Goal: Information Seeking & Learning: Check status

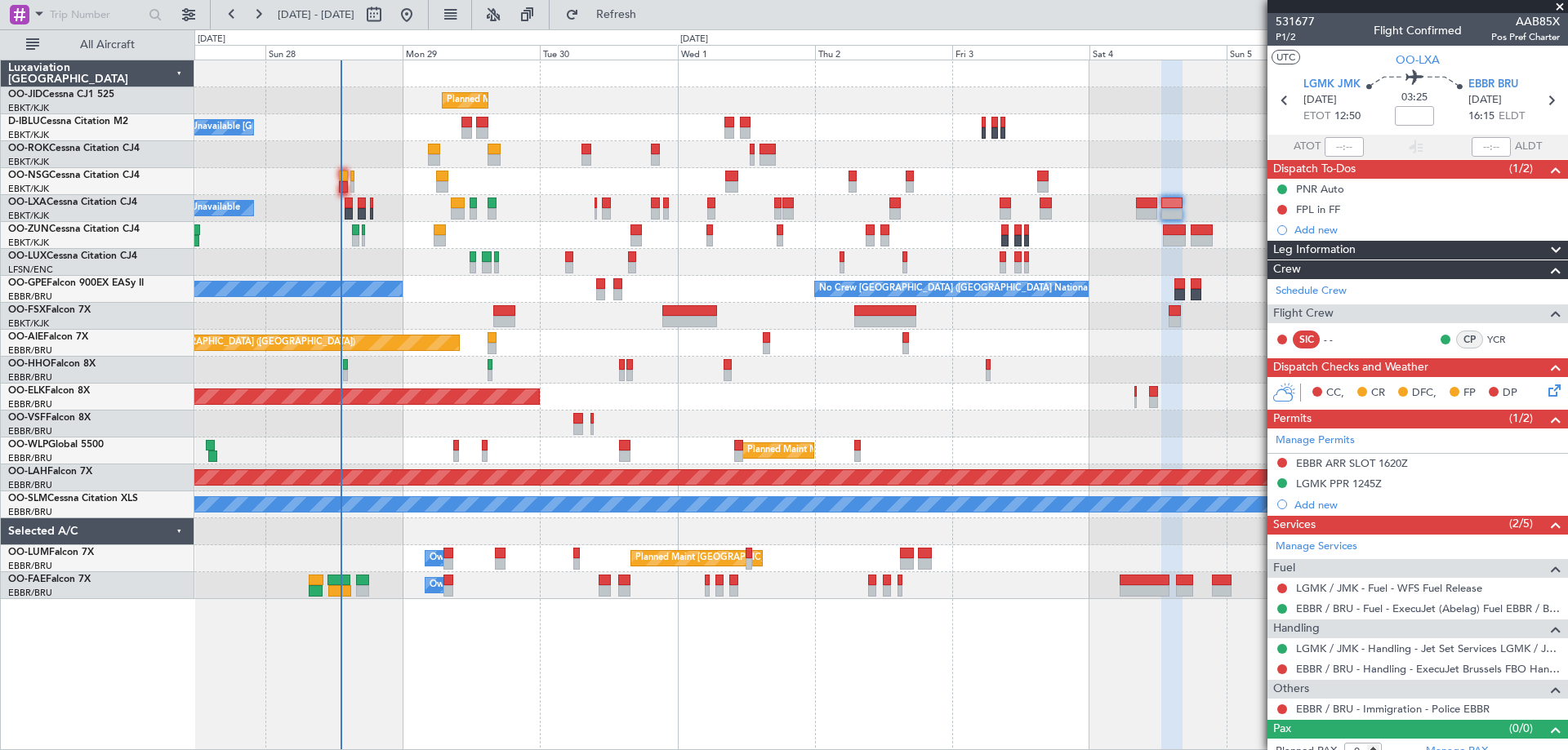
click at [526, 361] on div "Planned Maint Kortrijk-[GEOGRAPHIC_DATA] A/C Unavailable [GEOGRAPHIC_DATA]-[GEO…" at bounding box center [880, 329] width 1373 height 538
click at [416, 181] on div "Planned Maint [GEOGRAPHIC_DATA] ([GEOGRAPHIC_DATA])" at bounding box center [880, 181] width 1373 height 27
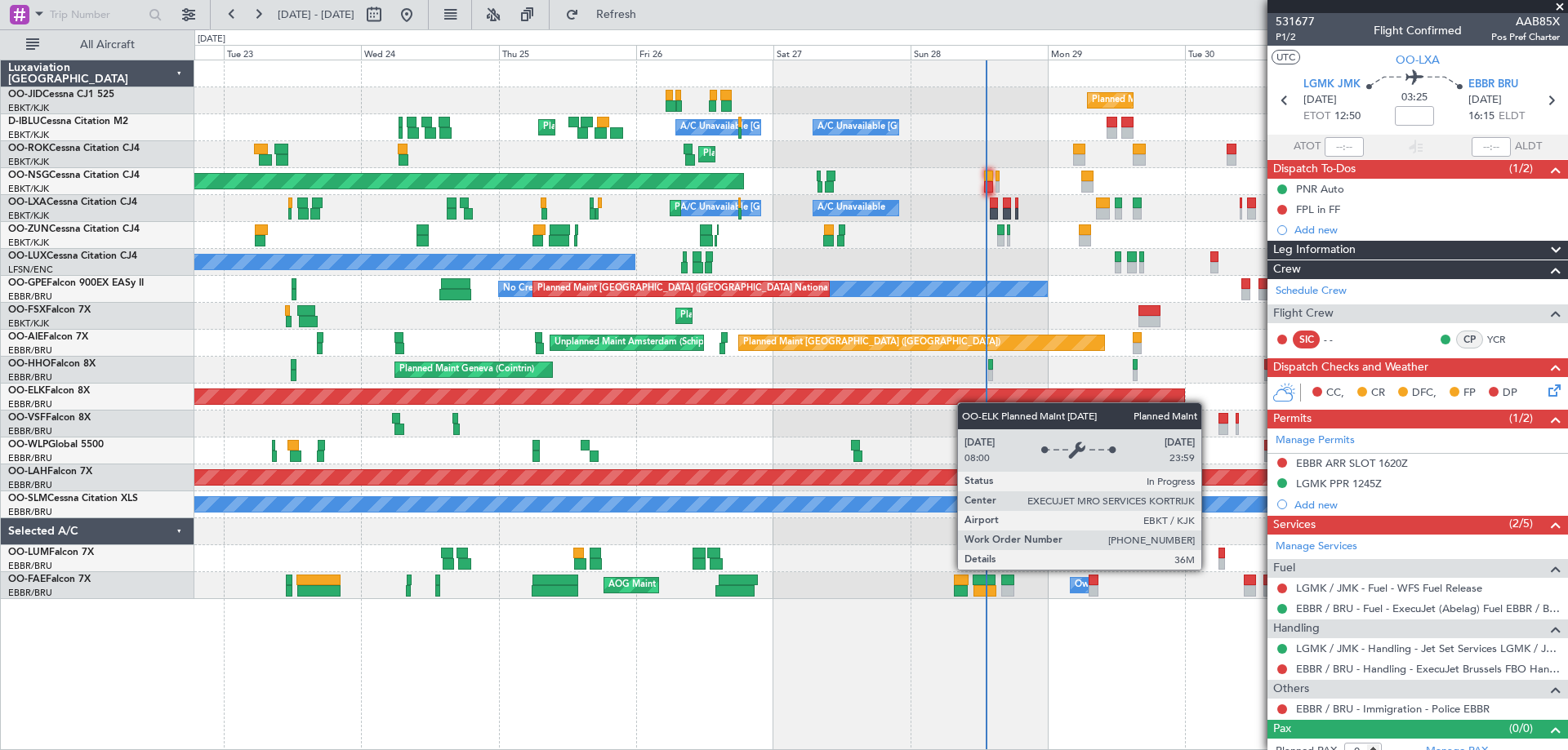
click at [978, 400] on div "Planned Maint Kortrijk-[GEOGRAPHIC_DATA] A/C Unavailable [GEOGRAPHIC_DATA]-[GEO…" at bounding box center [880, 329] width 1373 height 538
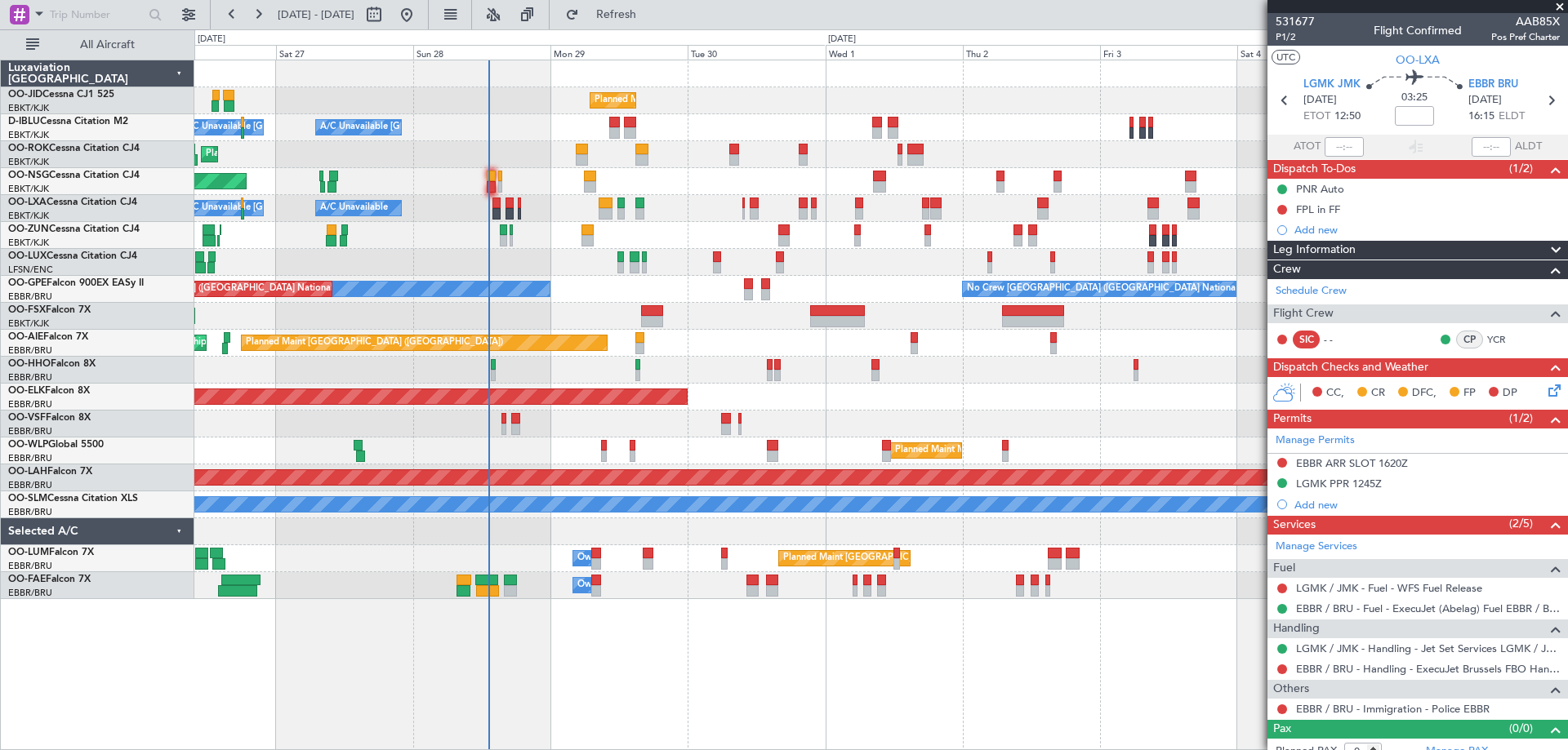
click at [295, 428] on div "Planned Maint Kortrijk-[GEOGRAPHIC_DATA] A/C Unavailable [GEOGRAPHIC_DATA]-[GEO…" at bounding box center [880, 329] width 1373 height 538
click at [700, 325] on div "Planned Maint Kortrijk-[GEOGRAPHIC_DATA]" at bounding box center [880, 316] width 1373 height 27
click at [1093, 404] on div "Planned Maint Kortrijk-[GEOGRAPHIC_DATA]" at bounding box center [880, 397] width 1373 height 27
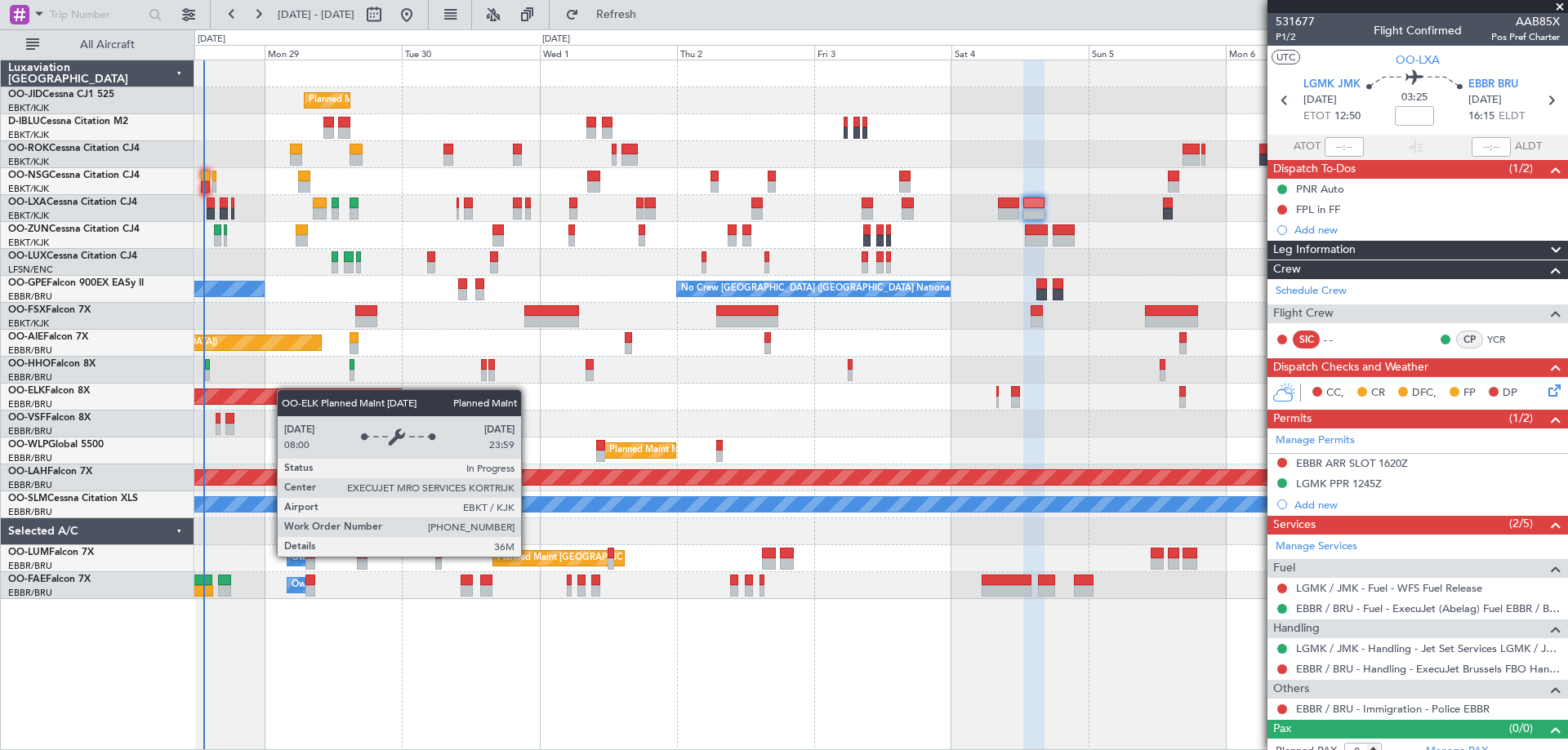
click at [277, 400] on div "Planned Maint Kortrijk-[GEOGRAPHIC_DATA] A/C Unavailable [GEOGRAPHIC_DATA]-[GEO…" at bounding box center [880, 329] width 1373 height 538
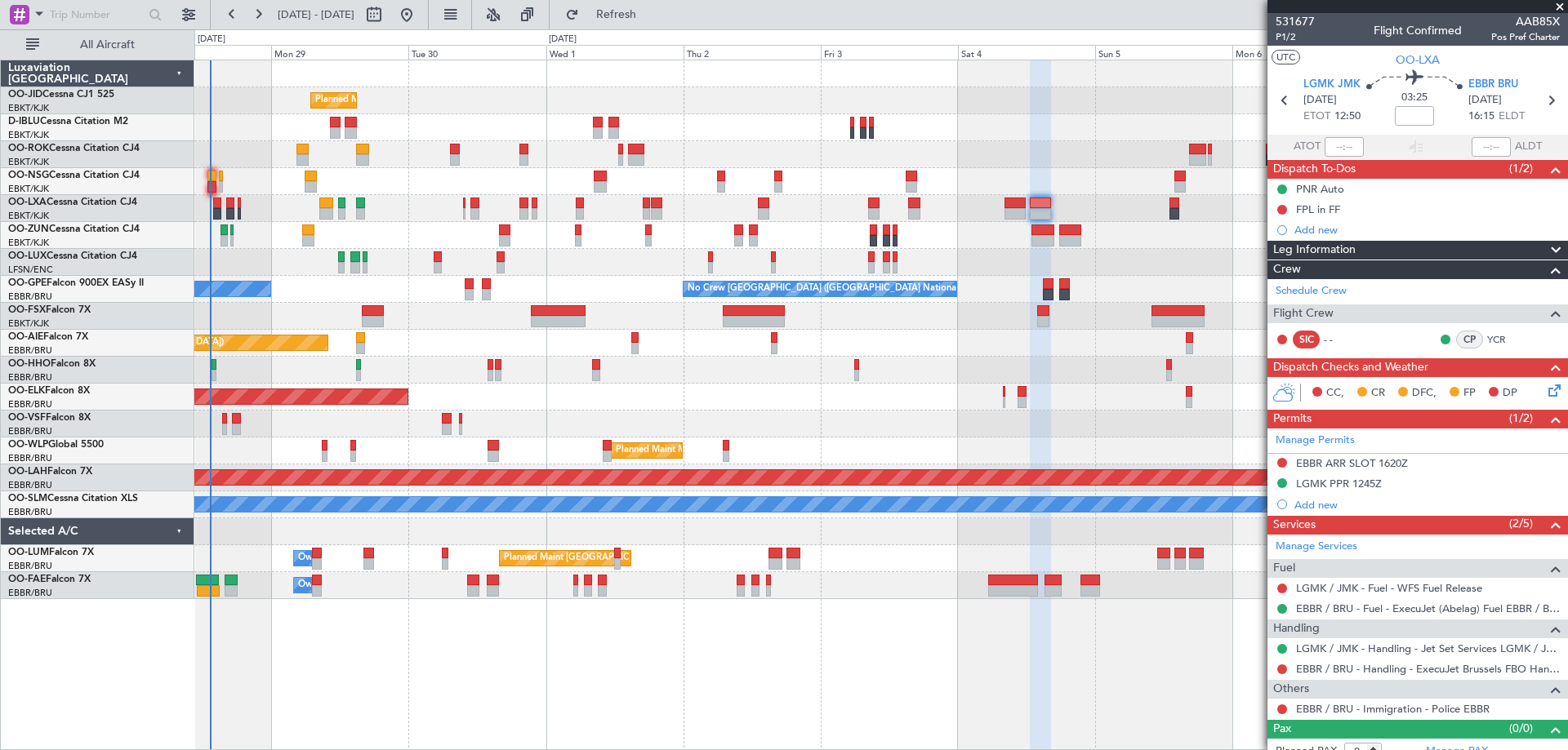
click at [439, 345] on div "Planned Maint [GEOGRAPHIC_DATA] ([GEOGRAPHIC_DATA]) Unplanned Maint Amsterdam (…" at bounding box center [880, 342] width 1373 height 27
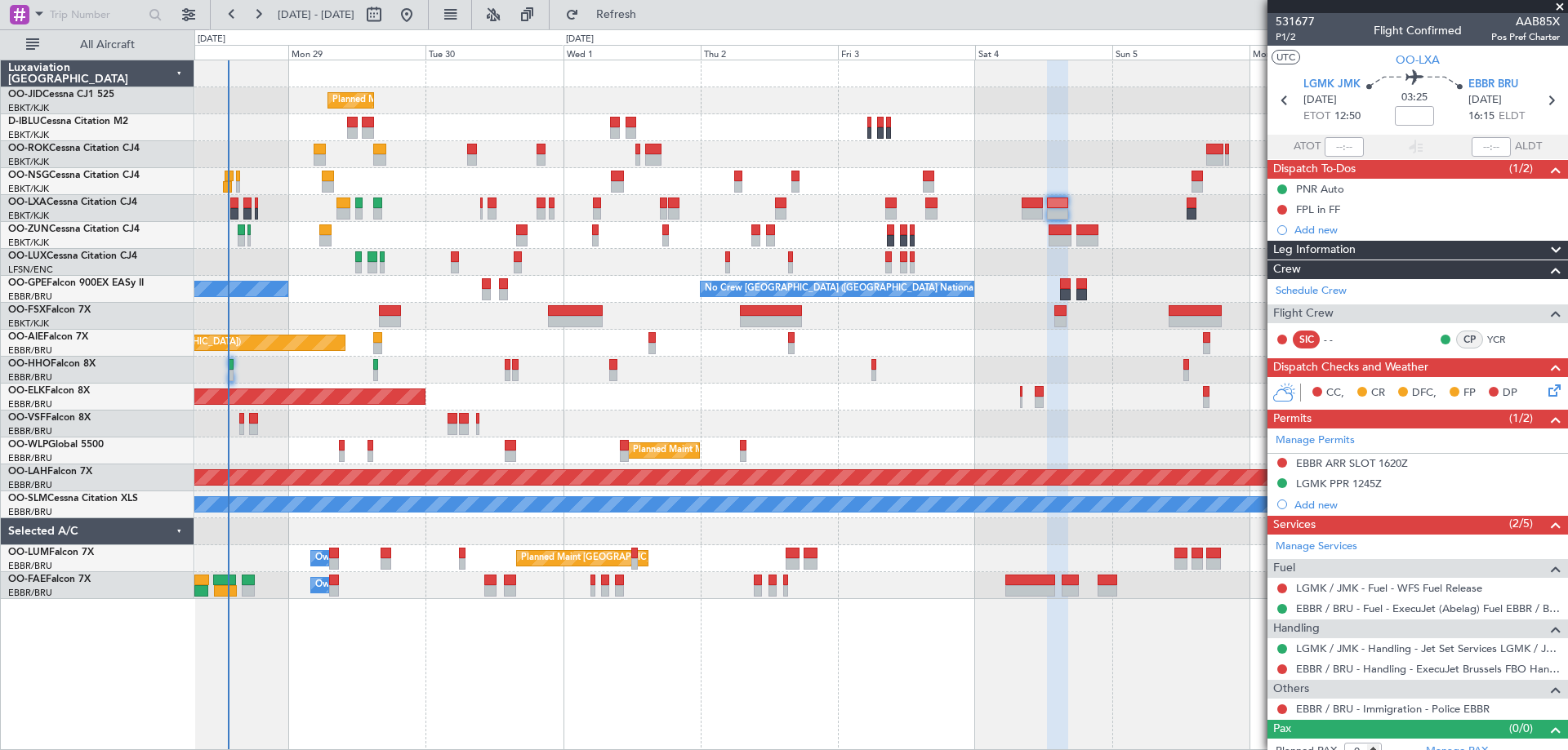
click at [349, 322] on div "Planned Maint Kortrijk-[GEOGRAPHIC_DATA]" at bounding box center [880, 316] width 1373 height 27
click at [647, 22] on button "Refresh" at bounding box center [607, 15] width 98 height 26
click at [555, 413] on div at bounding box center [880, 423] width 1373 height 27
click at [656, 3] on button "Refresh" at bounding box center [607, 15] width 98 height 26
drag, startPoint x: 644, startPoint y: 10, endPoint x: 627, endPoint y: 33, distance: 28.6
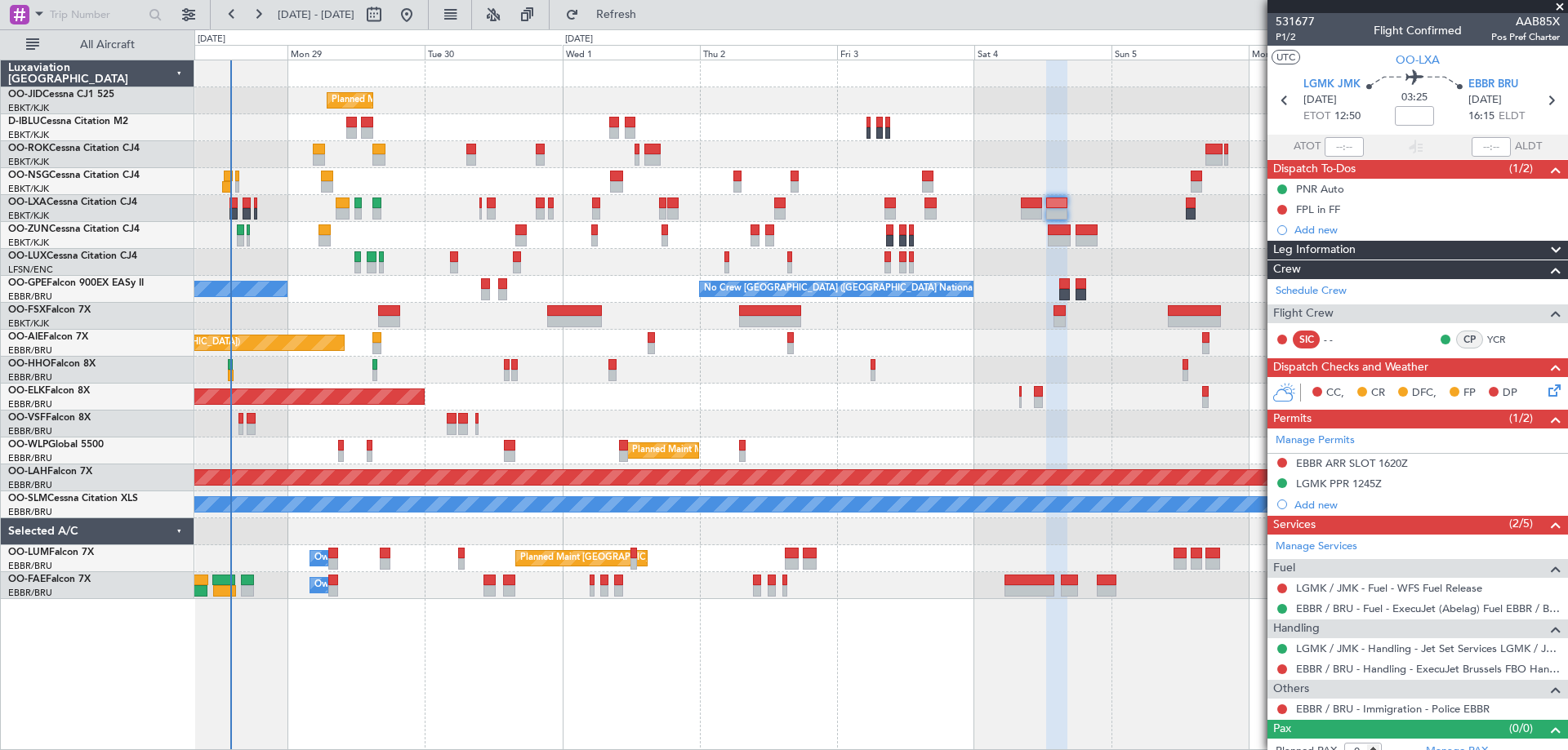
click at [644, 9] on span "Refresh" at bounding box center [617, 14] width 69 height 11
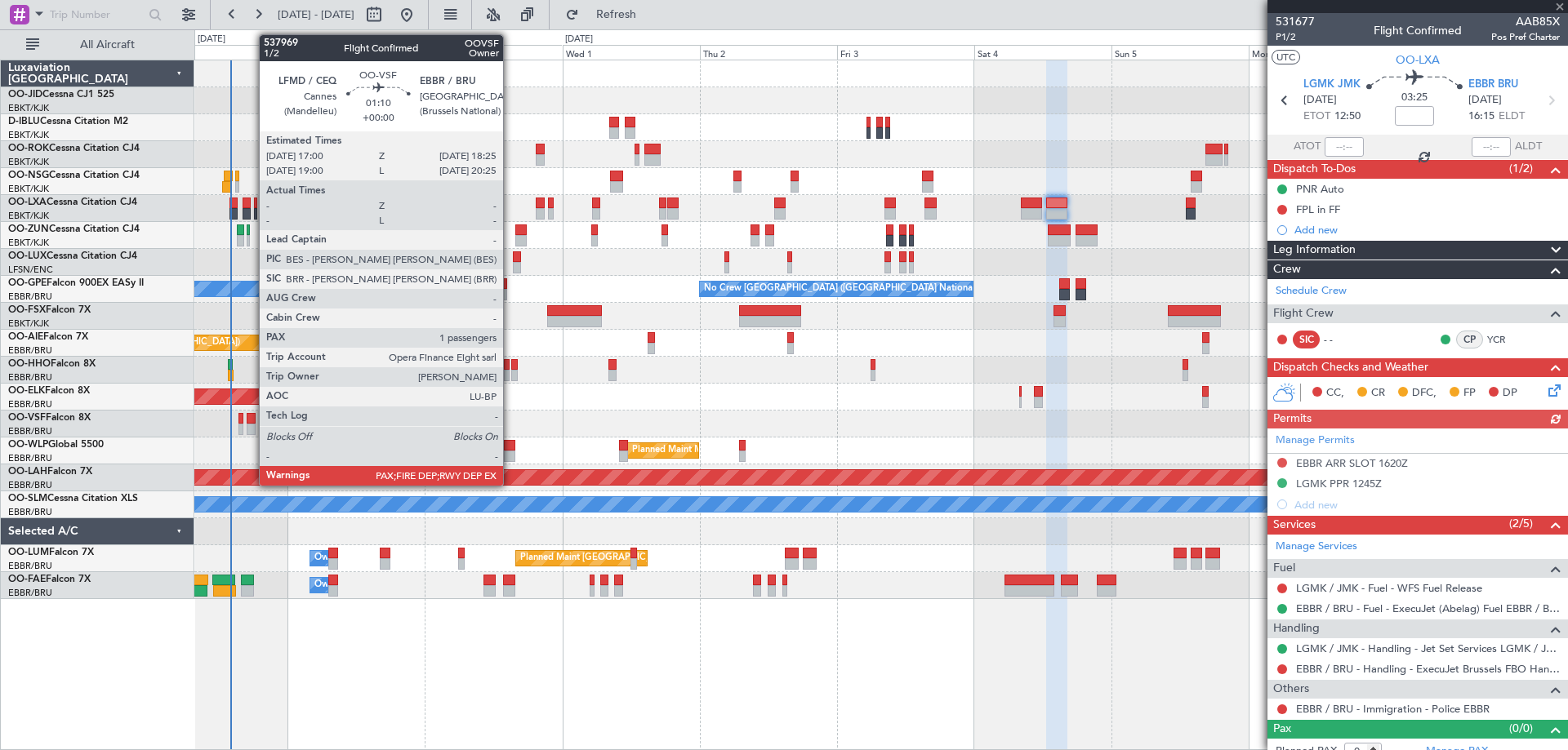
click at [250, 421] on div at bounding box center [250, 418] width 8 height 11
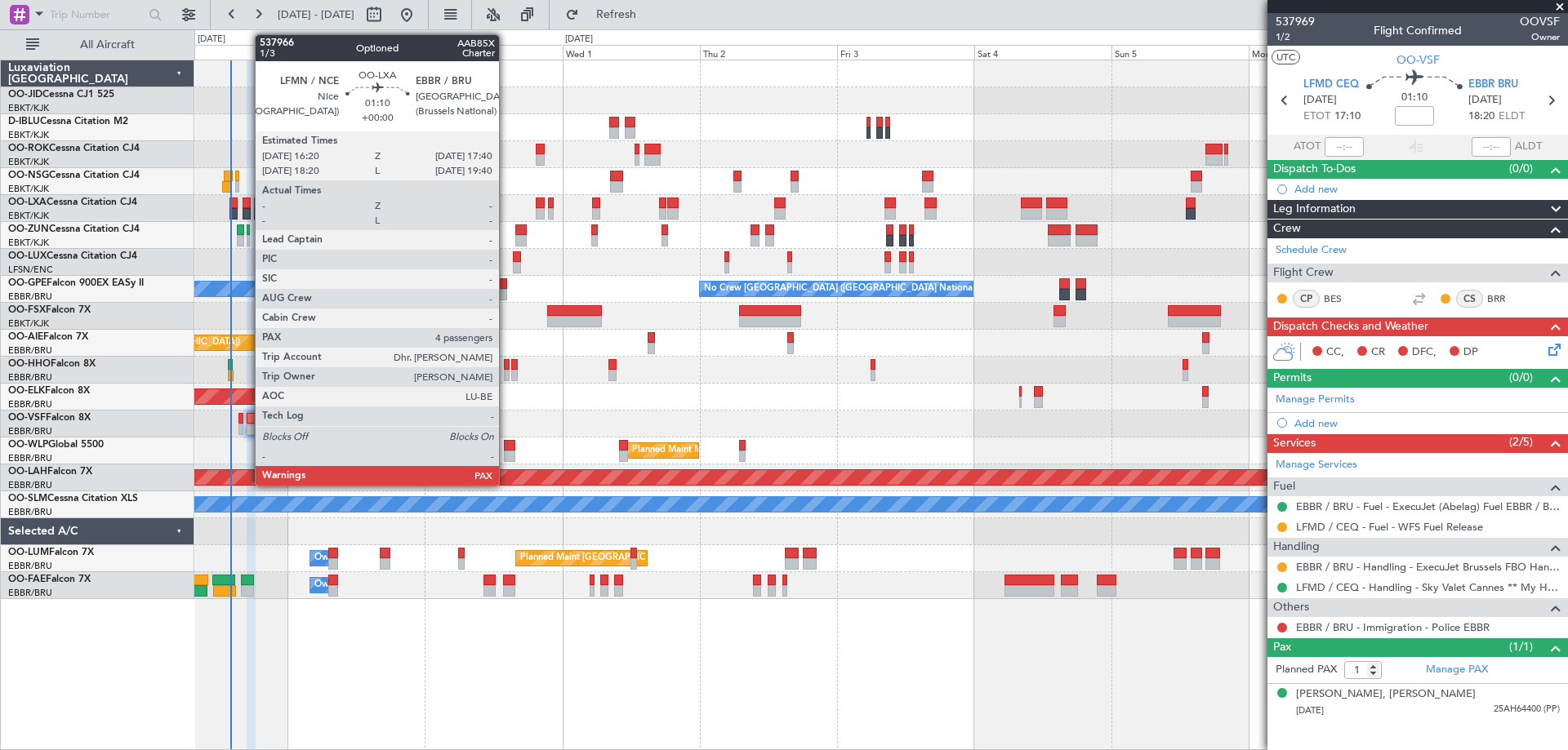
click at [247, 203] on div at bounding box center [246, 203] width 8 height 11
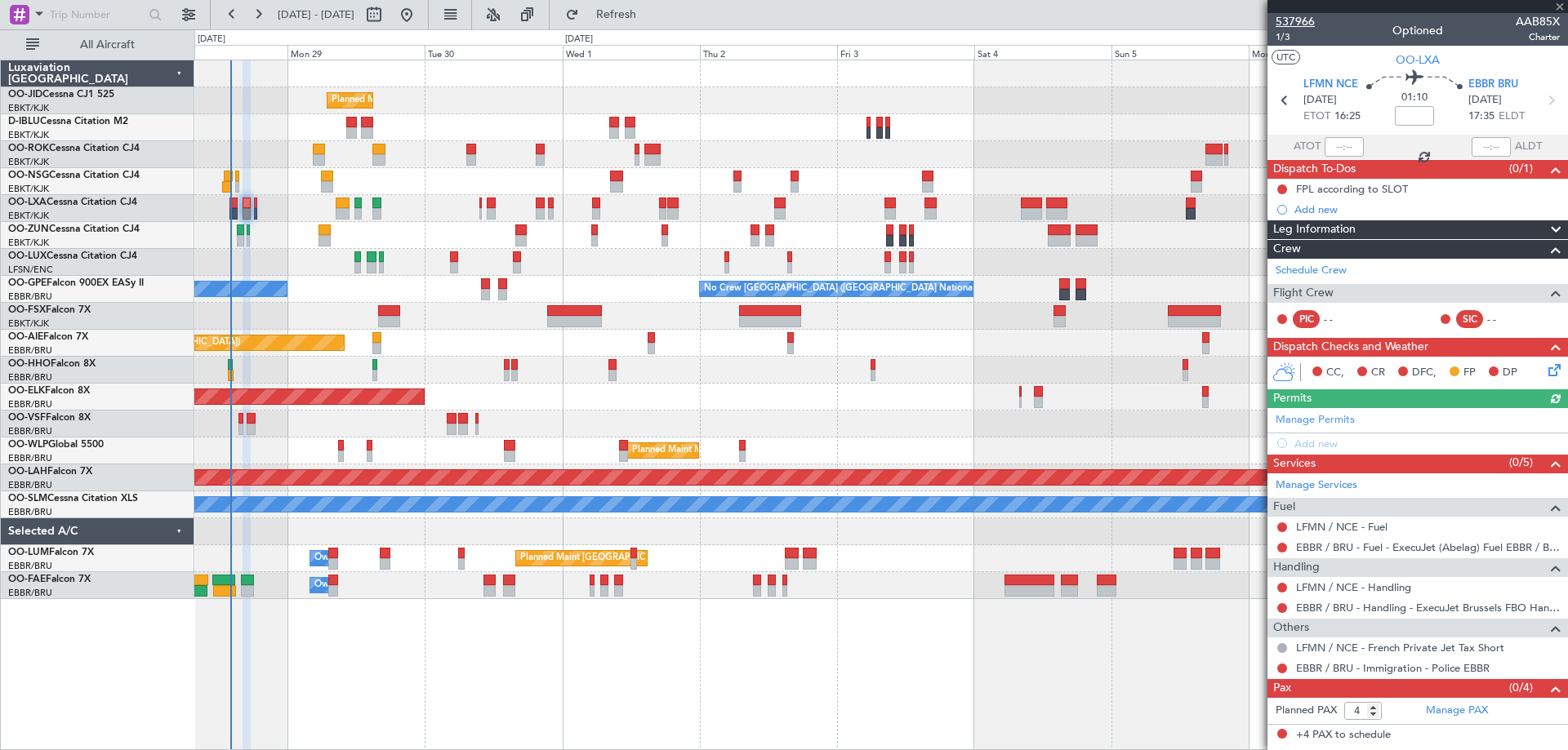
click at [1291, 24] on span "537966" at bounding box center [1295, 22] width 40 height 17
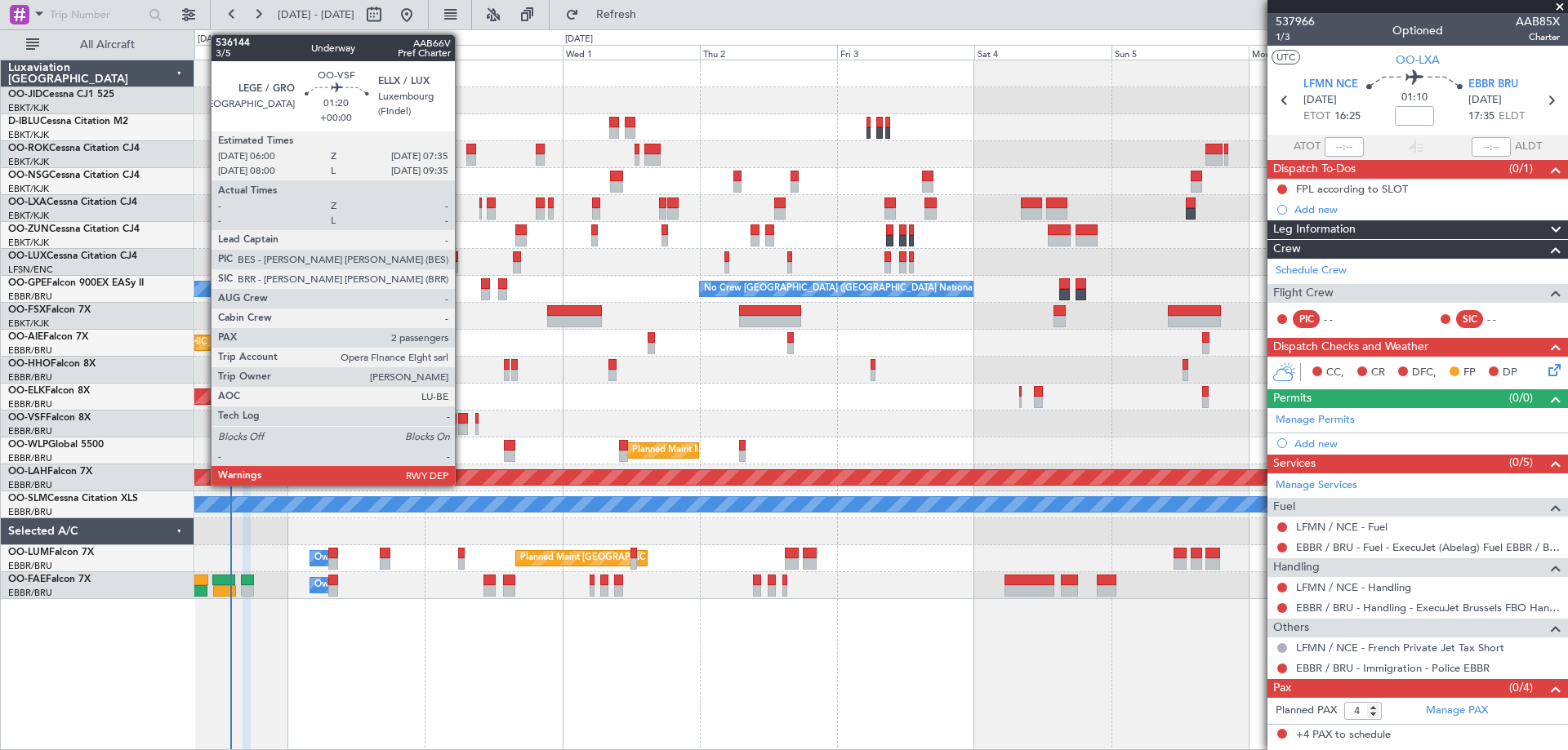
click at [462, 424] on div at bounding box center [462, 428] width 9 height 11
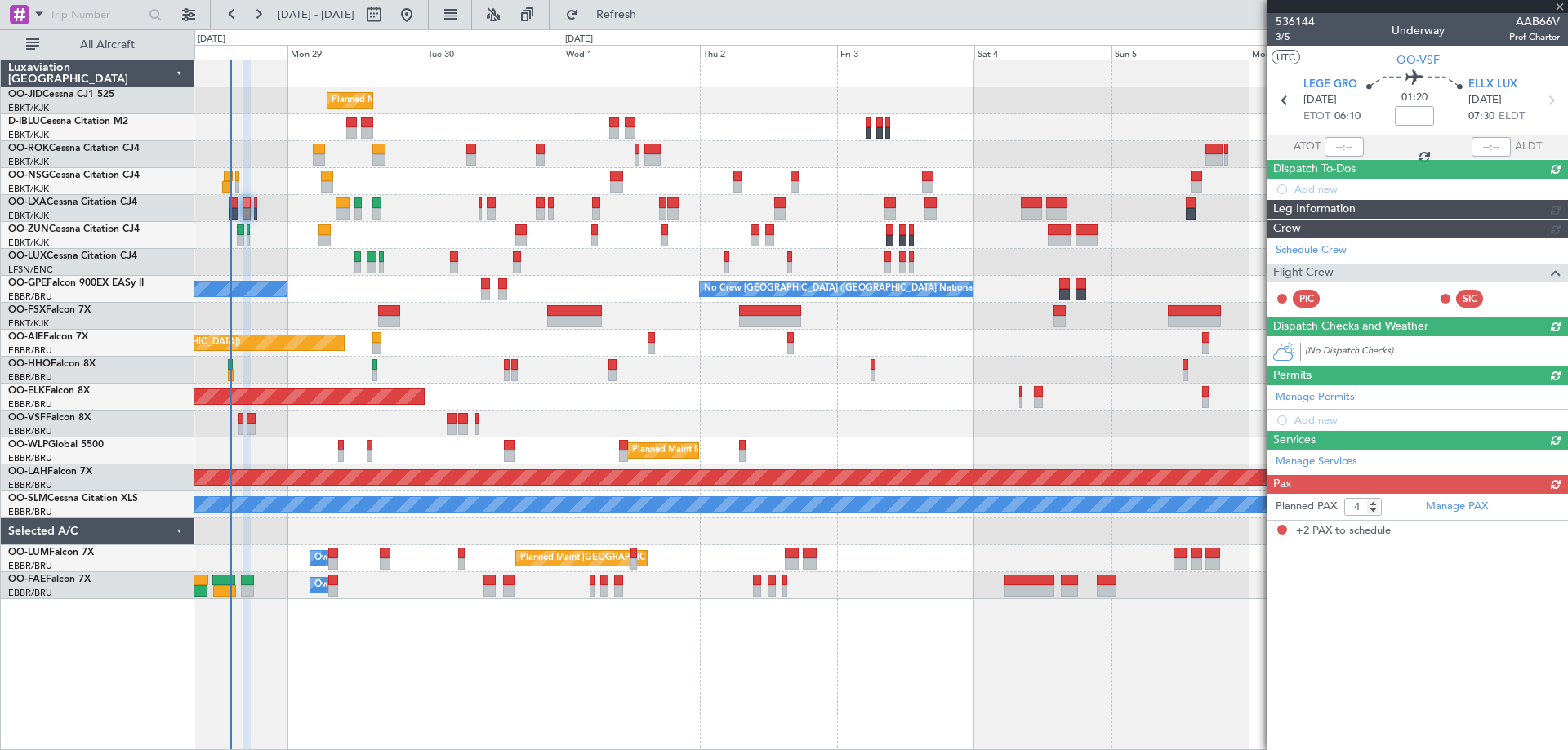
type input "2"
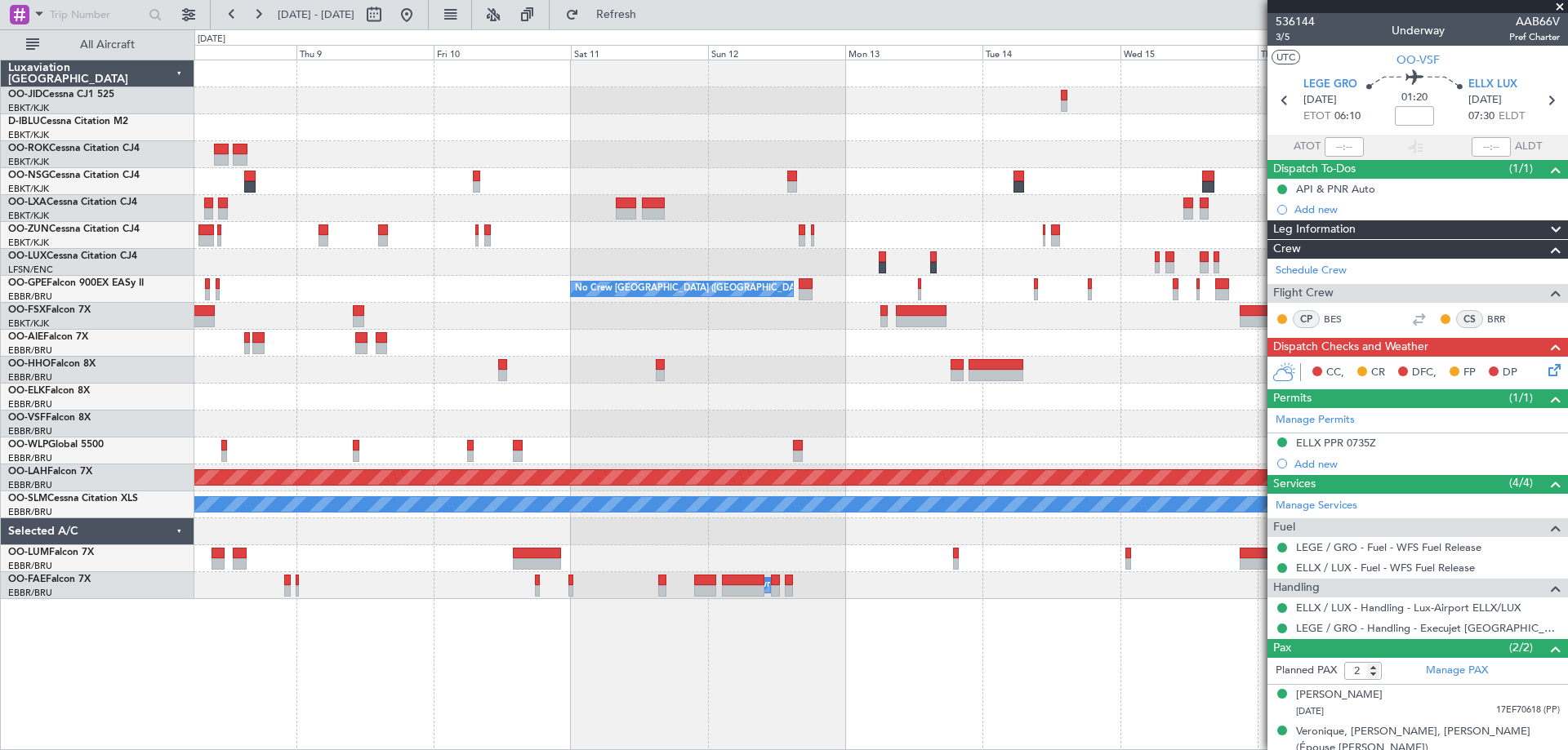
click at [637, 336] on div at bounding box center [880, 342] width 1373 height 27
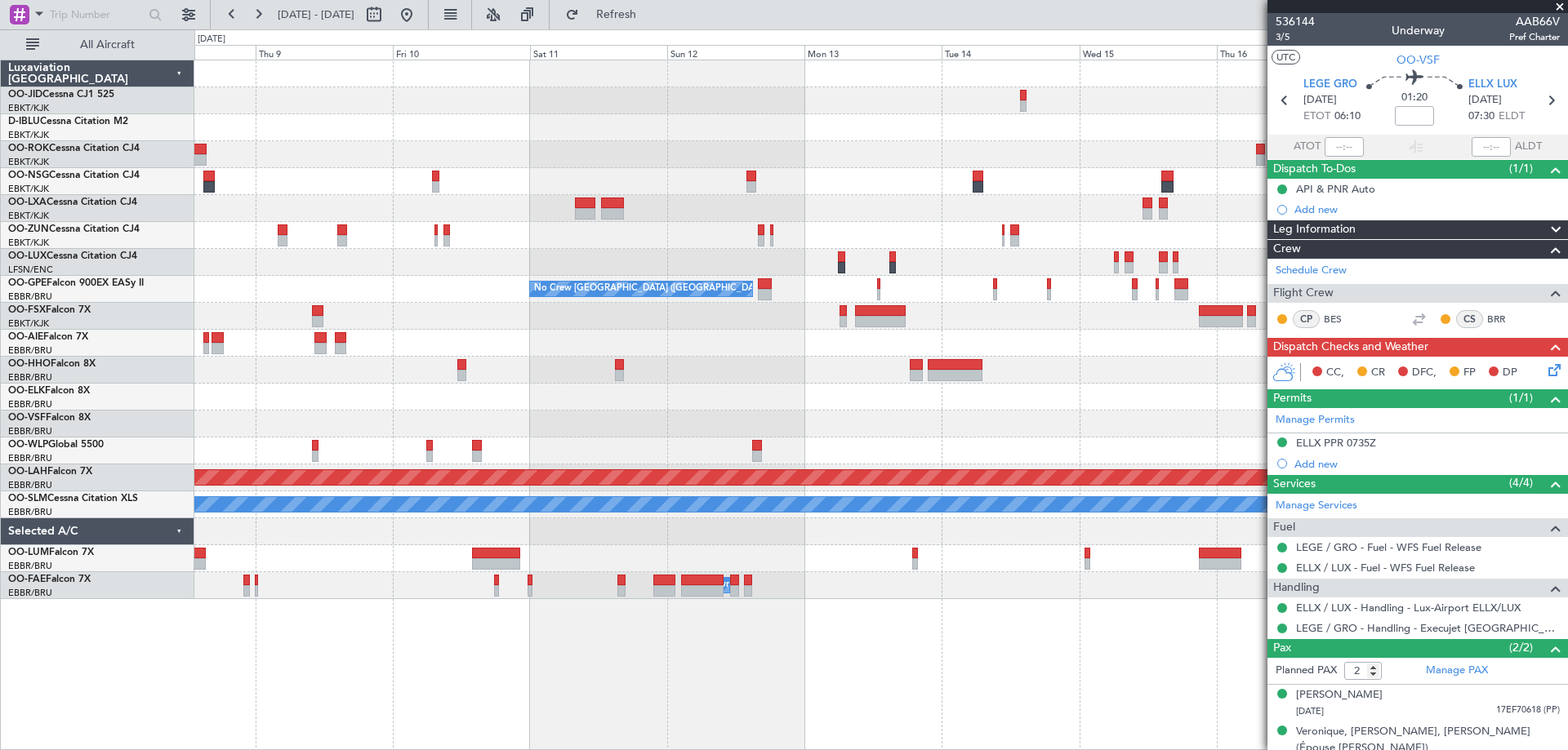
click at [1325, 214] on fb-app "08 Oct 2025 - 18 Oct 2025 Refresh Quick Links All Aircraft Planned Maint Kortri…" at bounding box center [784, 381] width 1568 height 738
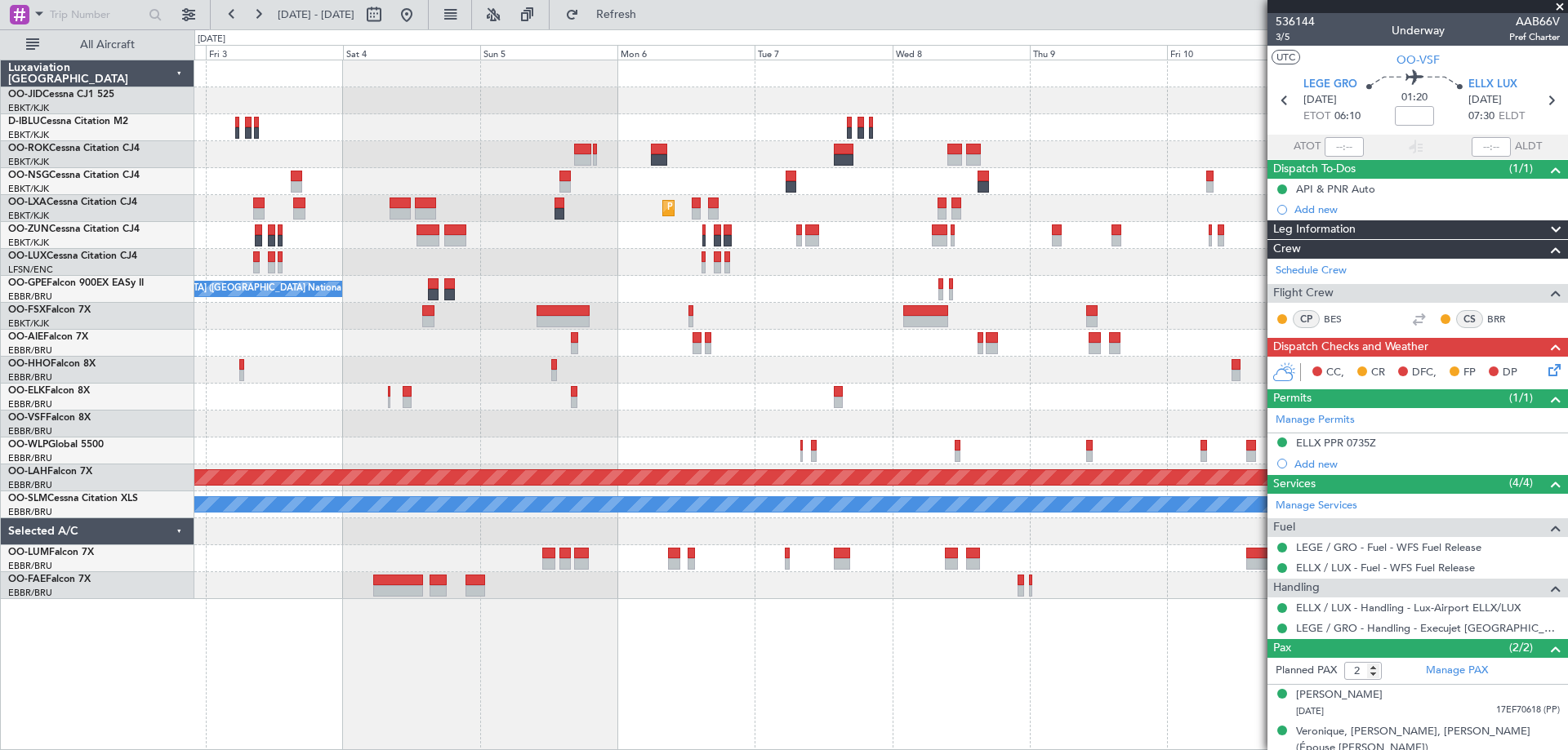
click at [1417, 284] on fb-app "08 Oct 2025 - 18 Oct 2025 Refresh Quick Links All Aircraft Planned Maint Kortri…" at bounding box center [784, 381] width 1568 height 738
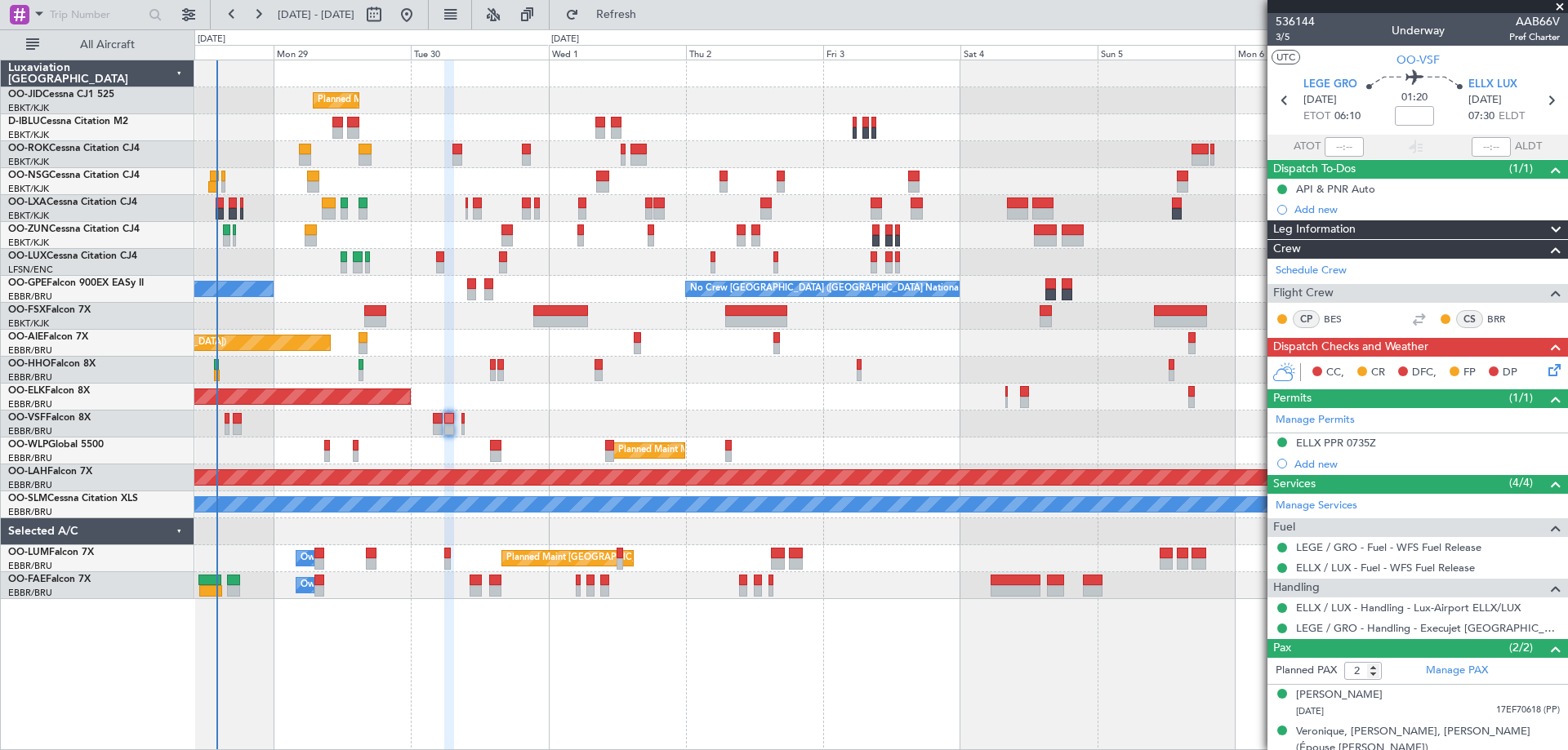
click at [863, 388] on div "Planned Maint Kortrijk-[GEOGRAPHIC_DATA]" at bounding box center [880, 397] width 1373 height 27
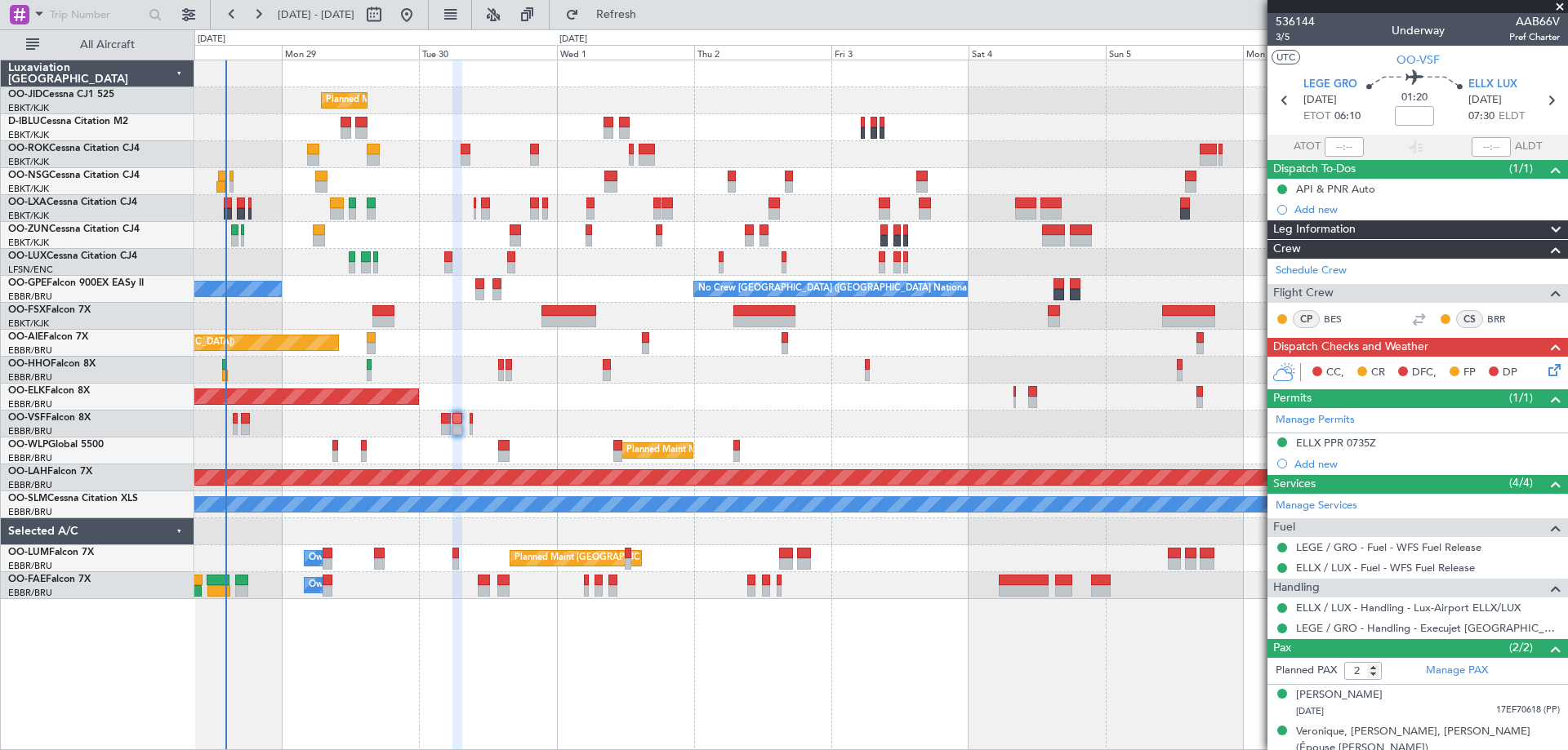
click at [562, 427] on div at bounding box center [880, 423] width 1373 height 27
click at [651, 15] on span "Refresh" at bounding box center [617, 14] width 69 height 11
click at [656, 23] on button "Refresh" at bounding box center [607, 15] width 98 height 26
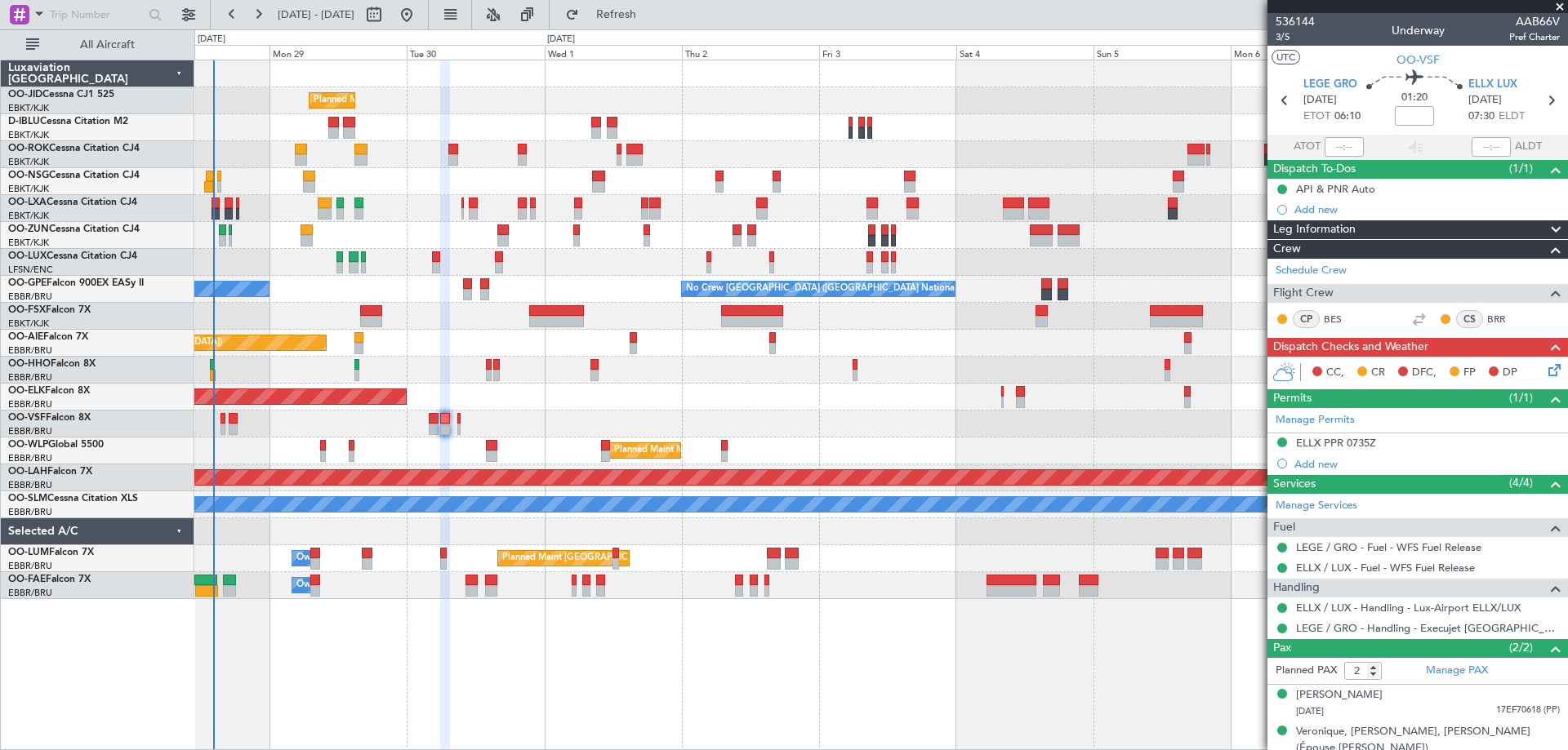
click at [602, 413] on div at bounding box center [880, 423] width 1373 height 27
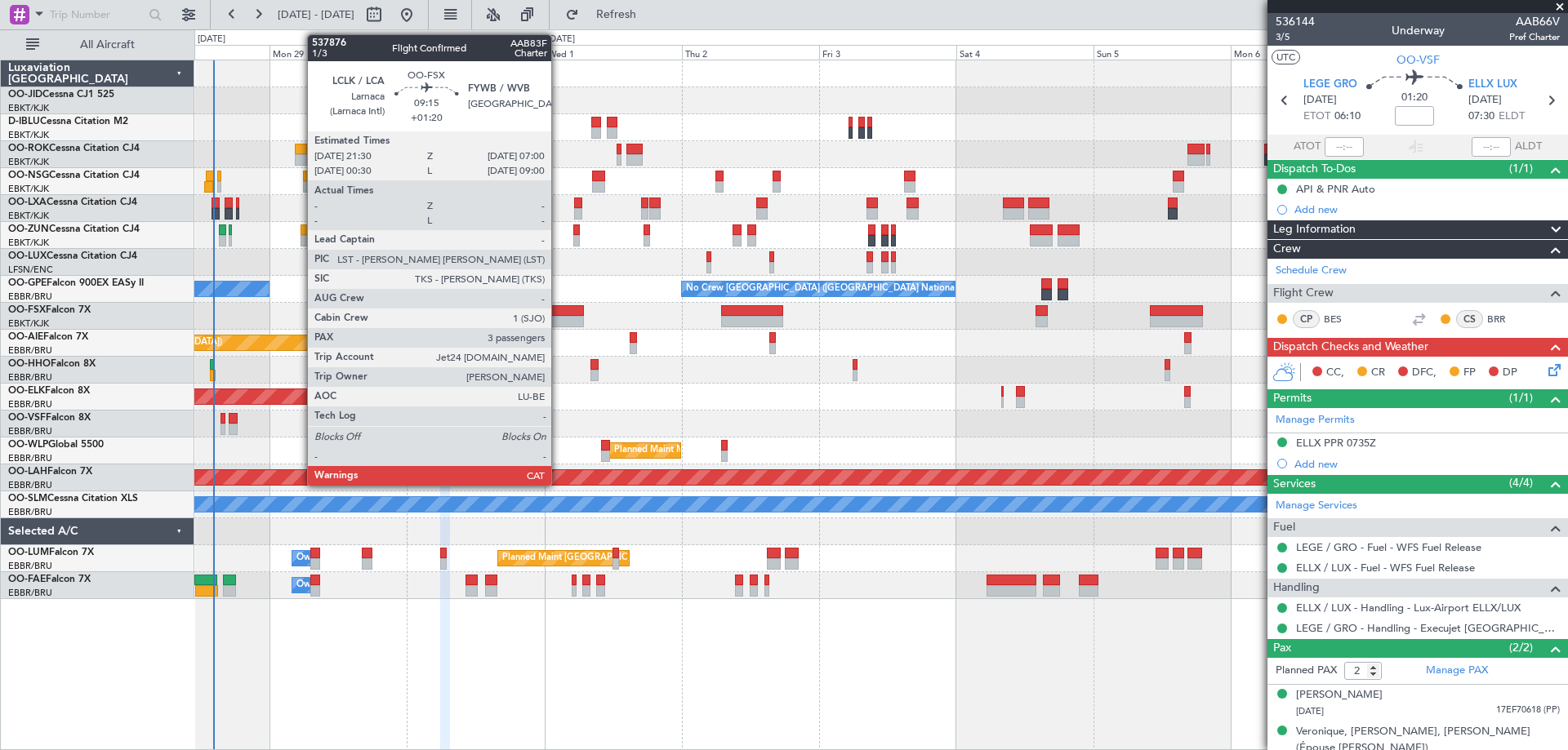
click at [559, 317] on div at bounding box center [557, 321] width 55 height 11
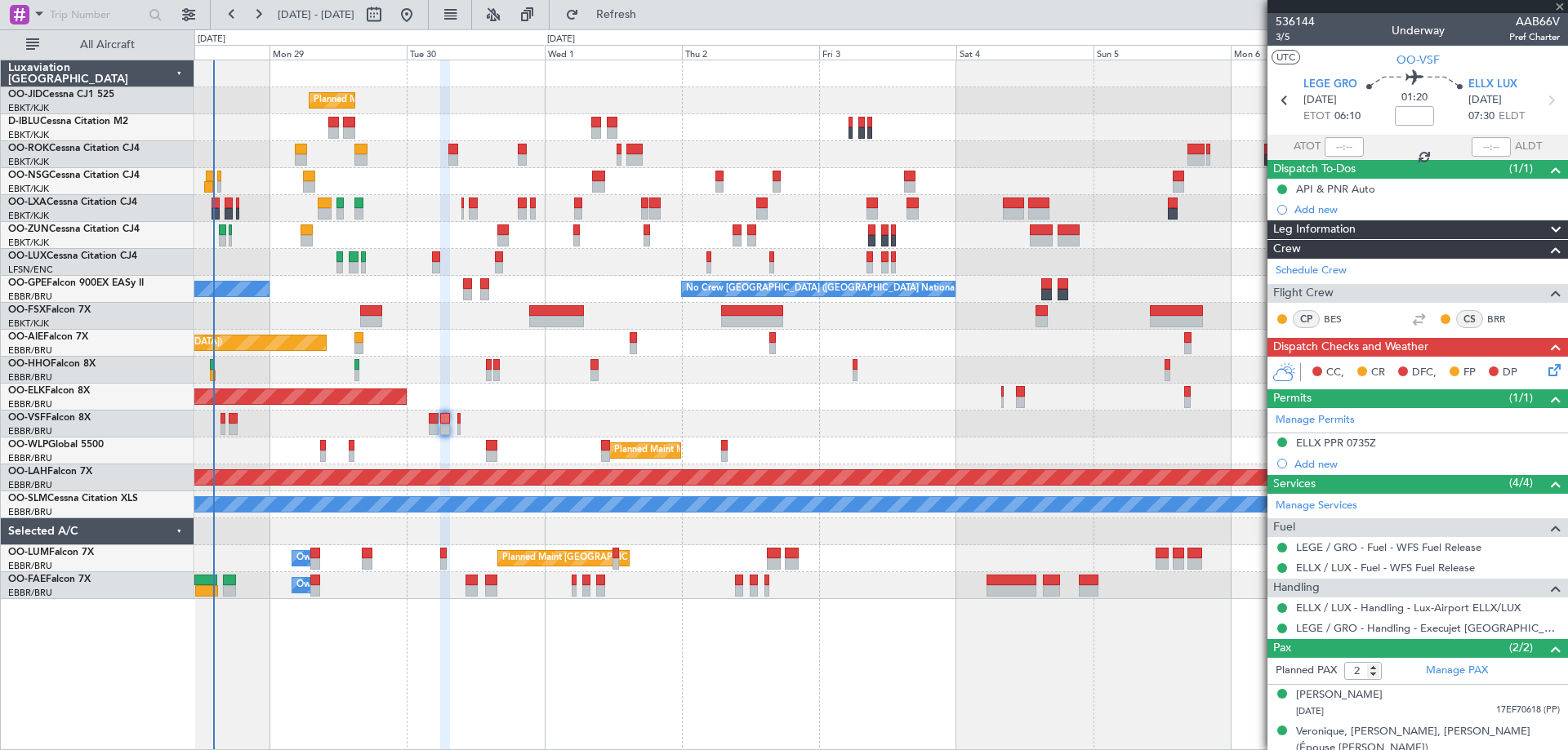
type input "+01:20"
type input "3"
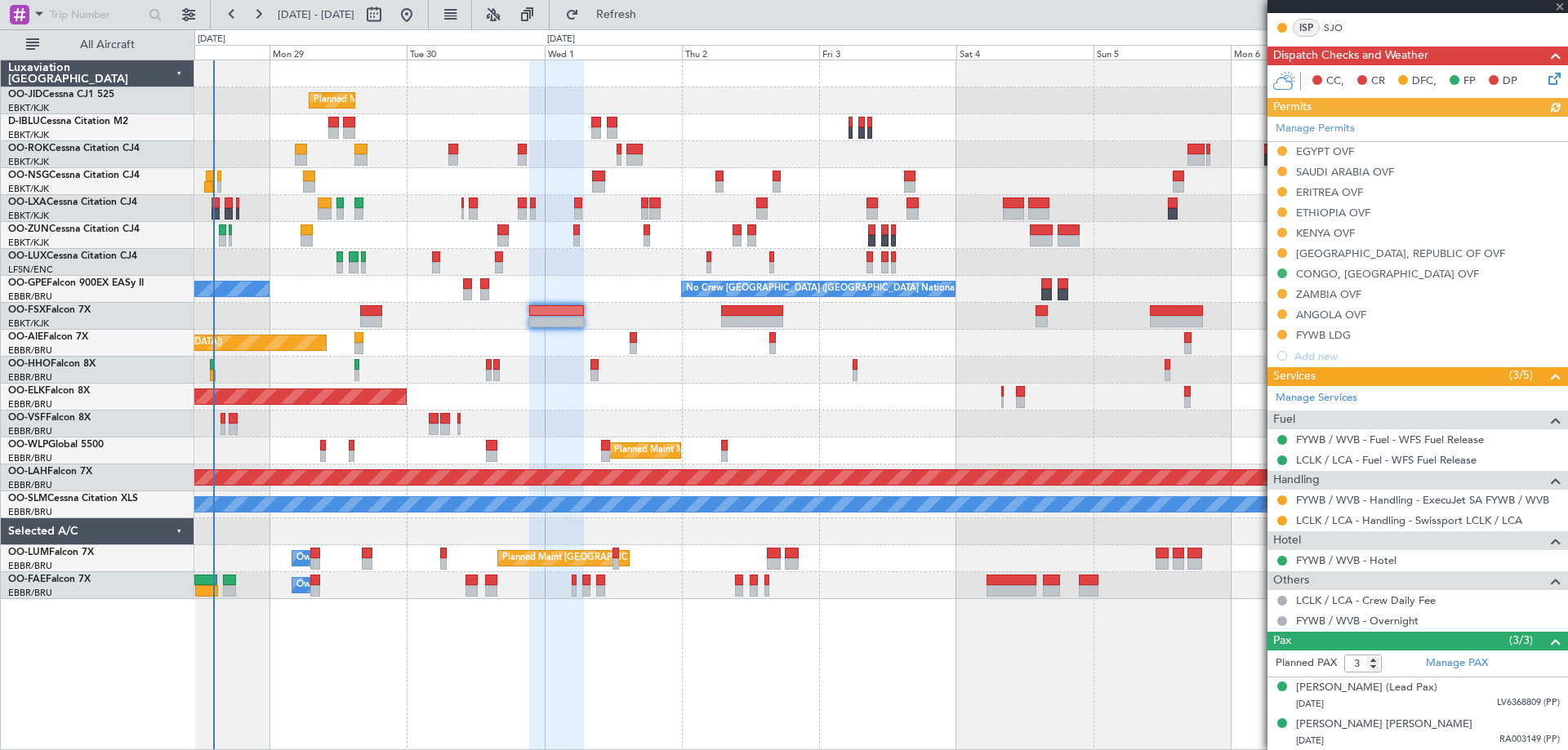
scroll to position [382, 0]
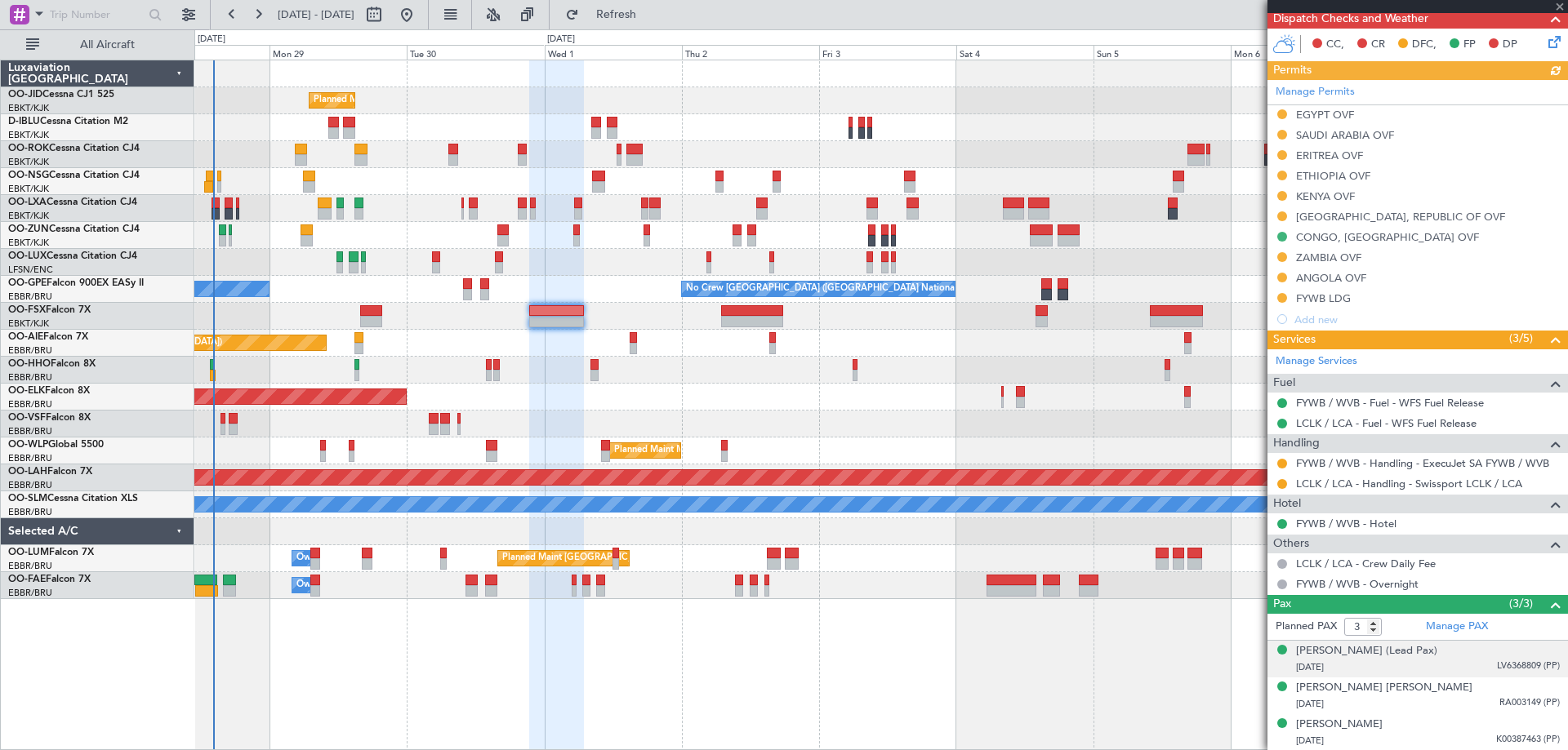
click at [1464, 667] on div "15/03/1980 LV6368809 (PP)" at bounding box center [1428, 667] width 263 height 16
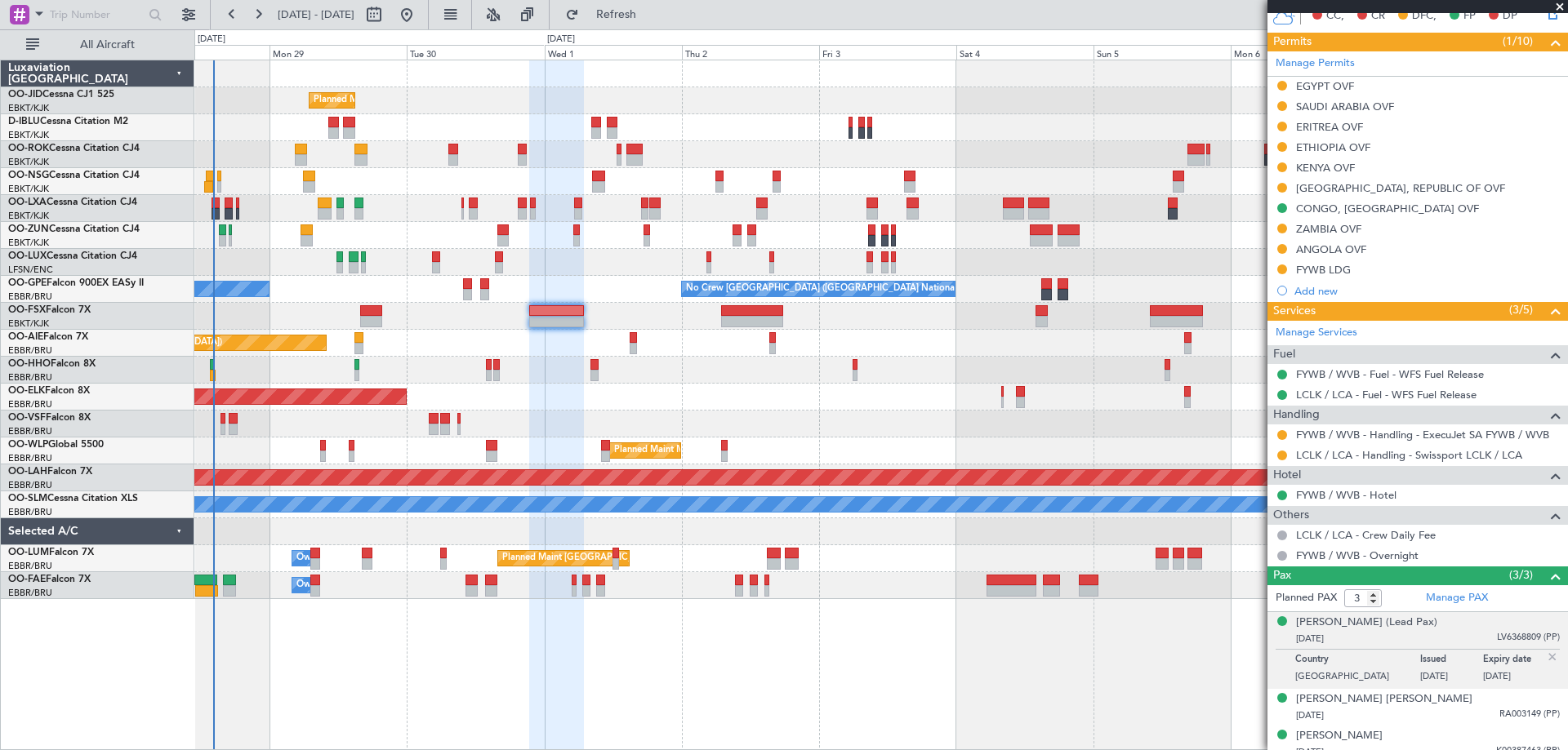
scroll to position [422, 0]
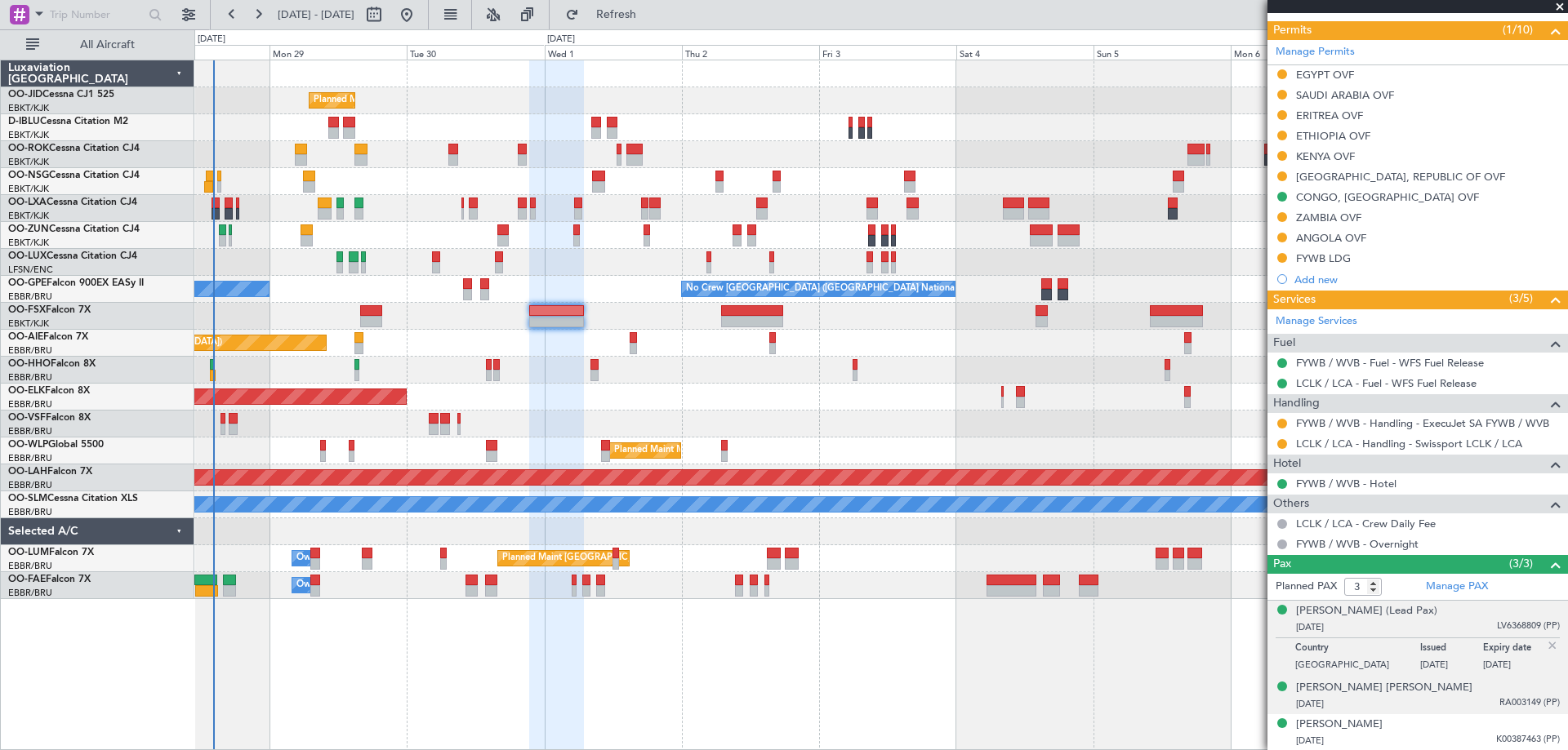
click at [1452, 696] on div "29/03/1993 RA003149 (PP)" at bounding box center [1428, 704] width 263 height 16
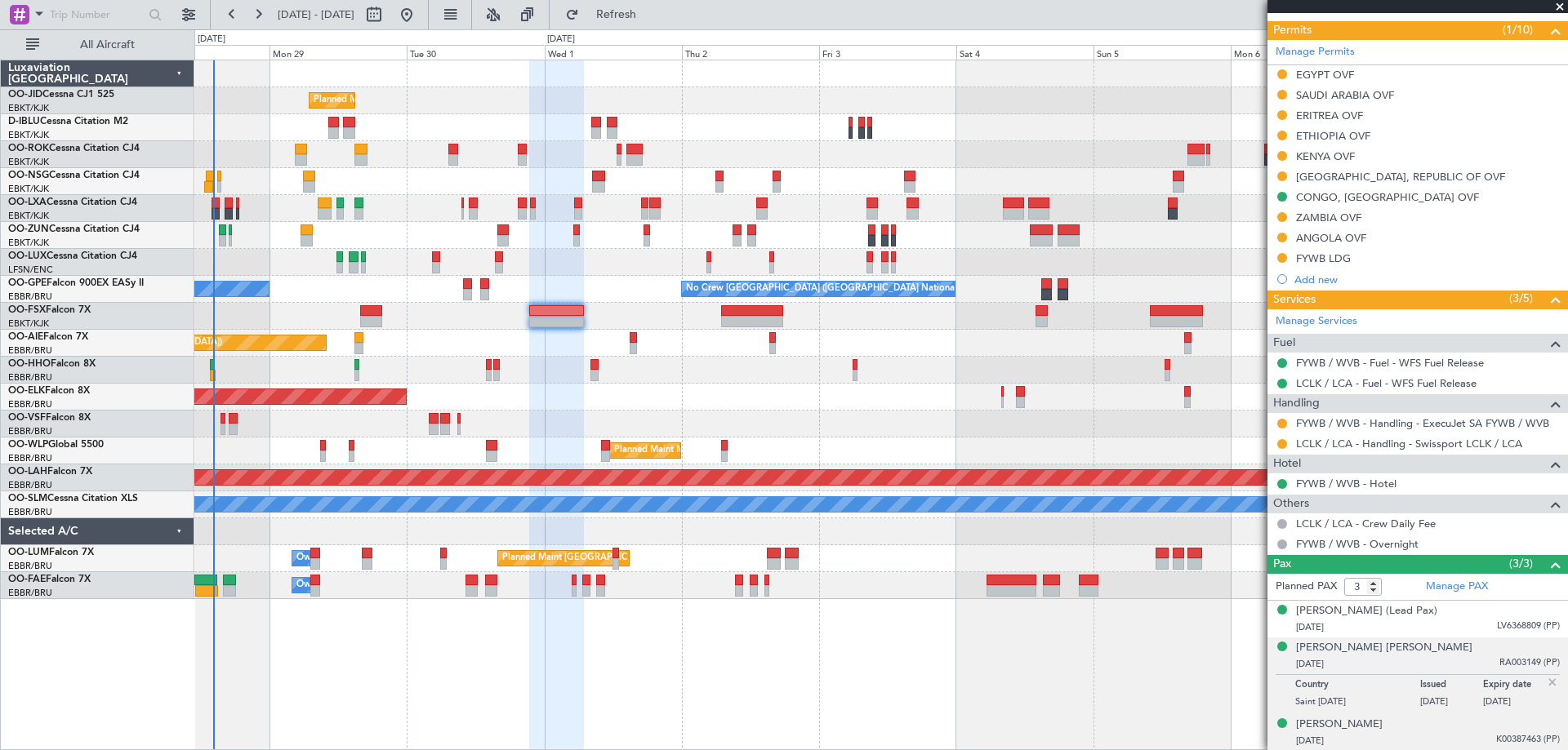
click at [1452, 725] on div "Artem SOKOLOV 20/02/1994 K00387463 (PP)" at bounding box center [1428, 732] width 263 height 32
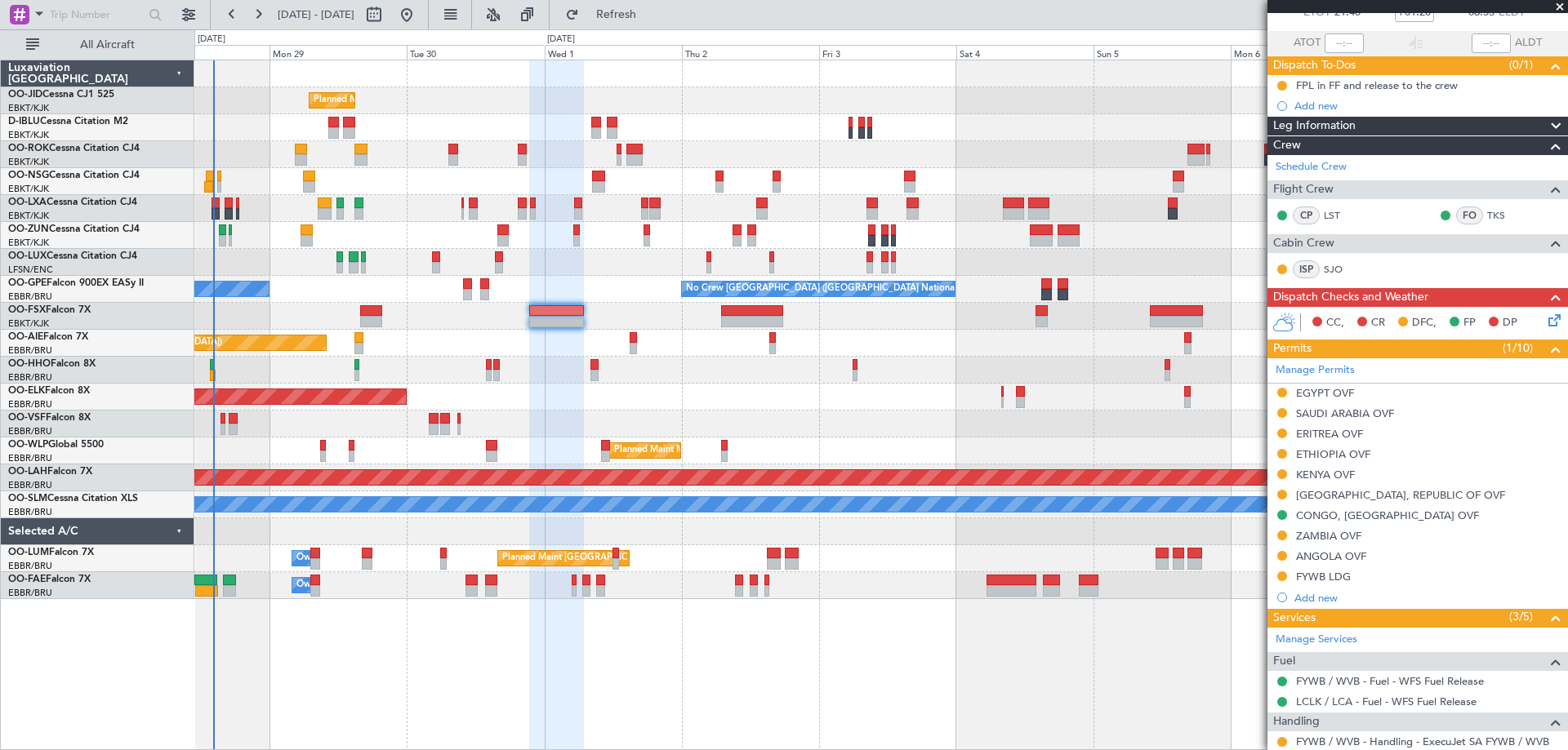
scroll to position [0, 0]
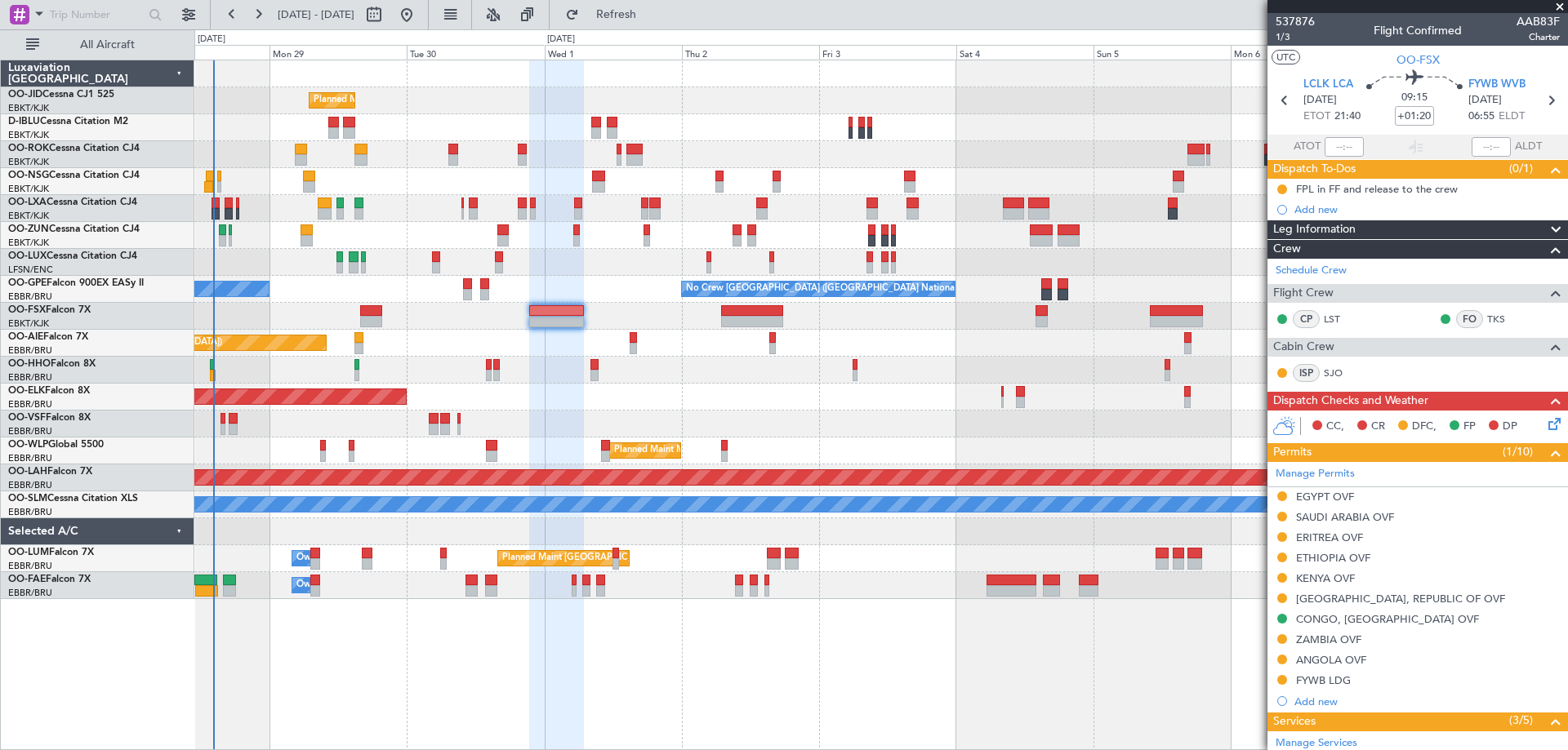
click at [480, 328] on div "Planned Maint Kortrijk-[GEOGRAPHIC_DATA]" at bounding box center [880, 316] width 1373 height 27
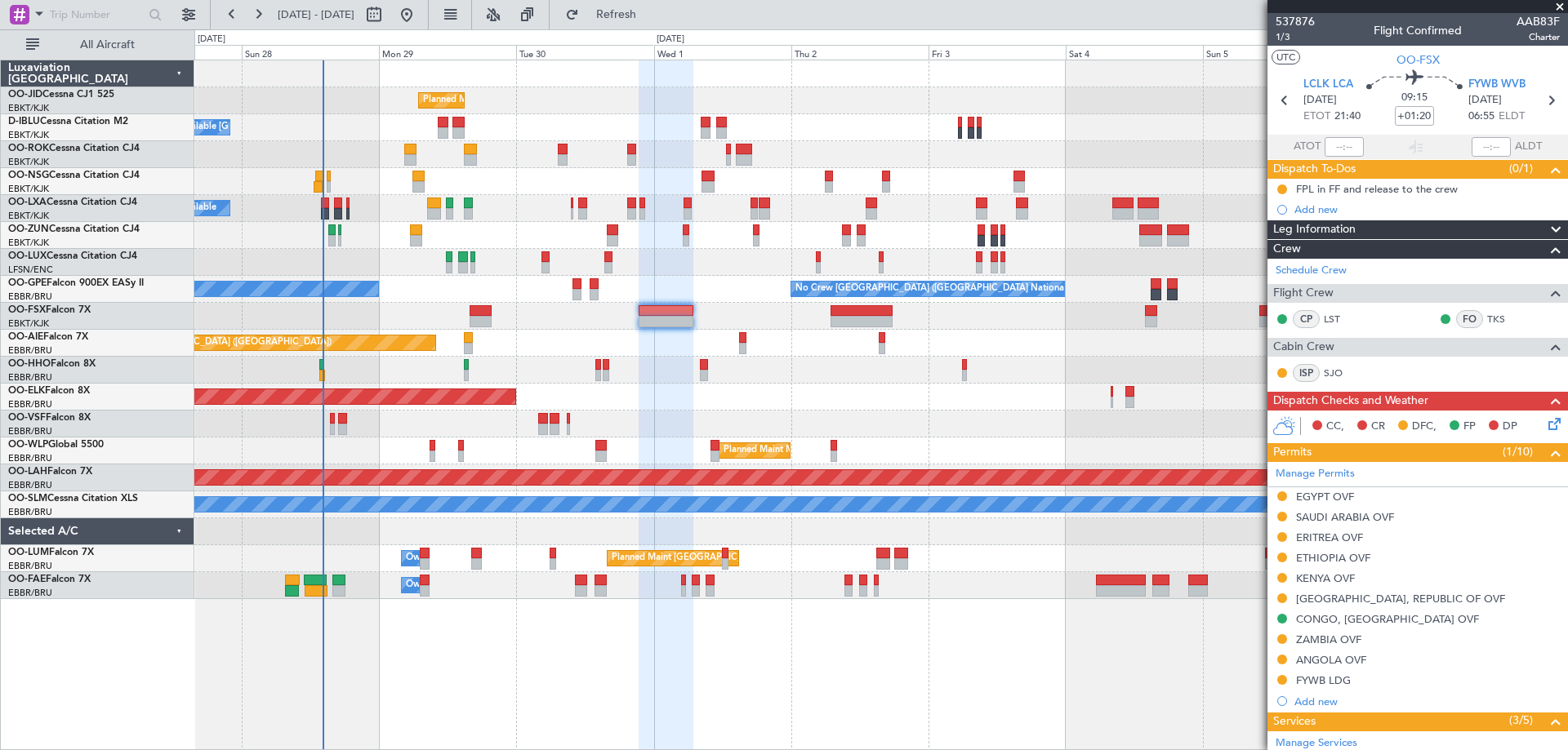
click at [1318, 183] on fb-app "28 Sep 2025 - 08 Oct 2025 Refresh Quick Links All Aircraft Planned Maint Kortri…" at bounding box center [784, 381] width 1568 height 738
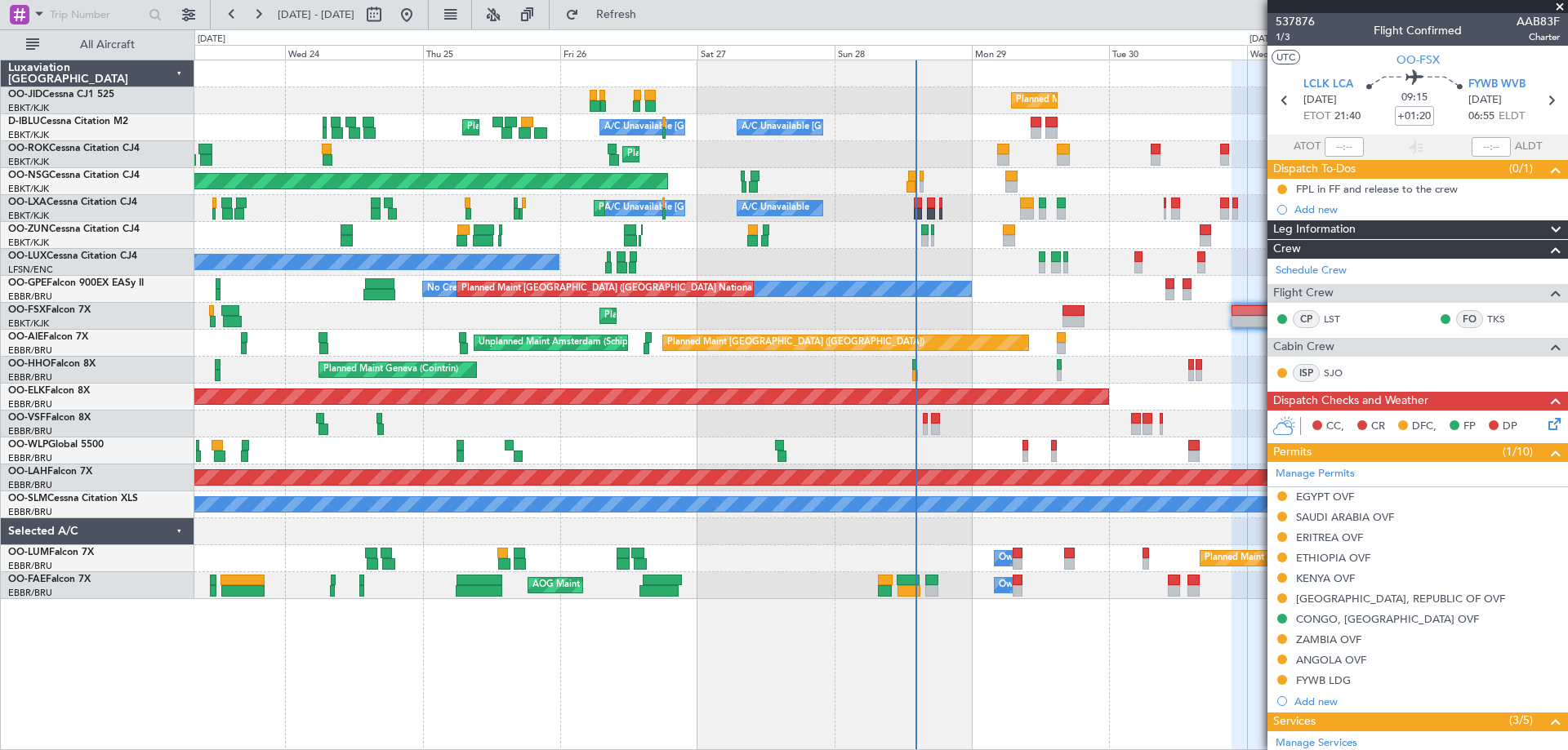
click at [1024, 316] on div "Planned Maint Kortrijk-Wevelgem A/C Unavailable Kortrijk-Wevelgem A/C Unavailab…" at bounding box center [880, 329] width 1373 height 538
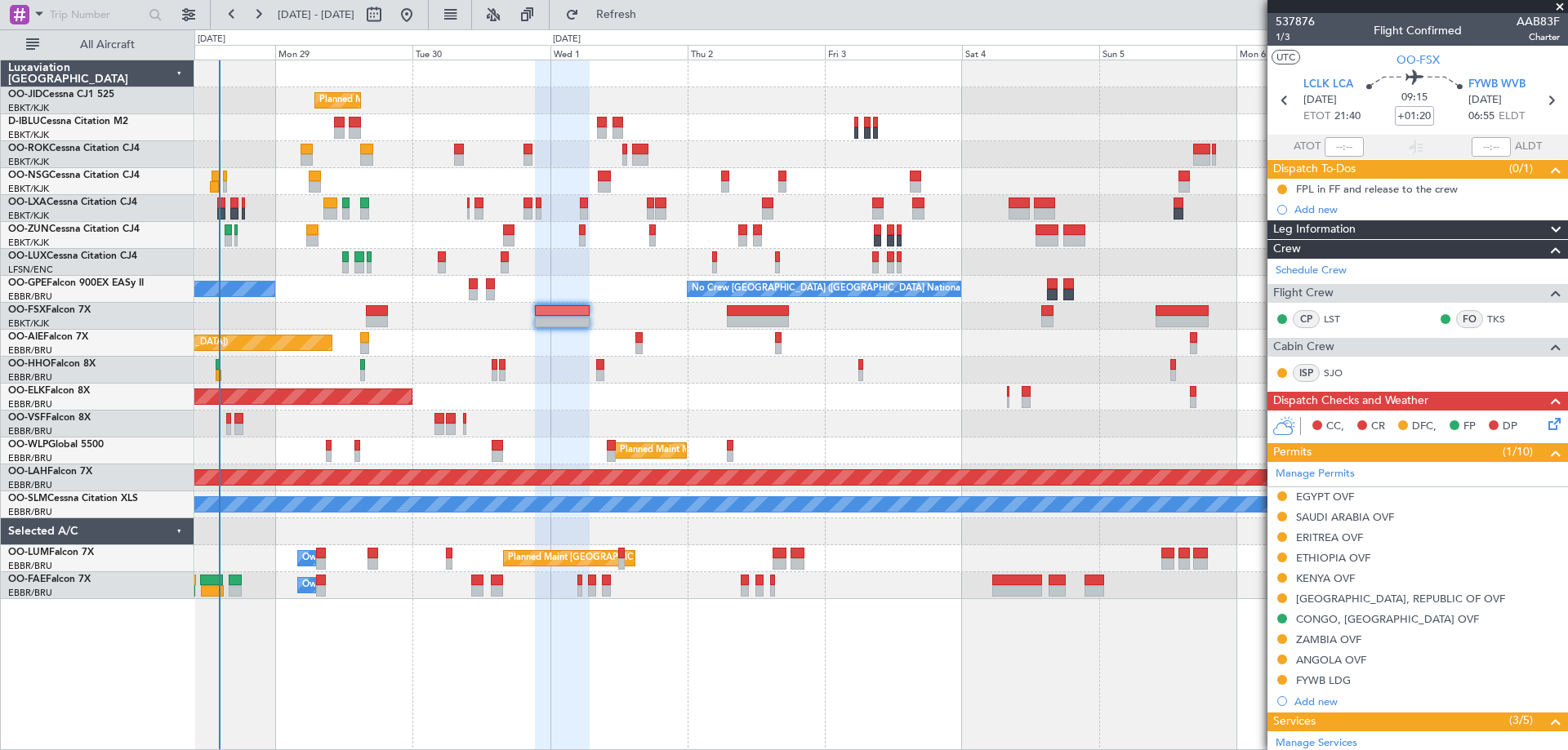
click at [442, 397] on div "Planned Maint Kortrijk-Wevelgem A/C Unavailable Kortrijk-Wevelgem A/C Unavailab…" at bounding box center [880, 329] width 1373 height 538
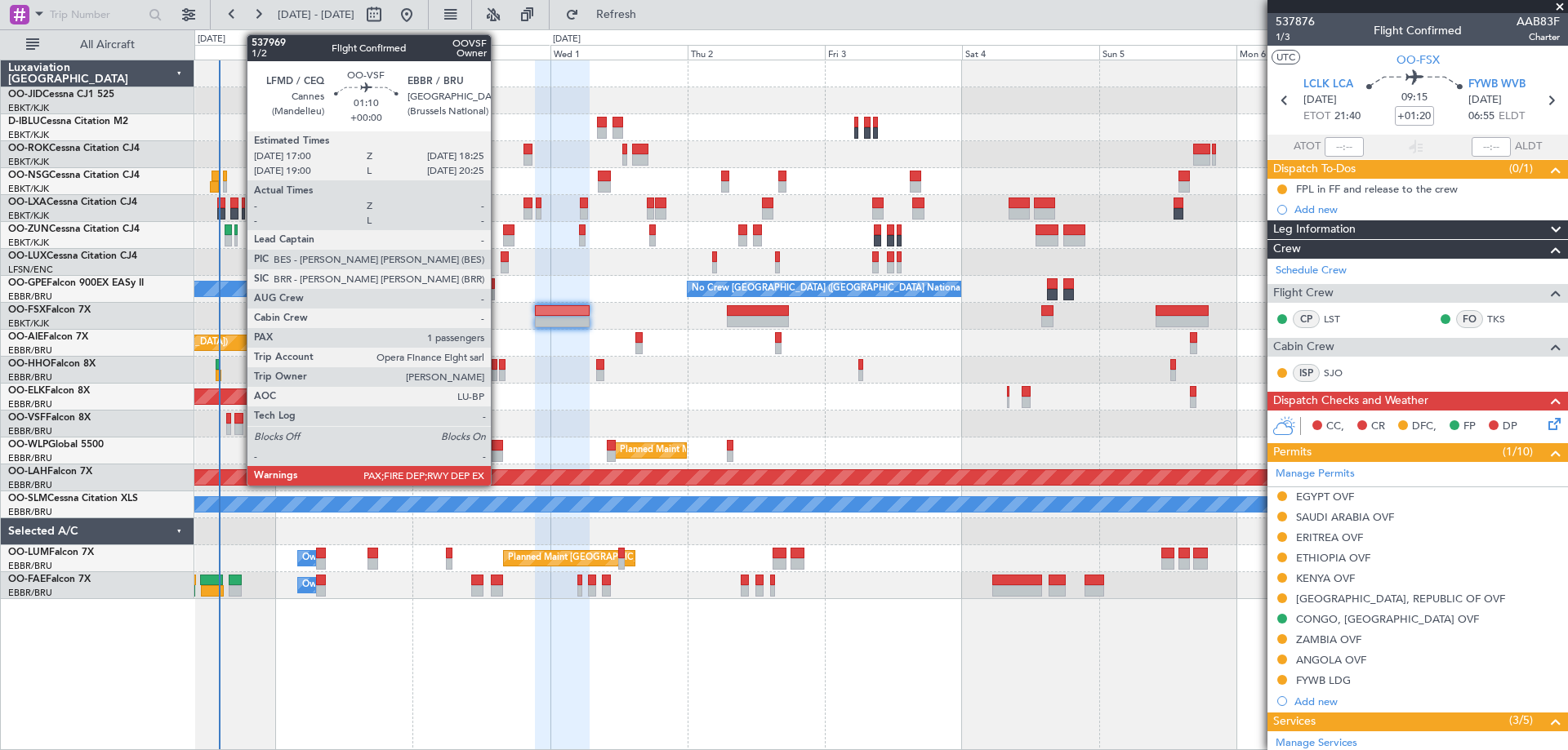
click at [238, 422] on div at bounding box center [238, 418] width 8 height 11
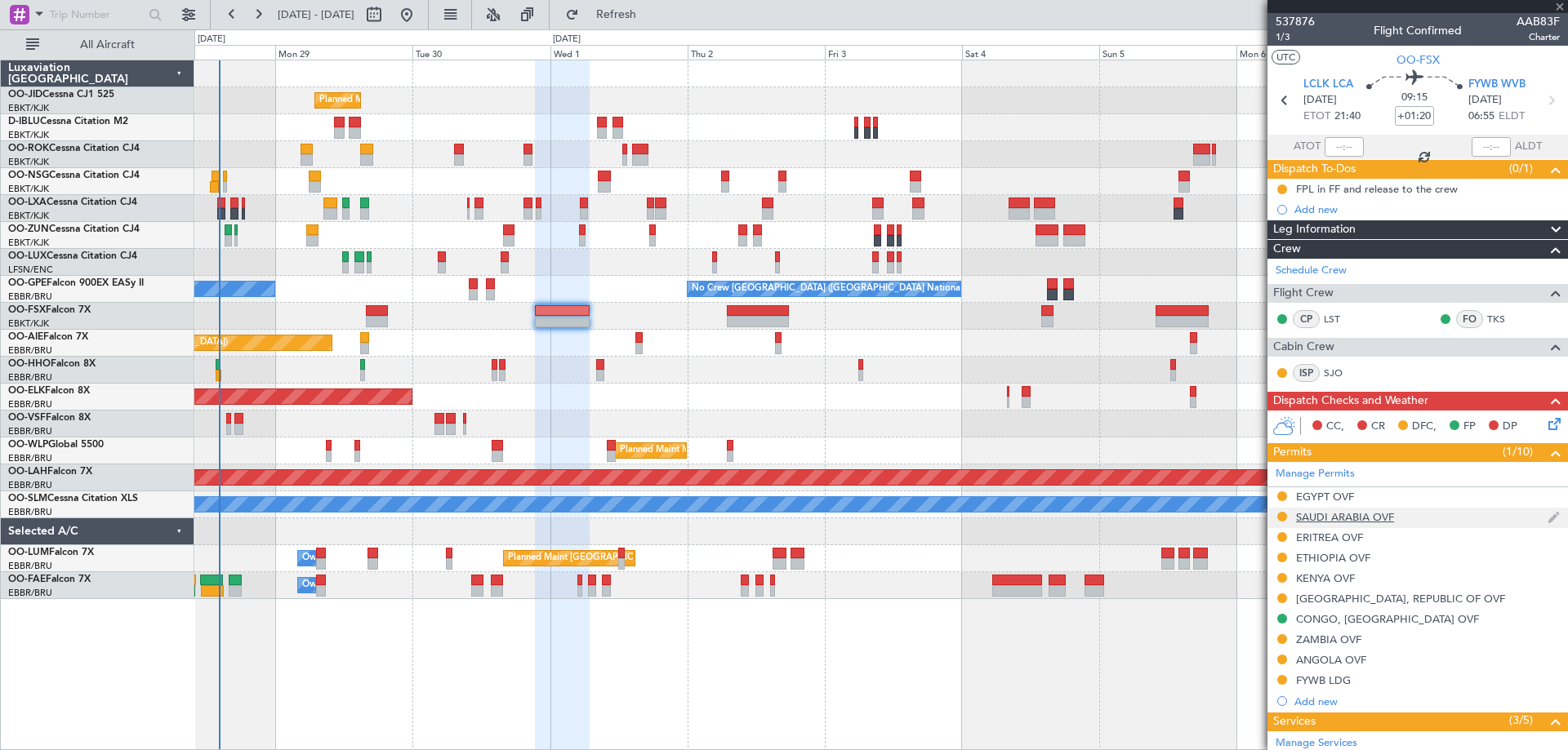
type input "1"
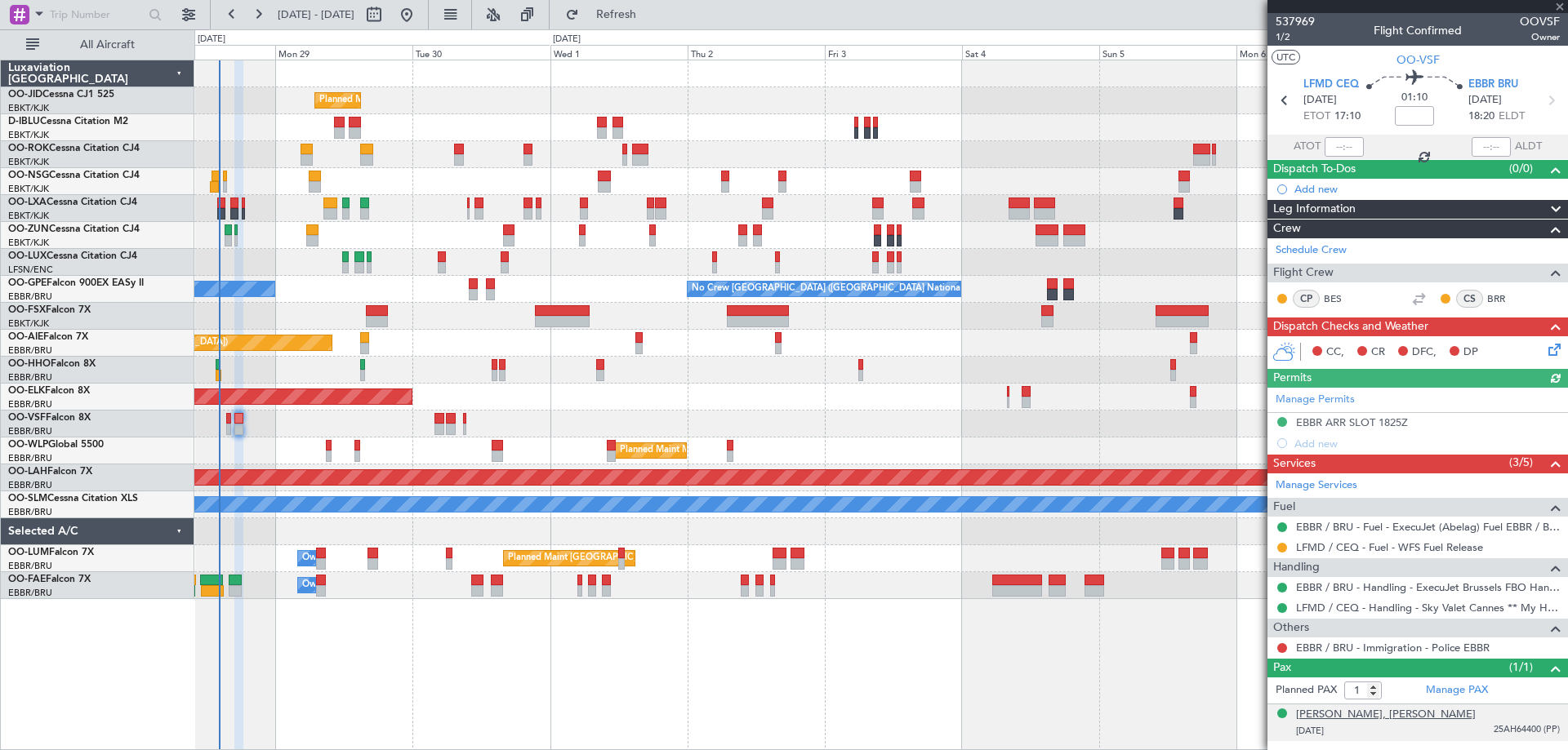
click at [1362, 710] on div "Eric, Bernard GRABLI" at bounding box center [1386, 715] width 180 height 16
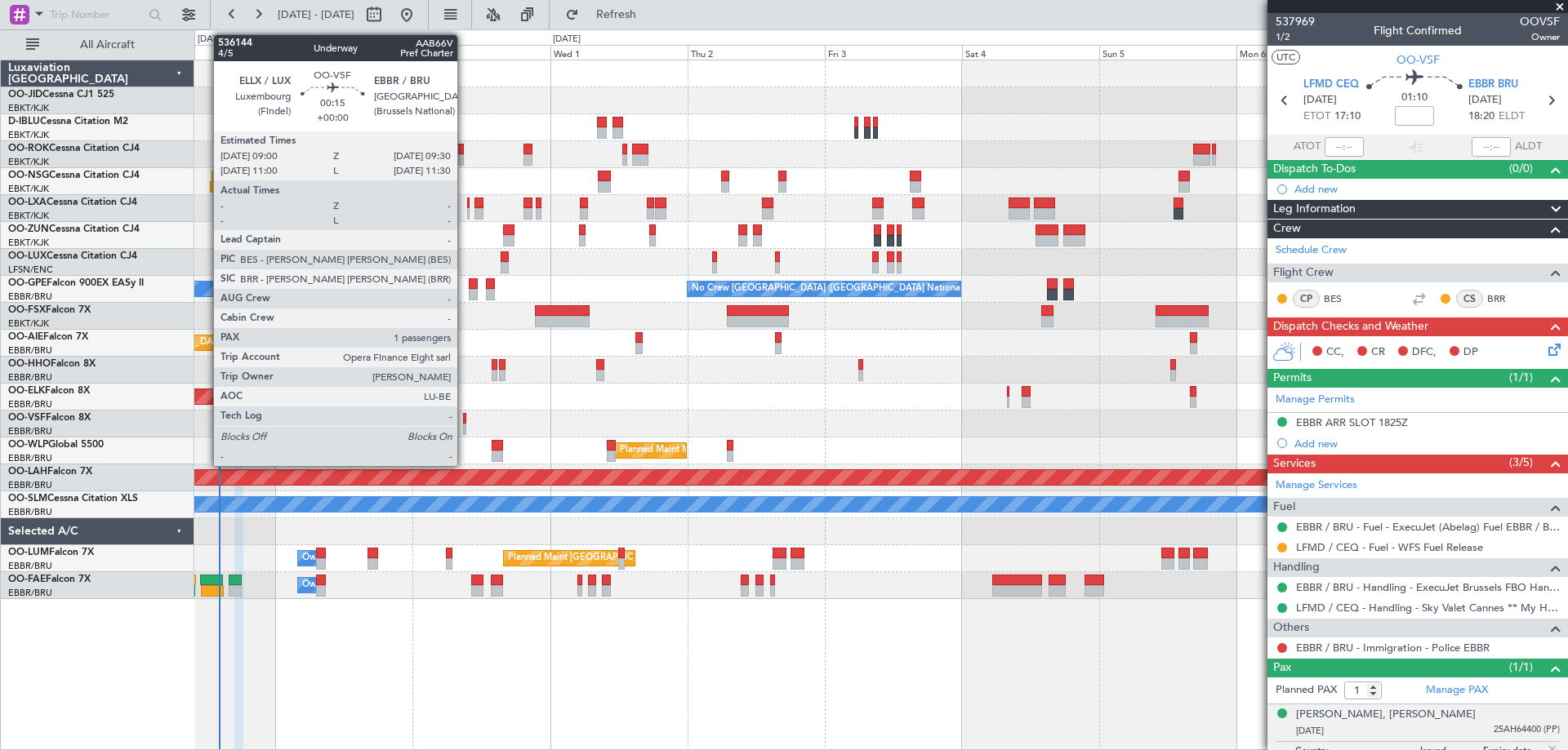
click at [465, 421] on div at bounding box center [465, 418] width 3 height 11
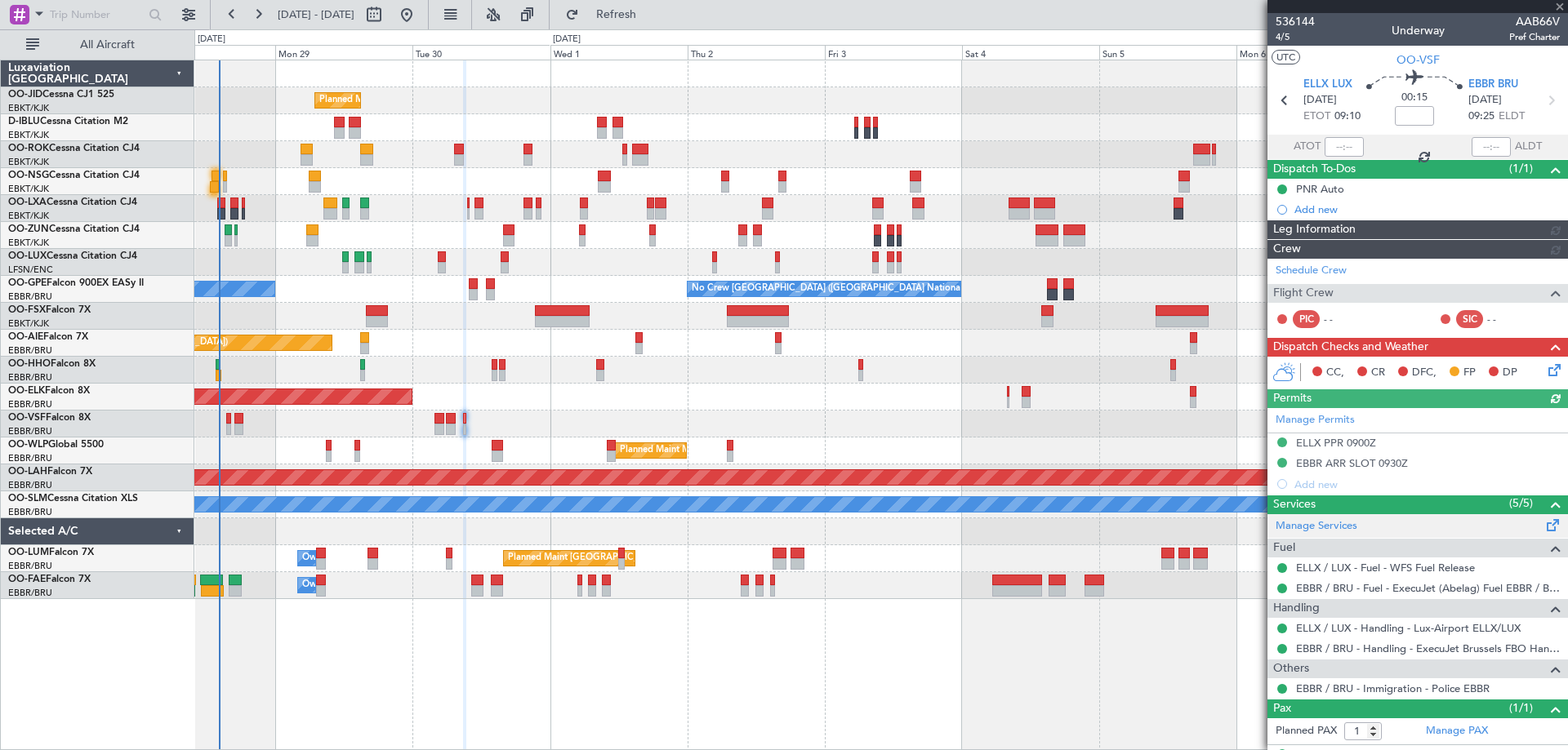
scroll to position [47, 0]
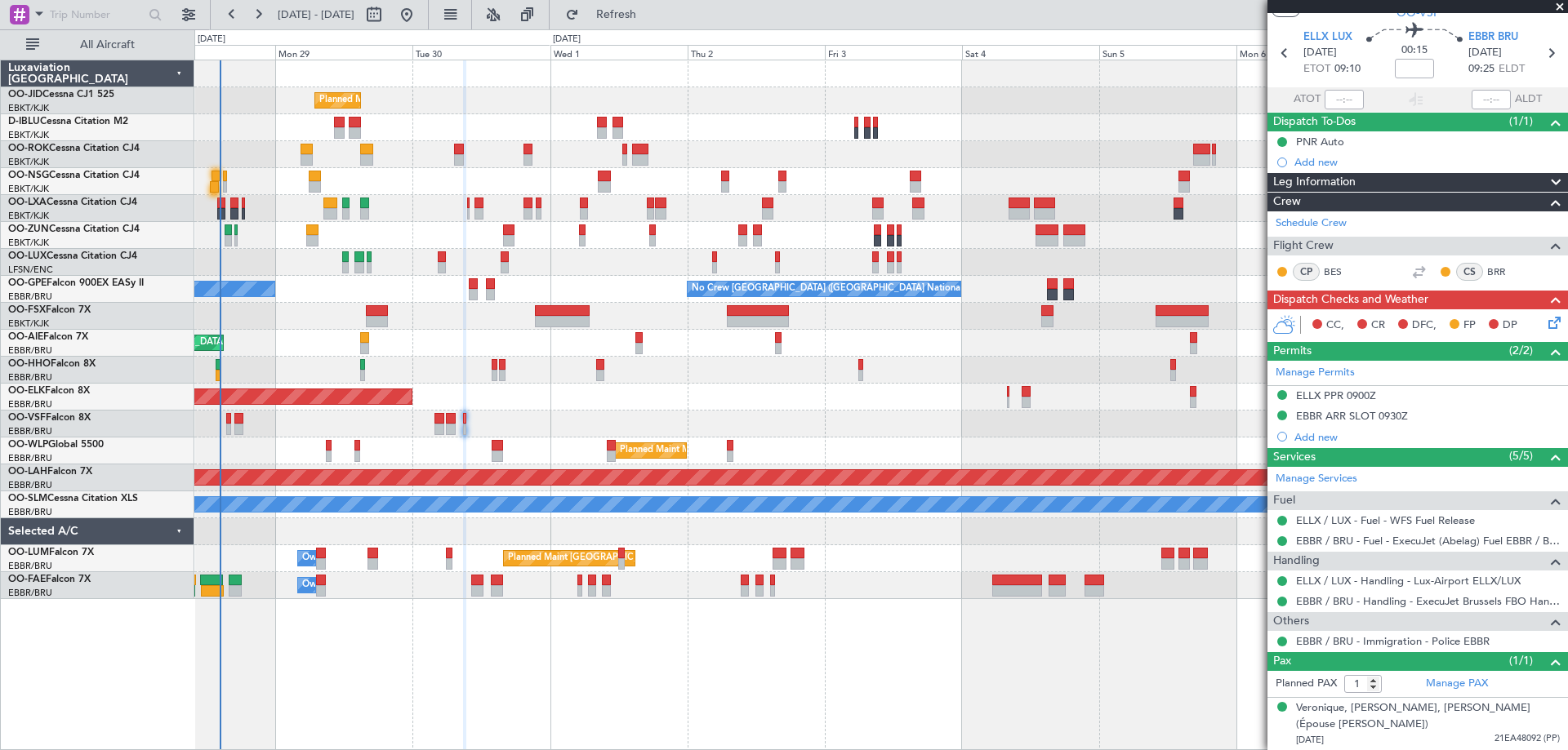
click at [395, 98] on div "Planned Maint Kortrijk-[GEOGRAPHIC_DATA]" at bounding box center [880, 101] width 1373 height 27
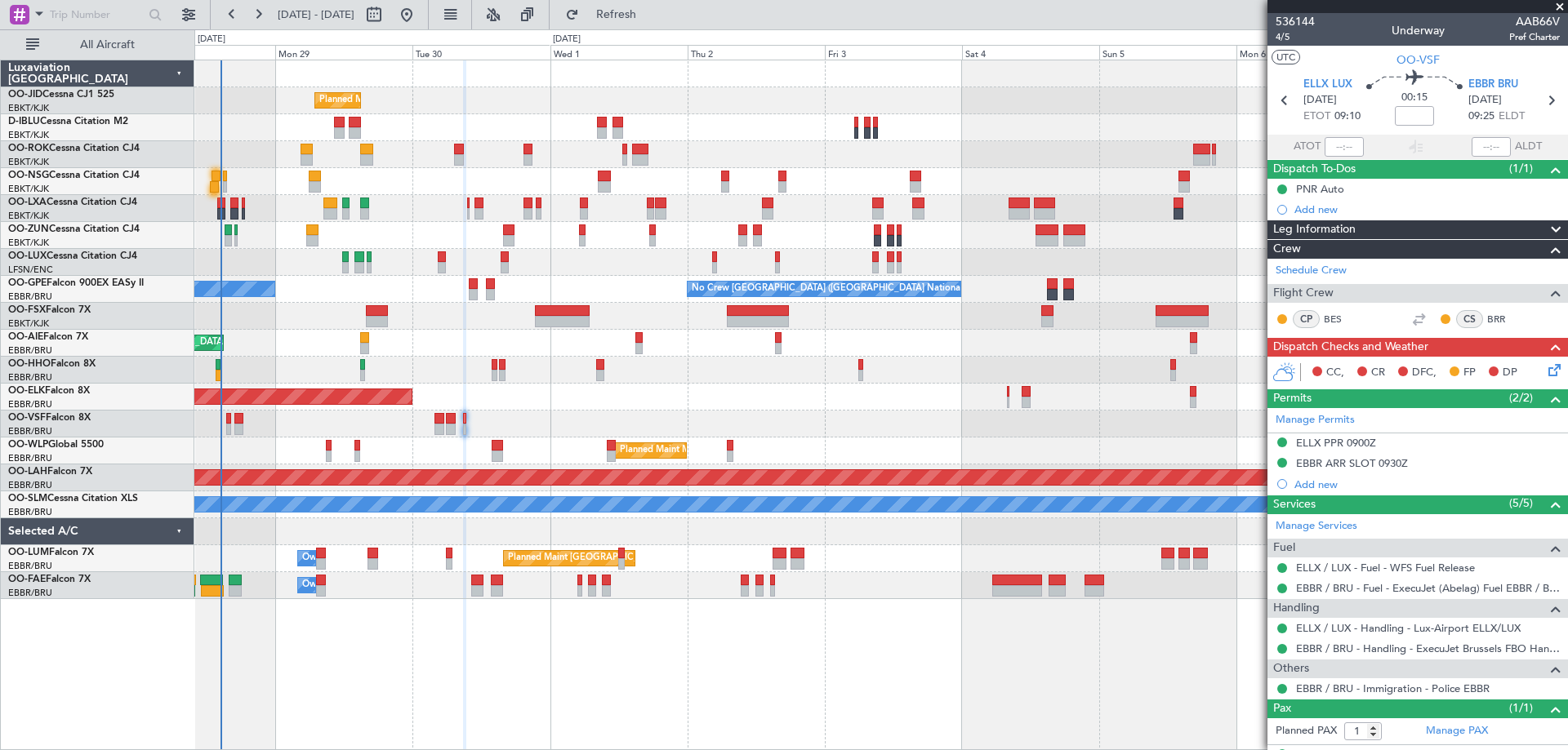
scroll to position [47, 0]
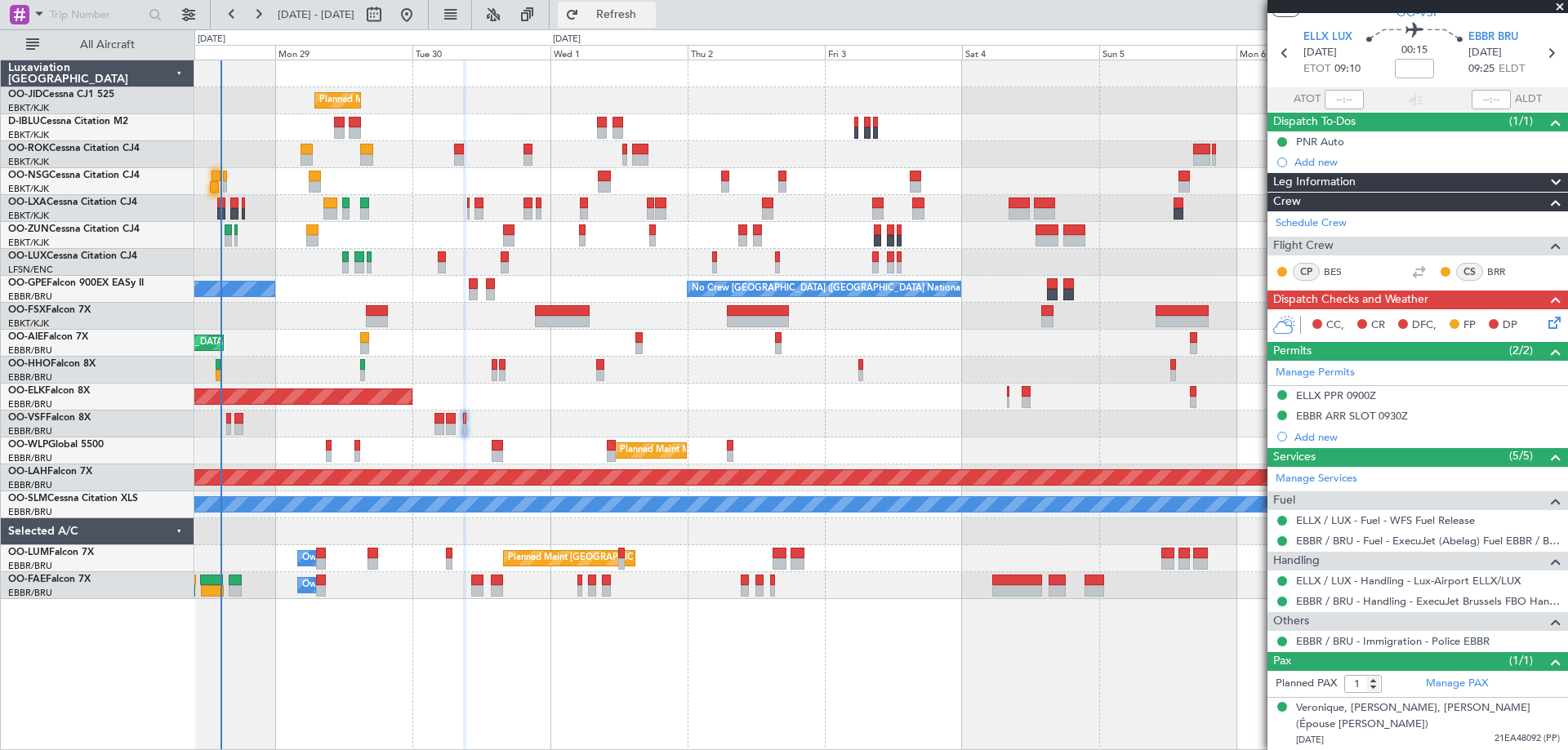
click at [635, 10] on span "Refresh" at bounding box center [617, 14] width 69 height 11
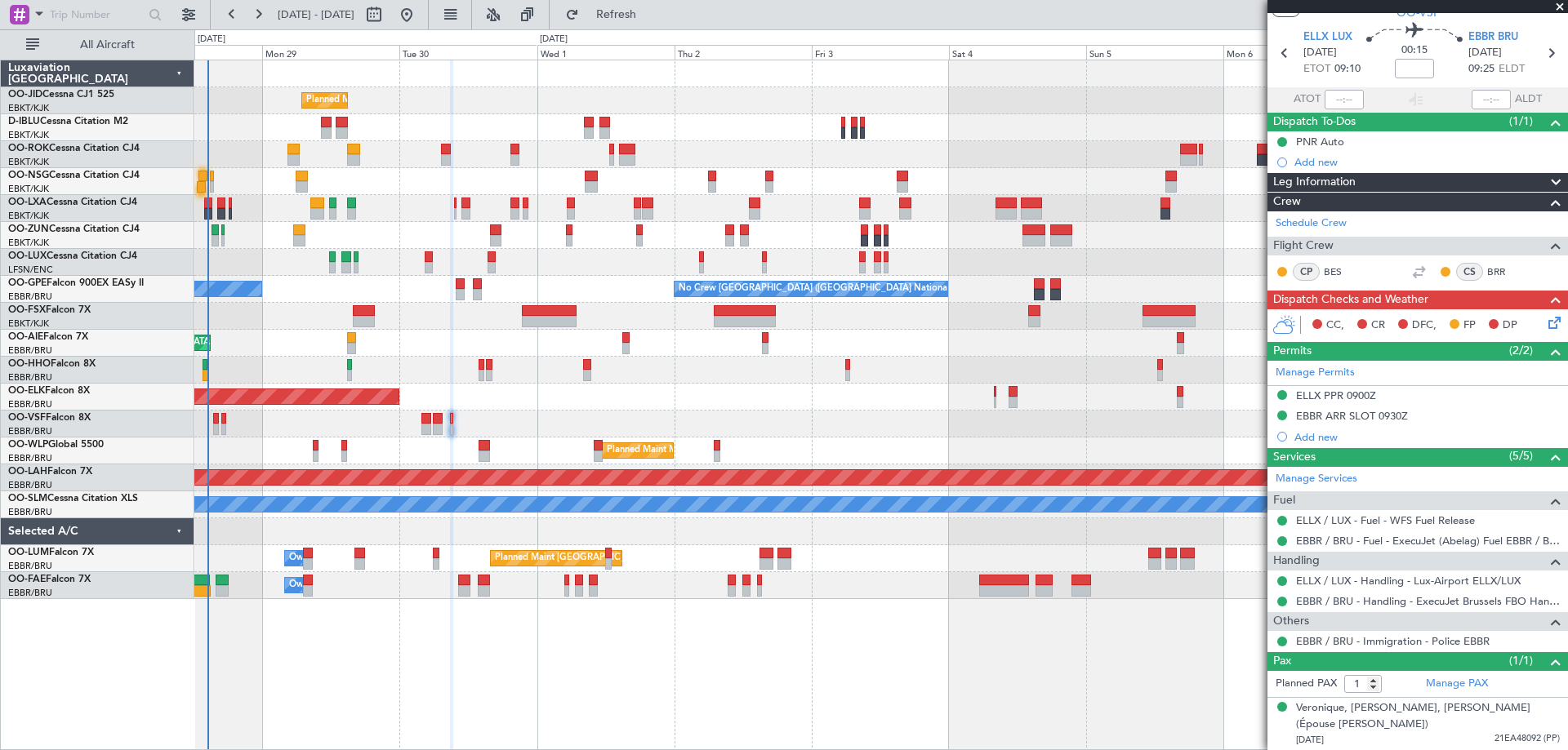
click at [430, 355] on div "Planned Maint [GEOGRAPHIC_DATA] ([GEOGRAPHIC_DATA]) Unplanned Maint Amsterdam (…" at bounding box center [880, 342] width 1373 height 27
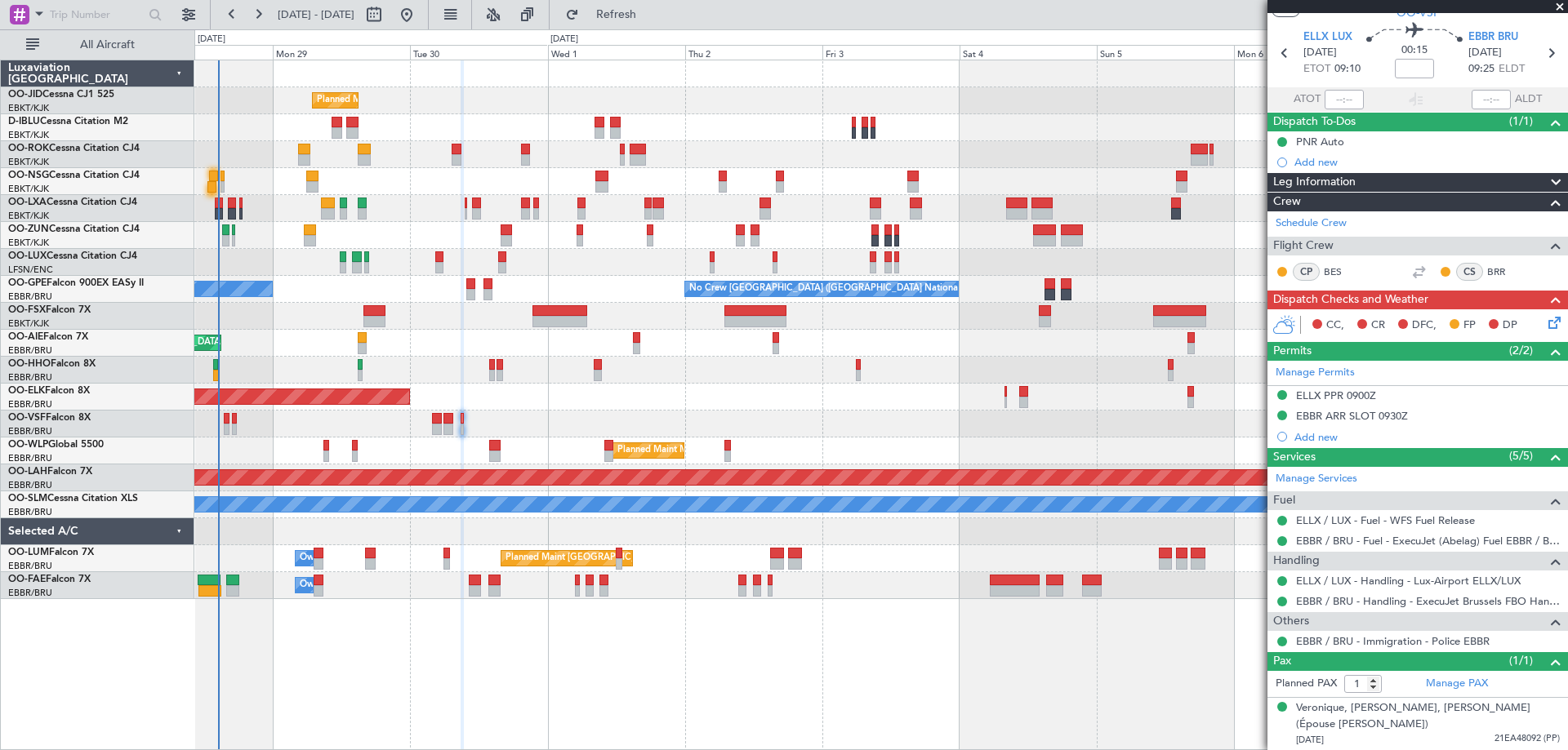
click at [450, 372] on div at bounding box center [880, 370] width 1373 height 27
click at [647, 22] on button "Refresh" at bounding box center [607, 15] width 98 height 26
click at [651, 15] on span "Refresh" at bounding box center [617, 14] width 69 height 11
click at [656, 5] on button "Refresh" at bounding box center [607, 15] width 98 height 26
click at [263, 181] on div "Planned Maint [GEOGRAPHIC_DATA] ([GEOGRAPHIC_DATA])" at bounding box center [880, 181] width 1373 height 27
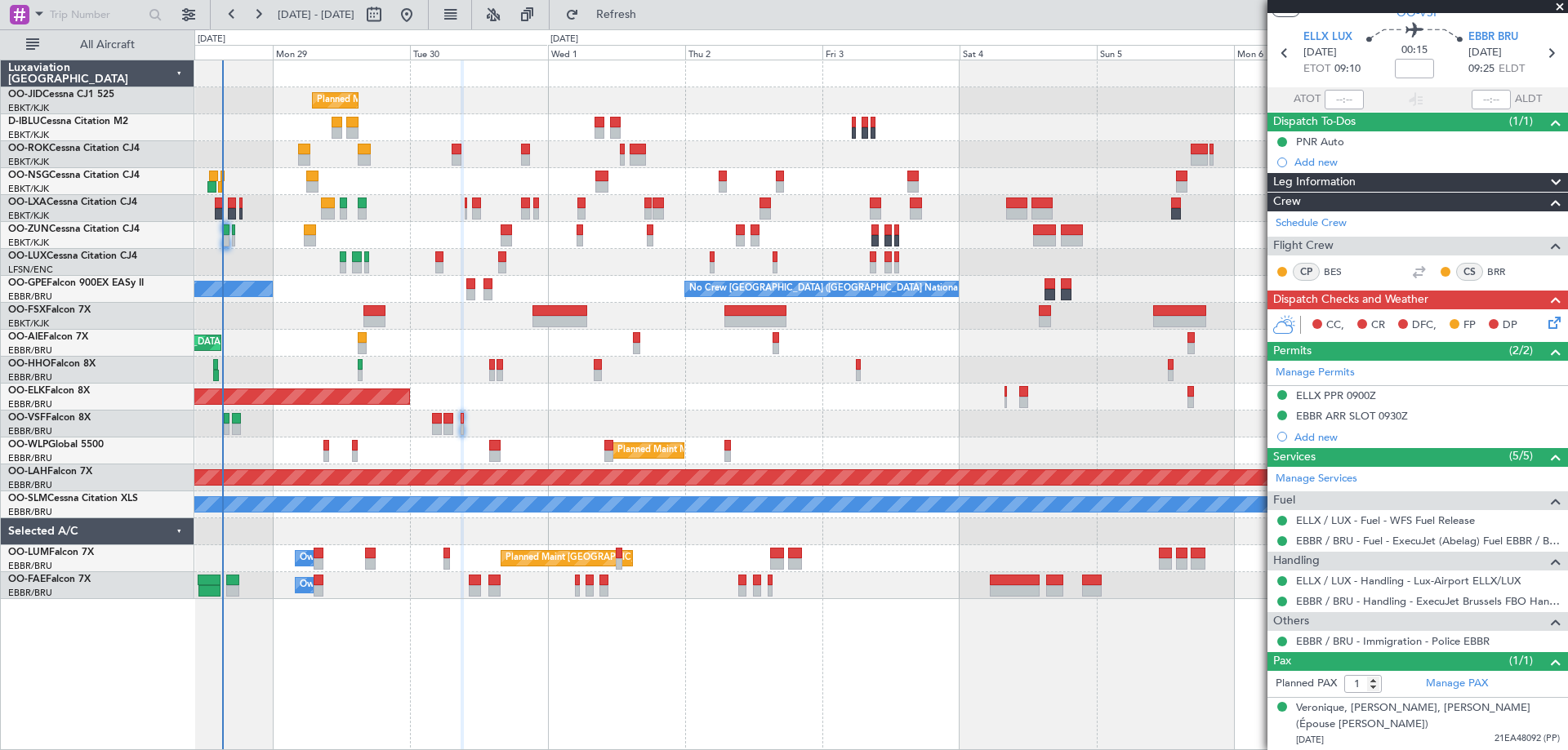
click at [435, 349] on div "Planned Maint [GEOGRAPHIC_DATA] ([GEOGRAPHIC_DATA]) Unplanned Maint Amsterdam (…" at bounding box center [880, 342] width 1373 height 27
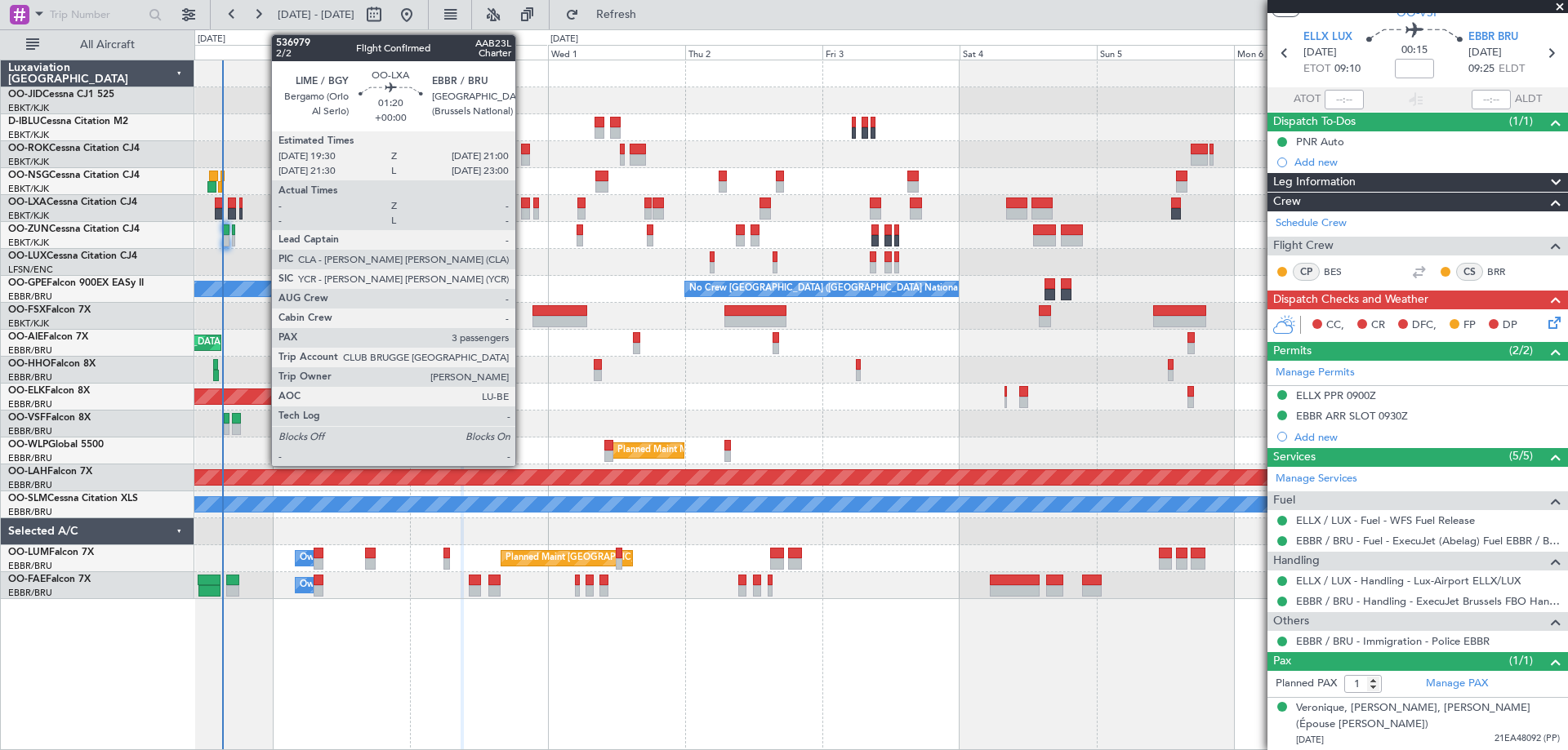
click at [522, 213] on div at bounding box center [525, 213] width 9 height 11
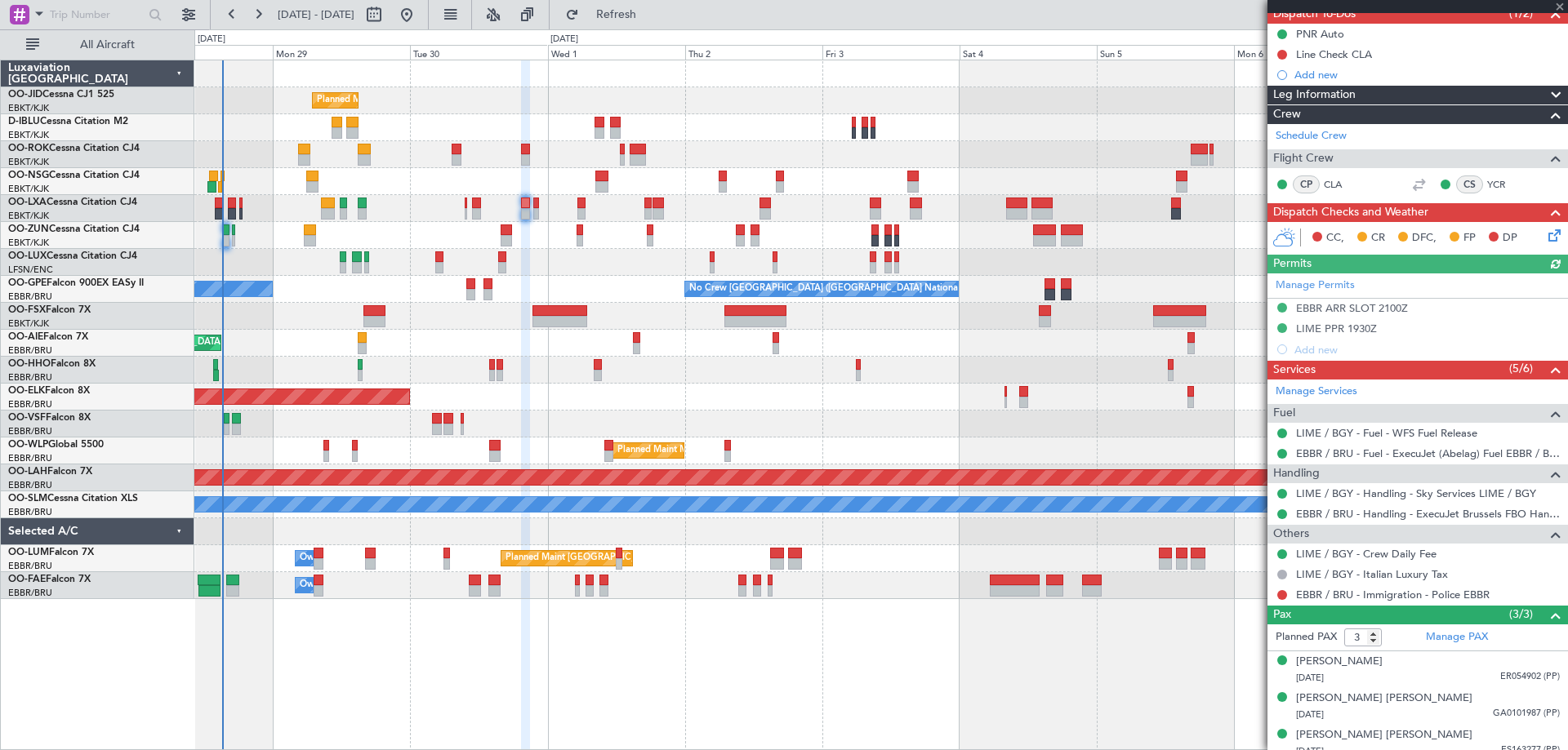
scroll to position [166, 0]
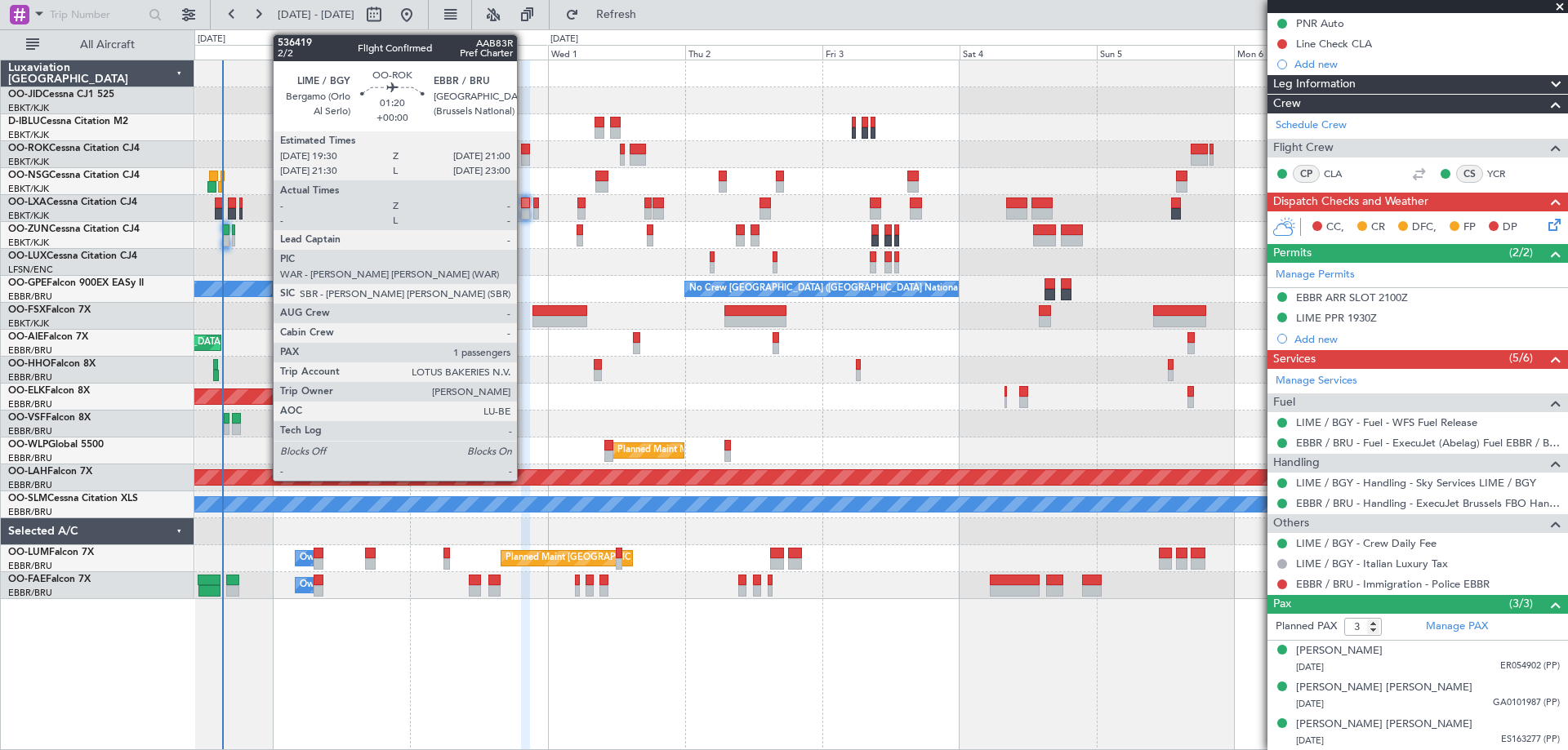
click at [524, 150] on div at bounding box center [525, 149] width 9 height 11
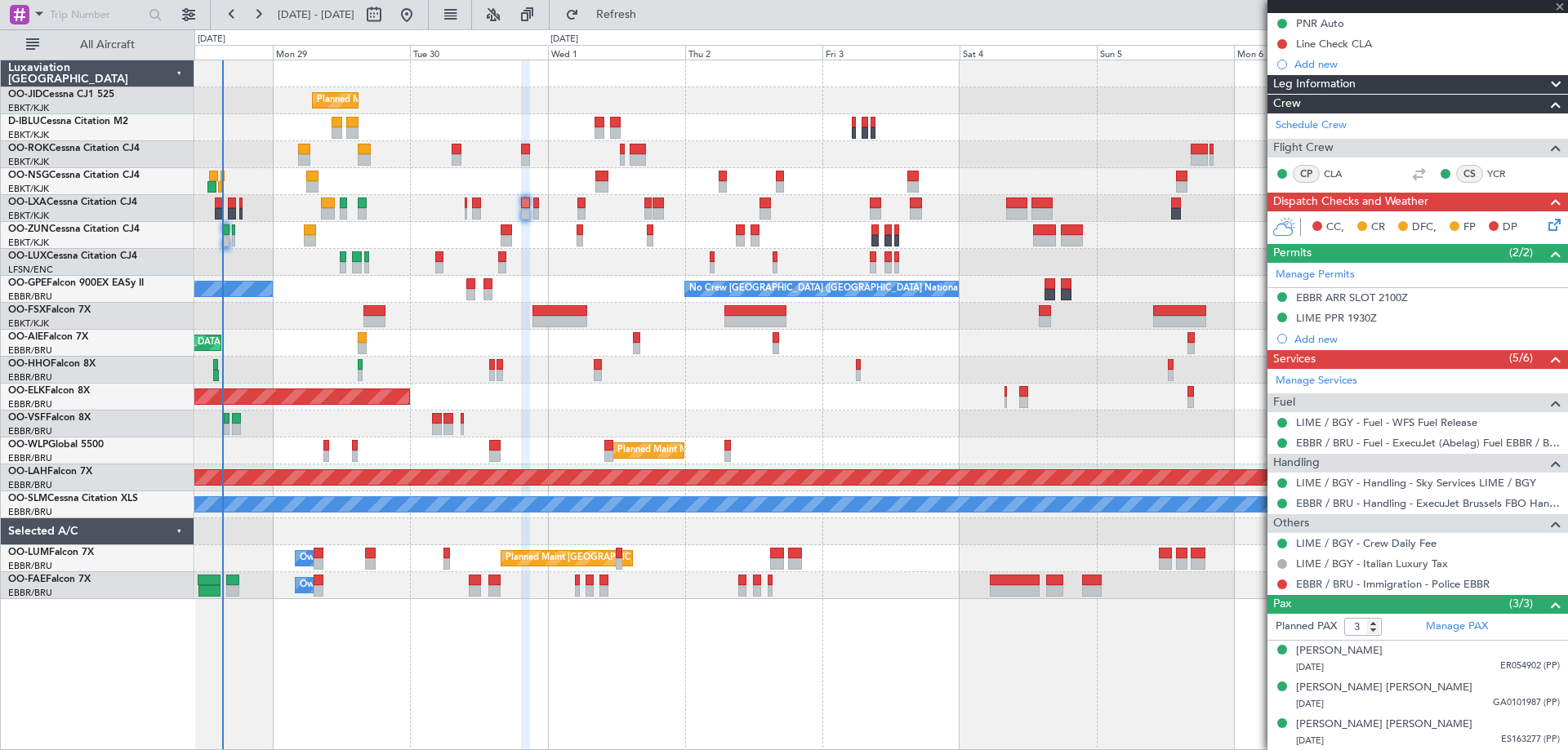
type input "1"
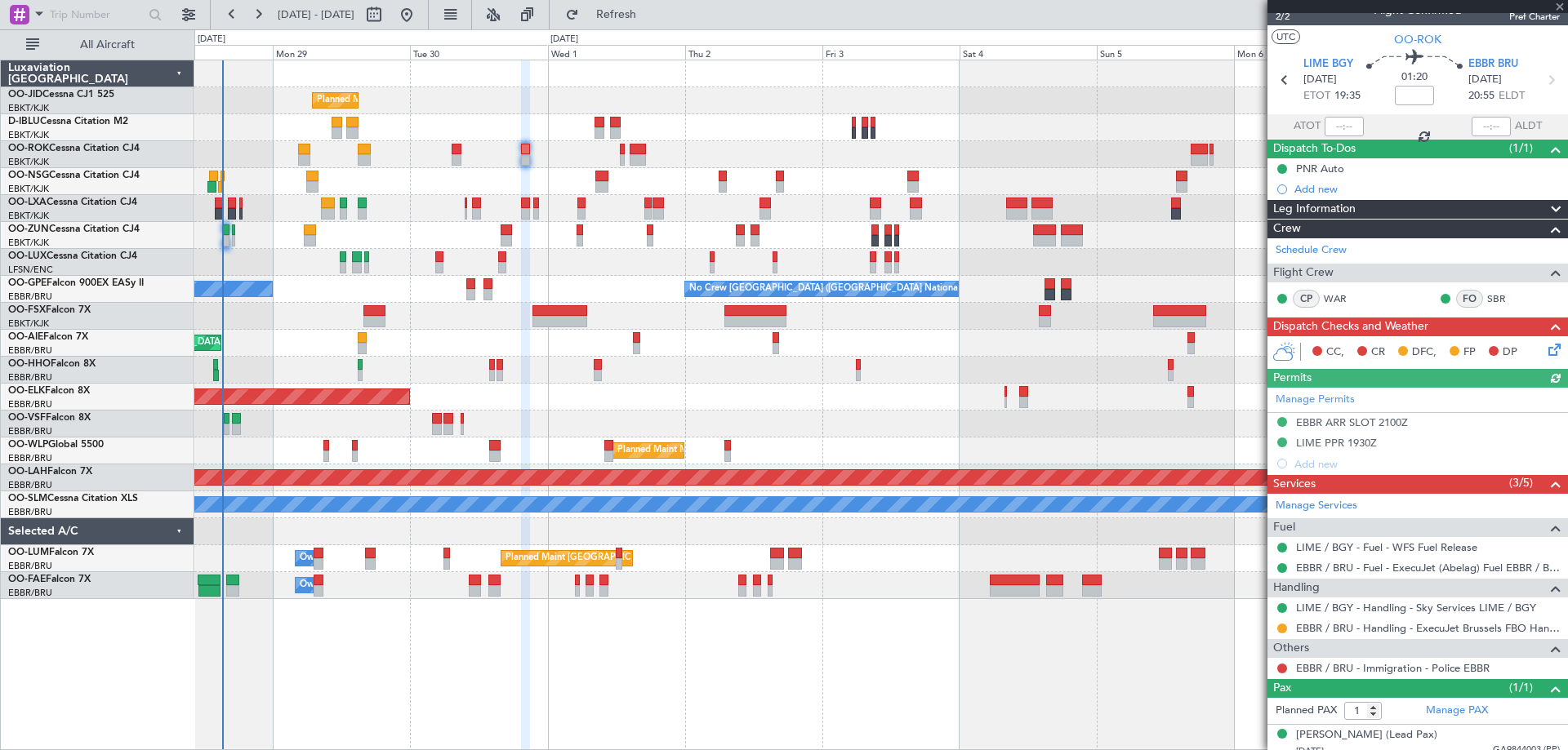
scroll to position [31, 0]
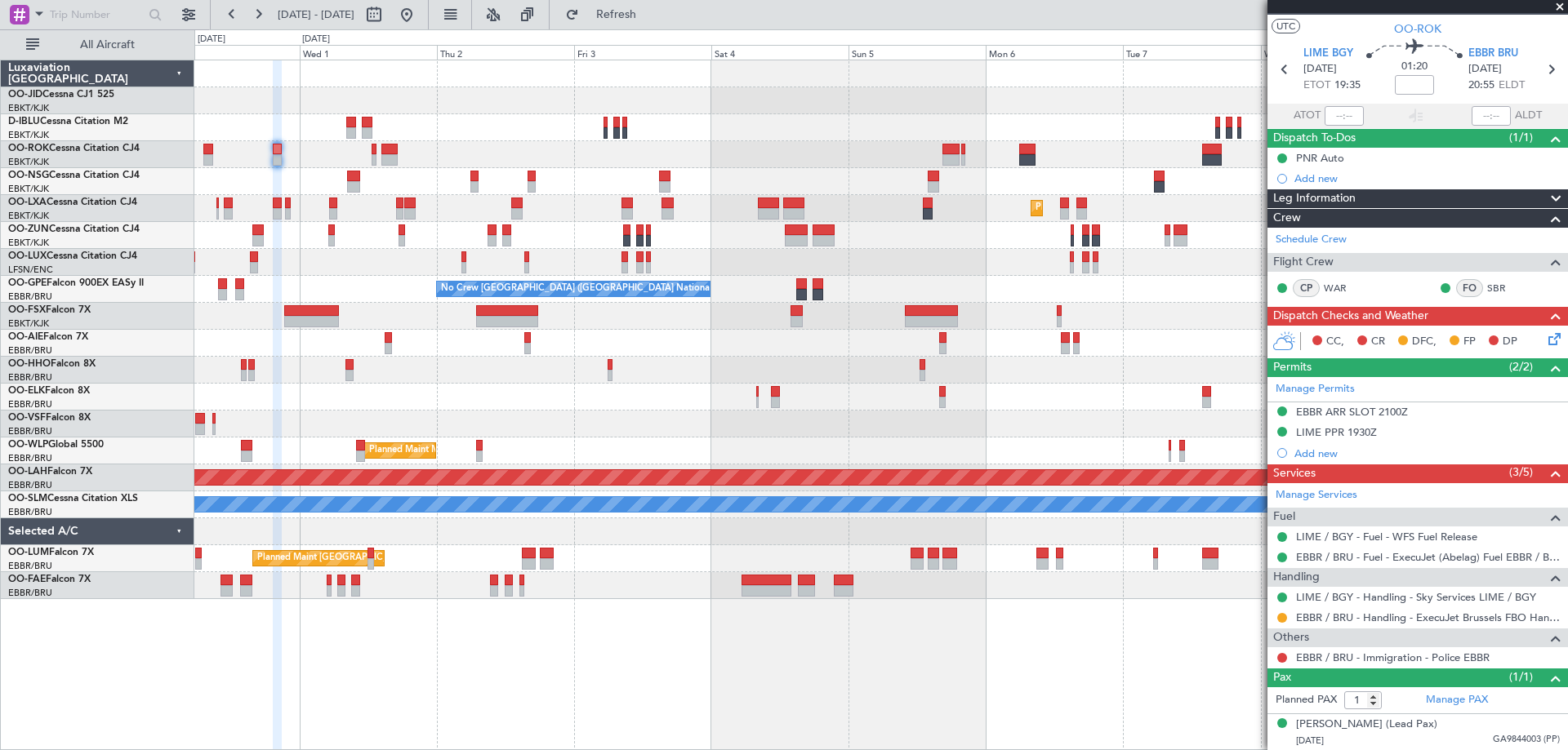
click at [902, 246] on div "Planned Maint Kortrijk-[GEOGRAPHIC_DATA] A/C Unavailable [GEOGRAPHIC_DATA]-[GEO…" at bounding box center [880, 329] width 1373 height 538
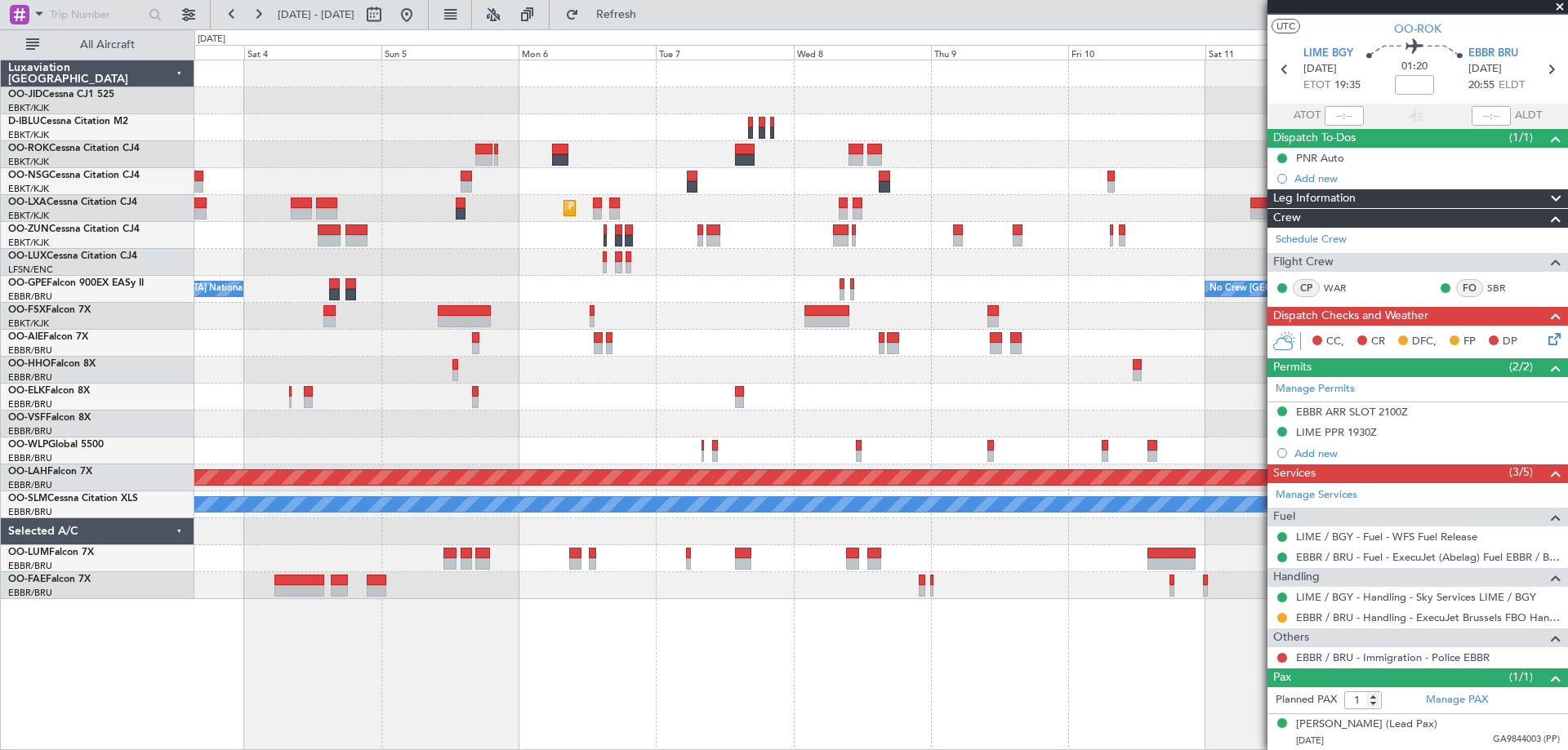
click at [599, 231] on div "Planned Maint Kortrijk-[GEOGRAPHIC_DATA] No Crew [GEOGRAPHIC_DATA] (Brussels Na…" at bounding box center [880, 329] width 1373 height 538
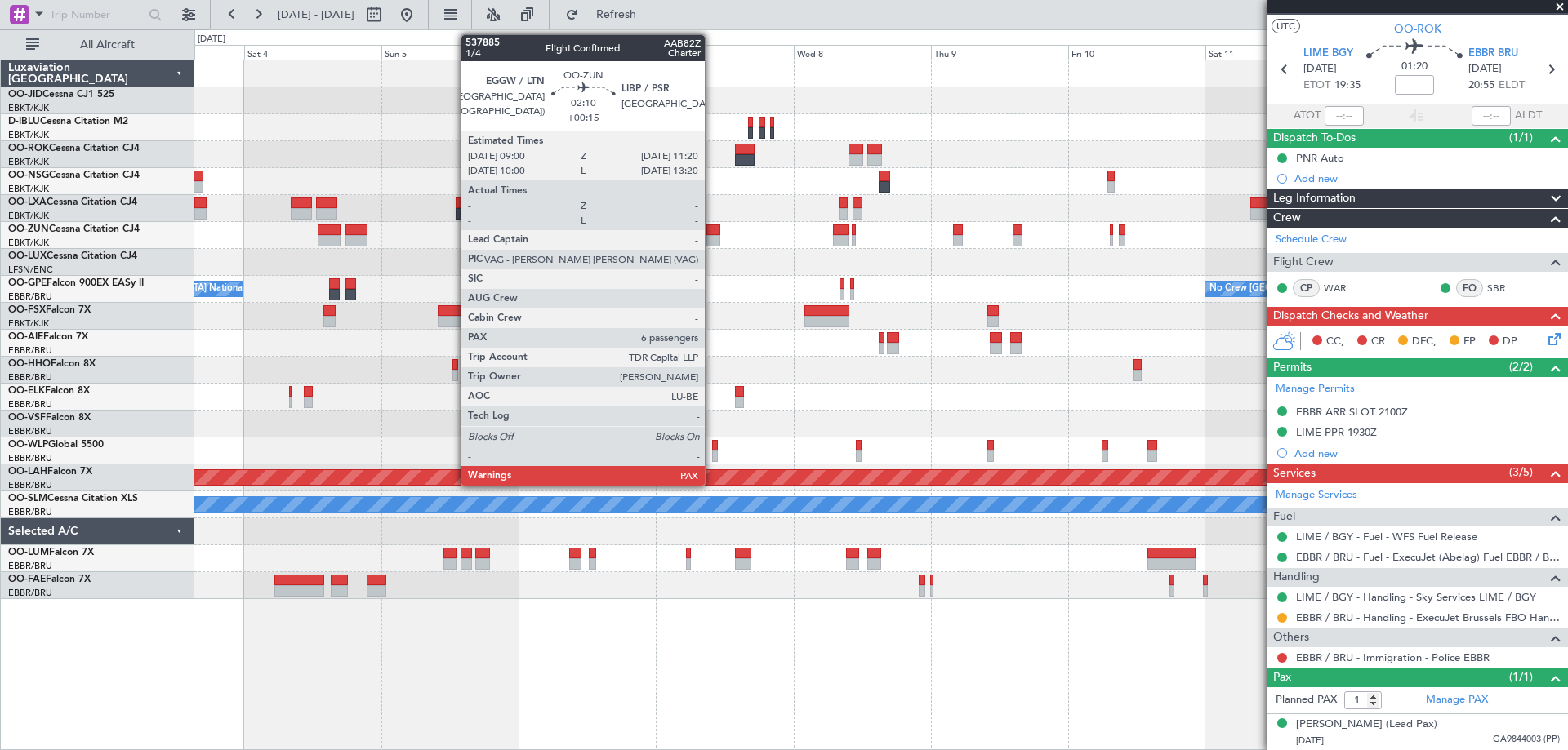
click at [712, 242] on div at bounding box center [713, 240] width 14 height 11
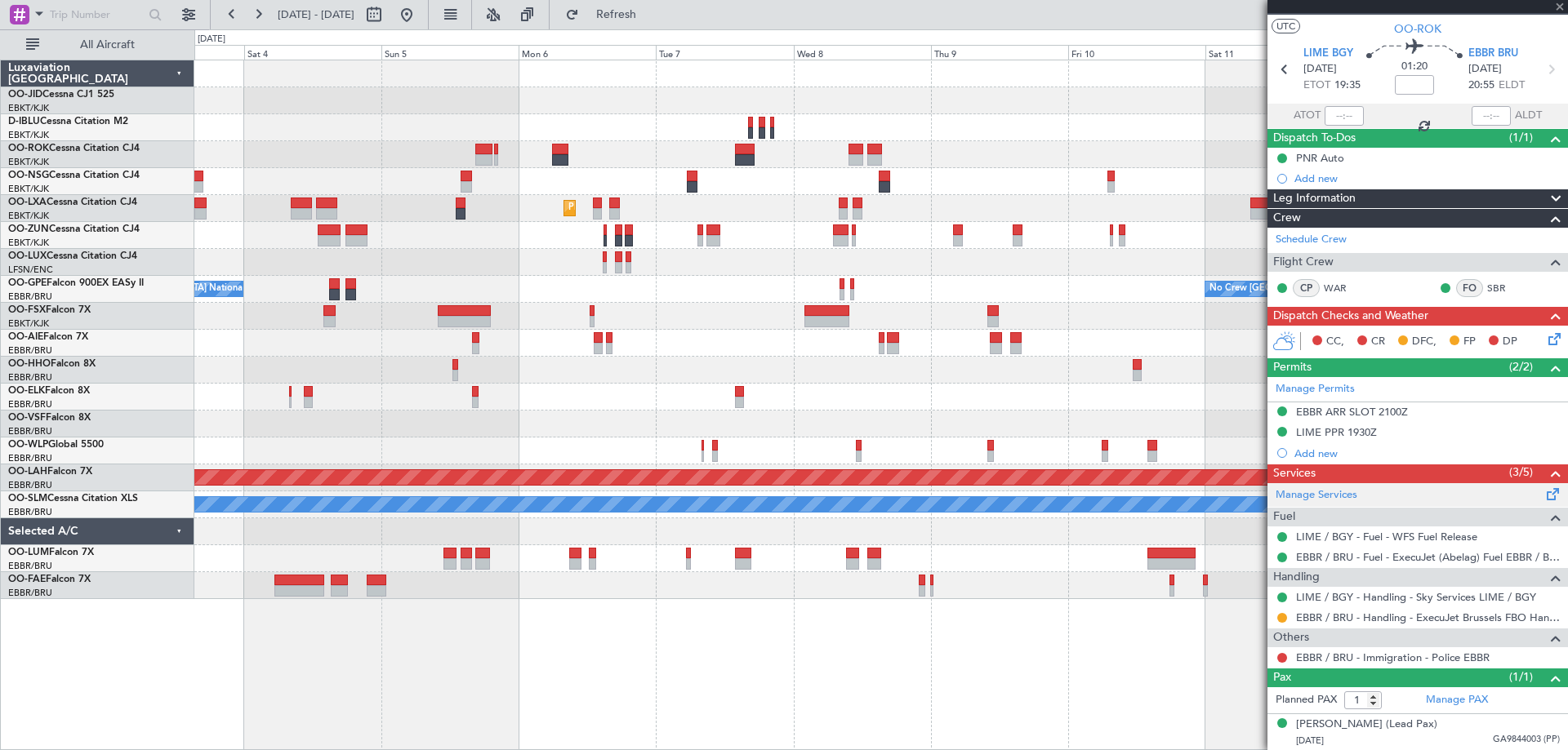
type input "+00:15"
type input "8"
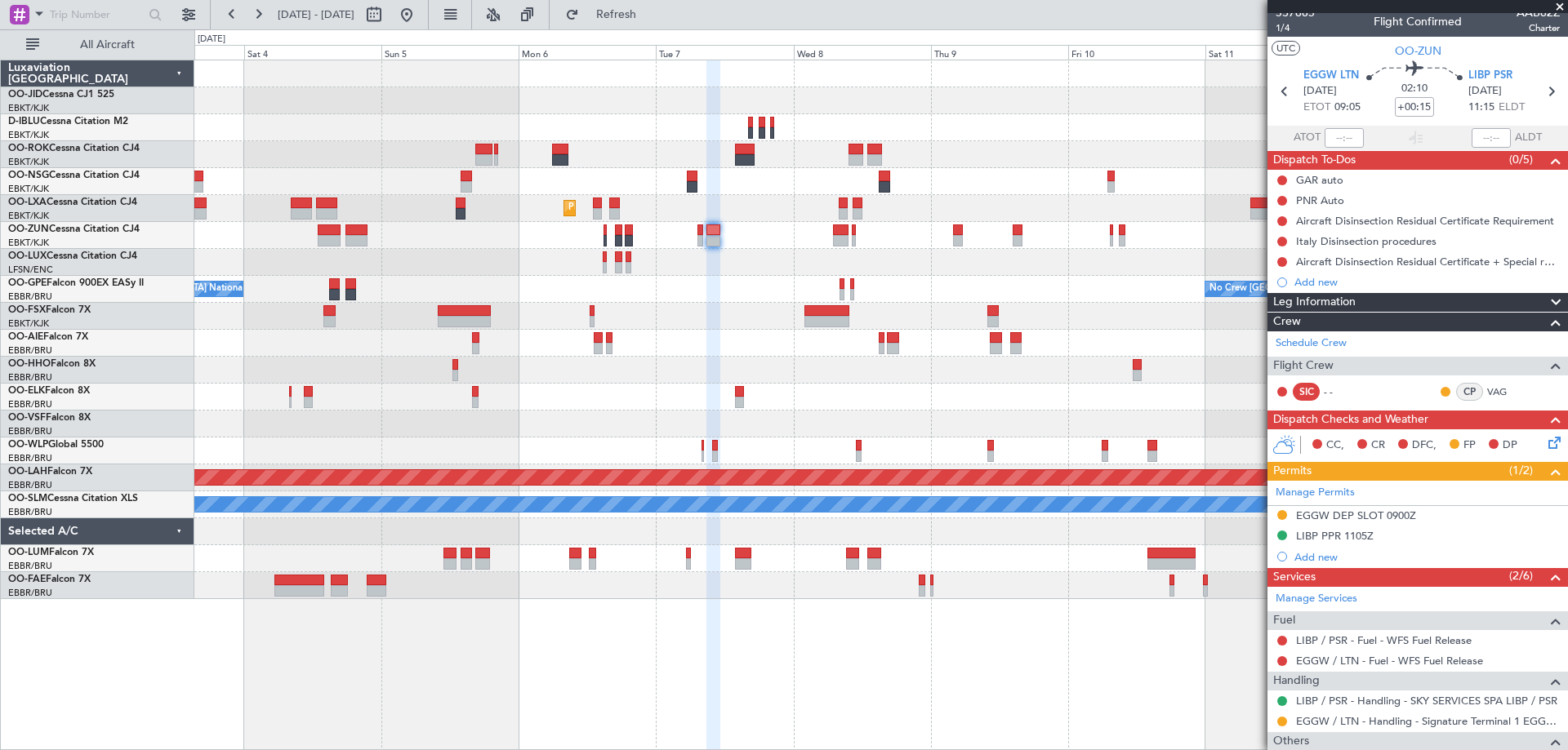
scroll to position [0, 0]
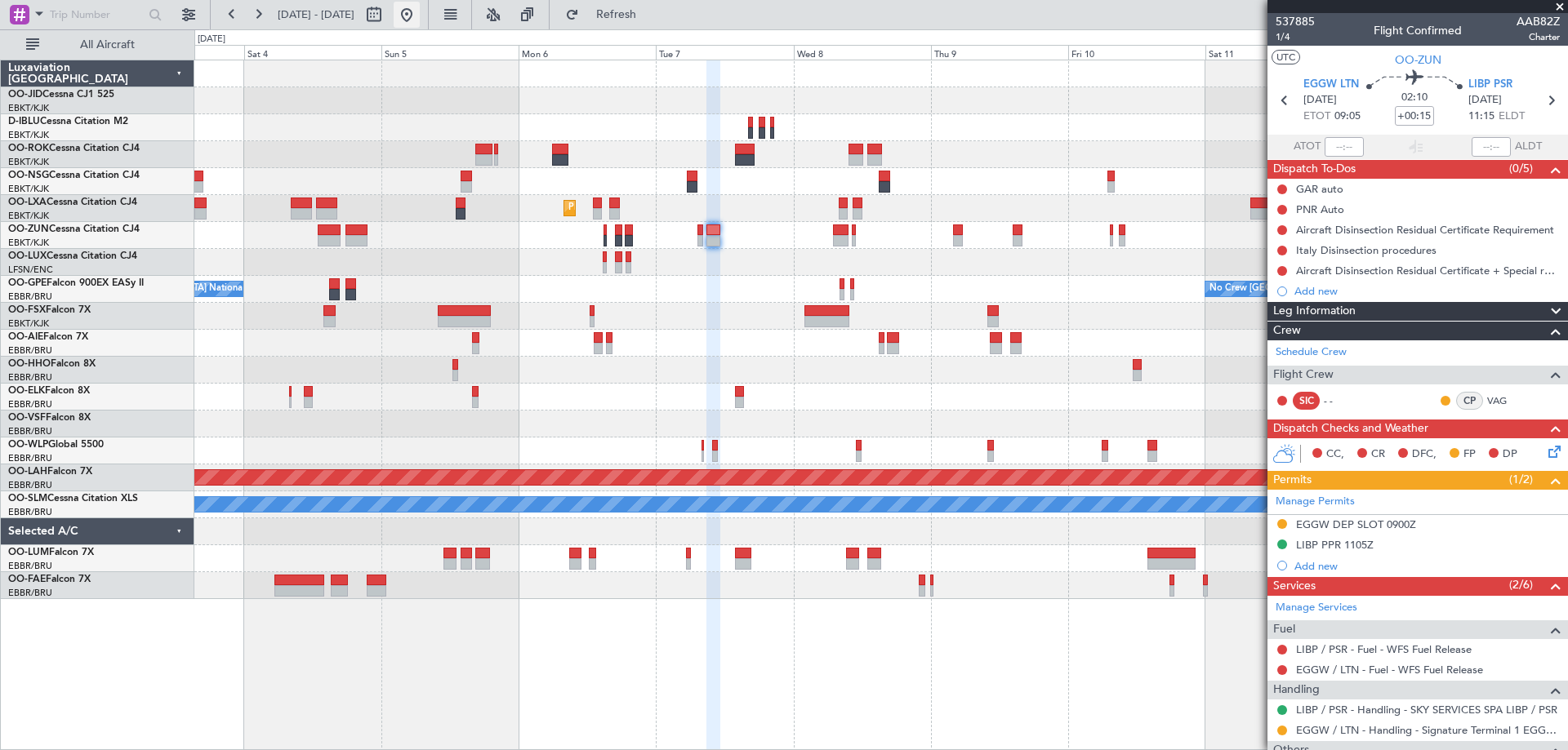
click at [420, 3] on button at bounding box center [406, 15] width 26 height 26
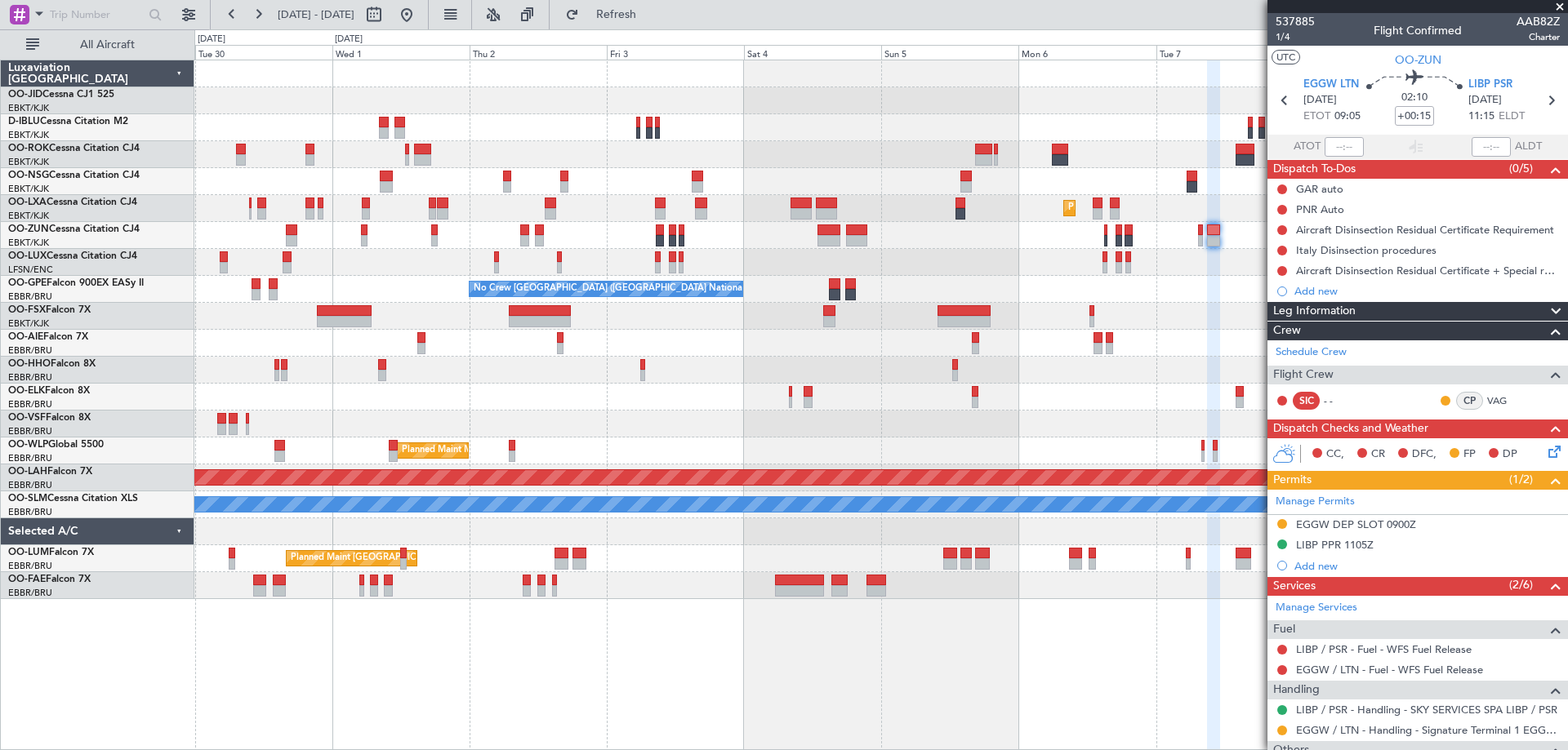
click at [36, 373] on div "Planned Maint Kortrijk-[GEOGRAPHIC_DATA] A/C Unavailable [GEOGRAPHIC_DATA]-[GEO…" at bounding box center [784, 390] width 1568 height 721
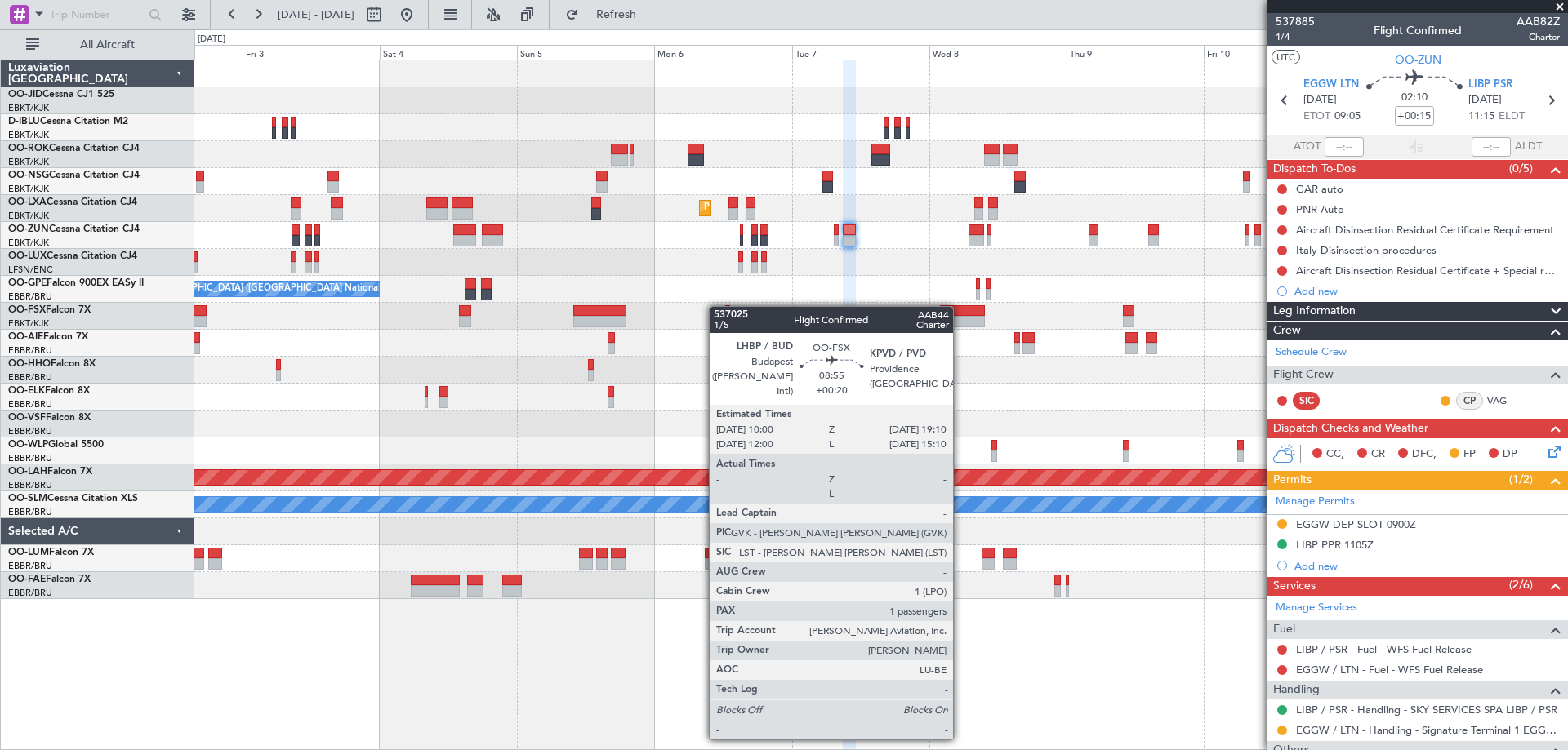
click at [630, 312] on div at bounding box center [880, 316] width 1373 height 27
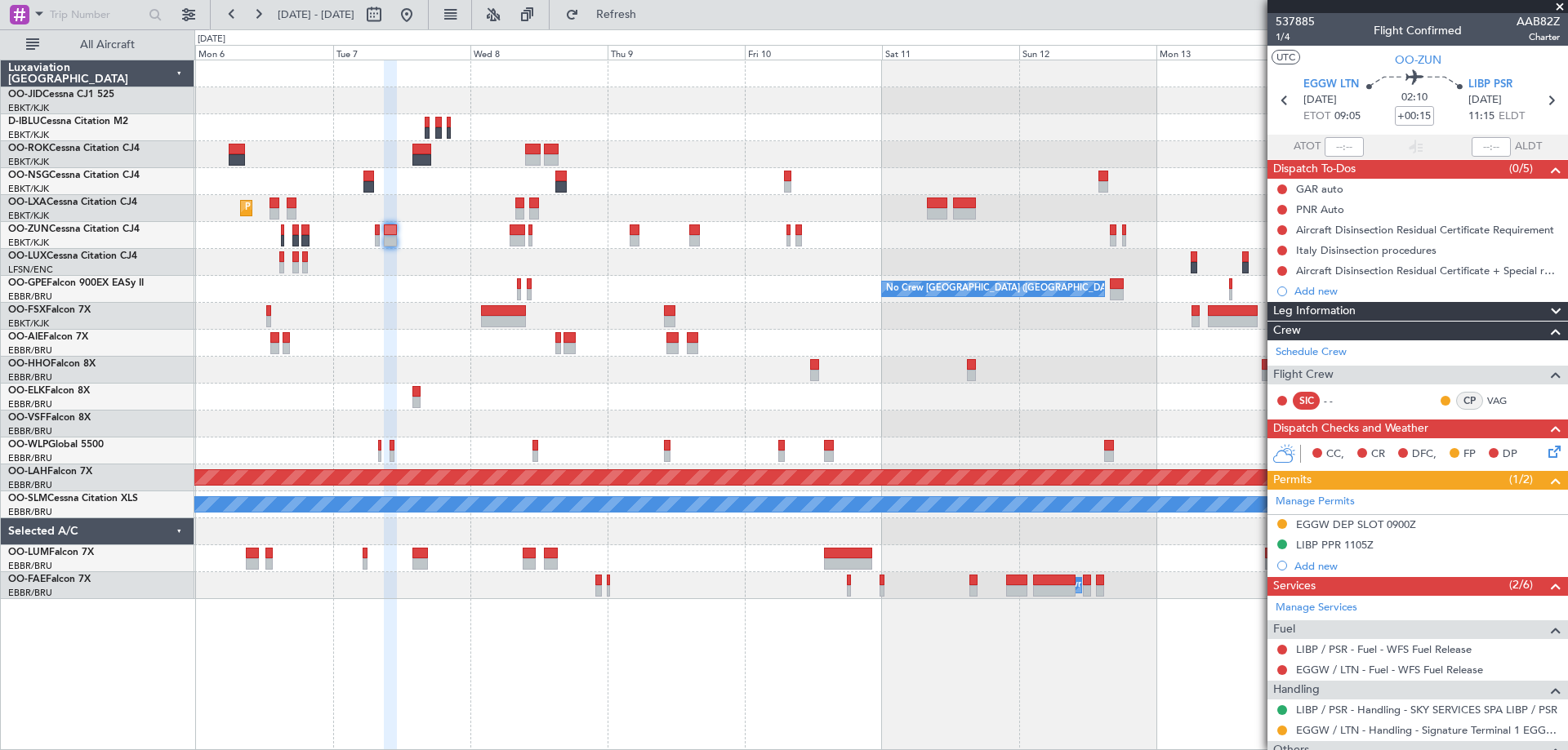
click at [488, 339] on div "Planned Maint Kortrijk-[GEOGRAPHIC_DATA] No Crew [GEOGRAPHIC_DATA] (Brussels Na…" at bounding box center [880, 329] width 1373 height 538
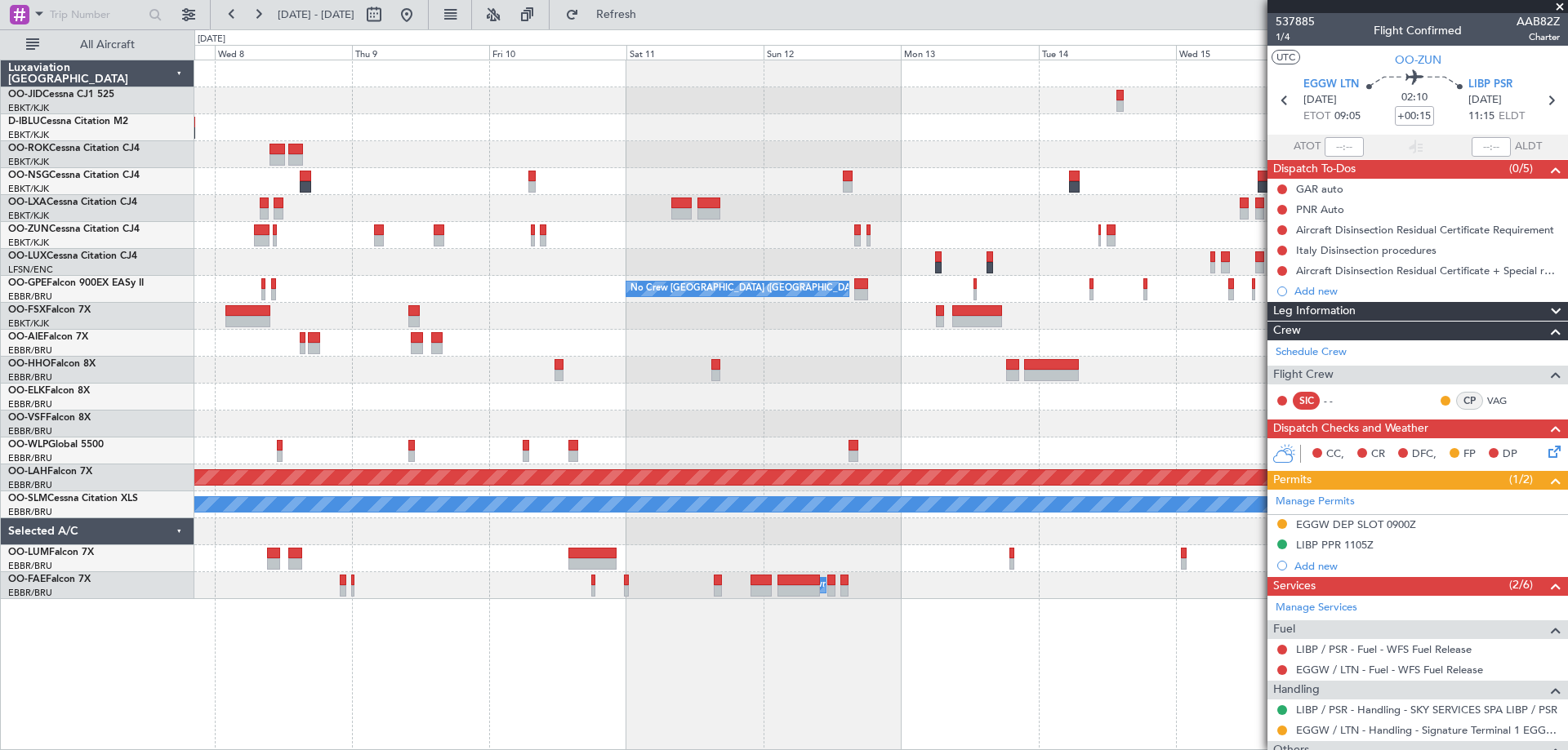
click at [627, 347] on div at bounding box center [880, 342] width 1373 height 27
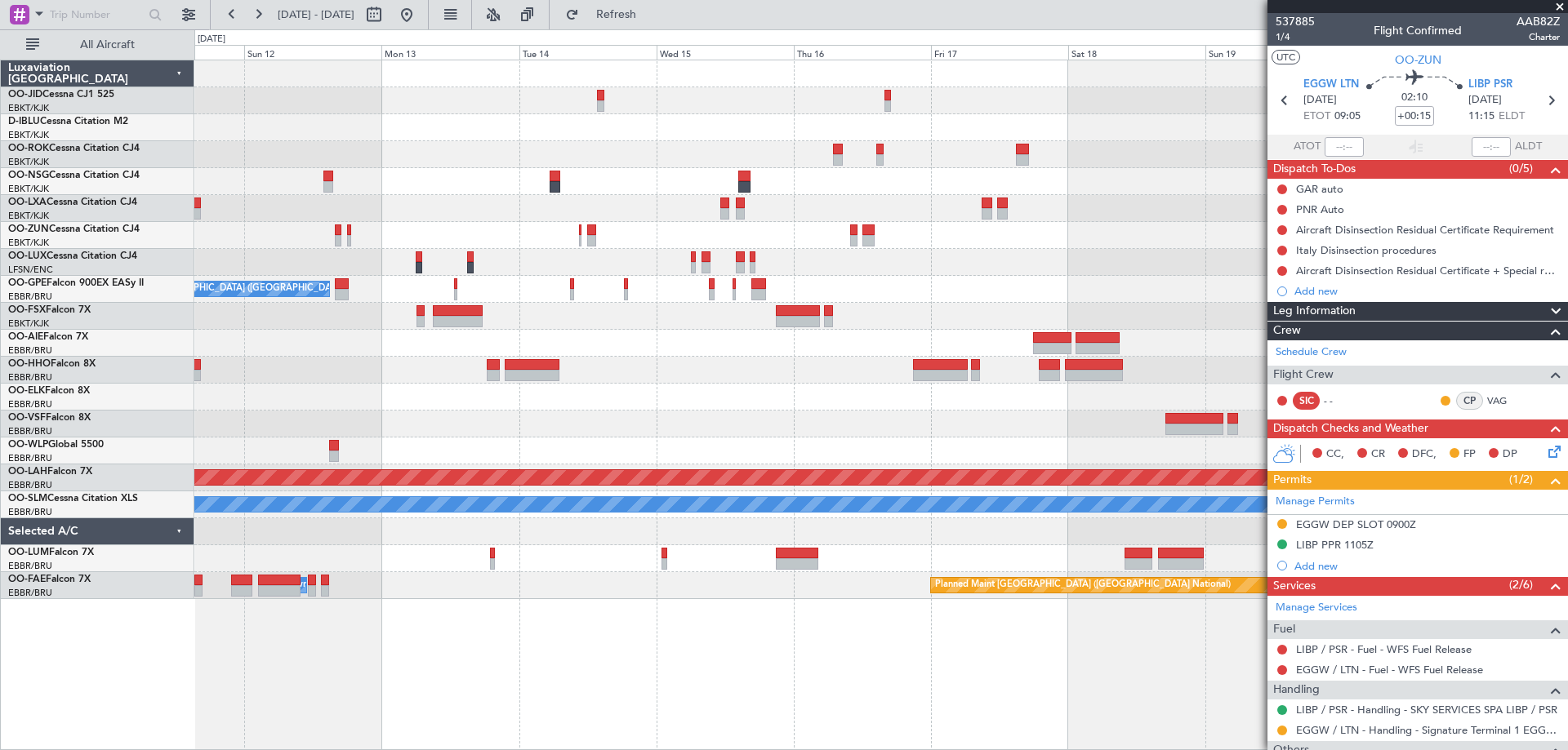
click at [579, 380] on div "No Crew No Crew No Crew [GEOGRAPHIC_DATA] (Brussels National) No Crew [GEOGRAPH…" at bounding box center [880, 329] width 1373 height 538
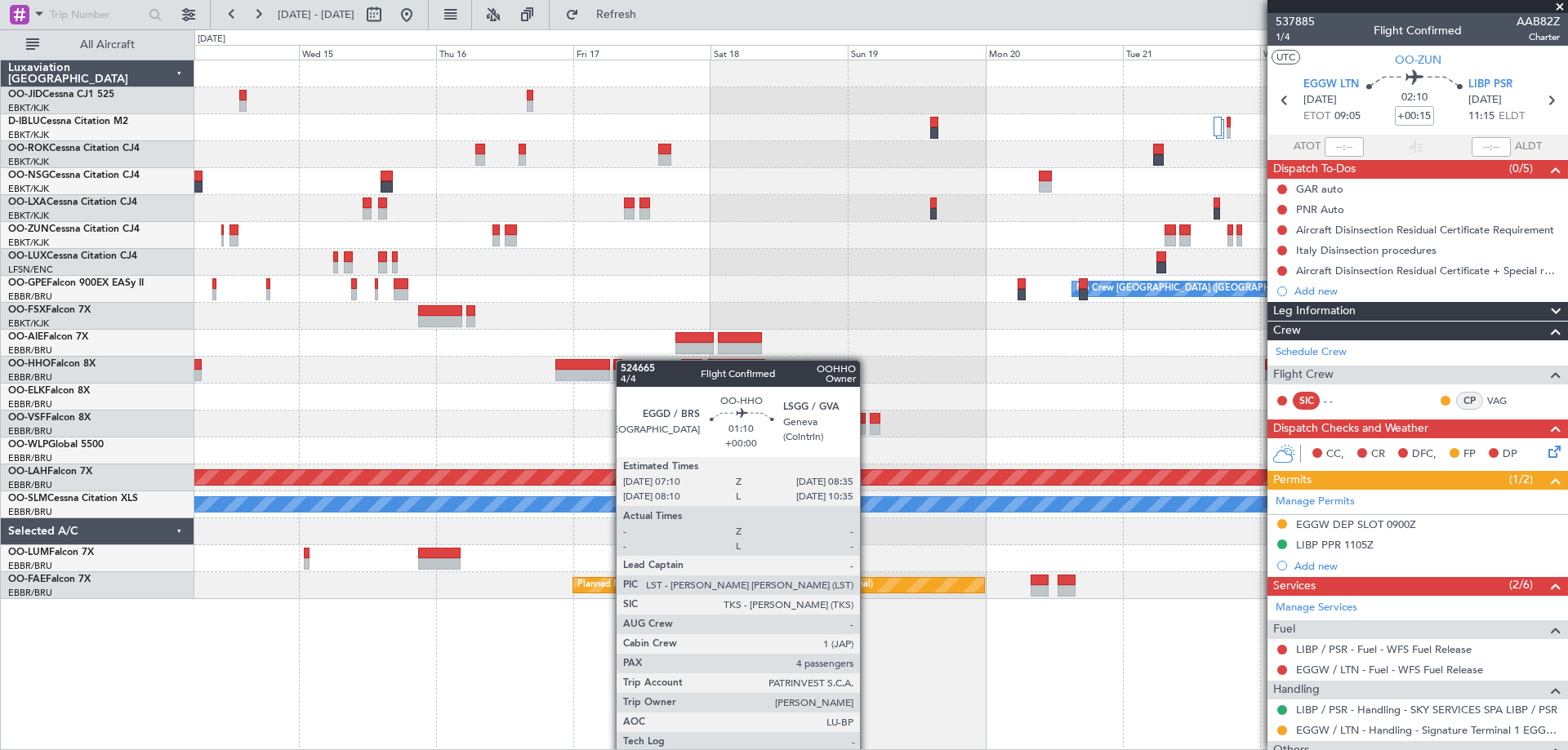
click at [620, 360] on div at bounding box center [880, 370] width 1373 height 27
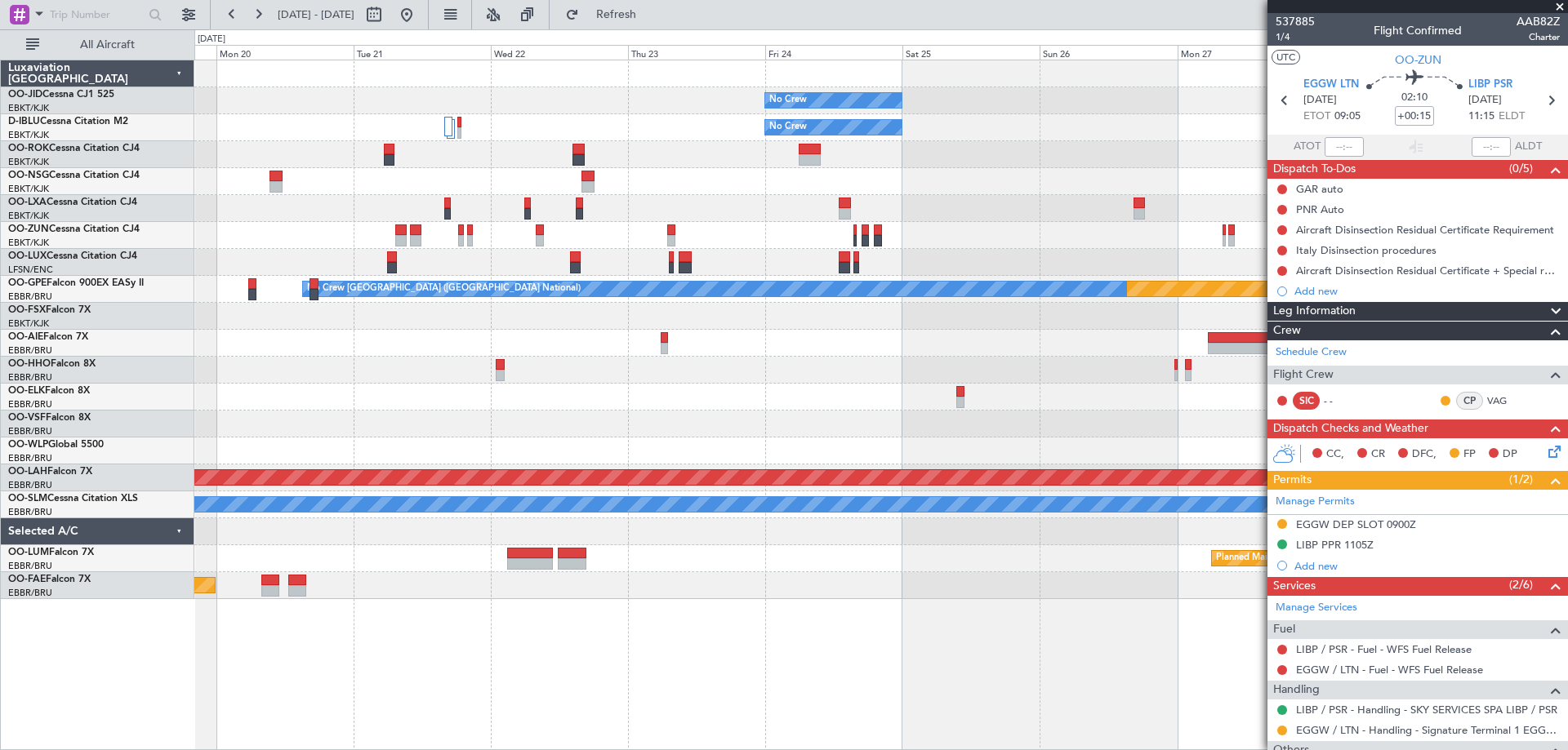
click at [331, 353] on div "No Crew No Crew Planned Maint [GEOGRAPHIC_DATA] ([GEOGRAPHIC_DATA]) Planned Mai…" at bounding box center [880, 329] width 1373 height 538
click at [449, 401] on div at bounding box center [880, 397] width 1373 height 27
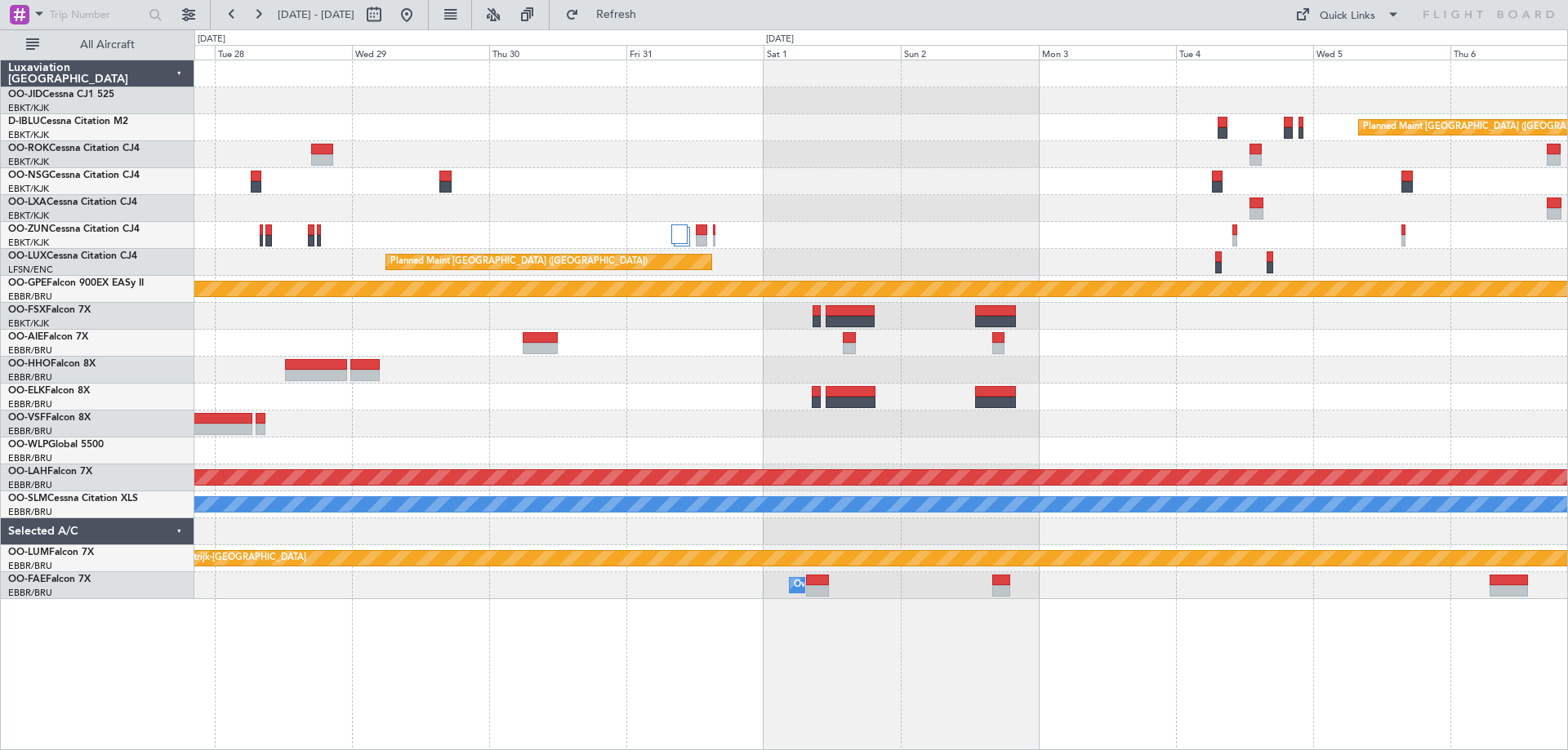
click at [466, 347] on div "Planned Maint [GEOGRAPHIC_DATA] ([GEOGRAPHIC_DATA]) Planned Maint [GEOGRAPHIC_D…" at bounding box center [880, 329] width 1373 height 538
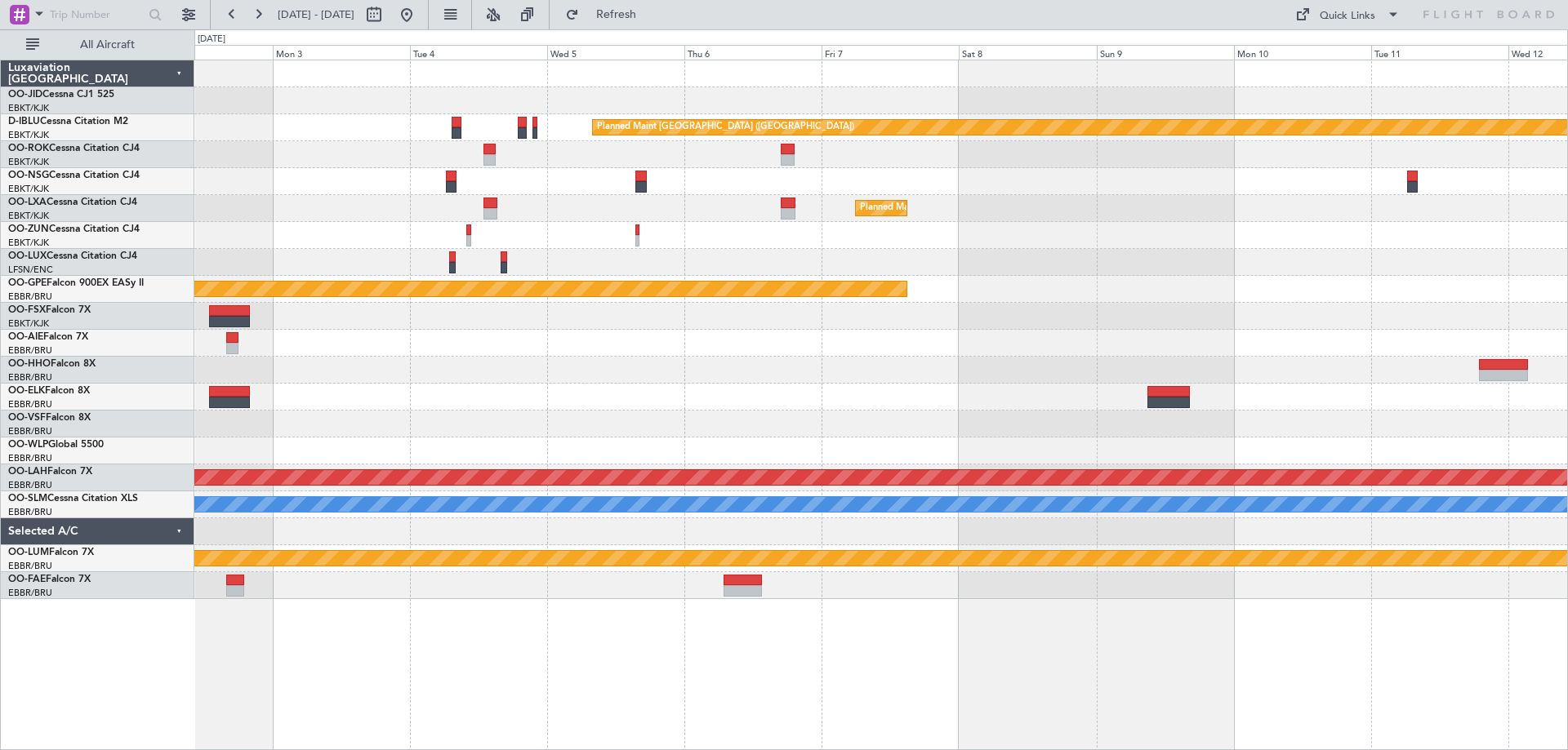
click at [427, 381] on div "Planned Maint [GEOGRAPHIC_DATA] ([GEOGRAPHIC_DATA]) Planned Maint [GEOGRAPHIC_D…" at bounding box center [880, 329] width 1373 height 538
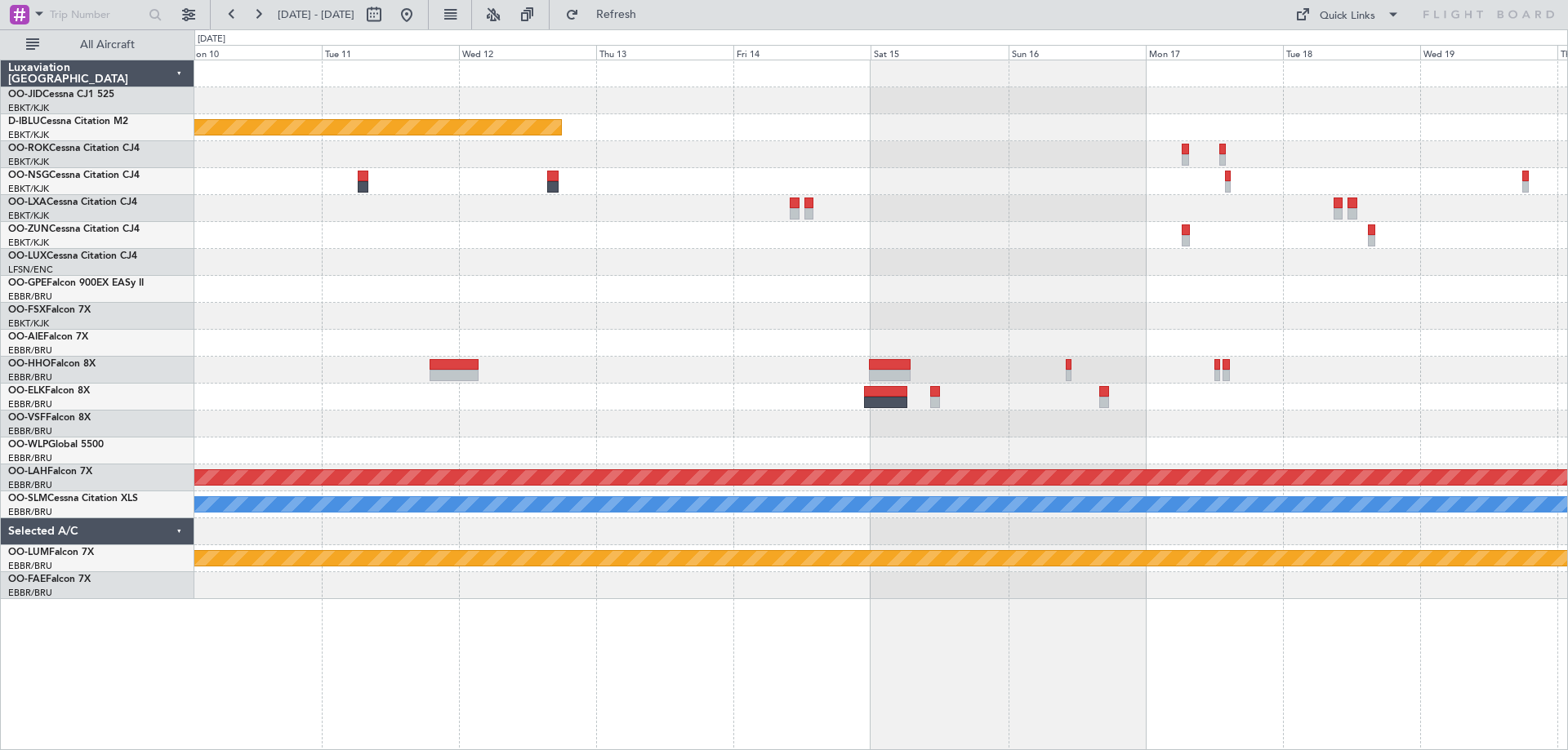
click at [435, 381] on div at bounding box center [880, 370] width 1373 height 27
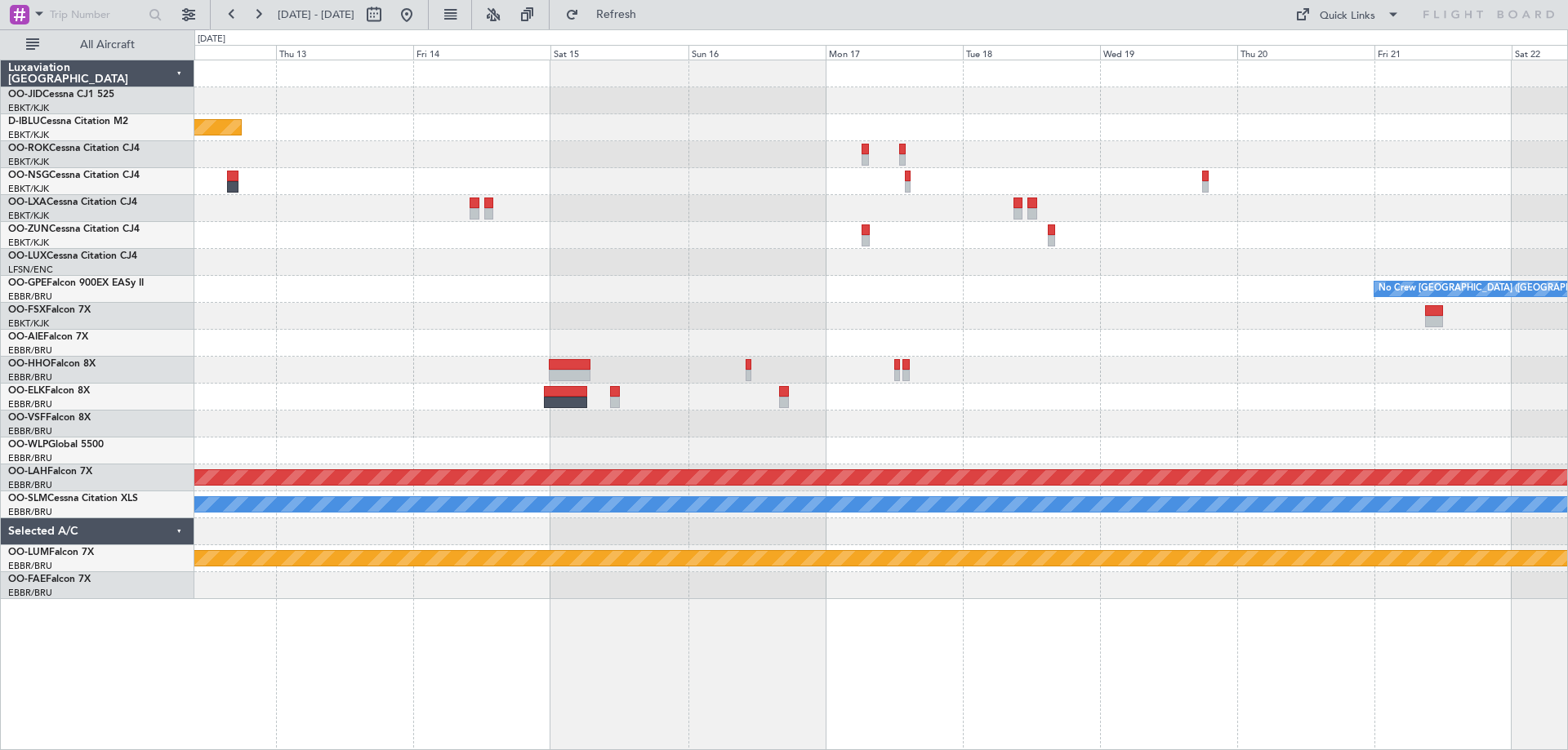
click at [983, 328] on div "Planned Maint [GEOGRAPHIC_DATA] ([GEOGRAPHIC_DATA]) No Crew [GEOGRAPHIC_DATA] (…" at bounding box center [880, 329] width 1373 height 538
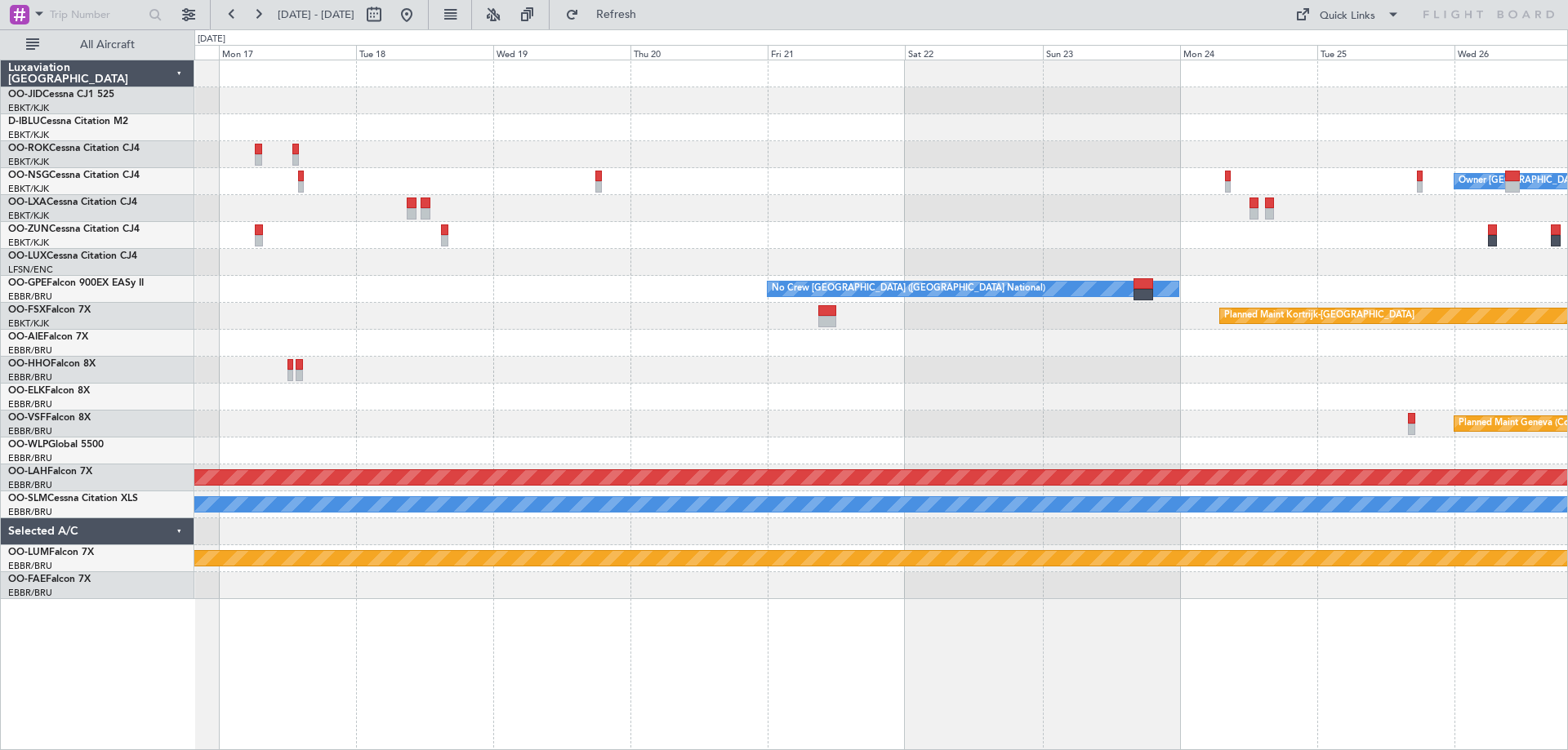
click at [673, 261] on div at bounding box center [880, 261] width 1373 height 27
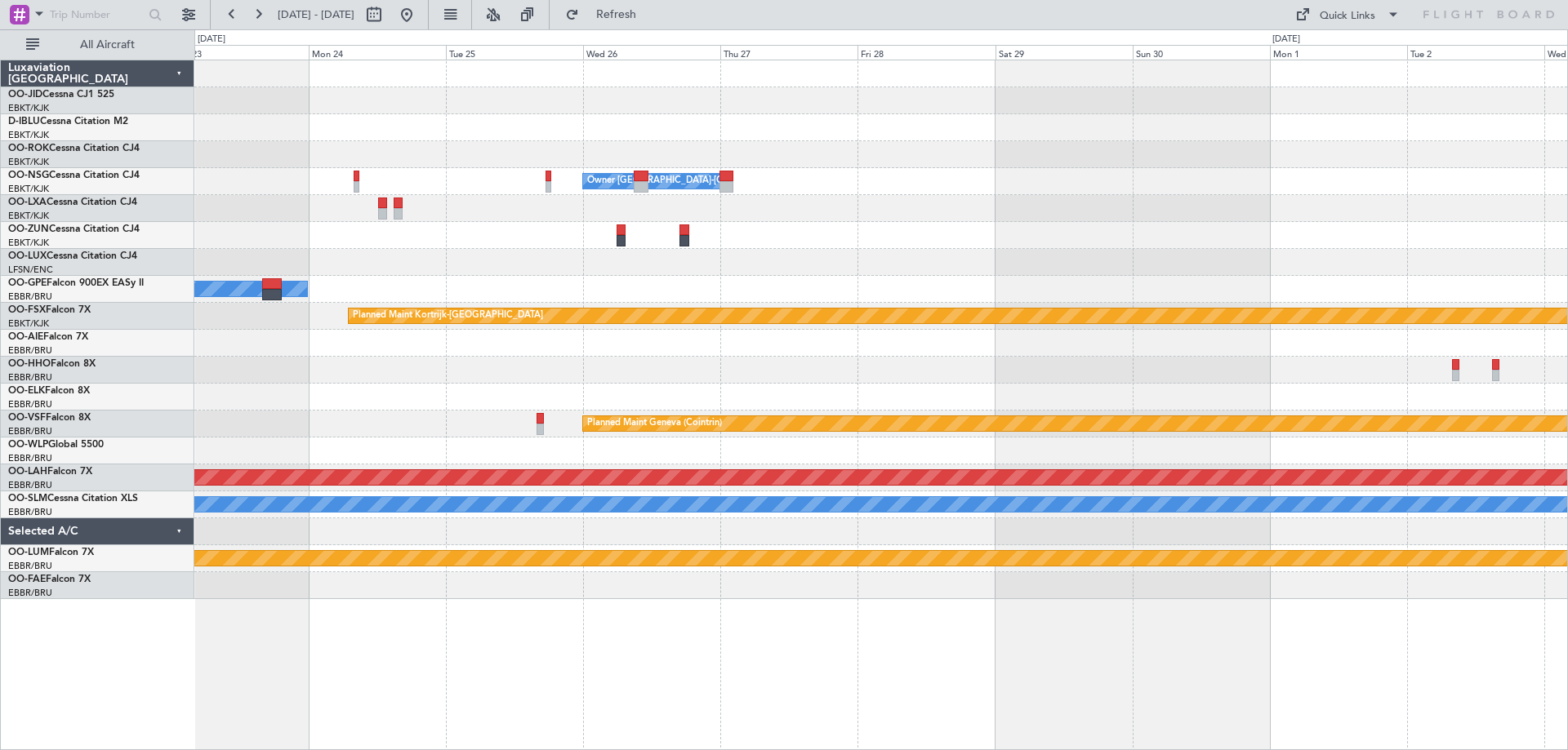
click at [484, 354] on div "Owner [GEOGRAPHIC_DATA]-[GEOGRAPHIC_DATA] No Crew [GEOGRAPHIC_DATA] (Brussels N…" at bounding box center [880, 329] width 1373 height 538
click at [1216, 385] on div "Owner [GEOGRAPHIC_DATA]-[GEOGRAPHIC_DATA] No Crew [GEOGRAPHIC_DATA] (Brussels N…" at bounding box center [880, 329] width 1373 height 538
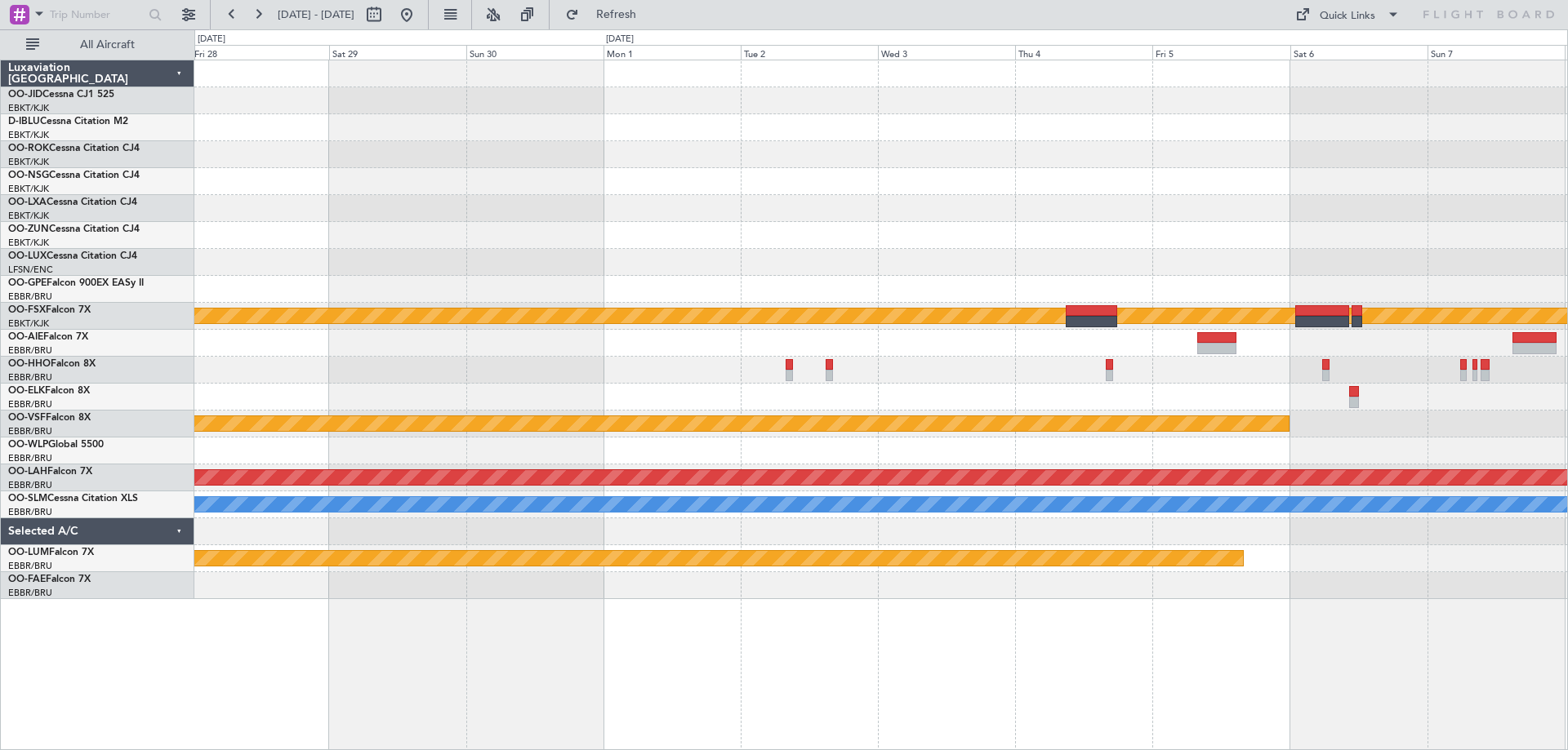
click at [239, 282] on div "Owner [GEOGRAPHIC_DATA]-[GEOGRAPHIC_DATA] Owner [GEOGRAPHIC_DATA]-[GEOGRAPHIC_D…" at bounding box center [880, 329] width 1373 height 538
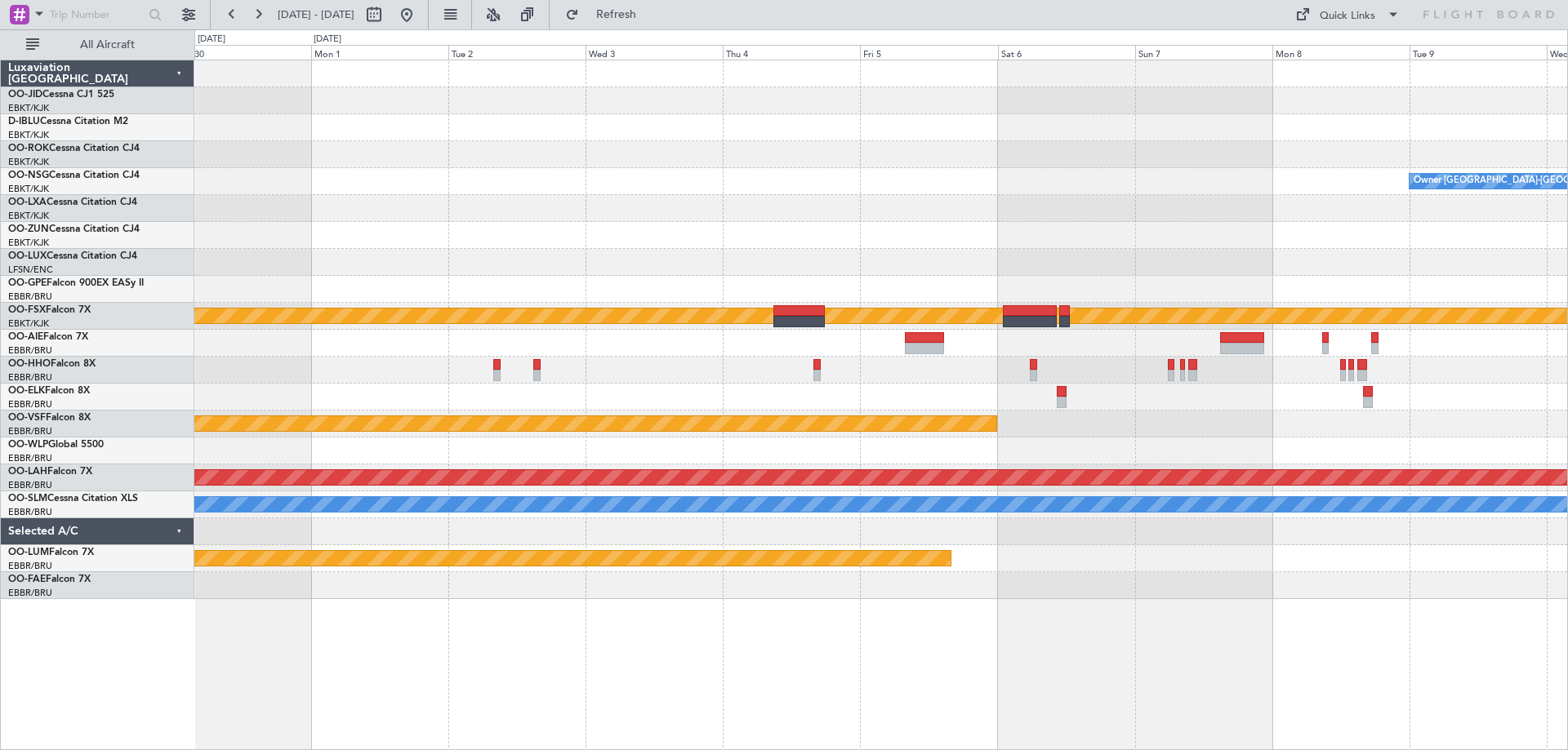
click at [695, 279] on div "Owner [GEOGRAPHIC_DATA]-[GEOGRAPHIC_DATA] Planned Maint [GEOGRAPHIC_DATA]-[GEOG…" at bounding box center [880, 329] width 1373 height 538
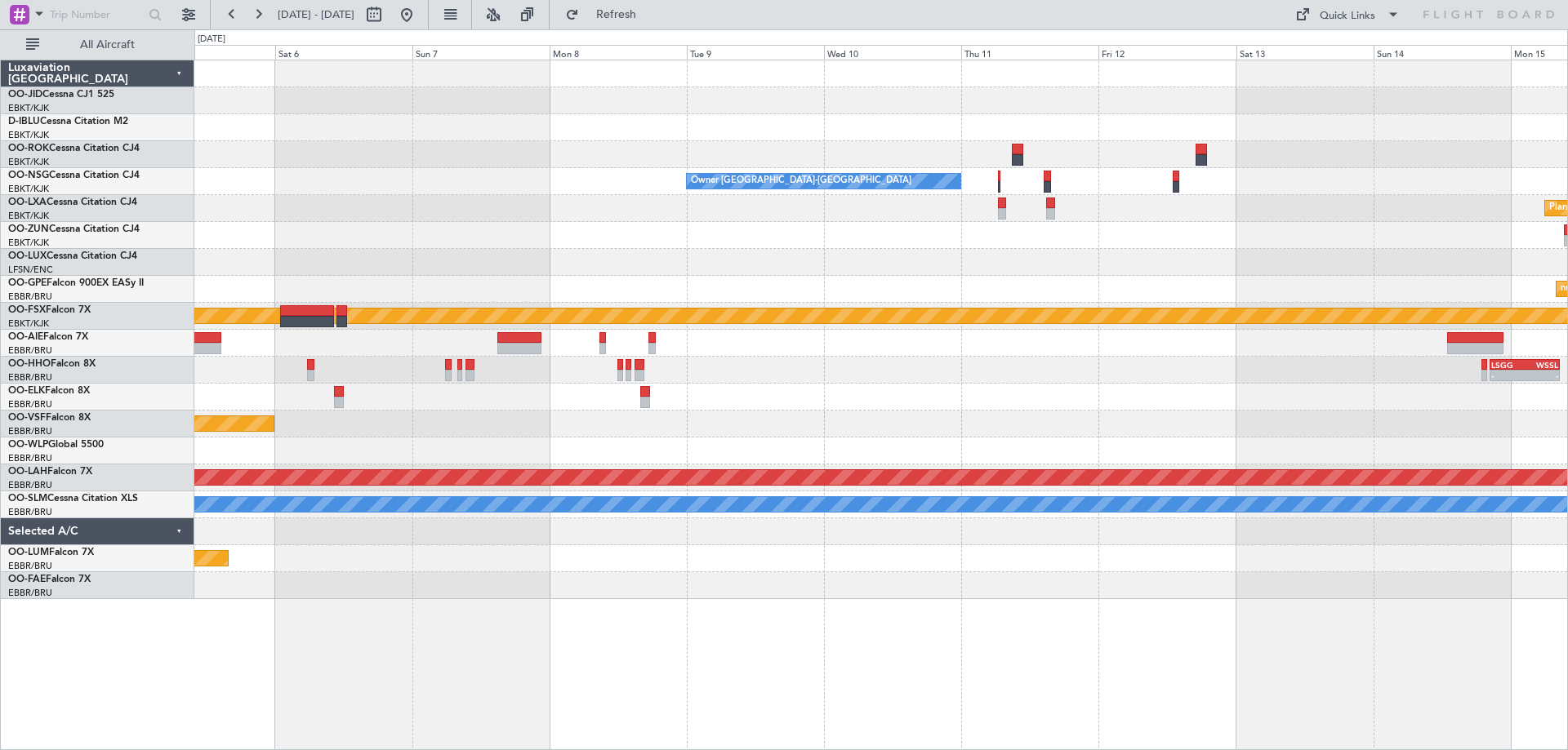
click at [579, 295] on div "Owner [GEOGRAPHIC_DATA]-[GEOGRAPHIC_DATA] Planned Maint [GEOGRAPHIC_DATA]-[GEOG…" at bounding box center [880, 329] width 1373 height 538
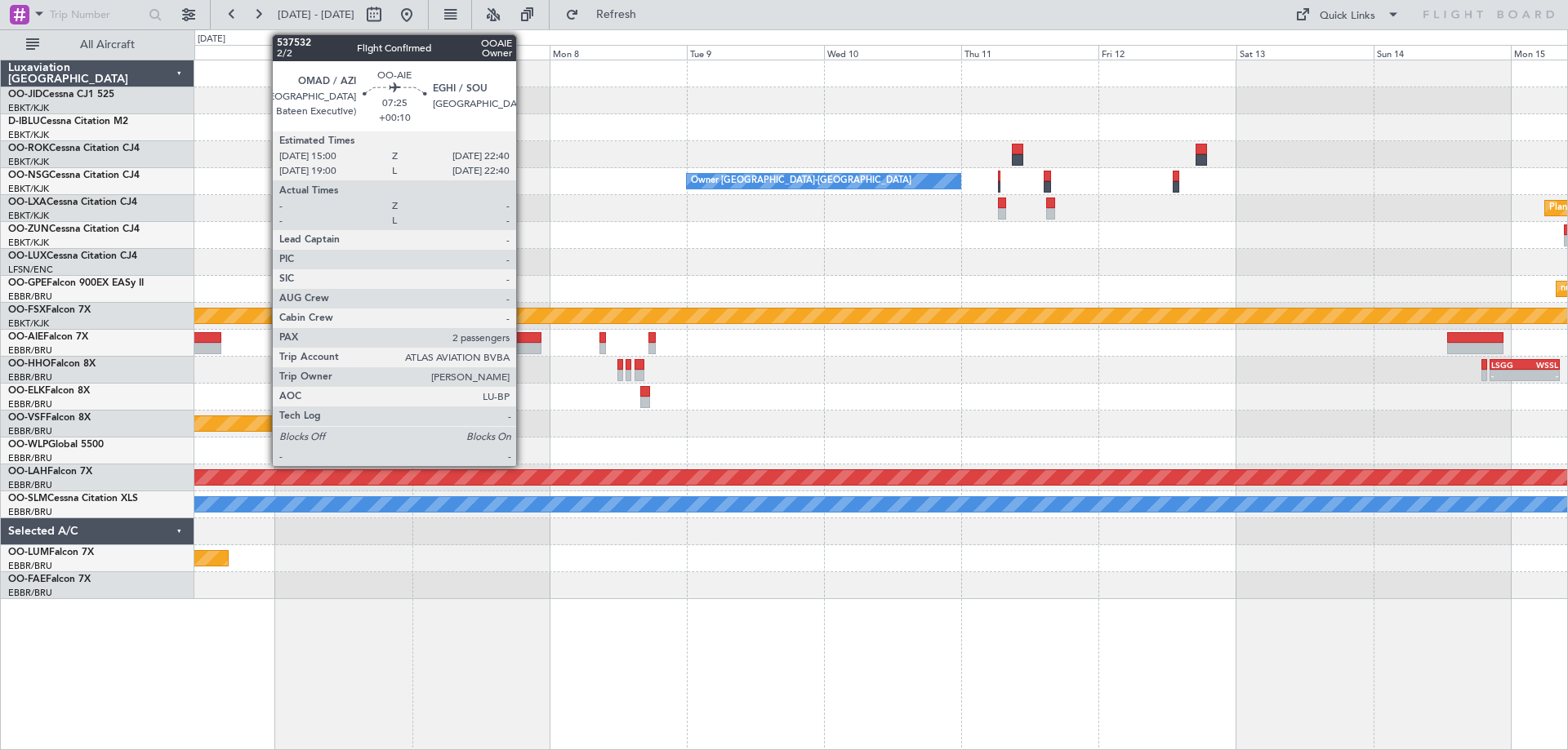
click at [523, 342] on div at bounding box center [519, 337] width 44 height 11
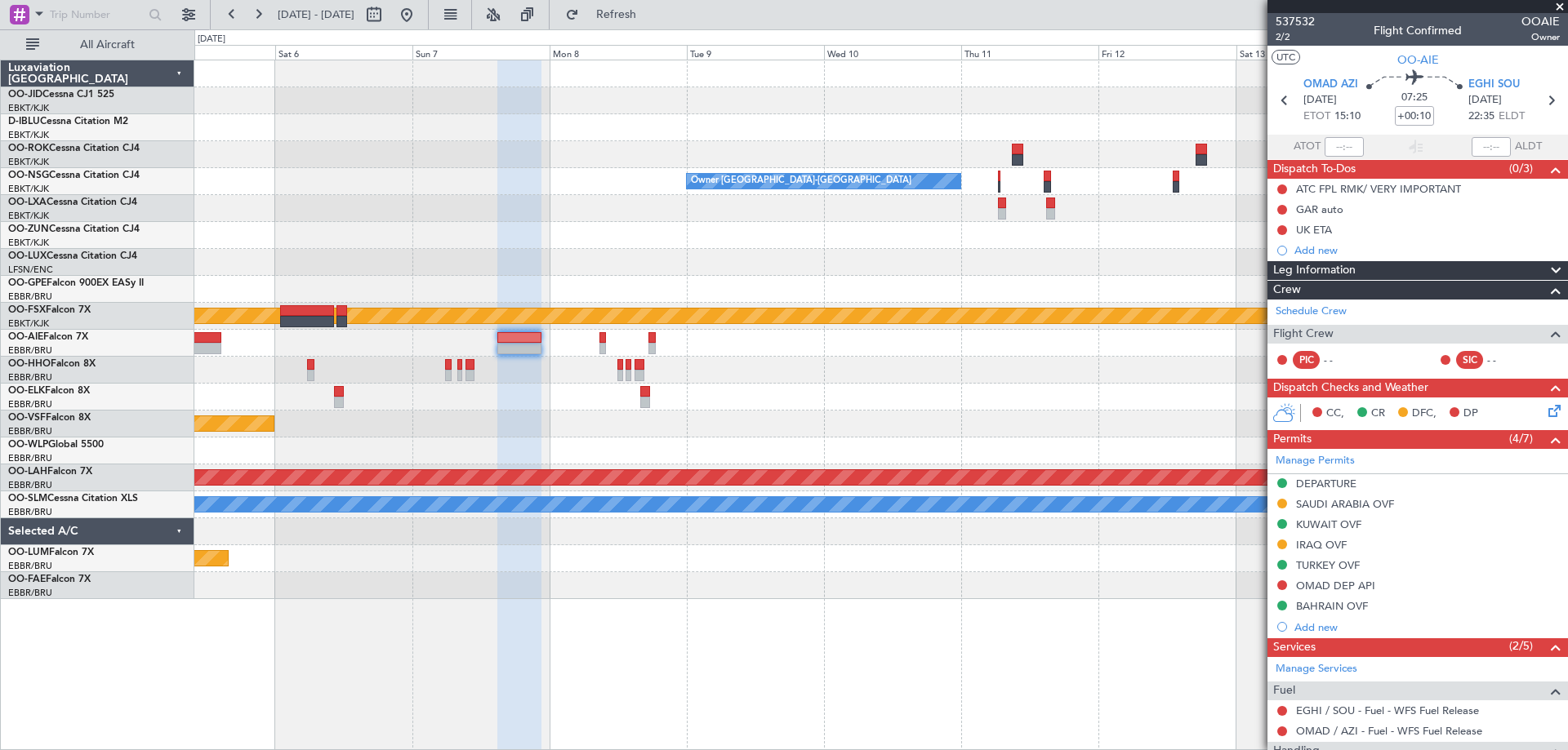
click at [785, 366] on div "- - LSGG 20:30 Z WSSL 08:40 Z" at bounding box center [880, 370] width 1373 height 27
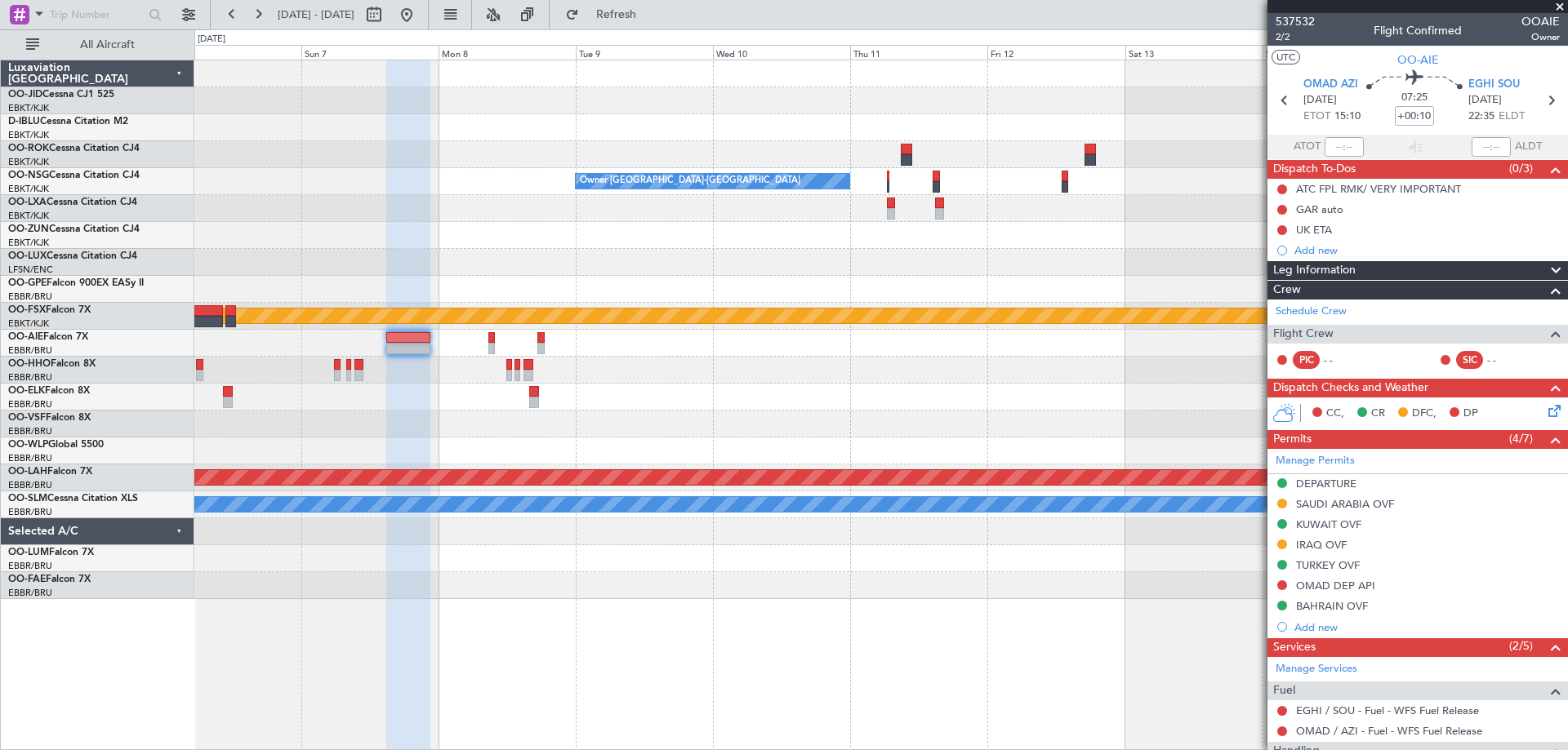
click at [676, 388] on div at bounding box center [880, 397] width 1373 height 27
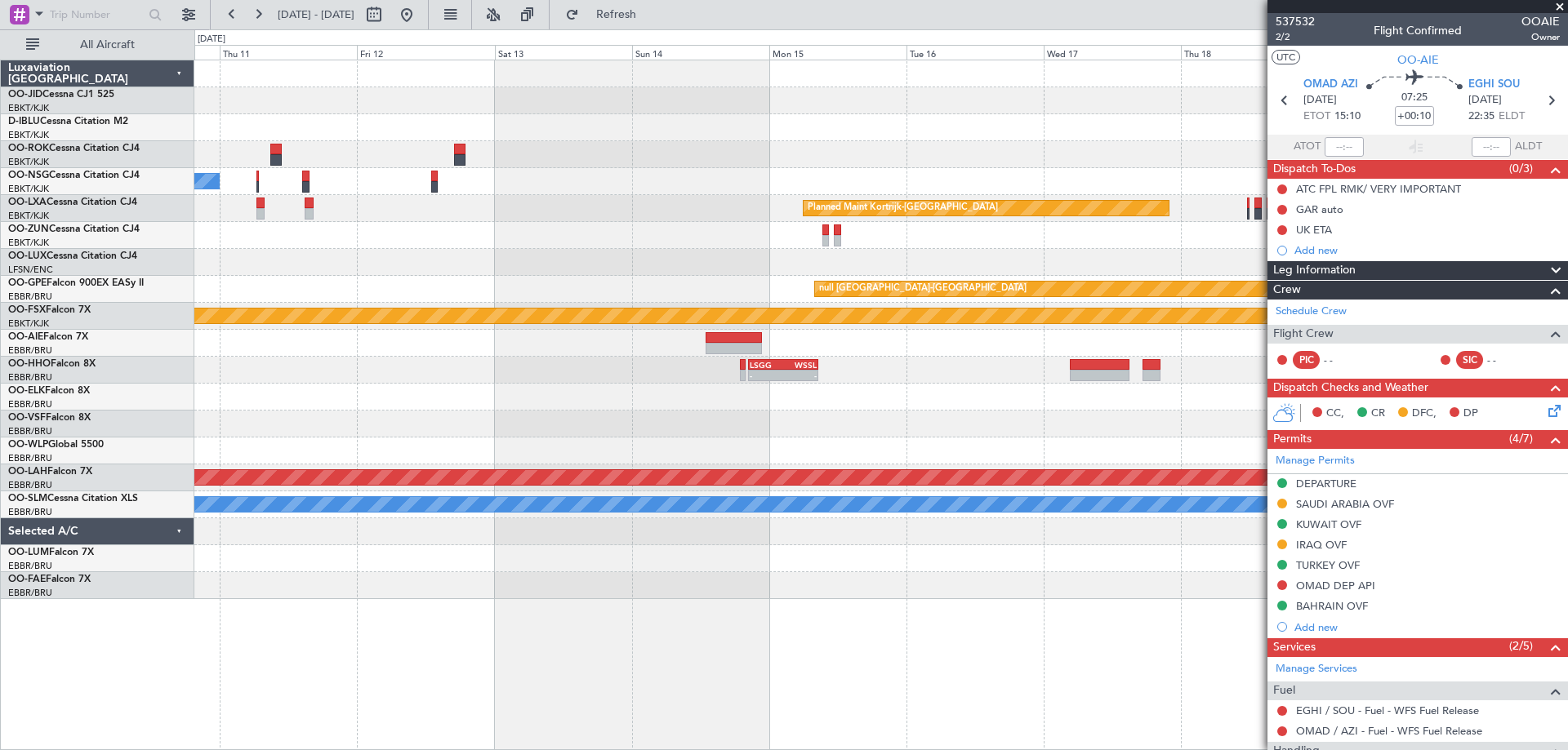
click at [536, 275] on div at bounding box center [880, 261] width 1373 height 27
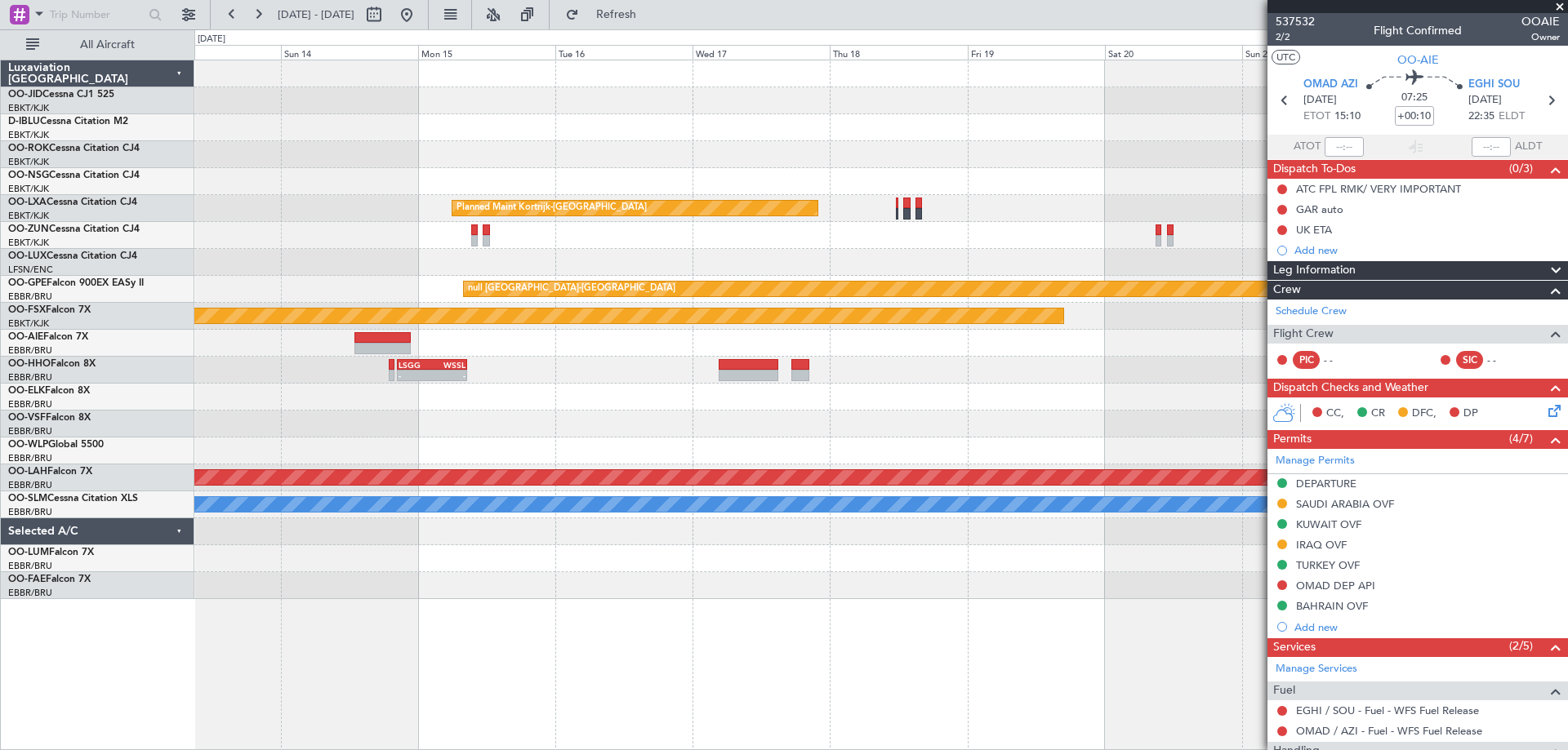
click at [737, 381] on div "- - LSGG 20:30 Z WSSL 08:40 Z" at bounding box center [880, 370] width 1373 height 27
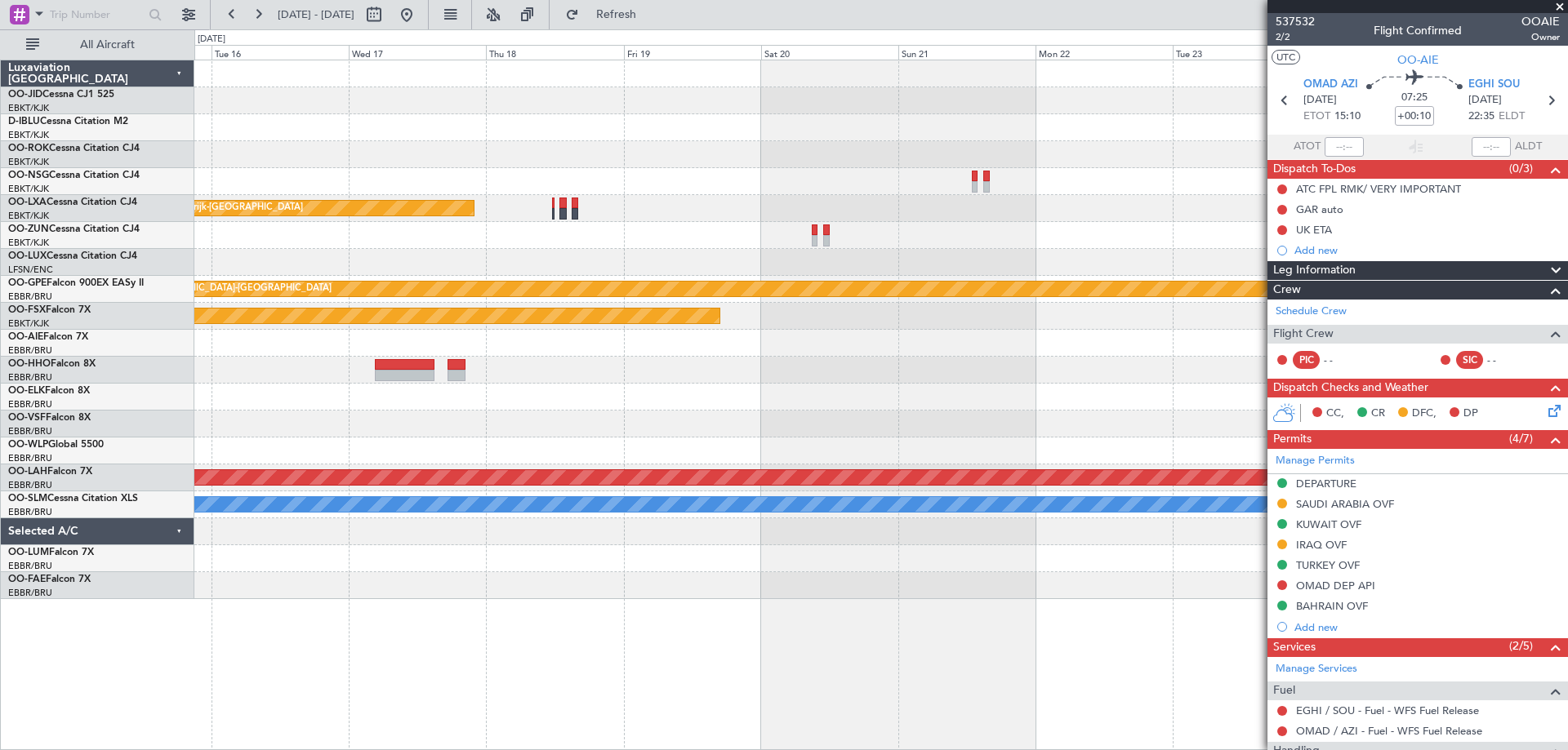
click at [656, 364] on div "Planned Maint Kortrijk-[GEOGRAPHIC_DATA] null [GEOGRAPHIC_DATA]-[GEOGRAPHIC_DAT…" at bounding box center [880, 329] width 1373 height 538
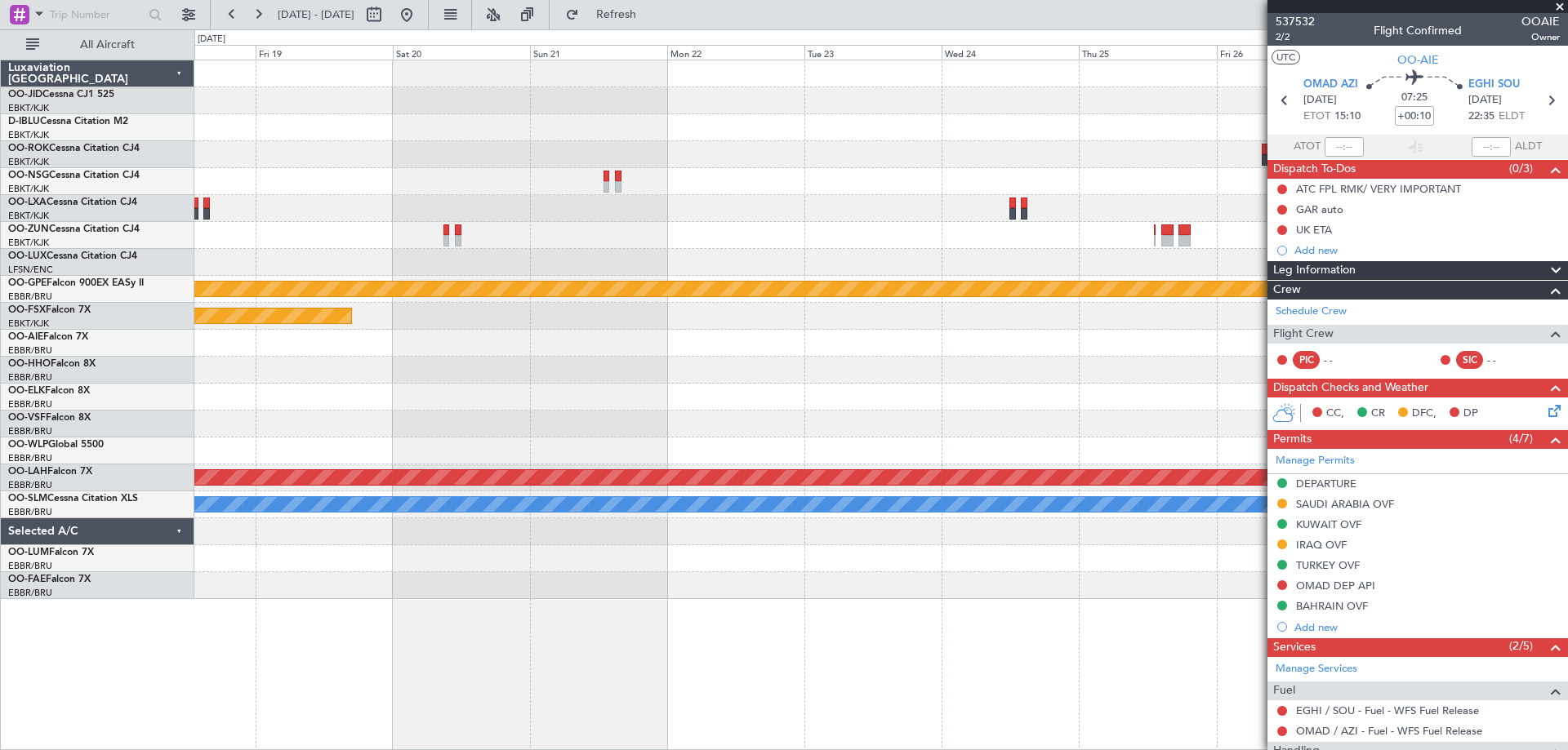
click at [516, 209] on div "Planned Maint Kortrijk-[GEOGRAPHIC_DATA] null [GEOGRAPHIC_DATA]-[GEOGRAPHIC_DAT…" at bounding box center [880, 329] width 1373 height 538
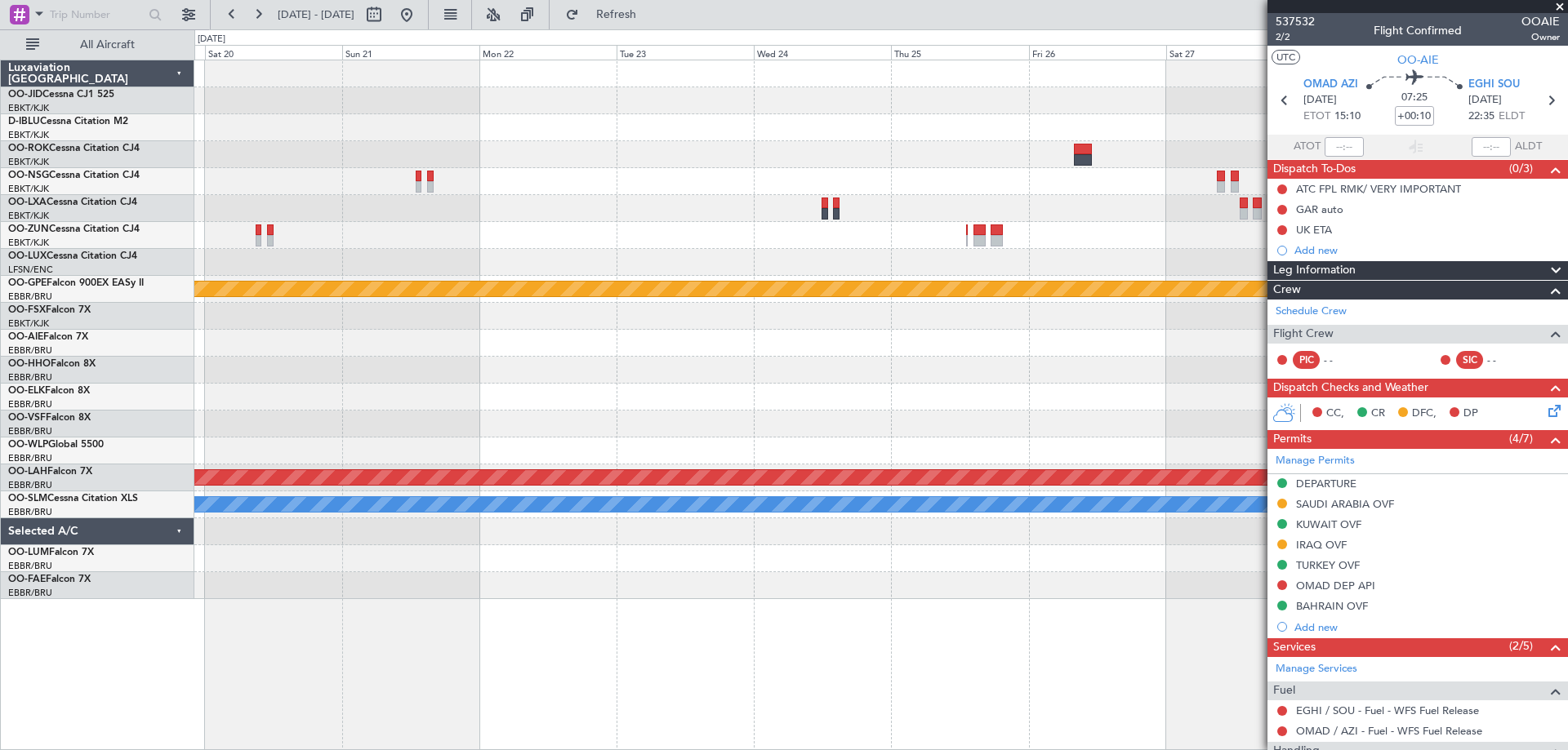
click at [664, 211] on div "Planned Maint Kortrijk-[GEOGRAPHIC_DATA]" at bounding box center [880, 208] width 1373 height 27
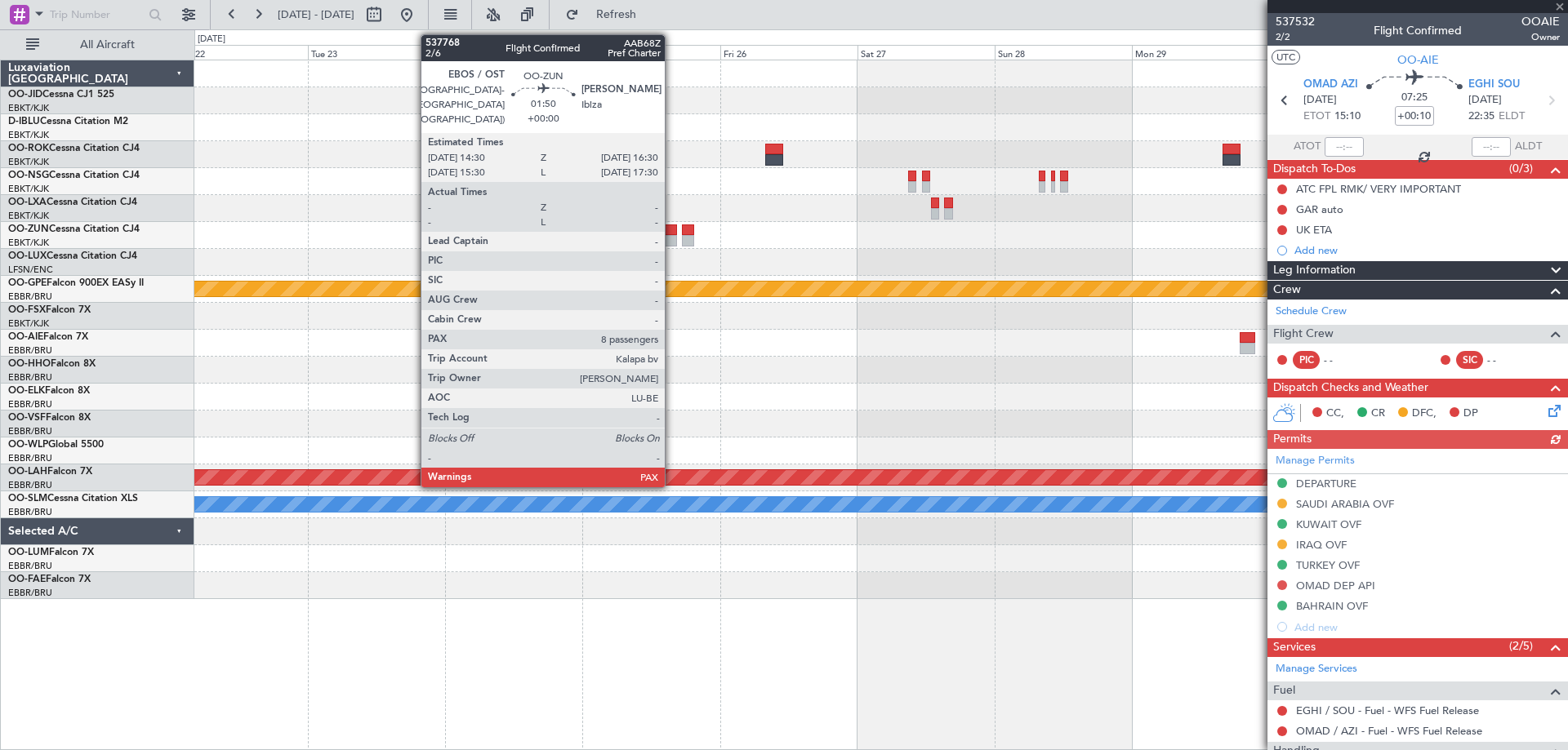
click at [672, 233] on div at bounding box center [670, 230] width 12 height 11
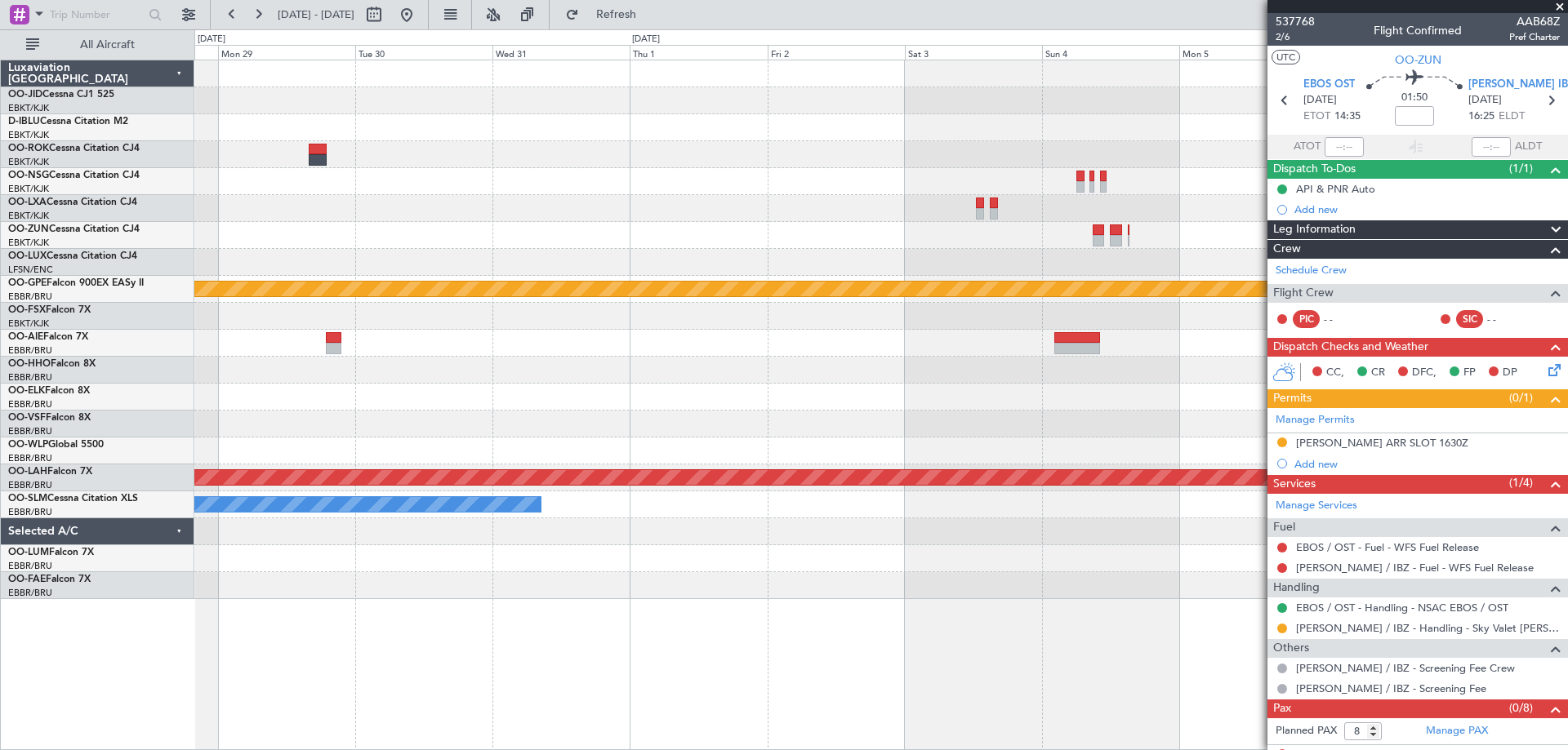
click at [193, 212] on div "null [GEOGRAPHIC_DATA]-[GEOGRAPHIC_DATA] Planned [GEOGRAPHIC_DATA][PERSON_NAME]…" at bounding box center [784, 390] width 1568 height 721
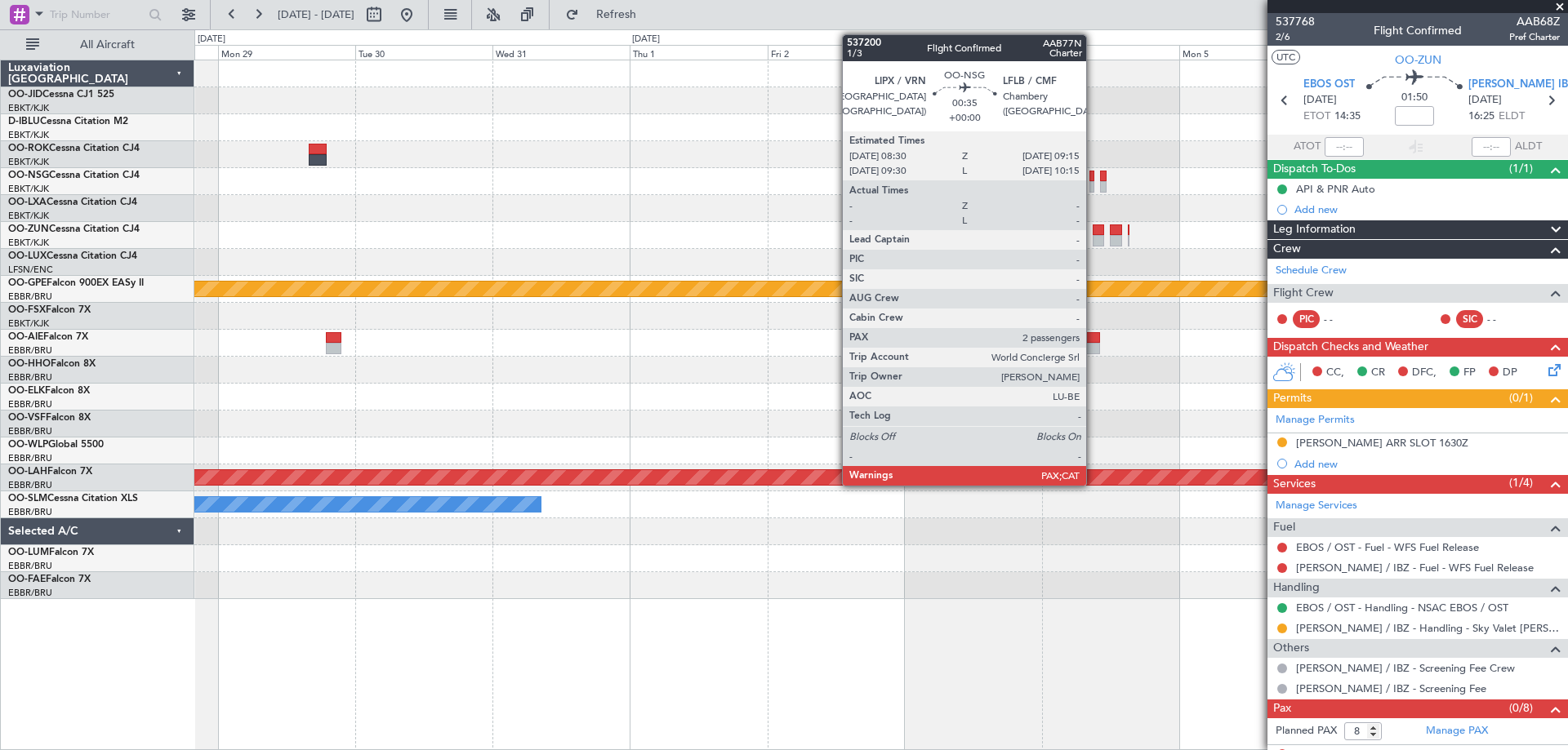
click at [1094, 181] on div at bounding box center [1092, 187] width 5 height 11
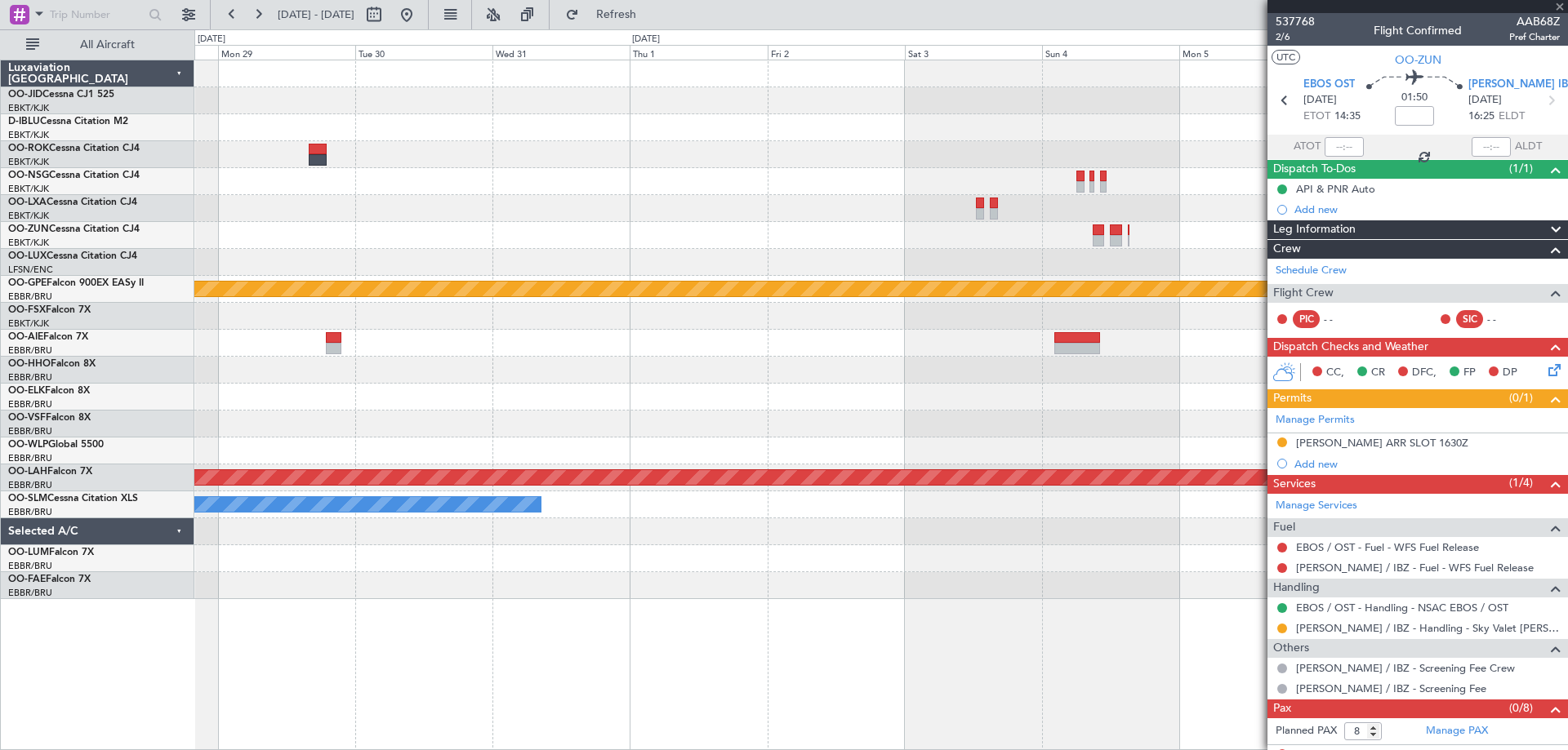
type input "2"
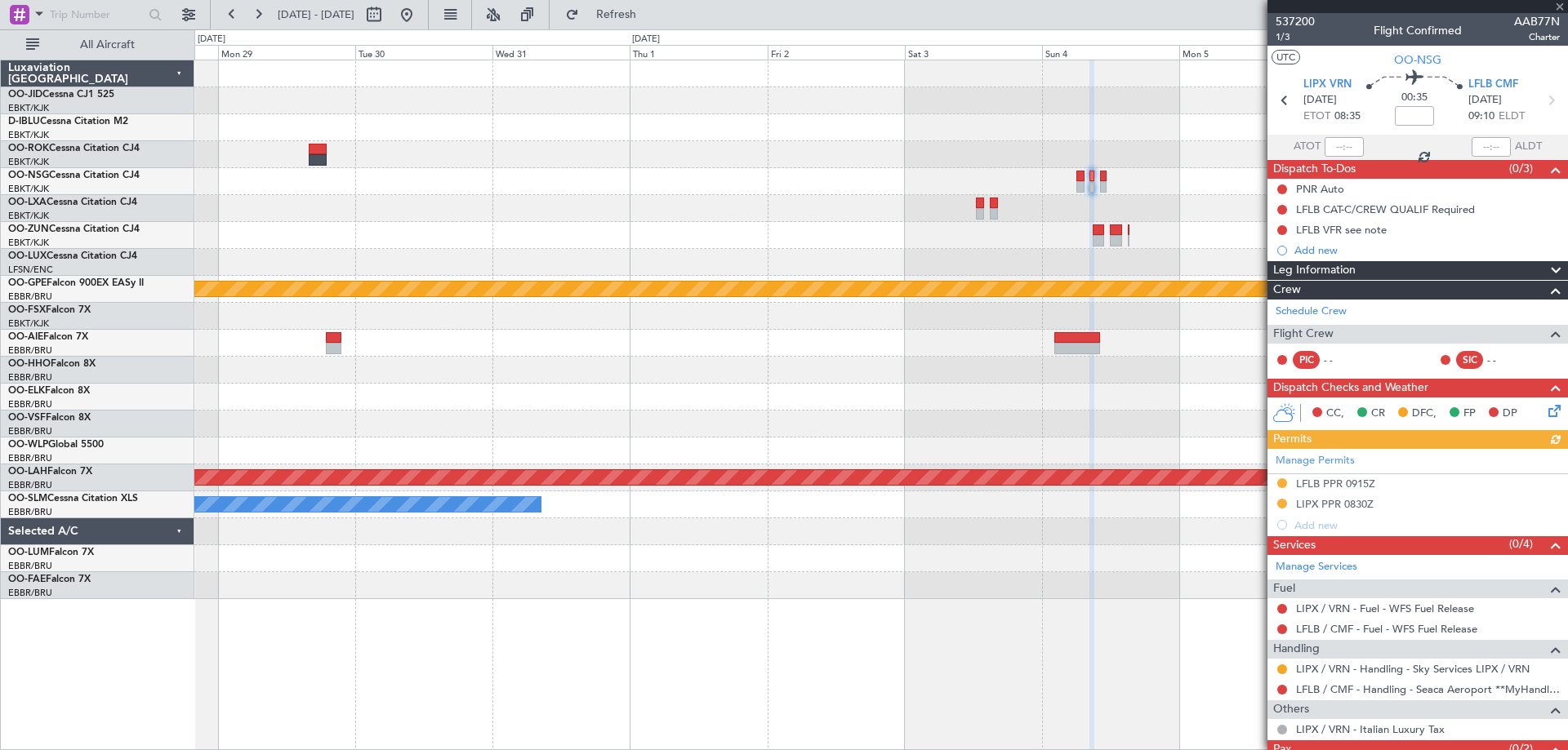
scroll to position [56, 0]
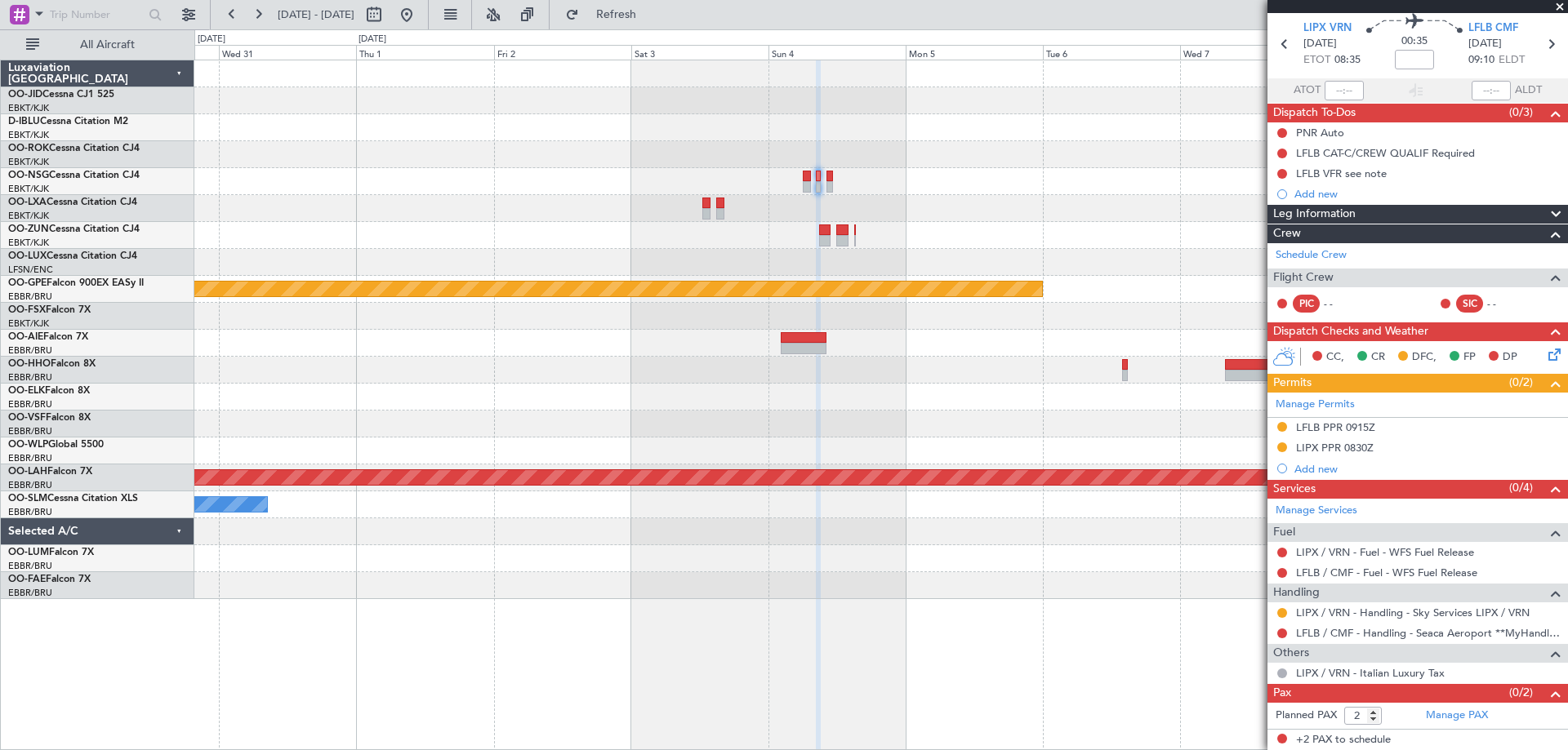
click at [491, 258] on div "null [GEOGRAPHIC_DATA]-[GEOGRAPHIC_DATA] Planned [GEOGRAPHIC_DATA][PERSON_NAME]…" at bounding box center [880, 329] width 1373 height 538
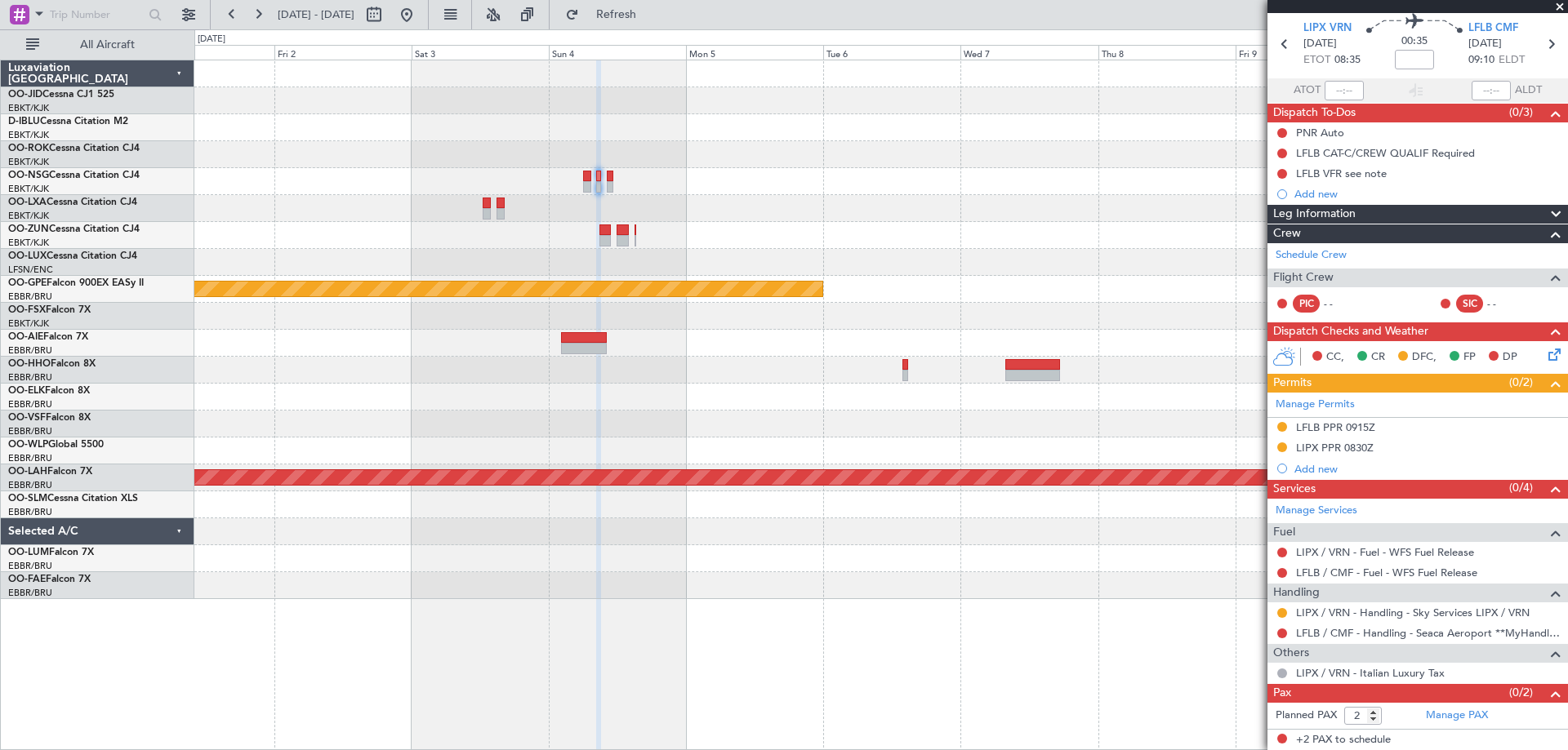
click at [860, 255] on div "null [GEOGRAPHIC_DATA]-[GEOGRAPHIC_DATA] Planned [GEOGRAPHIC_DATA][PERSON_NAME]…" at bounding box center [880, 329] width 1373 height 538
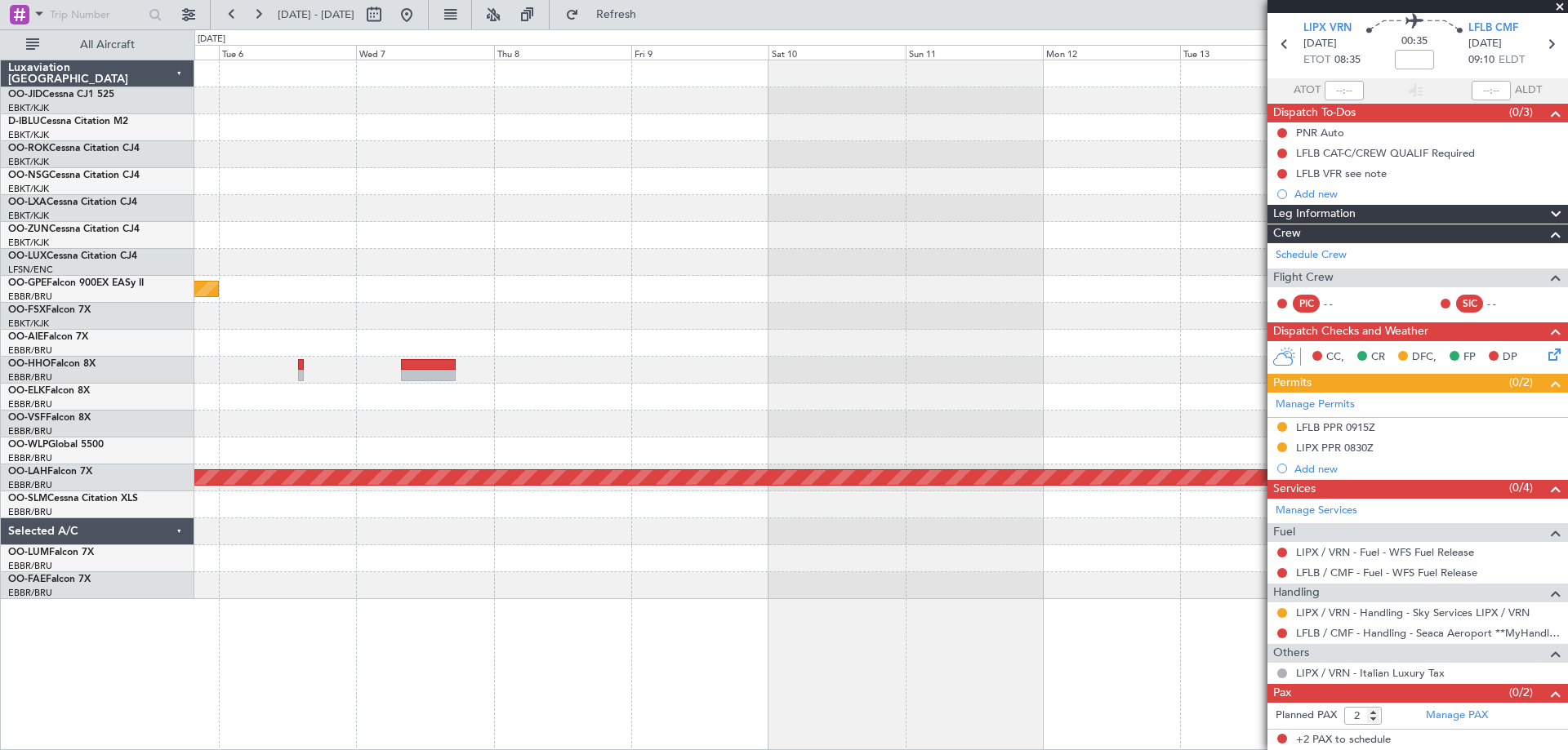
click at [446, 414] on div "null [GEOGRAPHIC_DATA]-[GEOGRAPHIC_DATA] Planned [GEOGRAPHIC_DATA][PERSON_NAME]…" at bounding box center [880, 329] width 1373 height 538
click at [866, 258] on div "null [GEOGRAPHIC_DATA]-[GEOGRAPHIC_DATA] Planned [GEOGRAPHIC_DATA][PERSON_NAME]…" at bounding box center [880, 329] width 1373 height 538
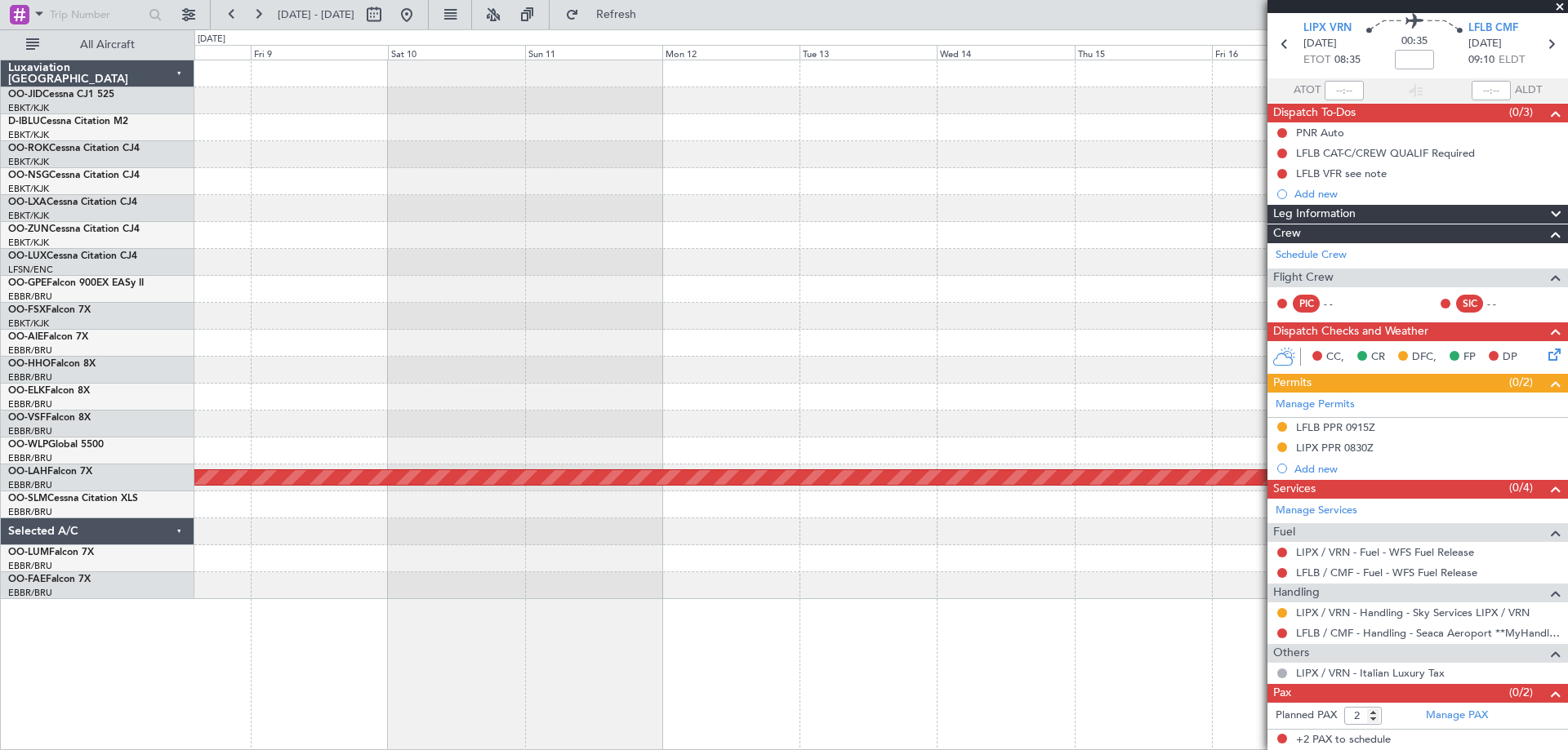
click at [619, 285] on div "Owner [GEOGRAPHIC_DATA]-[GEOGRAPHIC_DATA] Planned [GEOGRAPHIC_DATA][PERSON_NAME…" at bounding box center [880, 329] width 1373 height 538
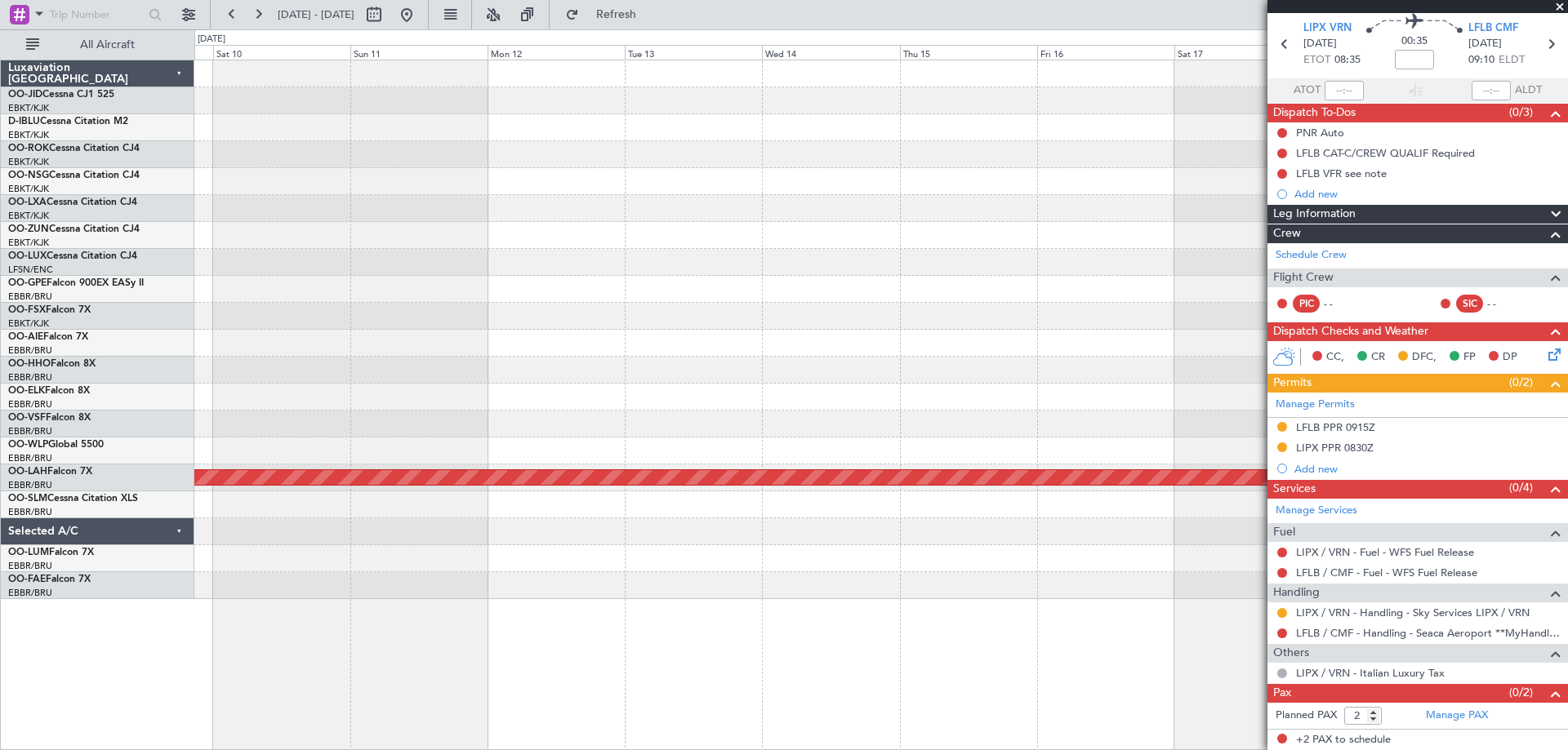
click at [491, 324] on div "Owner [GEOGRAPHIC_DATA]-[GEOGRAPHIC_DATA] Planned [GEOGRAPHIC_DATA][PERSON_NAME…" at bounding box center [880, 329] width 1373 height 538
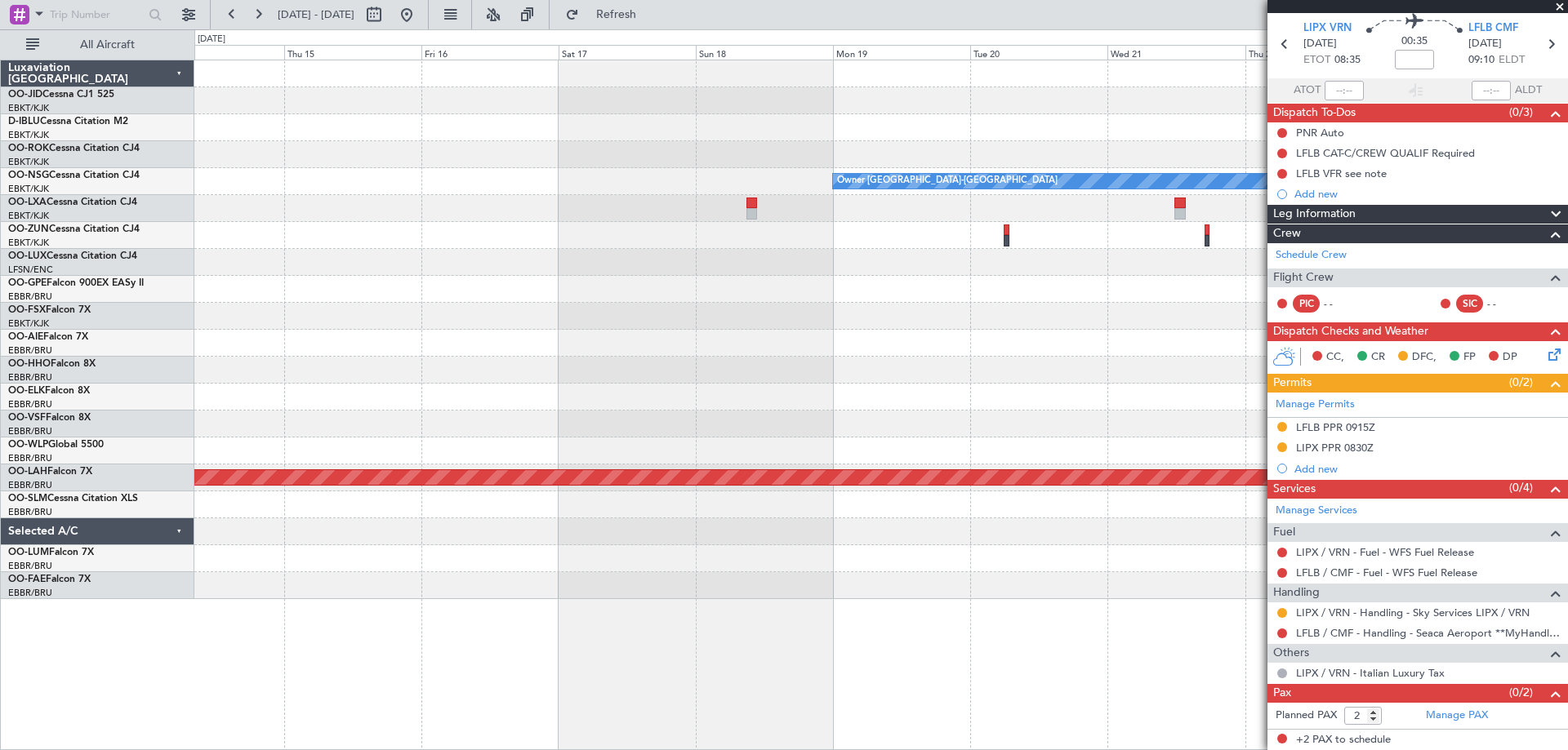
click at [480, 357] on div "Owner [GEOGRAPHIC_DATA]-[GEOGRAPHIC_DATA] Planned [GEOGRAPHIC_DATA][PERSON_NAME…" at bounding box center [880, 329] width 1373 height 538
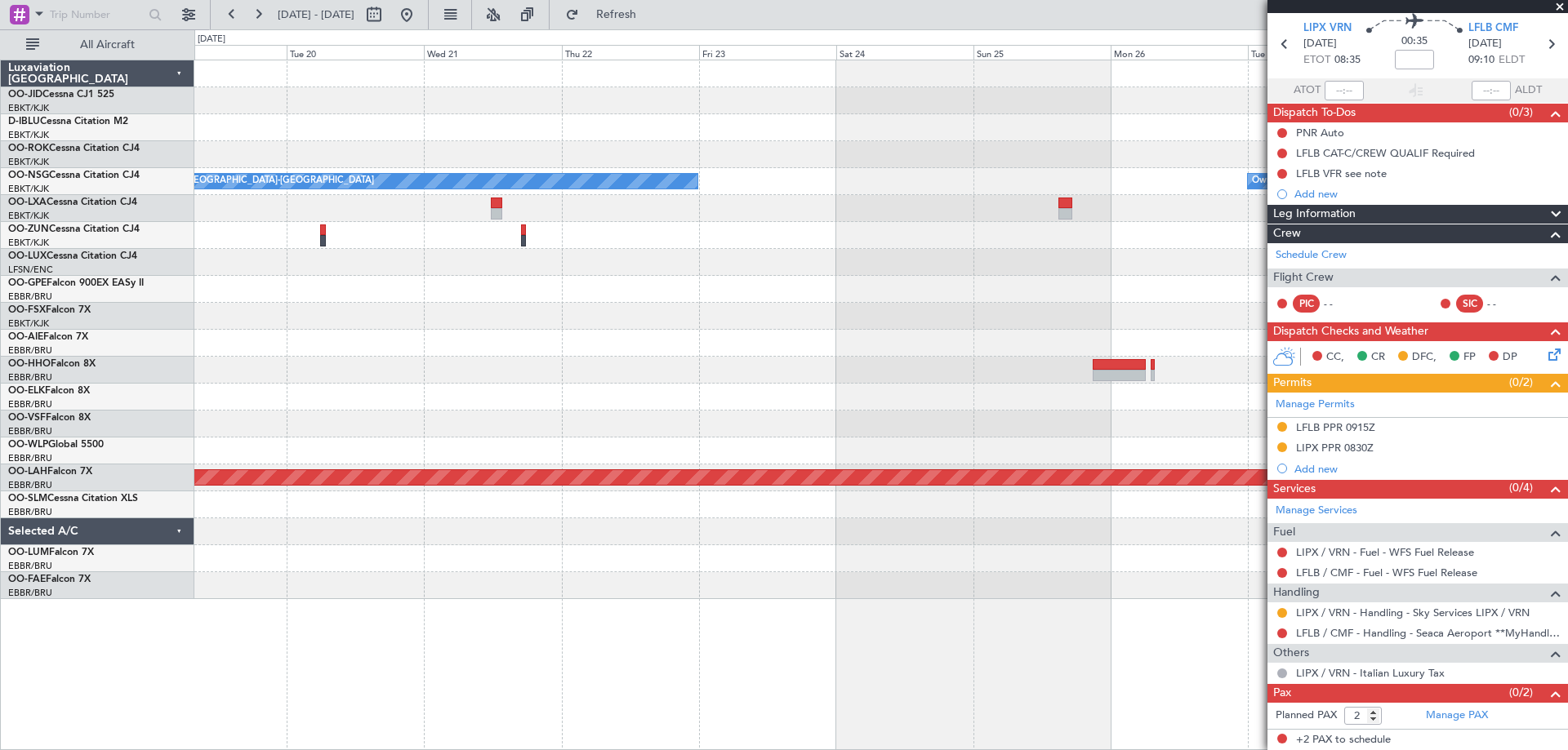
click at [639, 310] on div "Owner [GEOGRAPHIC_DATA]-[GEOGRAPHIC_DATA] Owner [GEOGRAPHIC_DATA]-[GEOGRAPHIC_D…" at bounding box center [880, 329] width 1373 height 538
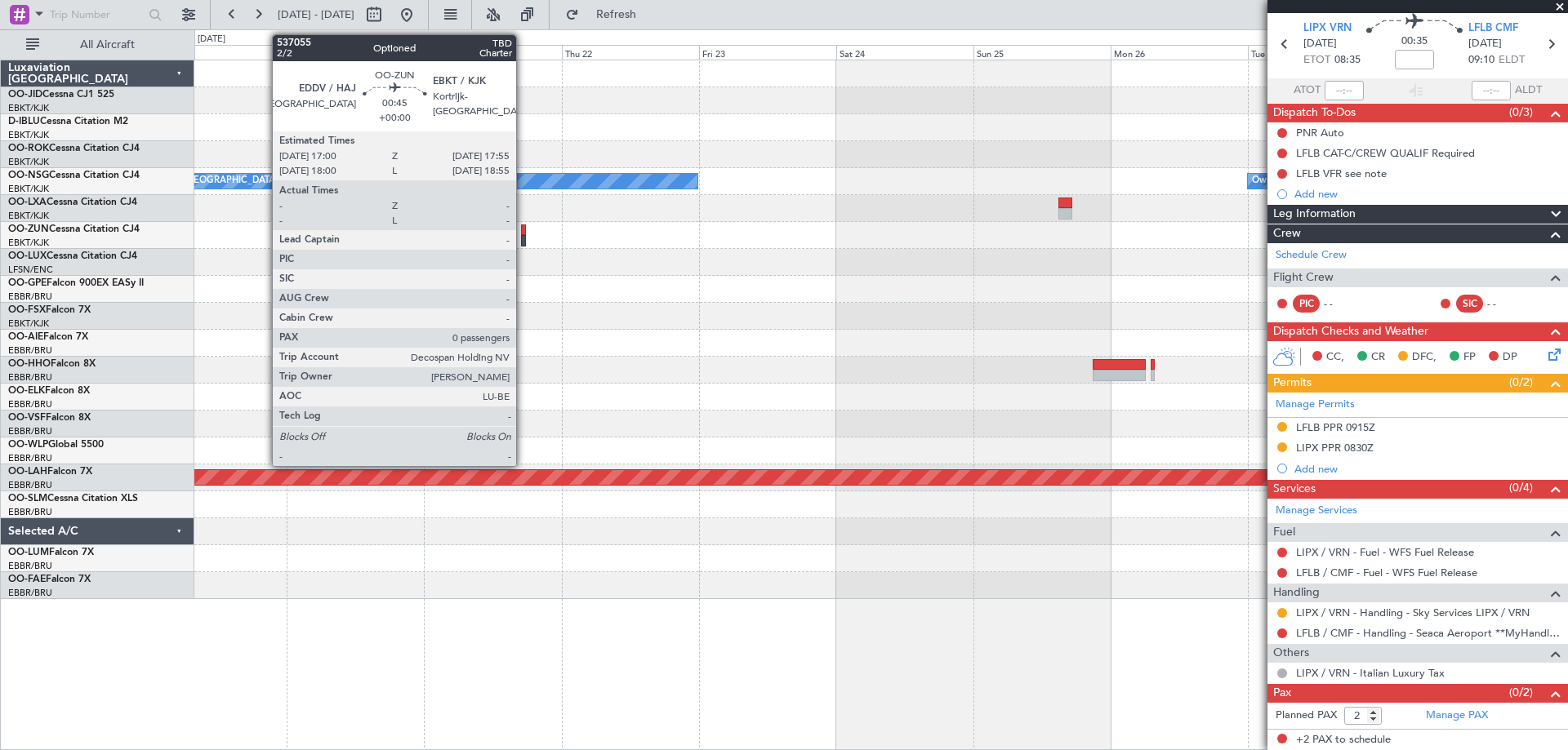
click at [523, 226] on div at bounding box center [523, 230] width 6 height 11
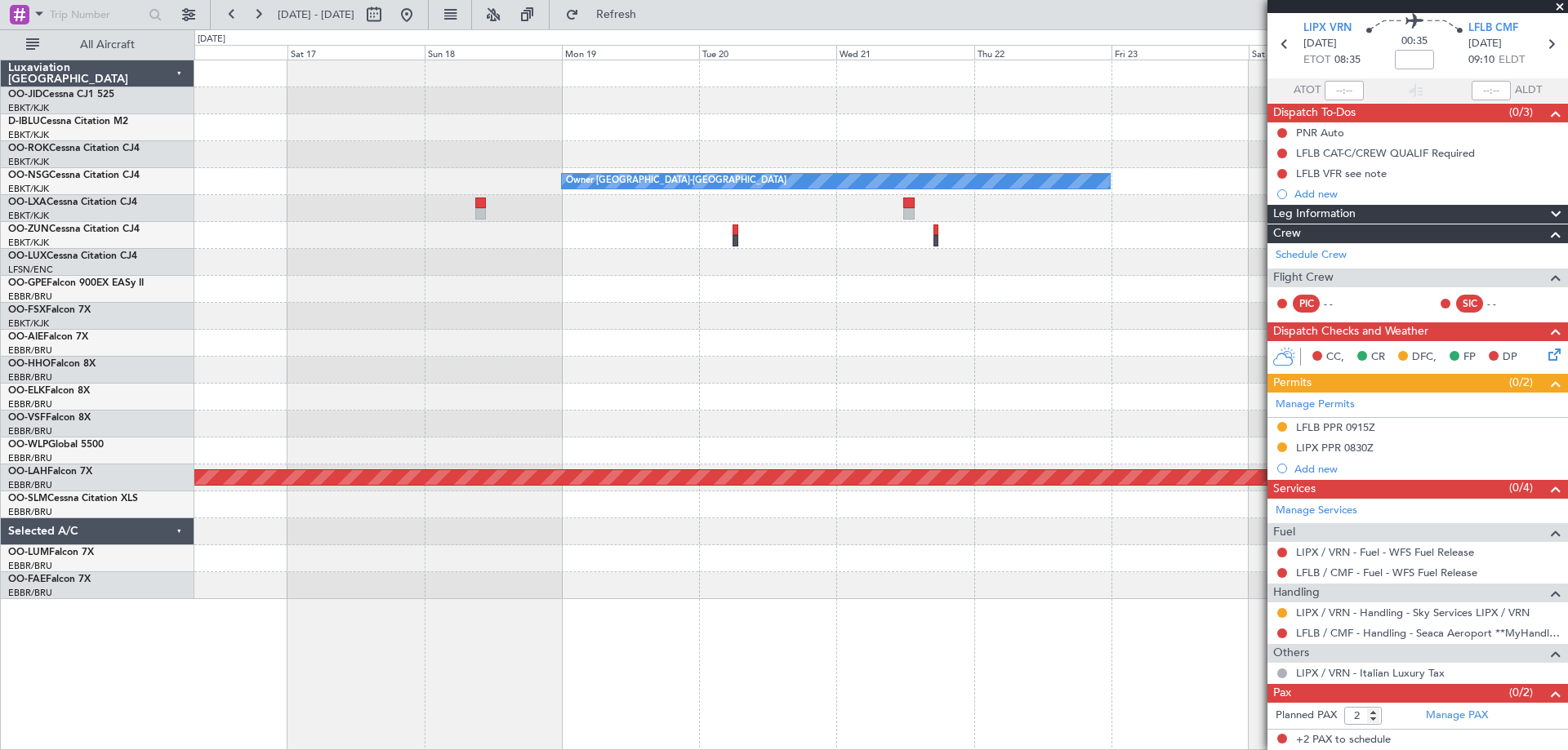
click at [815, 335] on div "Owner [GEOGRAPHIC_DATA]-[GEOGRAPHIC_DATA] Owner [GEOGRAPHIC_DATA]-[GEOGRAPHIC_D…" at bounding box center [880, 329] width 1373 height 538
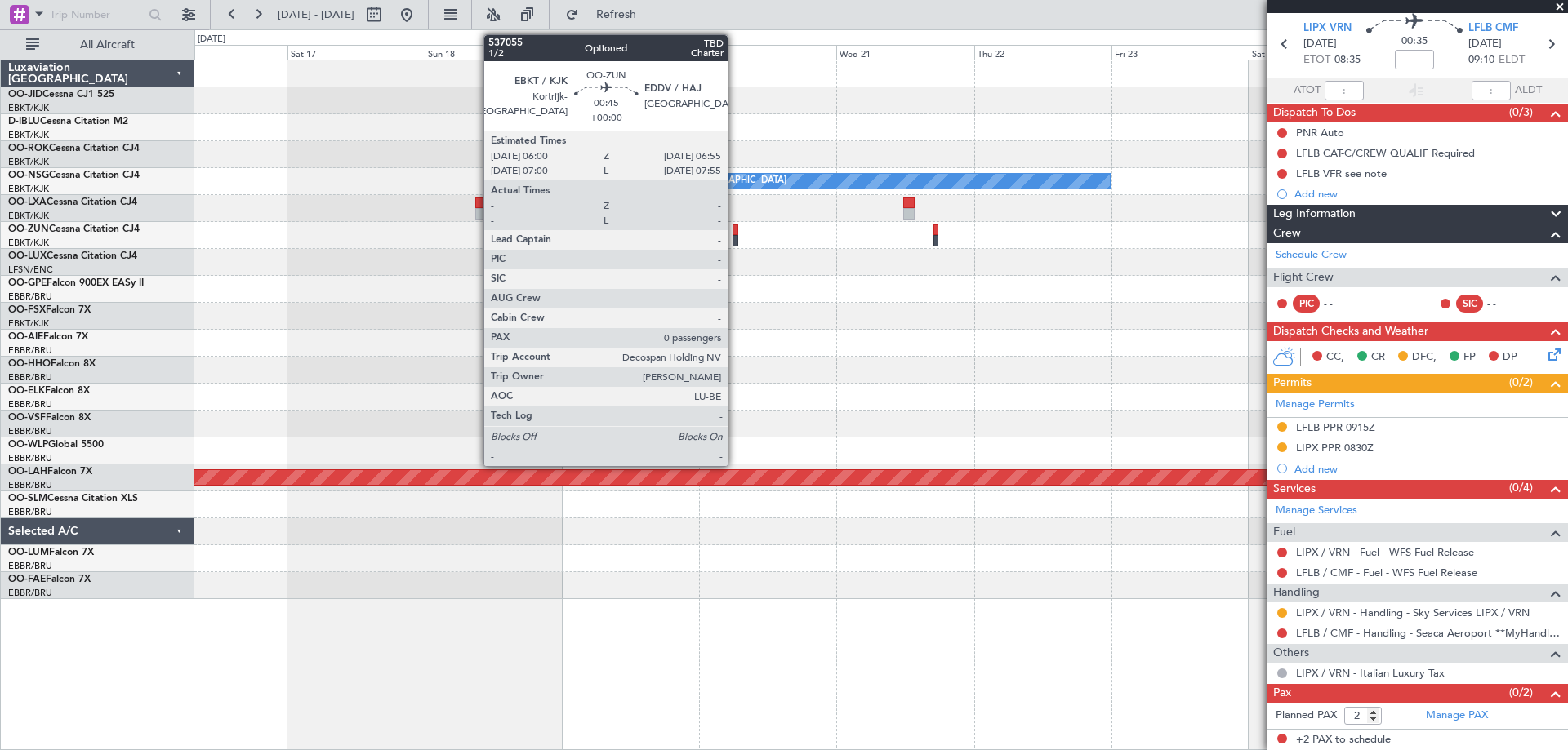
click at [735, 225] on div at bounding box center [735, 230] width 6 height 11
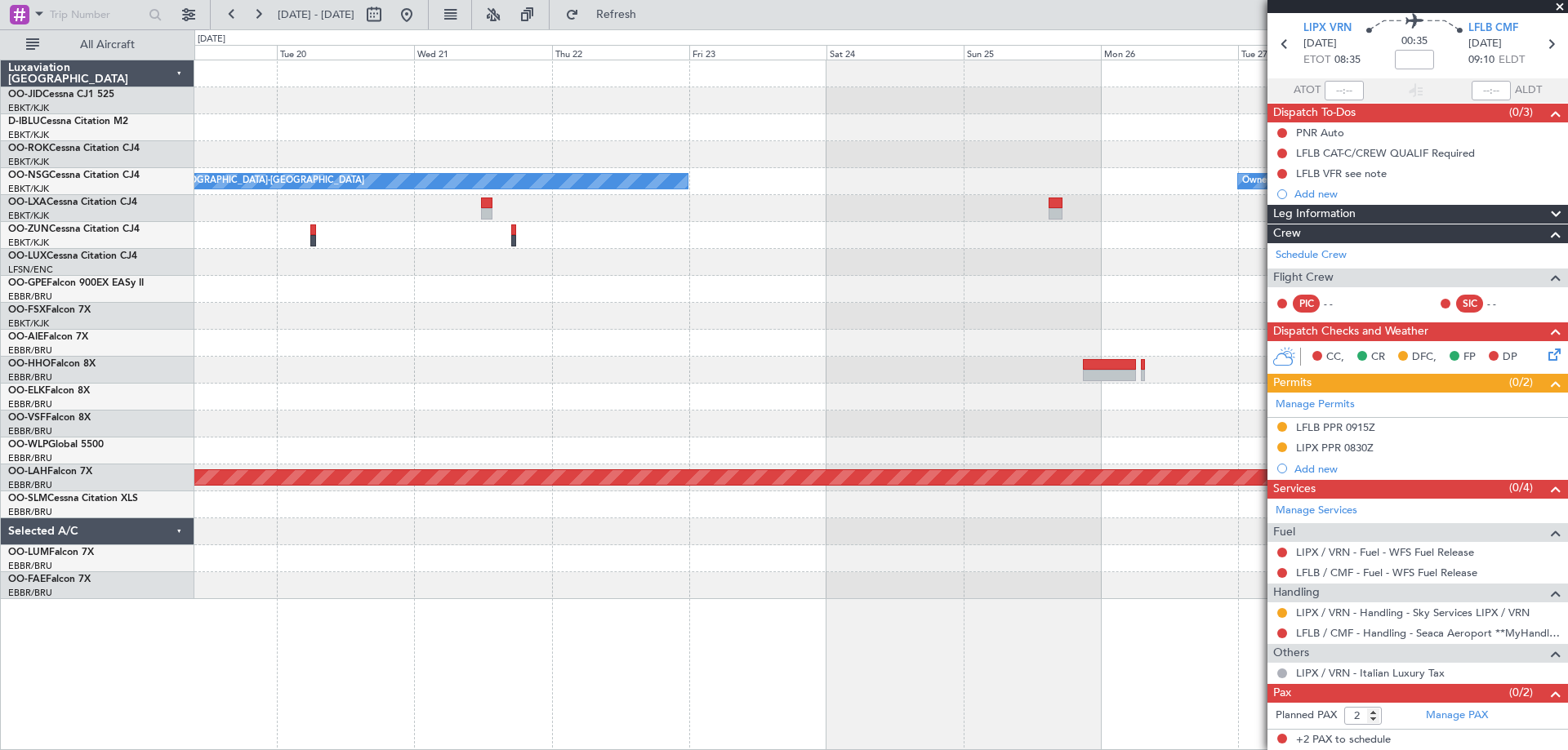
click at [141, 426] on div "Owner [GEOGRAPHIC_DATA]-[GEOGRAPHIC_DATA] Owner [GEOGRAPHIC_DATA]-[GEOGRAPHIC_D…" at bounding box center [784, 390] width 1568 height 721
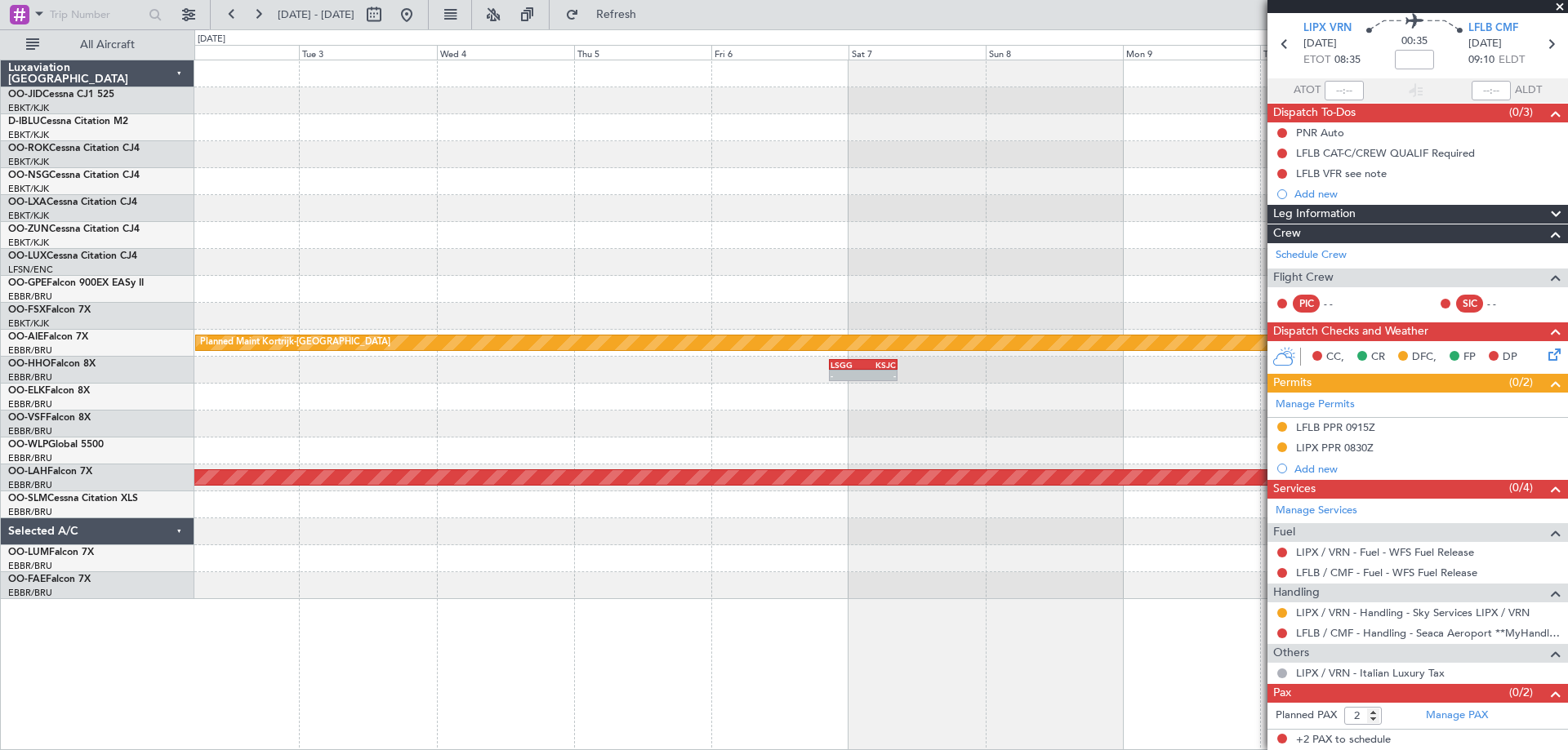
click at [349, 231] on div "No Crew [GEOGRAPHIC_DATA] ([GEOGRAPHIC_DATA] National) Planned Maint [GEOGRAPHI…" at bounding box center [880, 329] width 1373 height 538
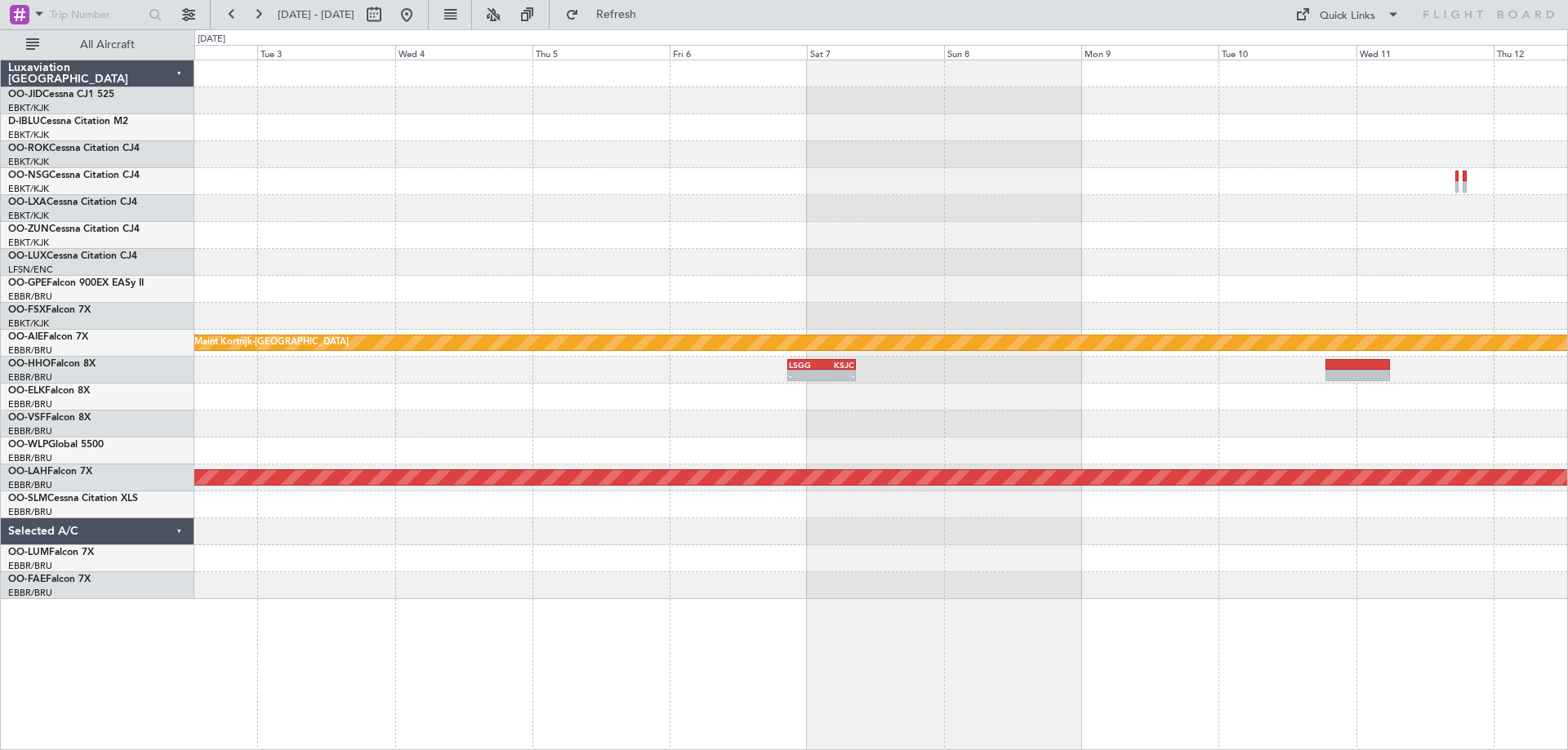
scroll to position [0, 0]
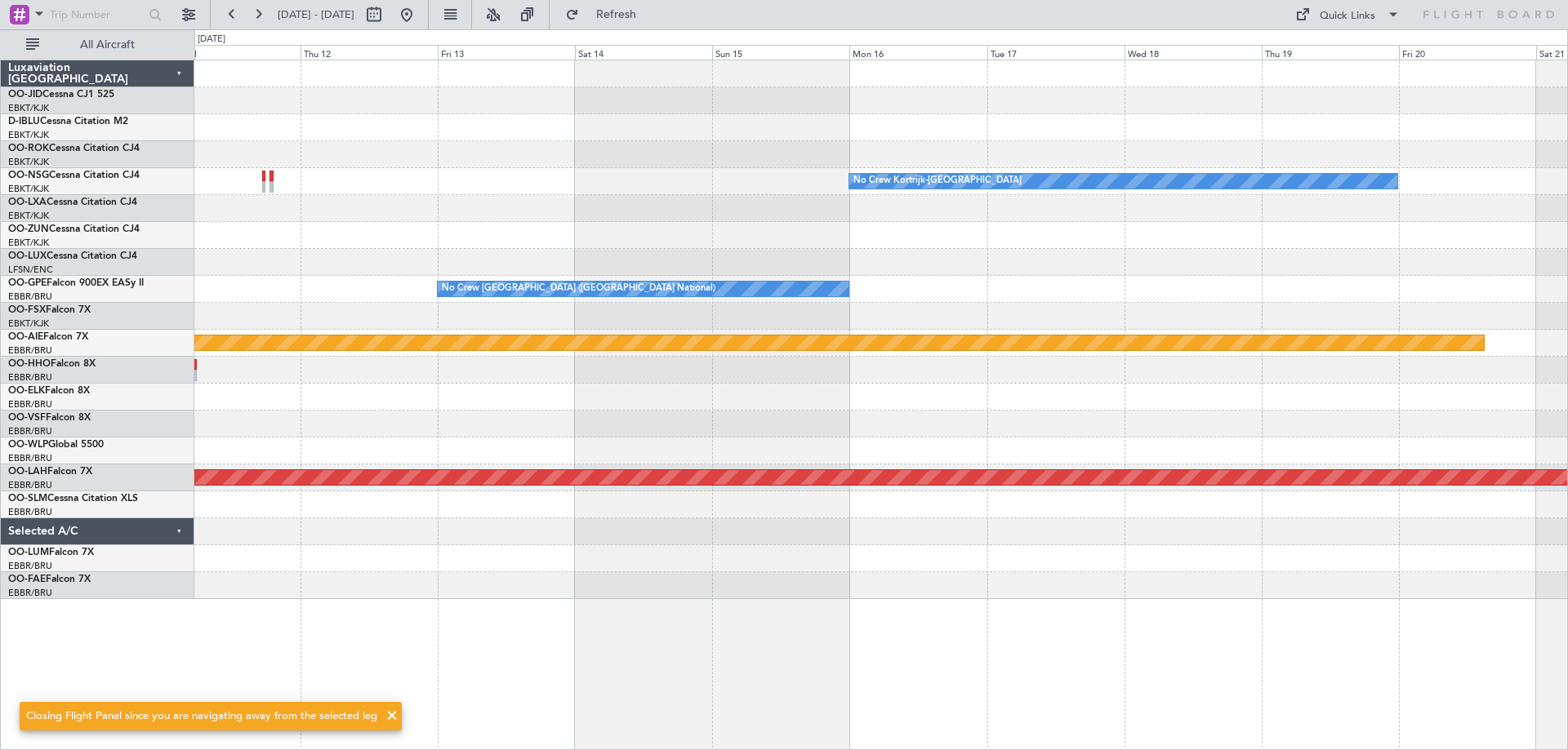
click at [312, 341] on div "No Crew Kortrijk-[GEOGRAPHIC_DATA] No Crew [GEOGRAPHIC_DATA] (Brussels National…" at bounding box center [880, 329] width 1373 height 538
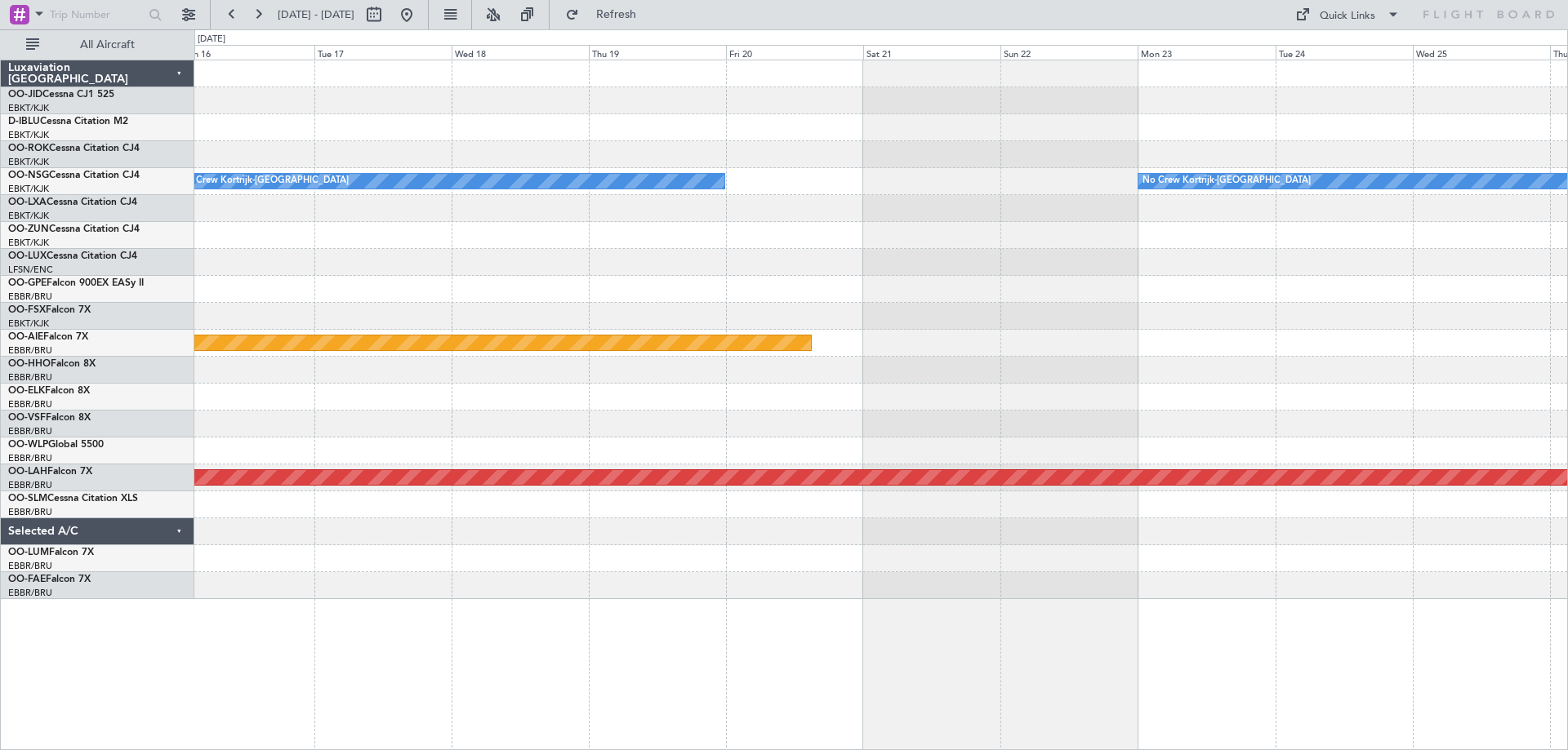
click at [364, 303] on div "No Crew Kortrijk-[GEOGRAPHIC_DATA] No Crew Kortrijk-[GEOGRAPHIC_DATA] No Crew […" at bounding box center [880, 329] width 1373 height 538
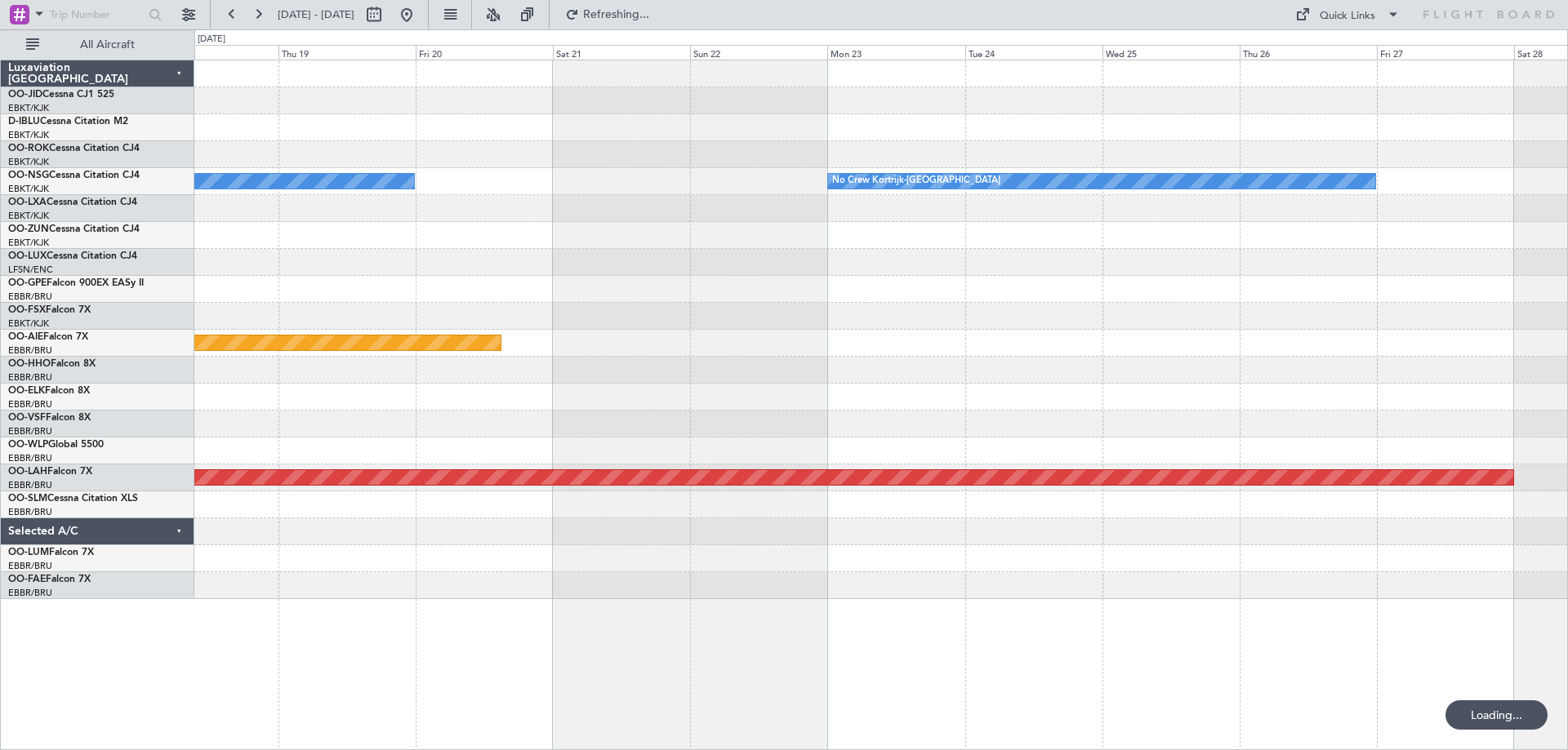
click at [649, 334] on div "No Crew Kortrijk-[GEOGRAPHIC_DATA] No Crew Kortrijk-[GEOGRAPHIC_DATA] No Crew […" at bounding box center [880, 329] width 1373 height 538
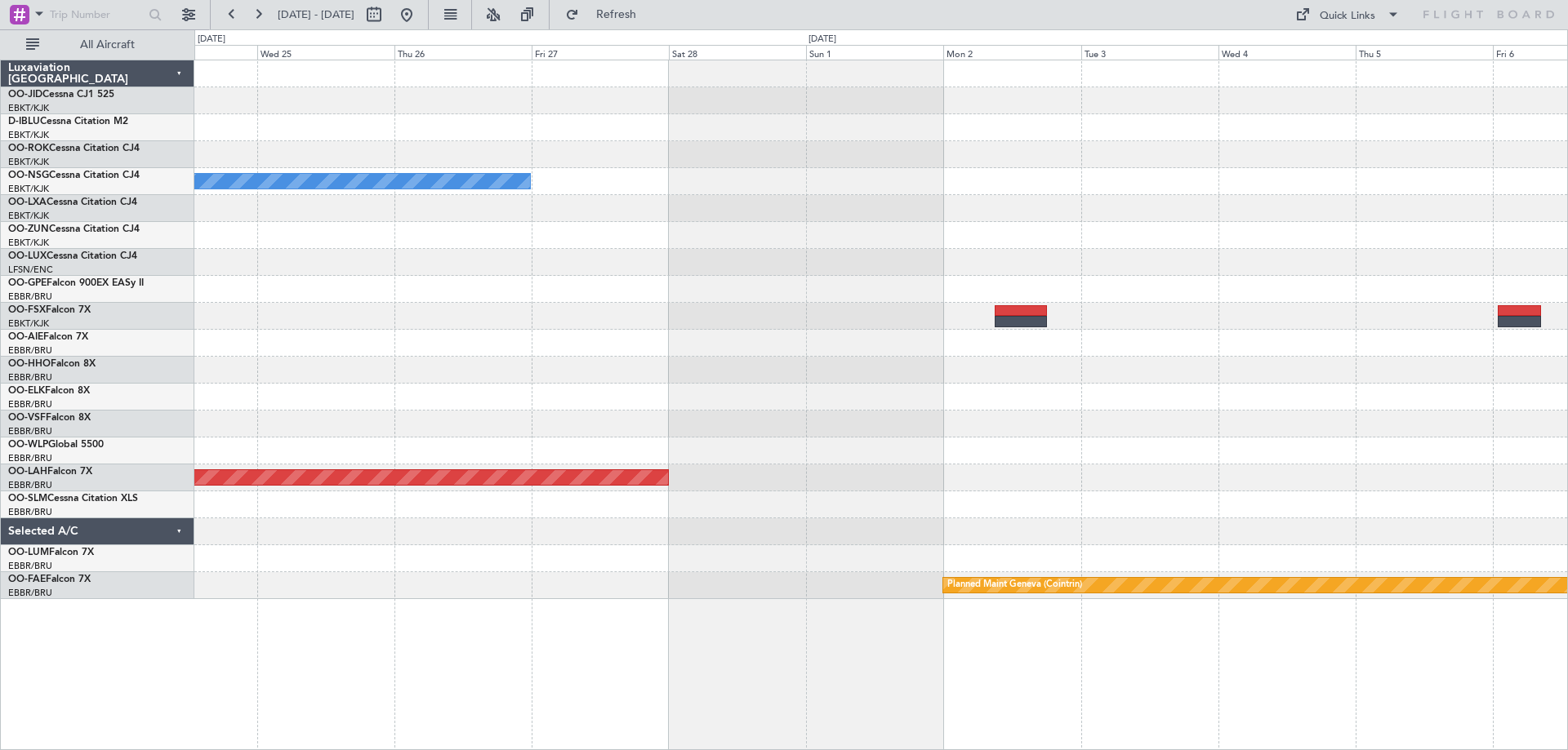
click at [765, 328] on div "No Crew Kortrijk-[GEOGRAPHIC_DATA] No Crew Kortrijk-[GEOGRAPHIC_DATA] Planned […" at bounding box center [880, 329] width 1373 height 538
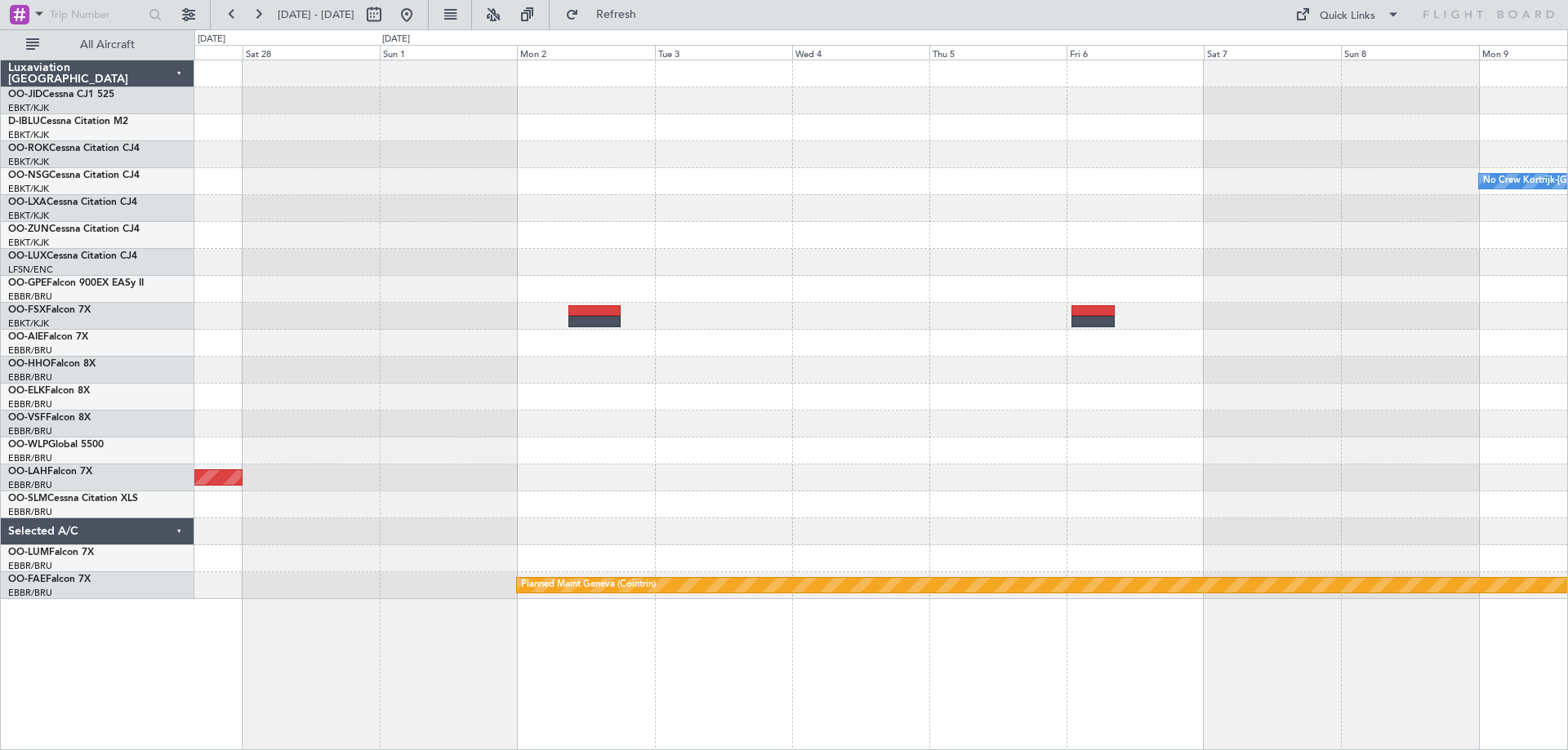
click at [557, 366] on div "No Crew Kortrijk-[GEOGRAPHIC_DATA] No Crew Kortrijk-[GEOGRAPHIC_DATA] Planned […" at bounding box center [880, 329] width 1373 height 538
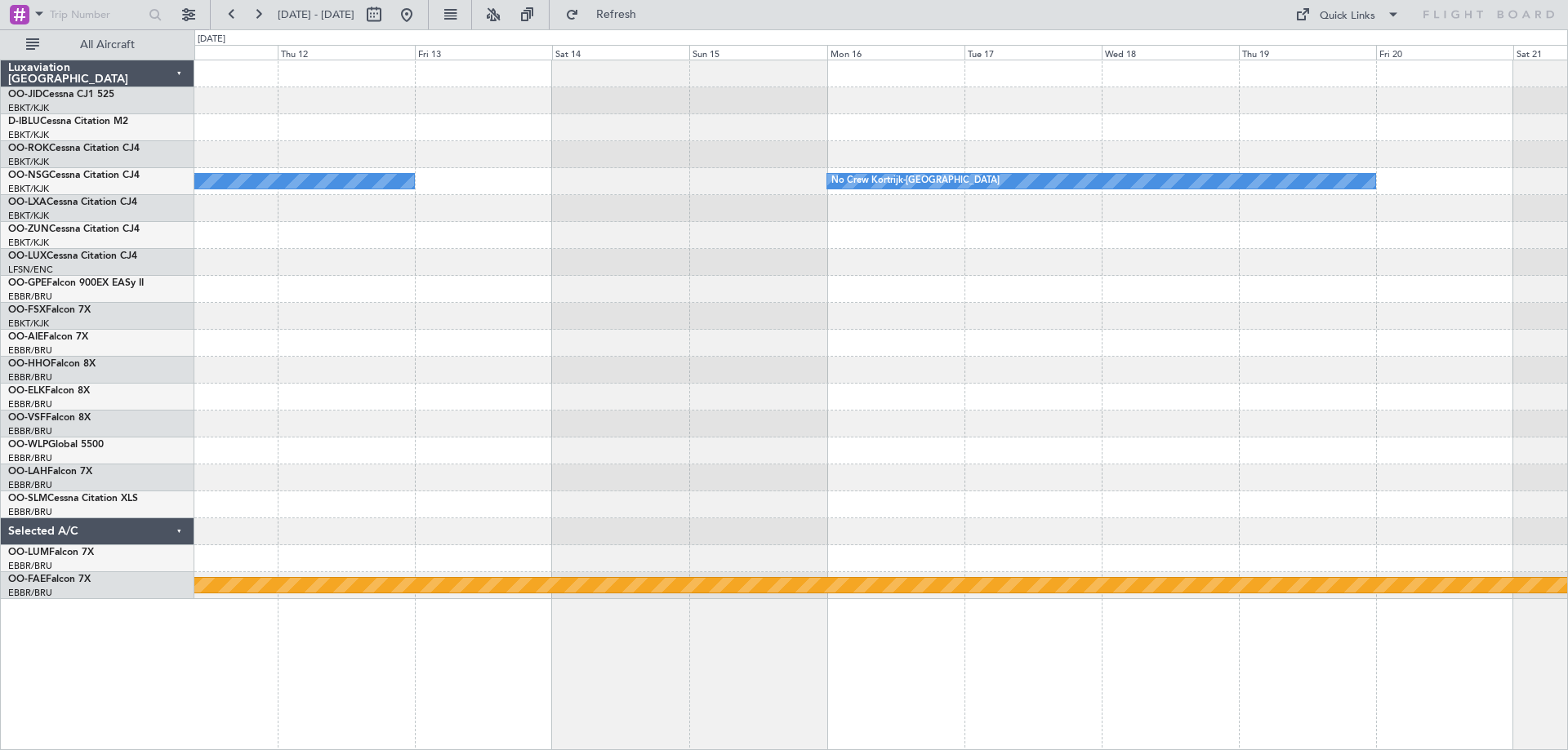
click at [738, 446] on div "No Crew Kortrijk-[GEOGRAPHIC_DATA] No Crew Kortrijk-[GEOGRAPHIC_DATA] Planned M…" at bounding box center [880, 329] width 1373 height 538
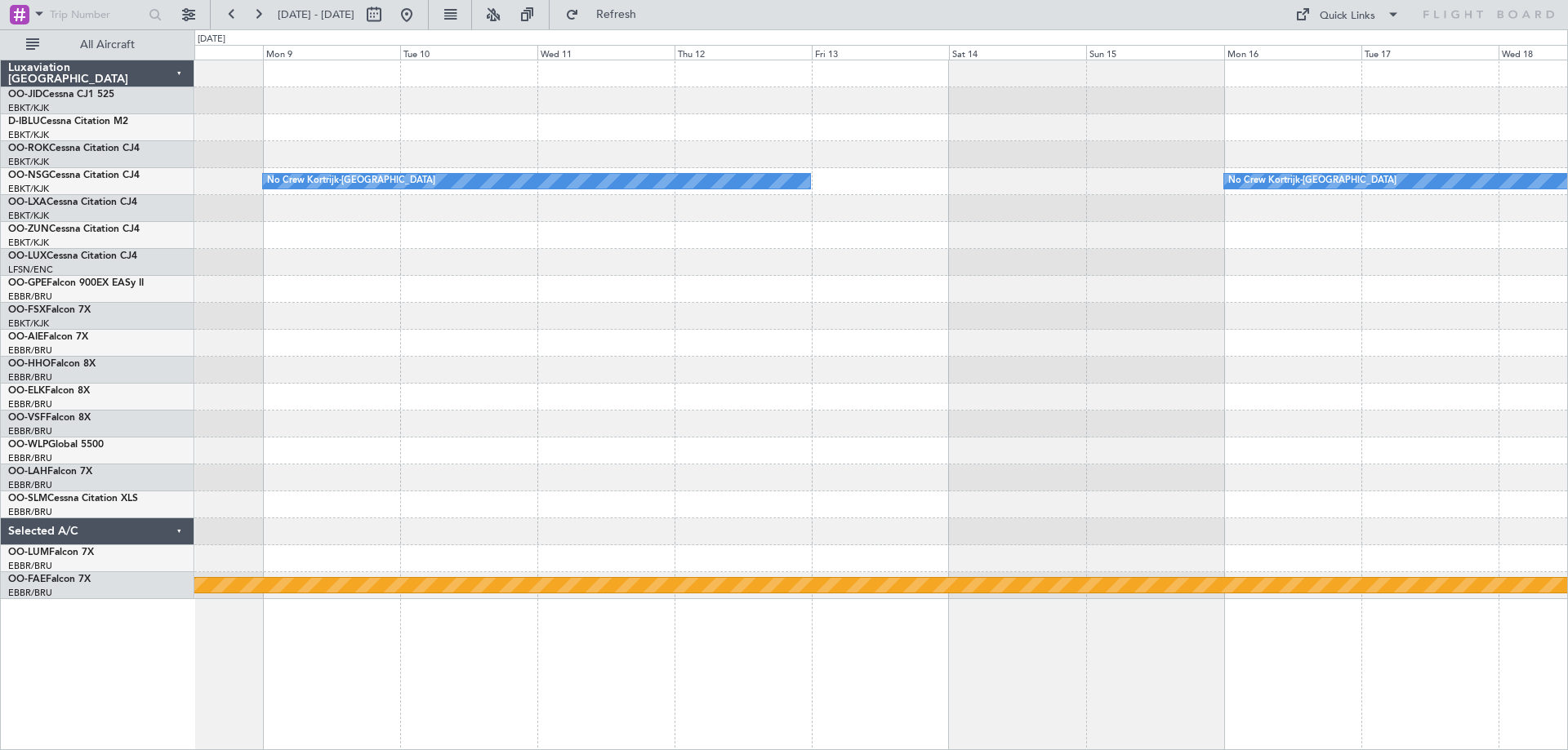
click at [531, 343] on div "No Crew Kortrijk-[GEOGRAPHIC_DATA] No Crew Kortrijk-[GEOGRAPHIC_DATA] Planned M…" at bounding box center [880, 329] width 1373 height 538
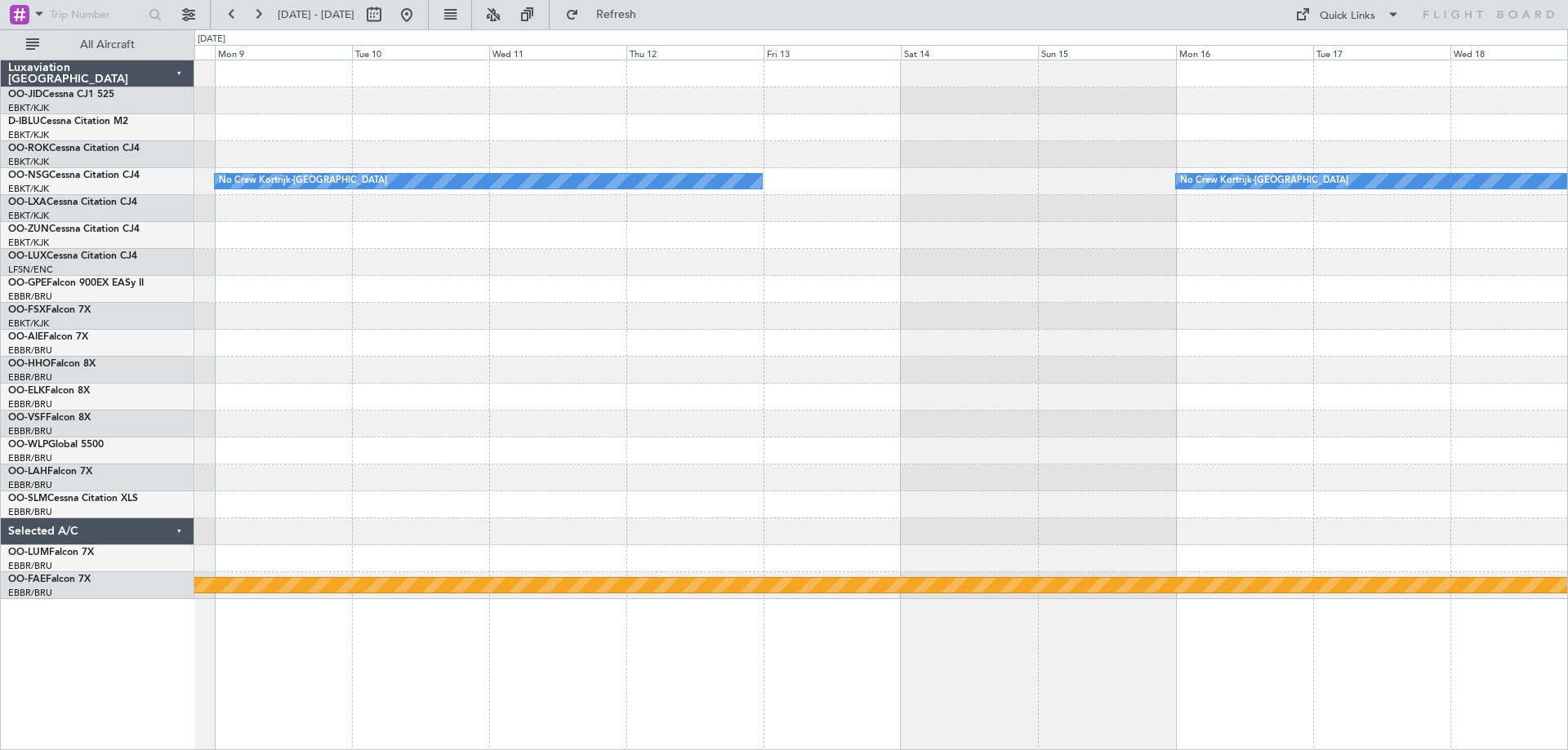
click at [539, 335] on div "No Crew Kortrijk-[GEOGRAPHIC_DATA] No Crew Kortrijk-[GEOGRAPHIC_DATA] Planned M…" at bounding box center [880, 329] width 1373 height 538
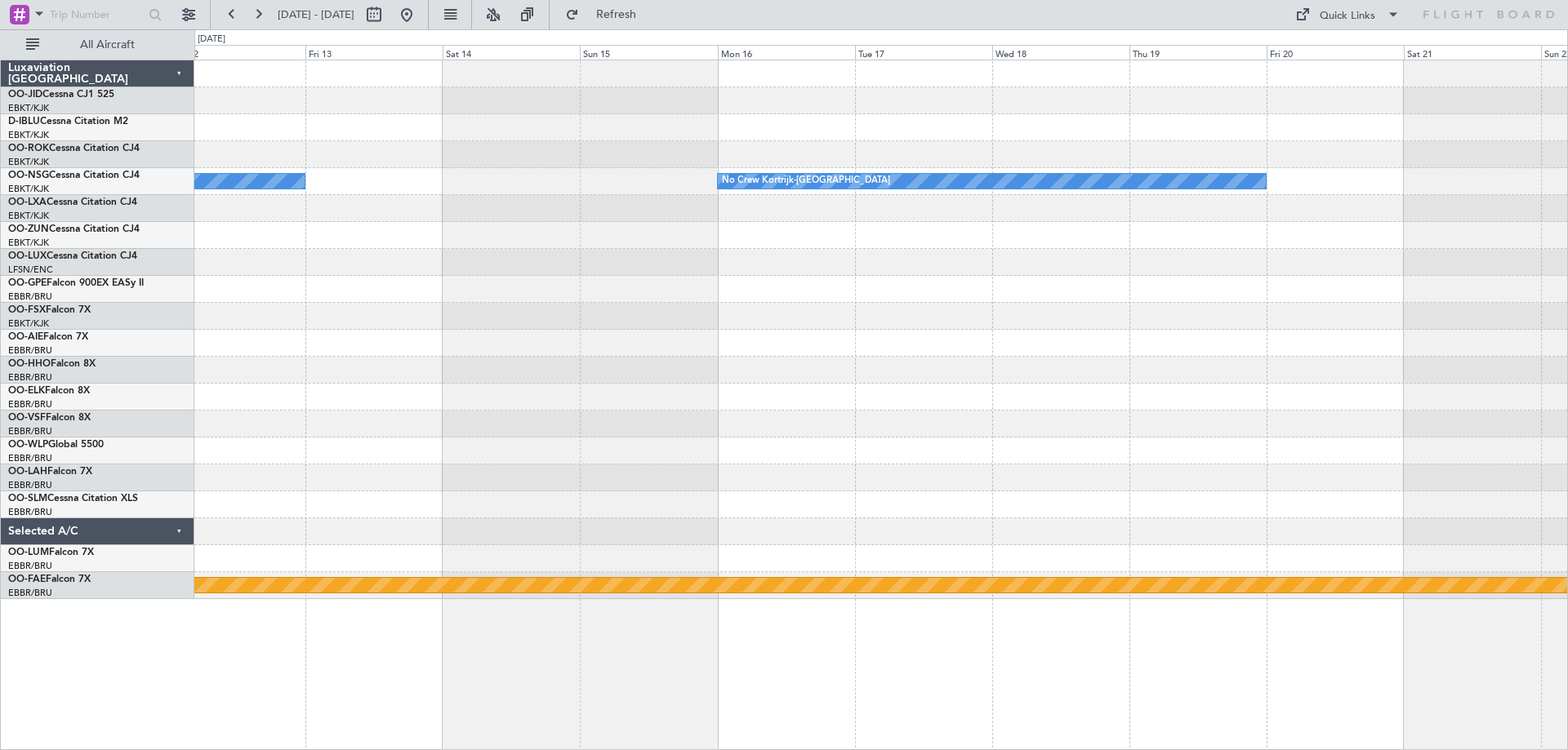
click at [602, 292] on div "No Crew Kortrijk-[GEOGRAPHIC_DATA] No Crew Kortrijk-[GEOGRAPHIC_DATA] Planned M…" at bounding box center [880, 329] width 1373 height 538
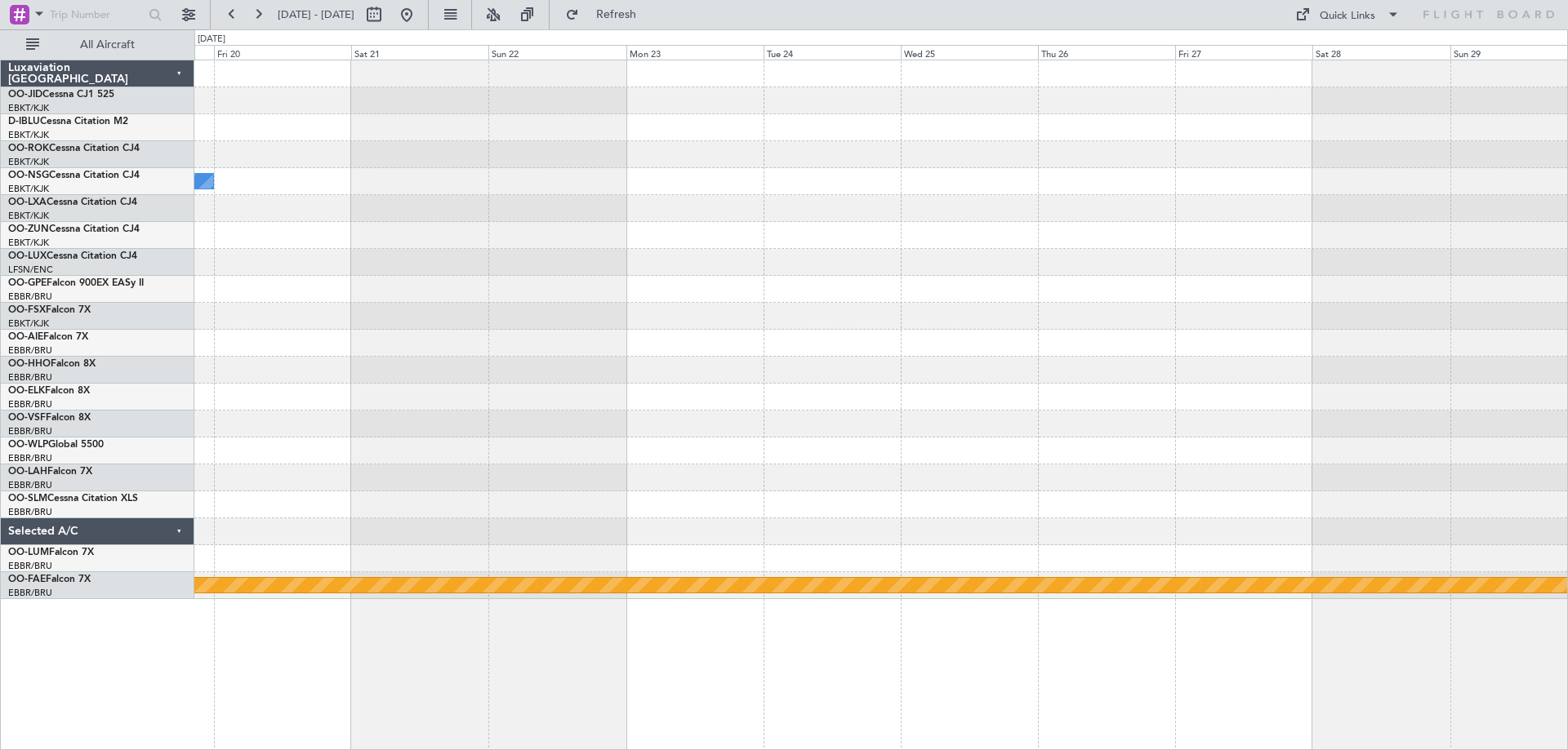
click at [655, 298] on div "No Crew Kortrijk-[GEOGRAPHIC_DATA] Planned Maint Geneva ([GEOGRAPHIC_DATA])" at bounding box center [880, 329] width 1373 height 538
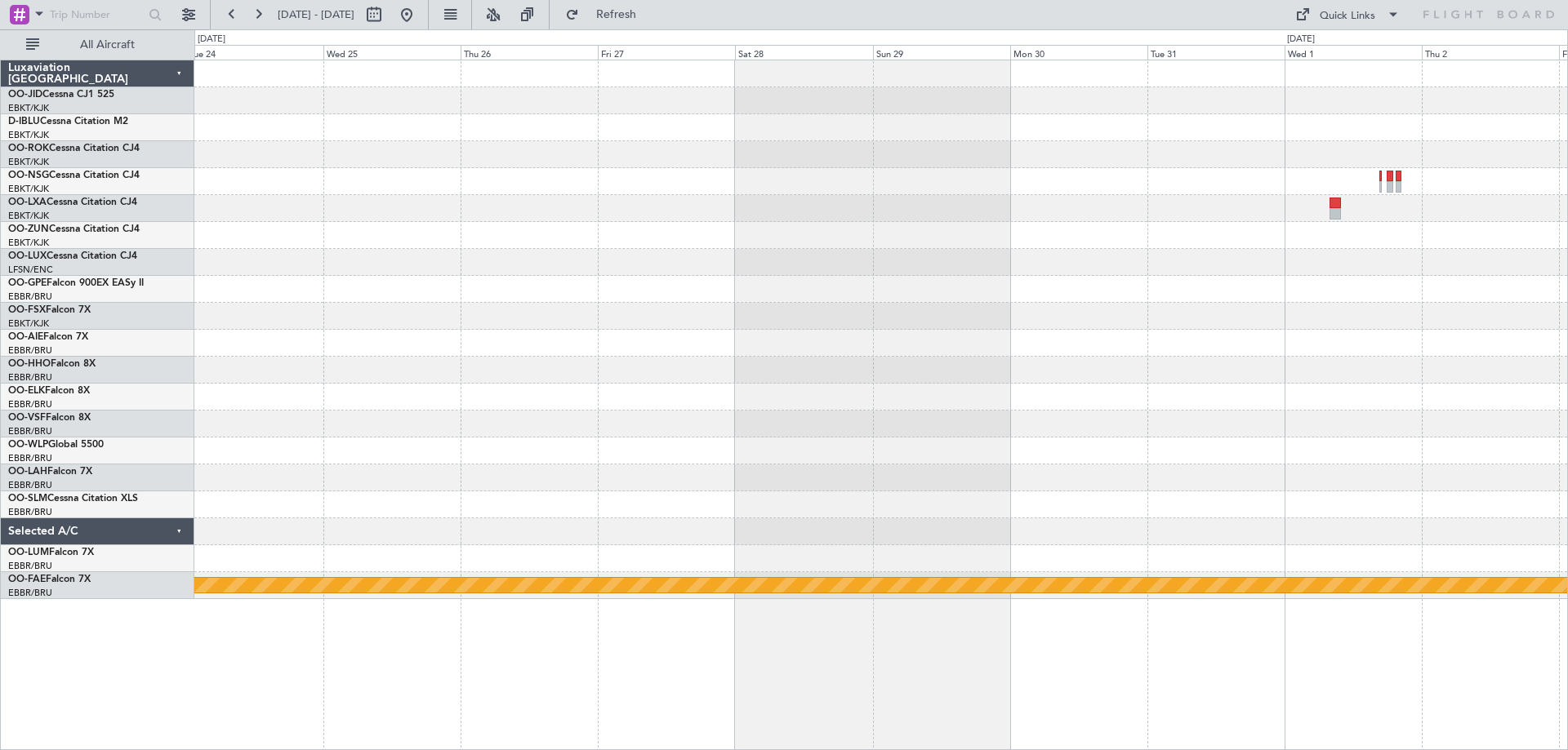
click at [656, 324] on div "Planned Maint Geneva (Cointrin)" at bounding box center [880, 329] width 1373 height 538
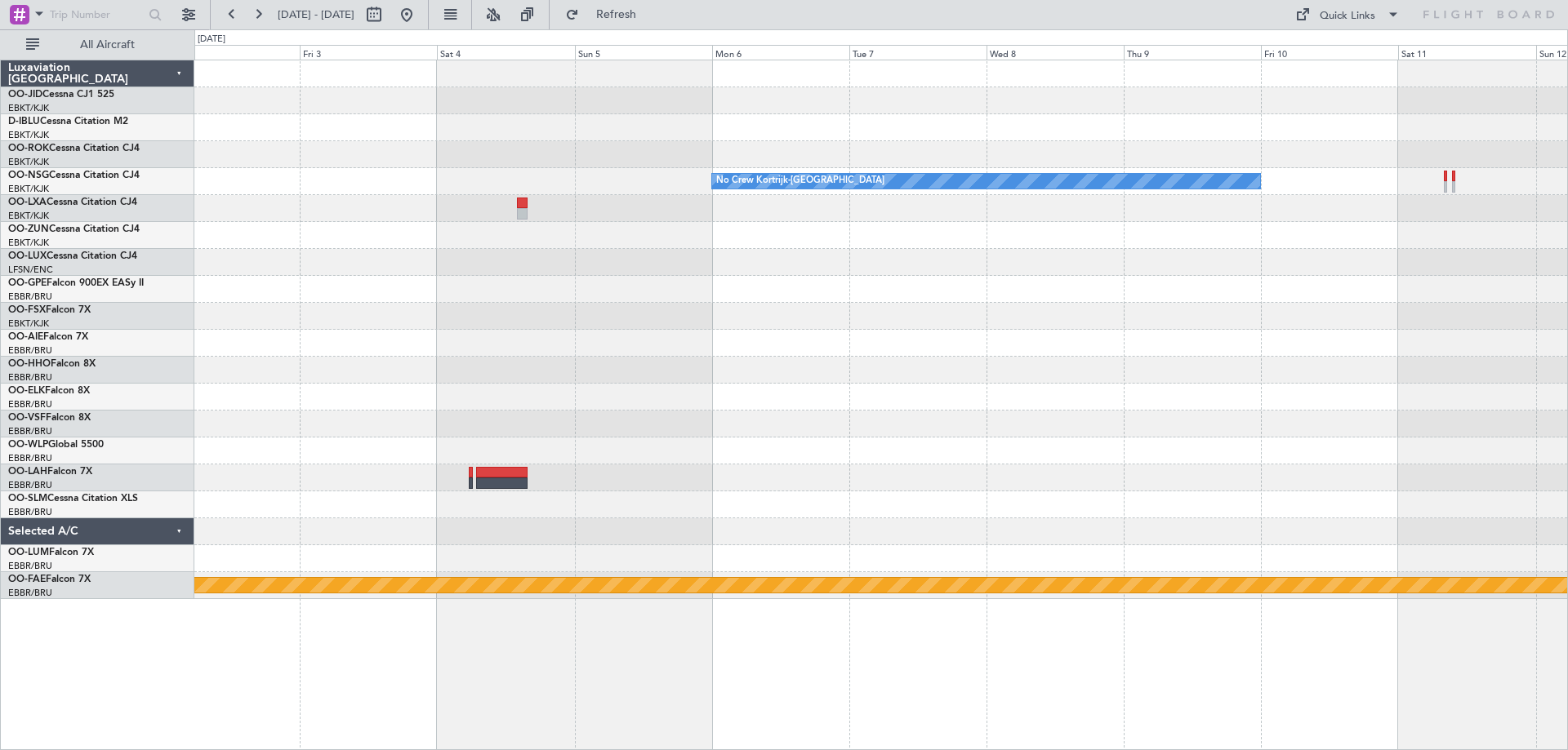
click at [627, 287] on div "No Crew Kortrijk-[GEOGRAPHIC_DATA] No Crew Kortrijk-[GEOGRAPHIC_DATA] Planned M…" at bounding box center [880, 329] width 1373 height 538
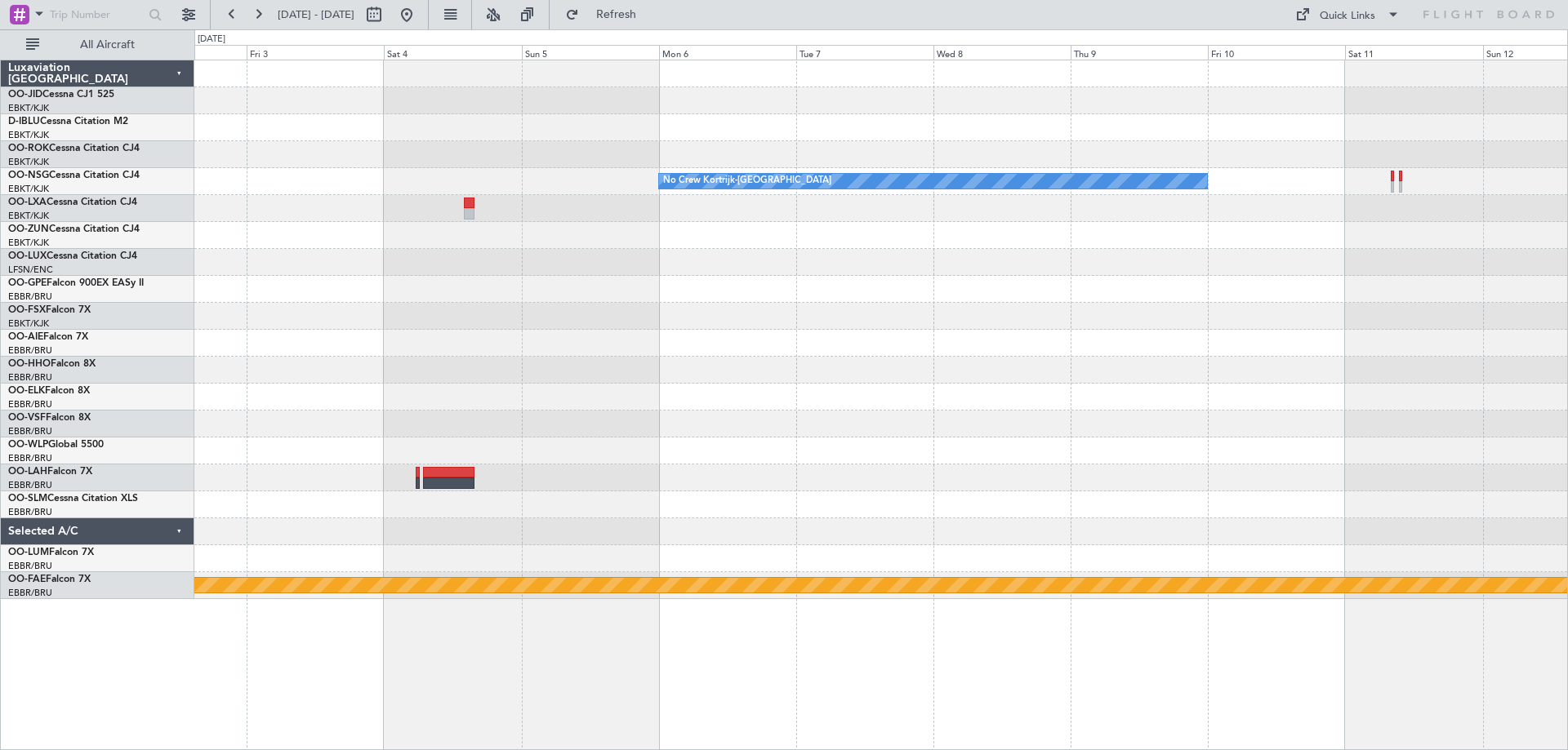
click at [695, 287] on div "No Crew Kortrijk-[GEOGRAPHIC_DATA] No Crew Kortrijk-[GEOGRAPHIC_DATA] Planned M…" at bounding box center [880, 329] width 1373 height 538
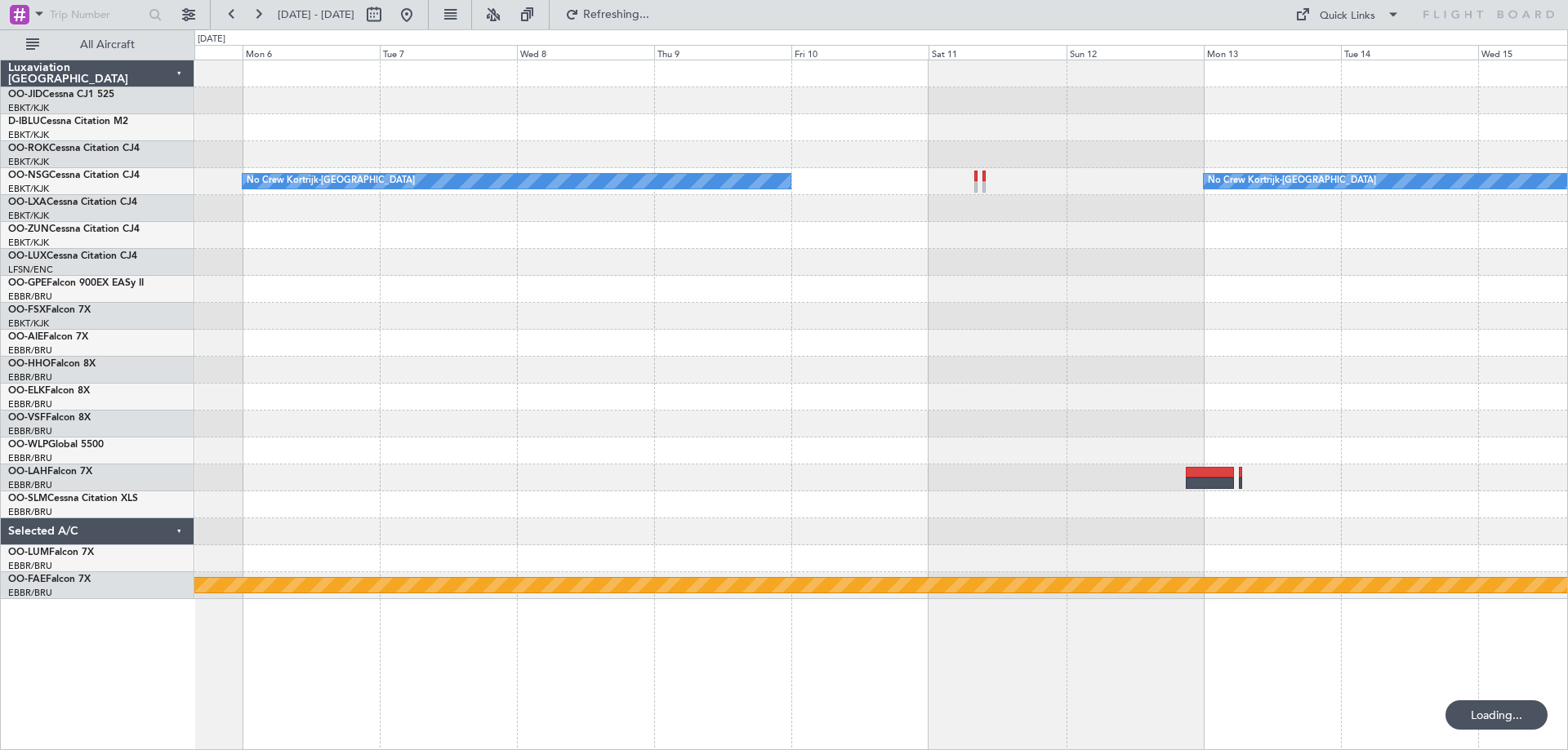
click at [903, 360] on div "No Crew Kortrijk-[GEOGRAPHIC_DATA] No Crew Kortrijk-[GEOGRAPHIC_DATA] Planned M…" at bounding box center [880, 329] width 1373 height 538
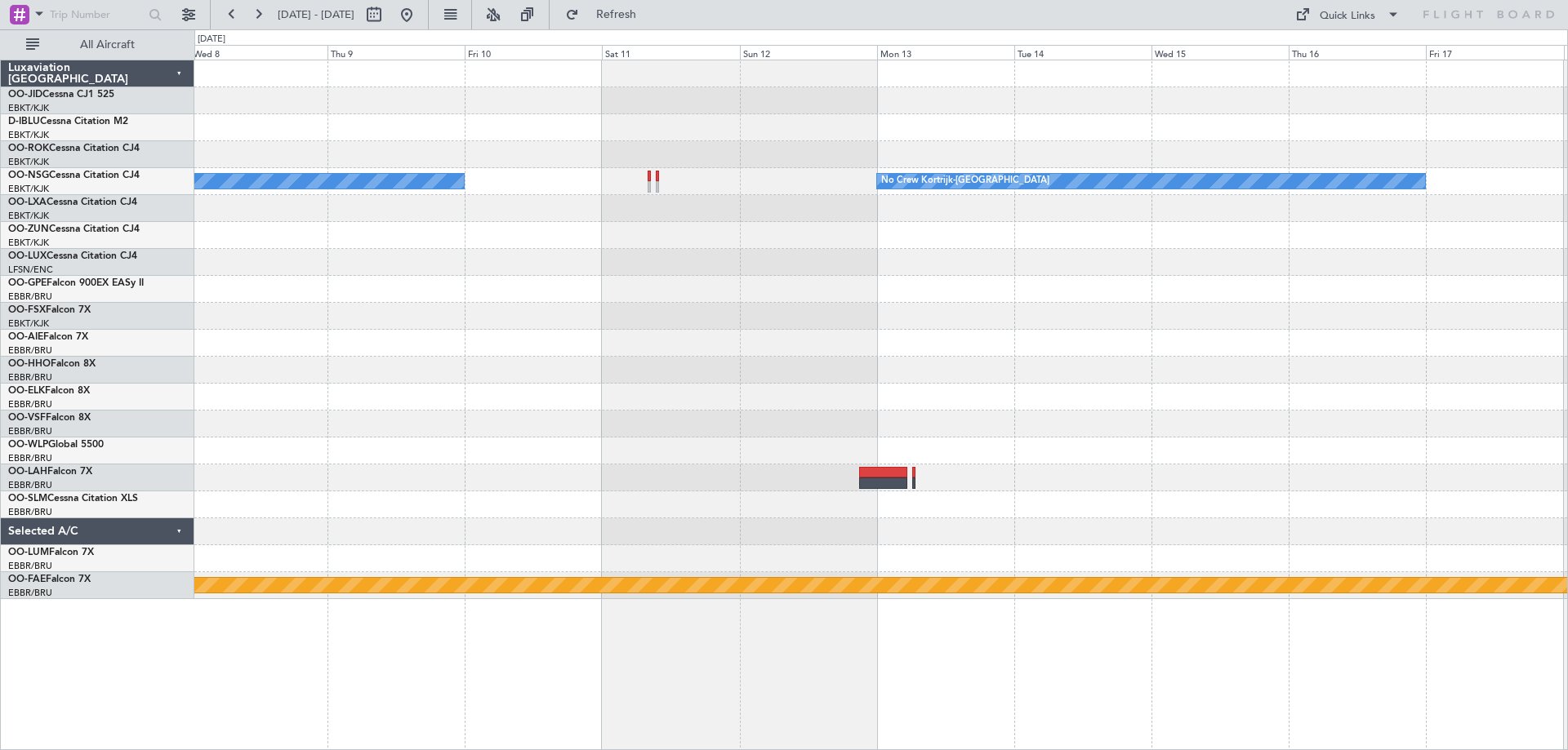
click at [621, 307] on div "No Crew Kortrijk-[GEOGRAPHIC_DATA] No Crew Kortrijk-[GEOGRAPHIC_DATA] Planned M…" at bounding box center [880, 329] width 1373 height 538
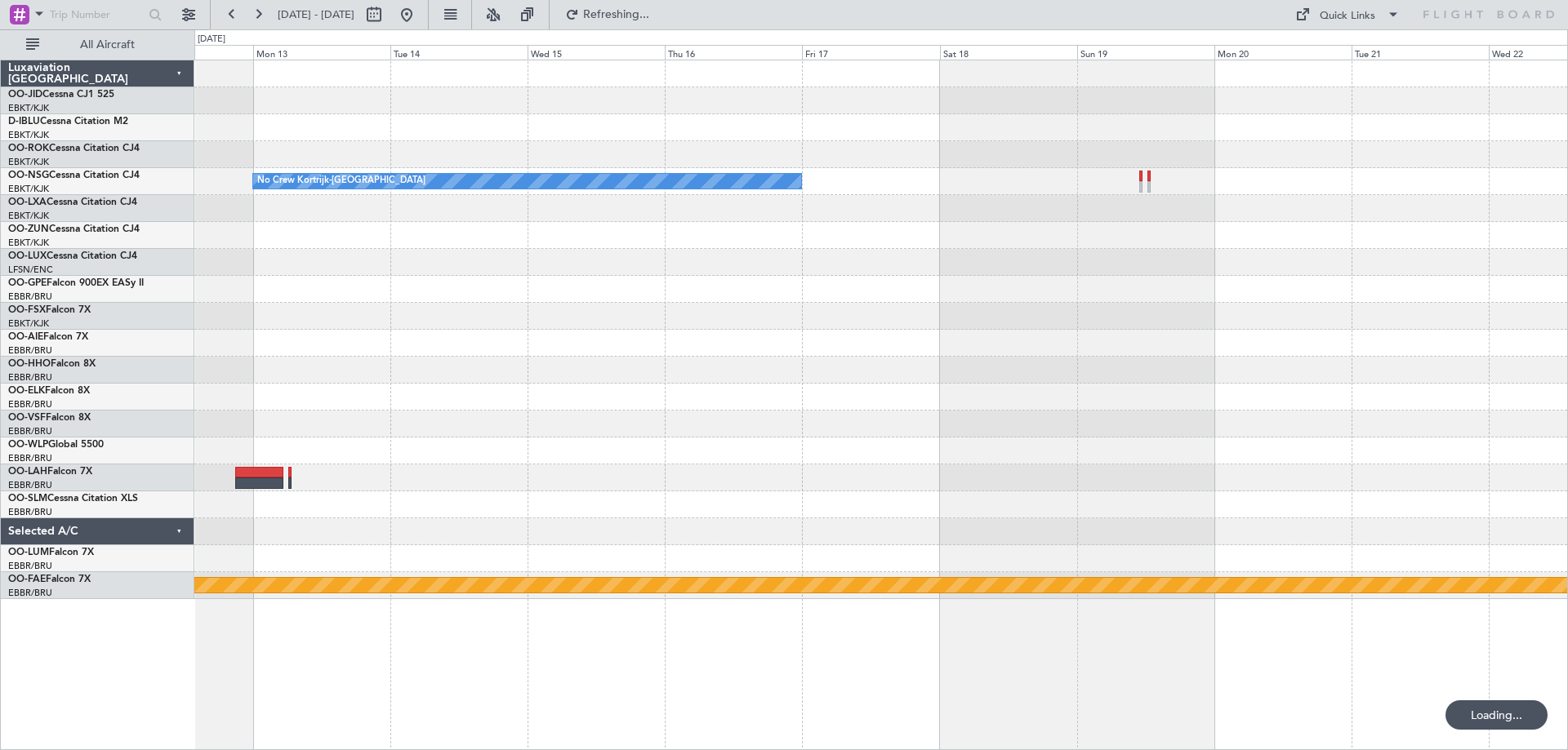
click at [626, 289] on div "No Crew Kortrijk-[GEOGRAPHIC_DATA] Planned Maint Geneva ([GEOGRAPHIC_DATA])" at bounding box center [880, 329] width 1373 height 538
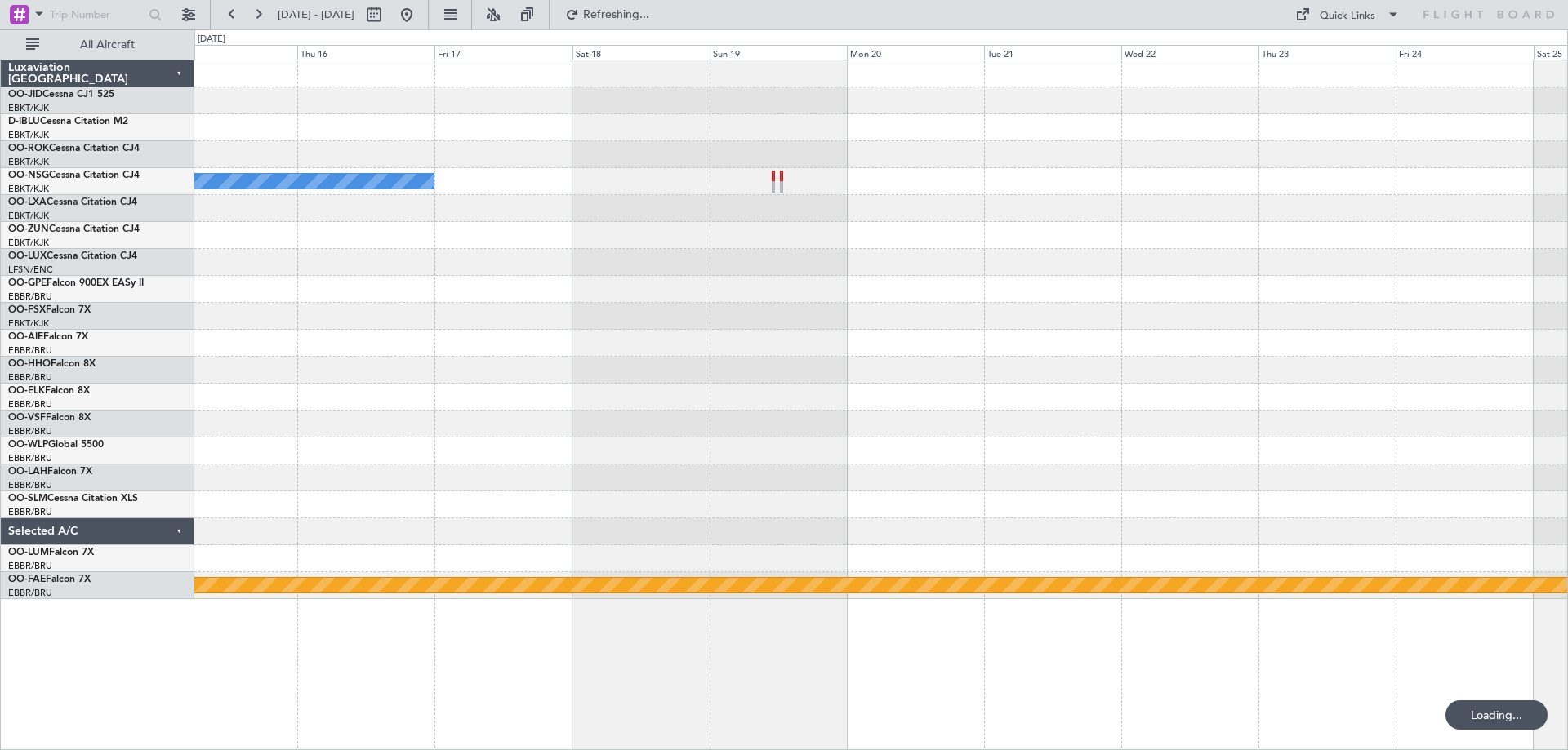
click at [686, 377] on div "No Crew Kortrijk-[GEOGRAPHIC_DATA] Planned Maint Geneva ([GEOGRAPHIC_DATA])" at bounding box center [880, 329] width 1373 height 538
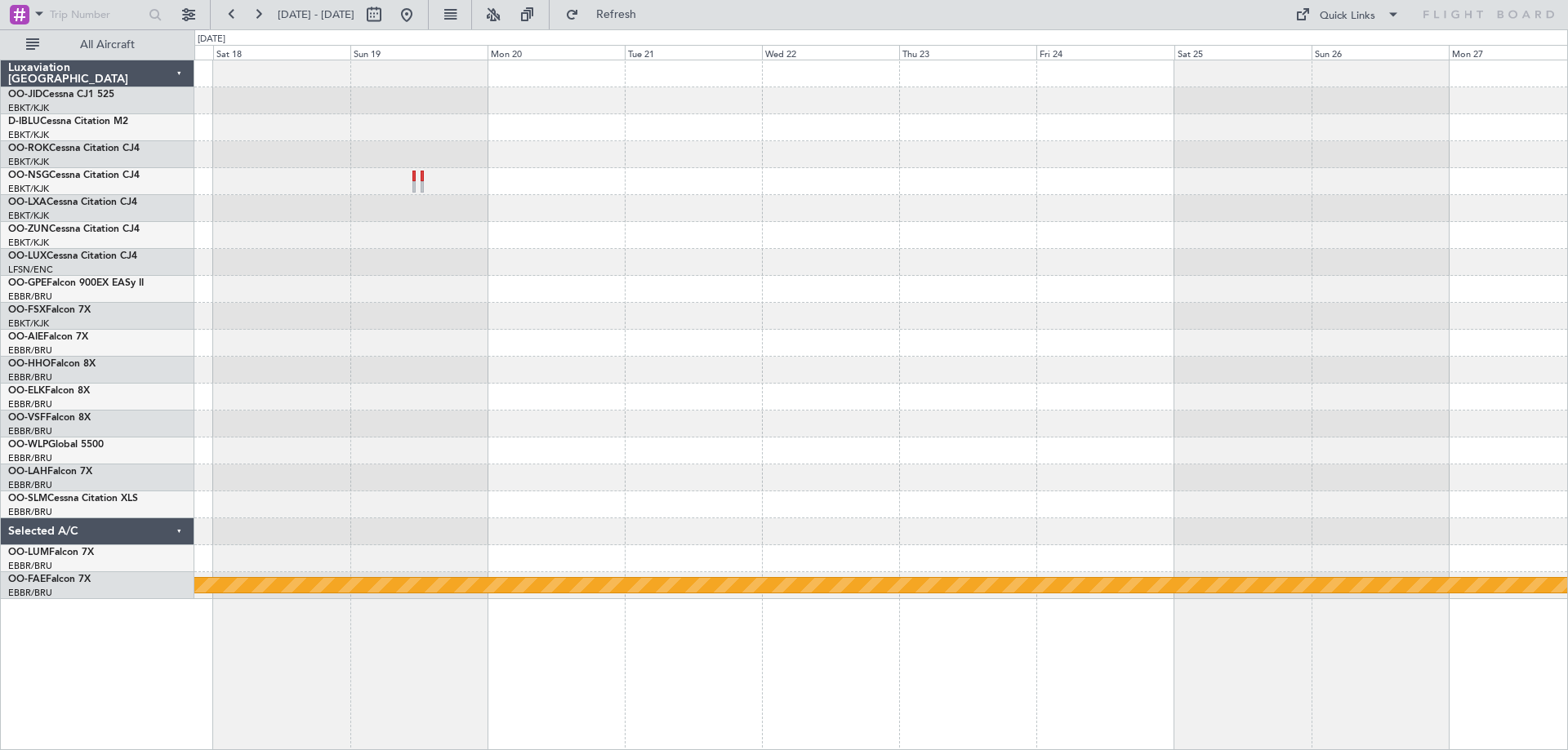
click at [675, 400] on div "No Crew Kortrijk-[GEOGRAPHIC_DATA] Planned Maint Geneva ([GEOGRAPHIC_DATA])" at bounding box center [880, 329] width 1373 height 538
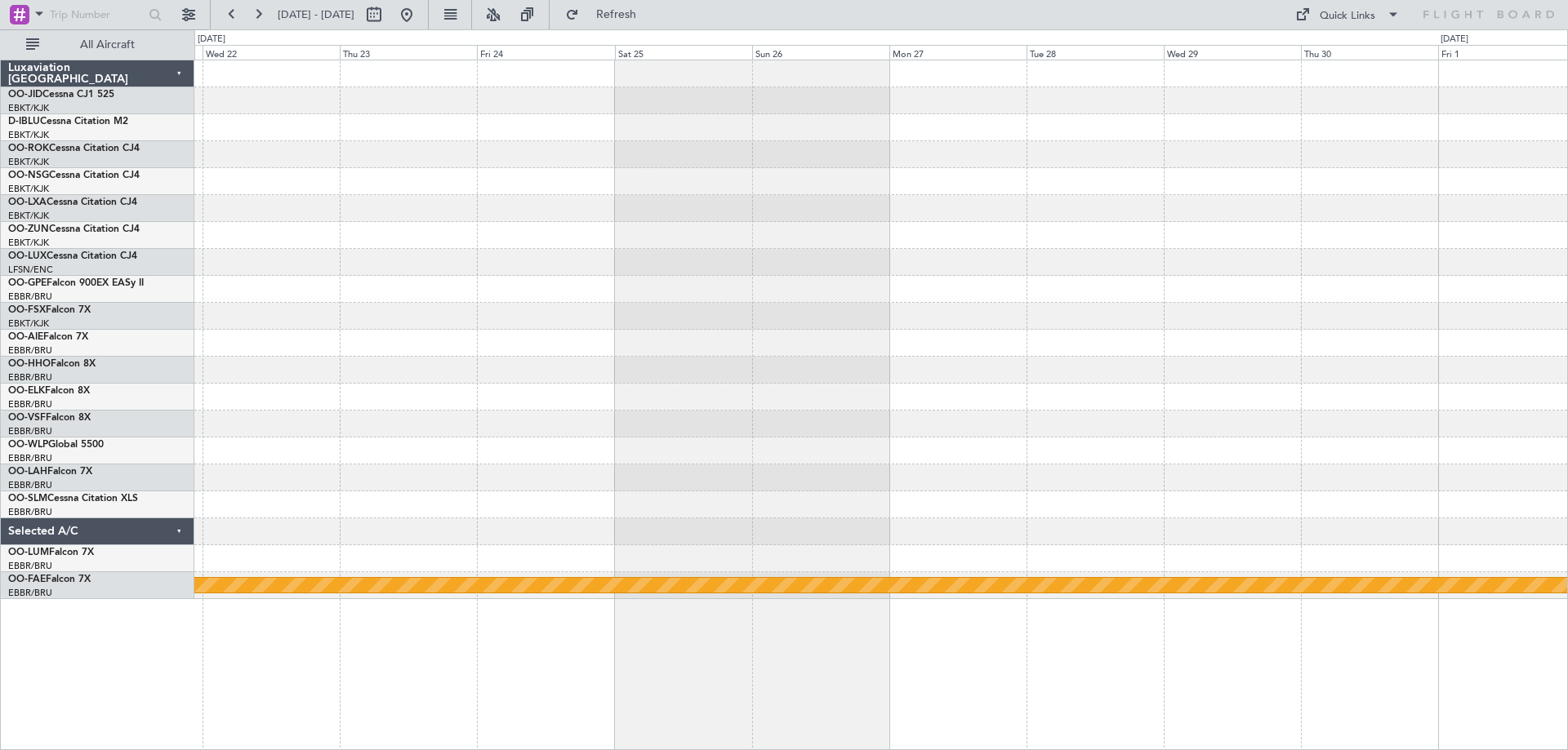
click at [434, 440] on div "Planned Maint Geneva (Cointrin)" at bounding box center [880, 329] width 1373 height 538
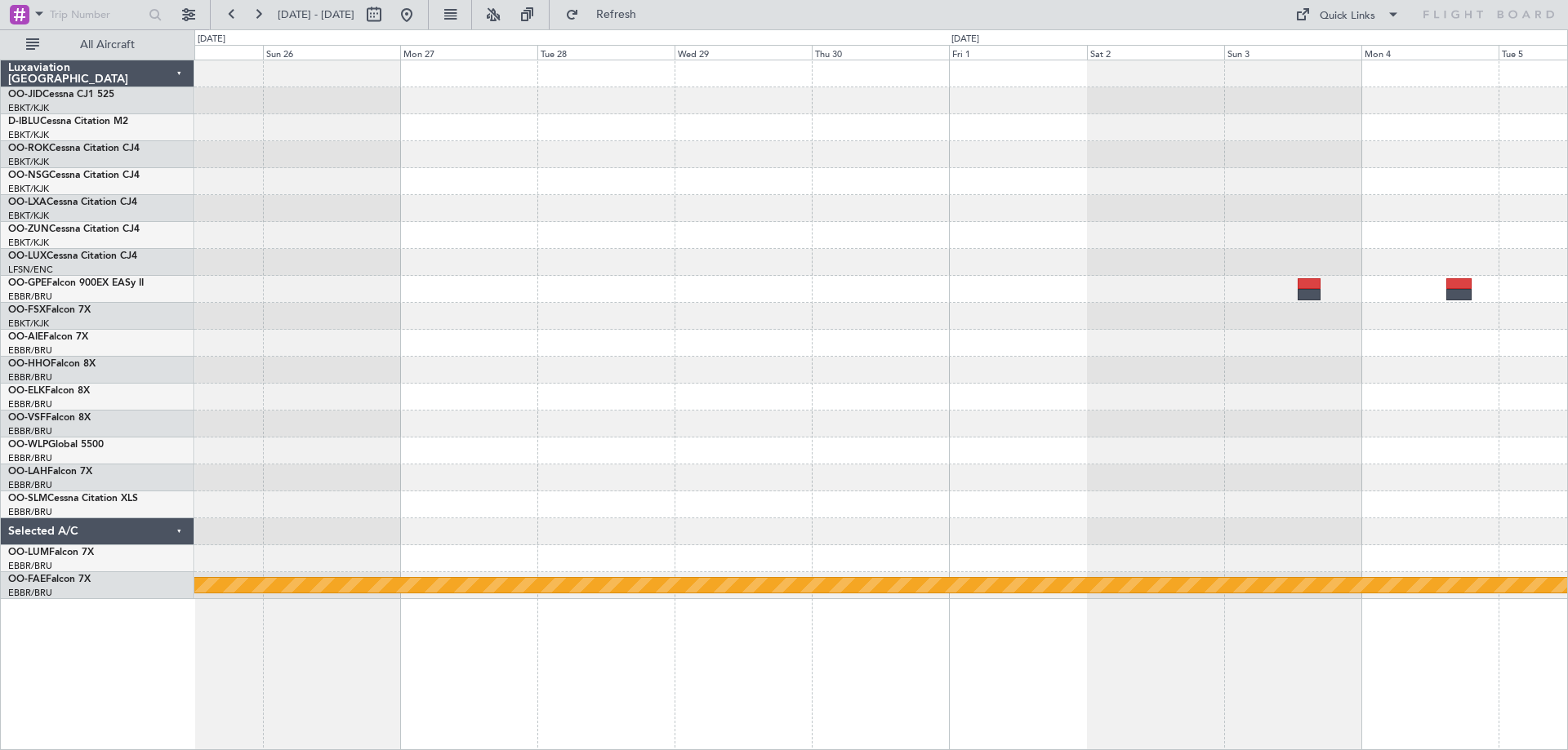
click at [305, 276] on div "Planned Maint Geneva (Cointrin)" at bounding box center [880, 329] width 1373 height 538
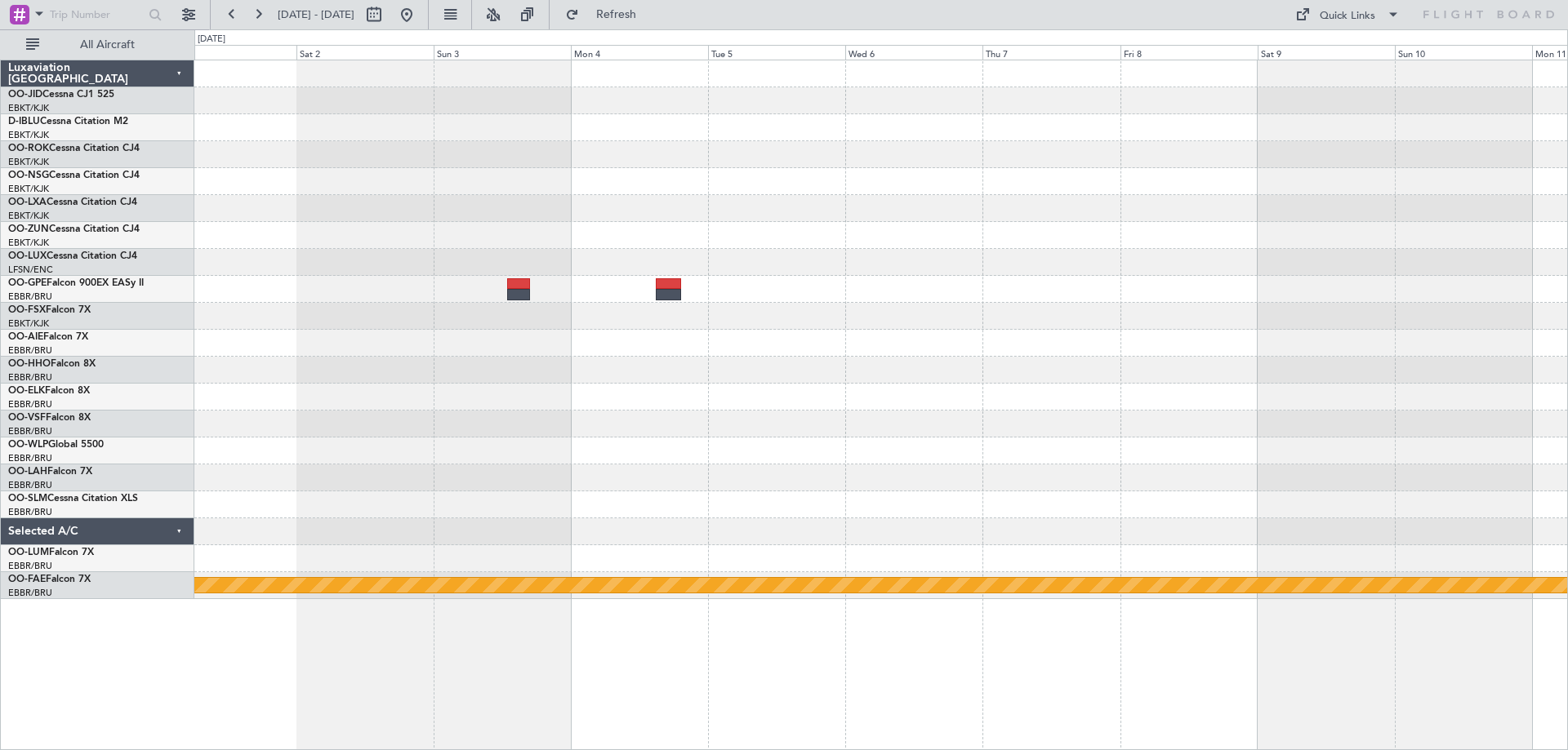
click at [650, 390] on div "Planned Maint Geneva (Cointrin)" at bounding box center [880, 329] width 1373 height 538
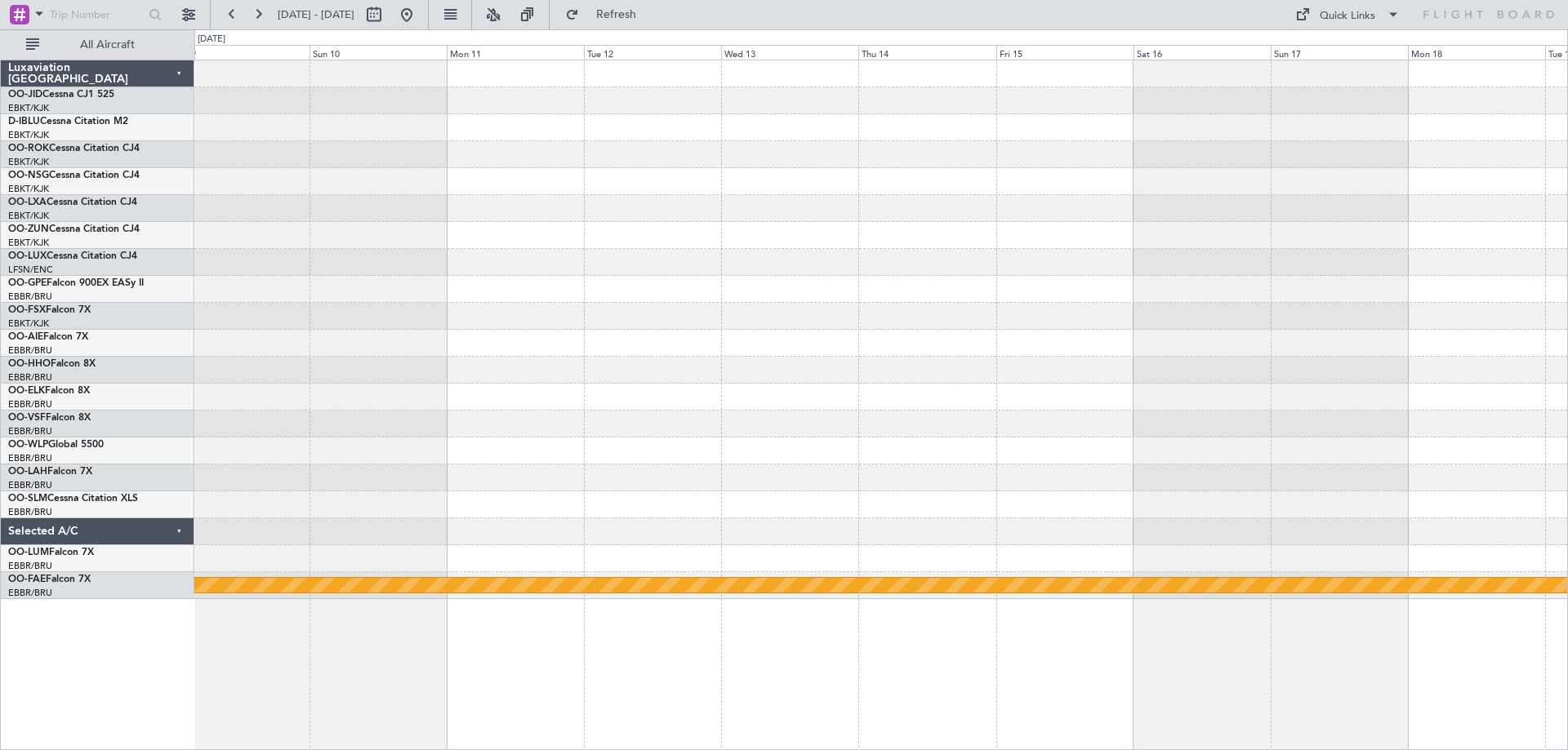
click at [311, 357] on div "Planned Maint Geneva (Cointrin)" at bounding box center [880, 329] width 1373 height 538
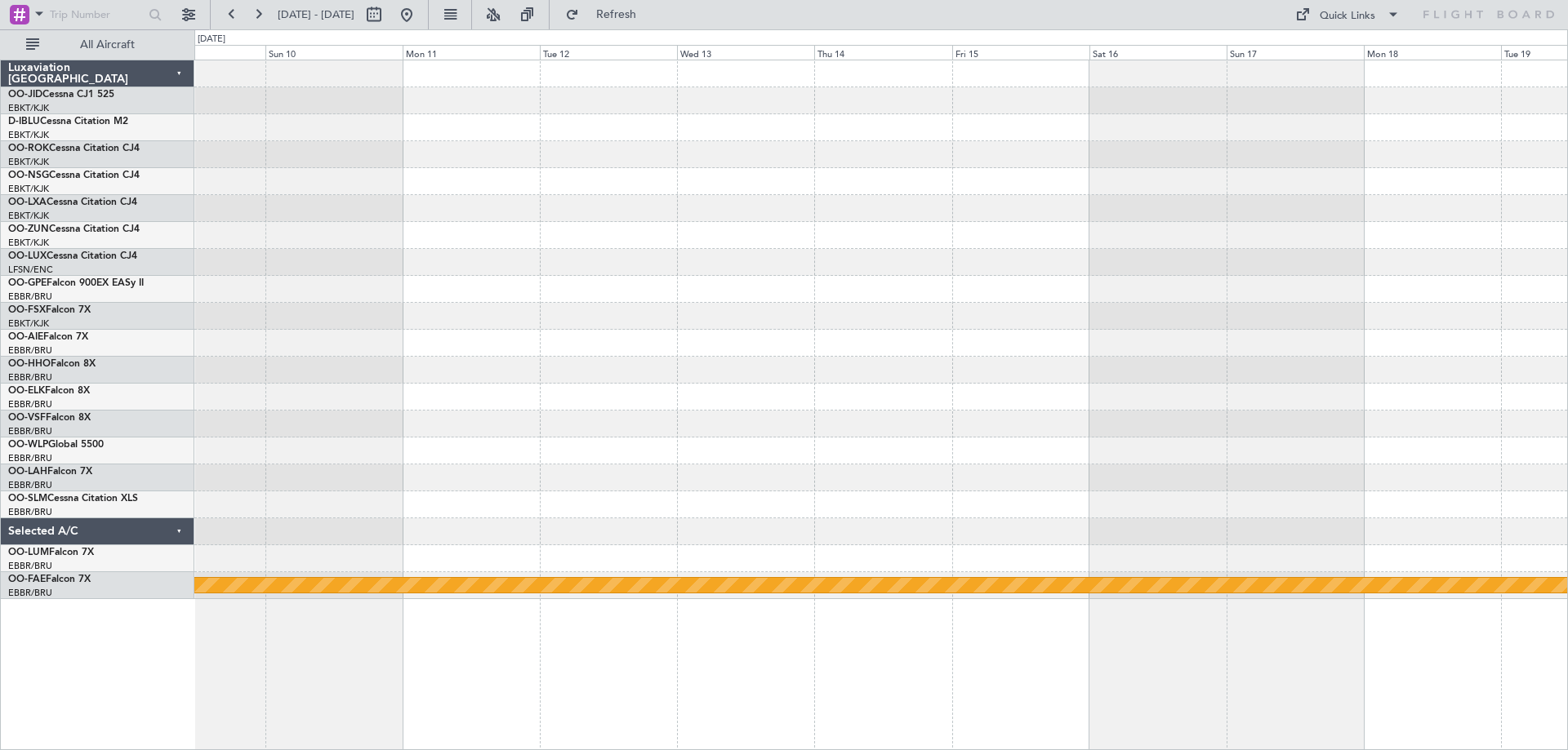
click at [429, 292] on div "Planned Maint Geneva (Cointrin)" at bounding box center [880, 329] width 1373 height 538
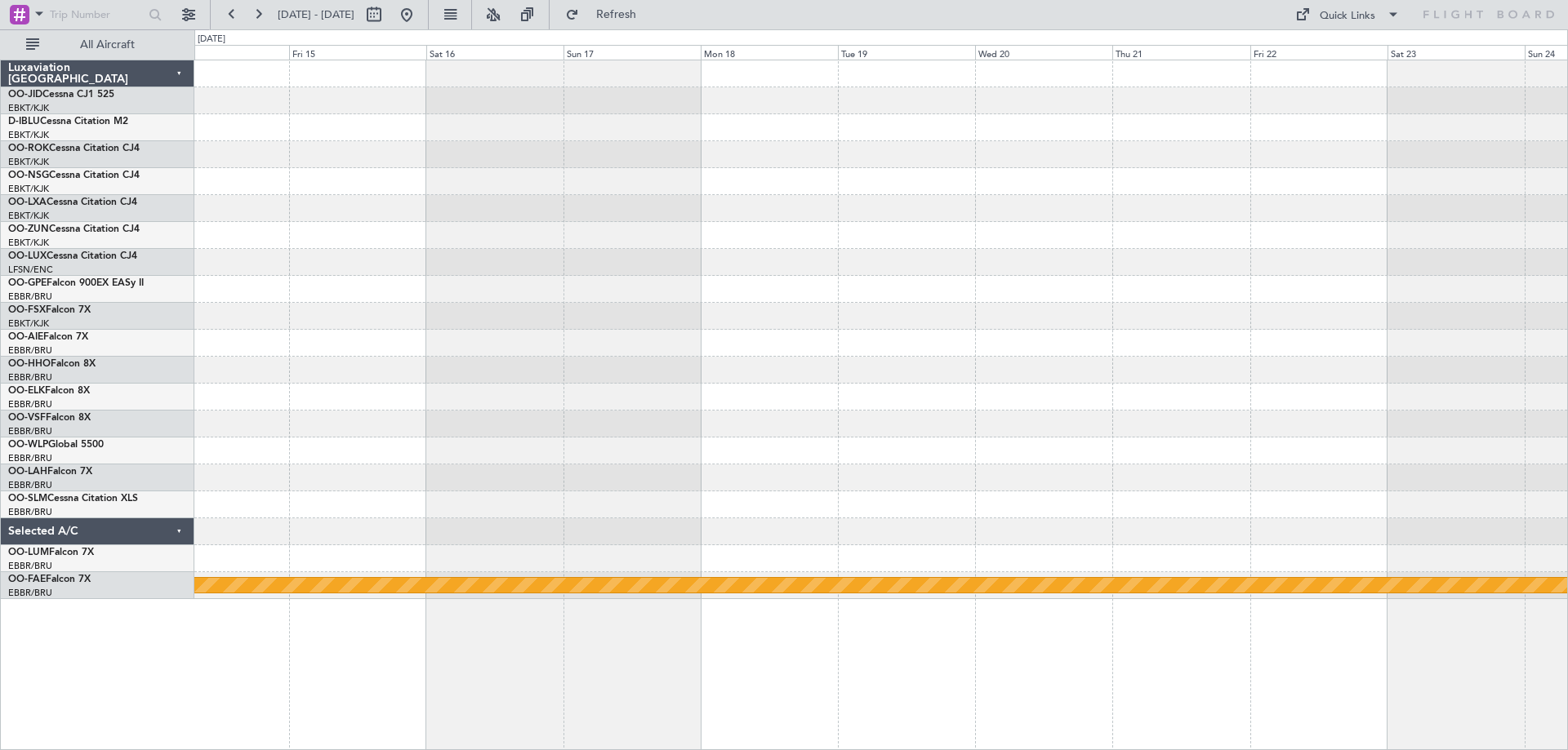
click at [506, 275] on div at bounding box center [880, 261] width 1373 height 27
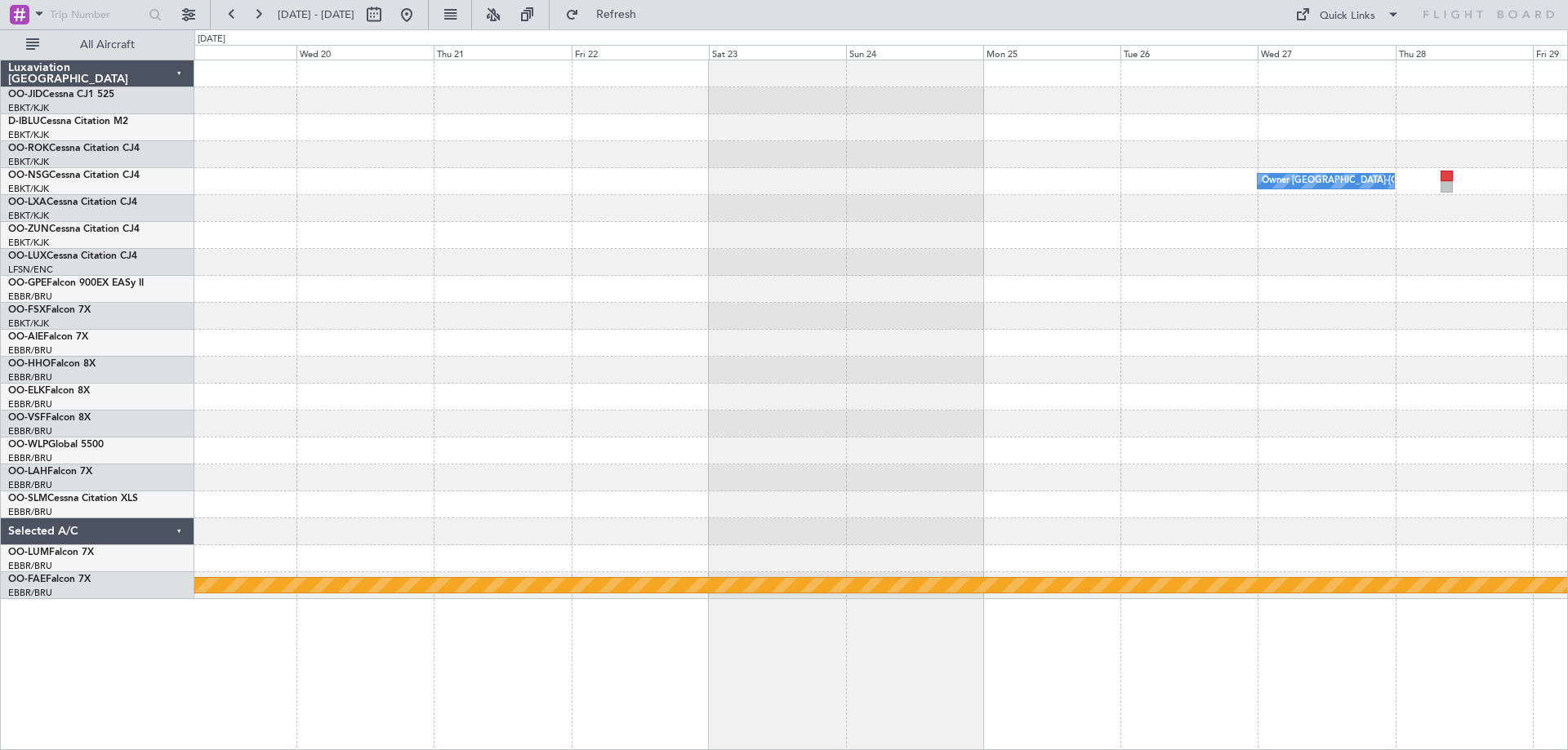
click at [473, 430] on div "Owner [GEOGRAPHIC_DATA]-[GEOGRAPHIC_DATA] Planned Maint Geneva ([GEOGRAPHIC_DAT…" at bounding box center [880, 329] width 1373 height 538
click at [597, 393] on div "Owner [GEOGRAPHIC_DATA]-[GEOGRAPHIC_DATA] Planned Maint Geneva ([GEOGRAPHIC_DAT…" at bounding box center [880, 329] width 1373 height 538
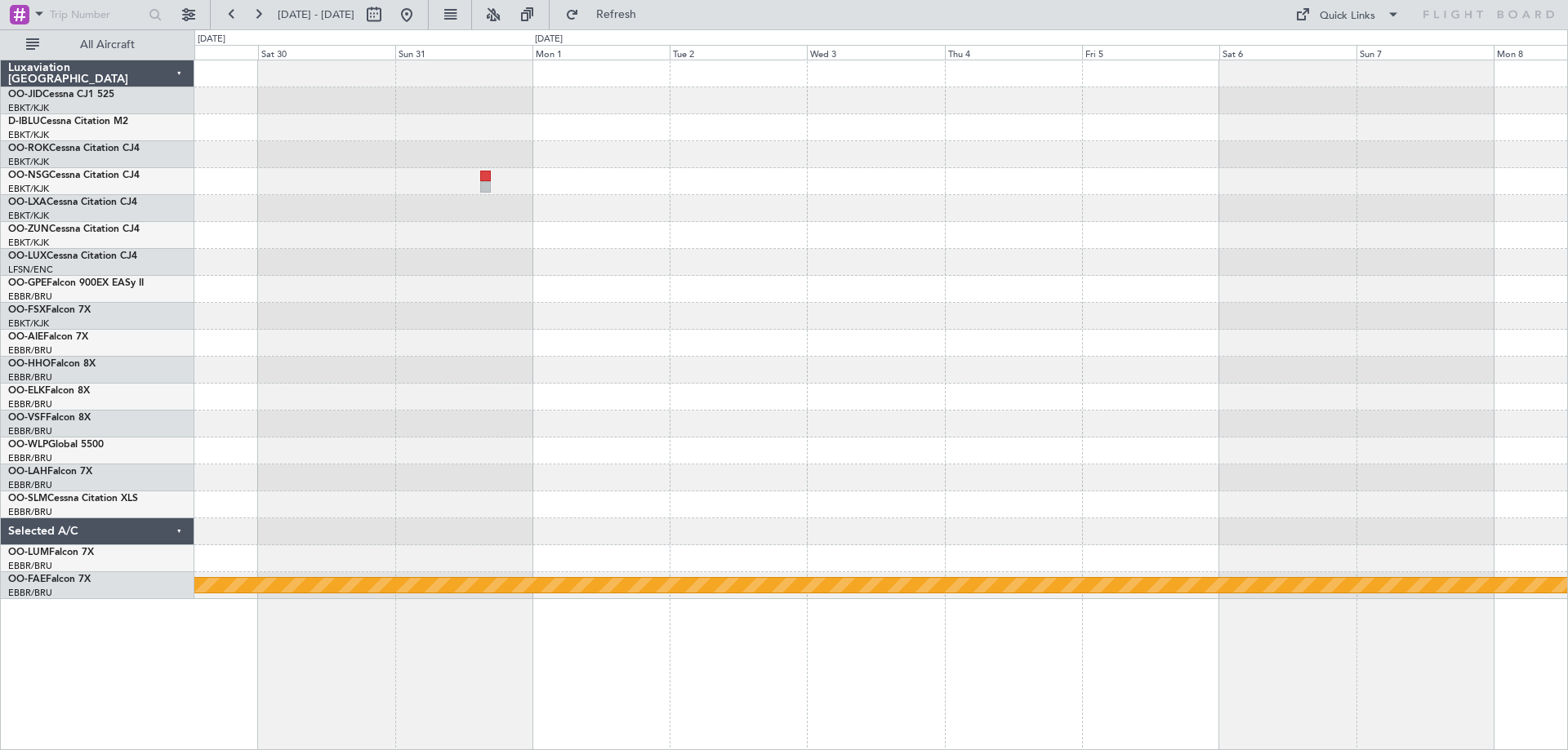
click at [473, 441] on div "Owner [GEOGRAPHIC_DATA]-[GEOGRAPHIC_DATA] Planned Maint Geneva ([GEOGRAPHIC_DAT…" at bounding box center [880, 329] width 1373 height 538
click at [384, 446] on div "Owner [GEOGRAPHIC_DATA]-[GEOGRAPHIC_DATA] Planned Maint Geneva ([GEOGRAPHIC_DAT…" at bounding box center [880, 329] width 1373 height 538
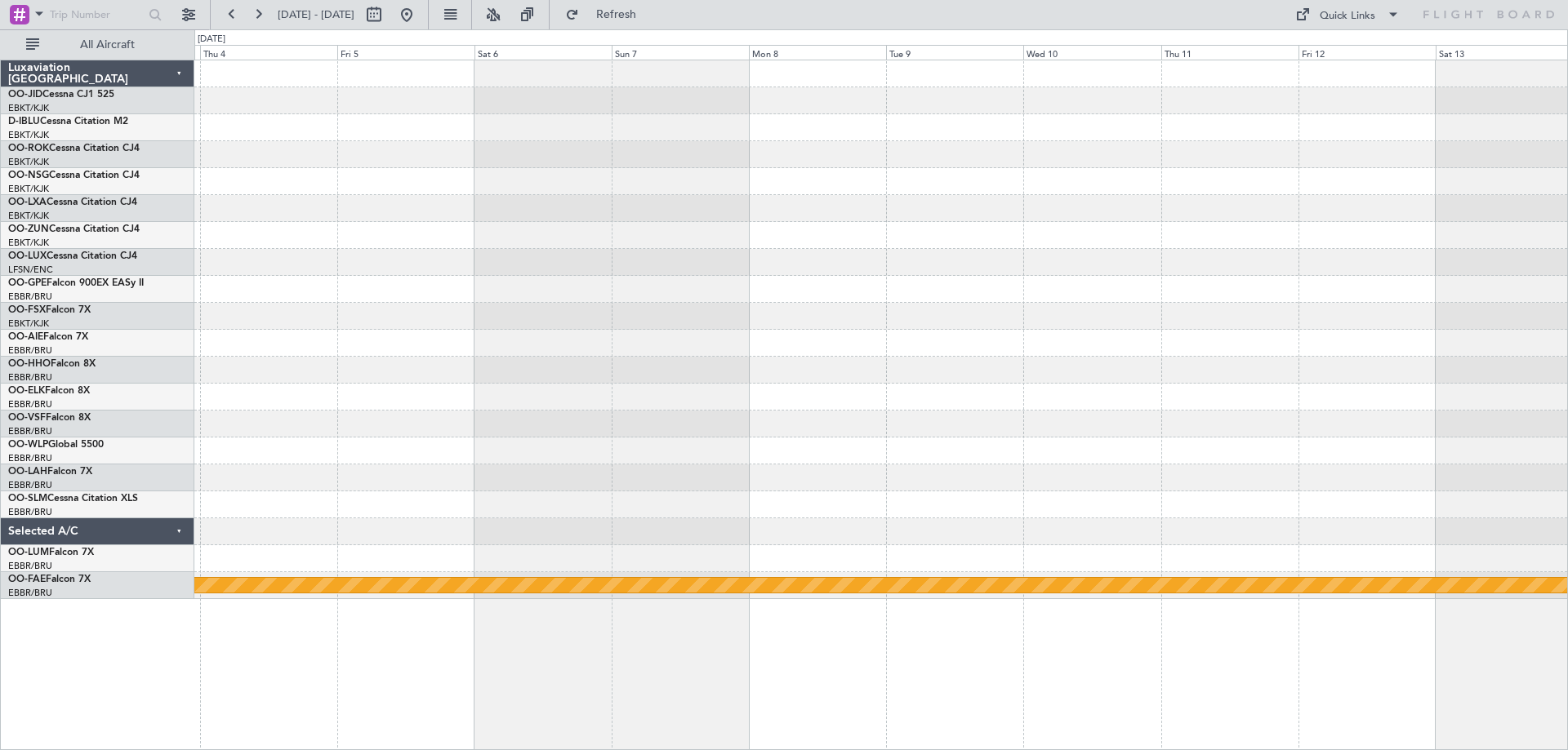
click at [731, 322] on div at bounding box center [880, 316] width 1373 height 27
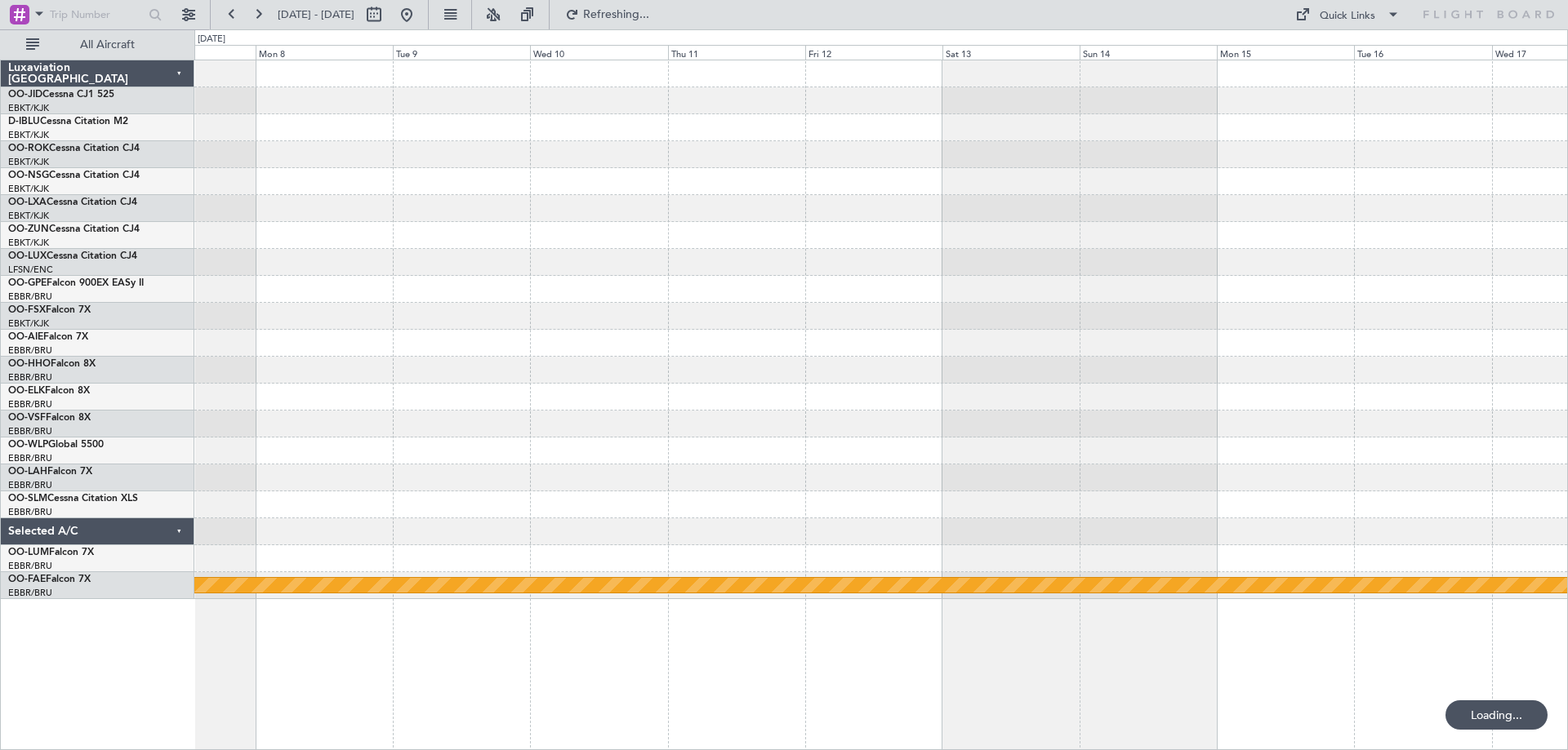
click at [732, 335] on div "Planned Maint Geneva (Cointrin)" at bounding box center [880, 329] width 1373 height 538
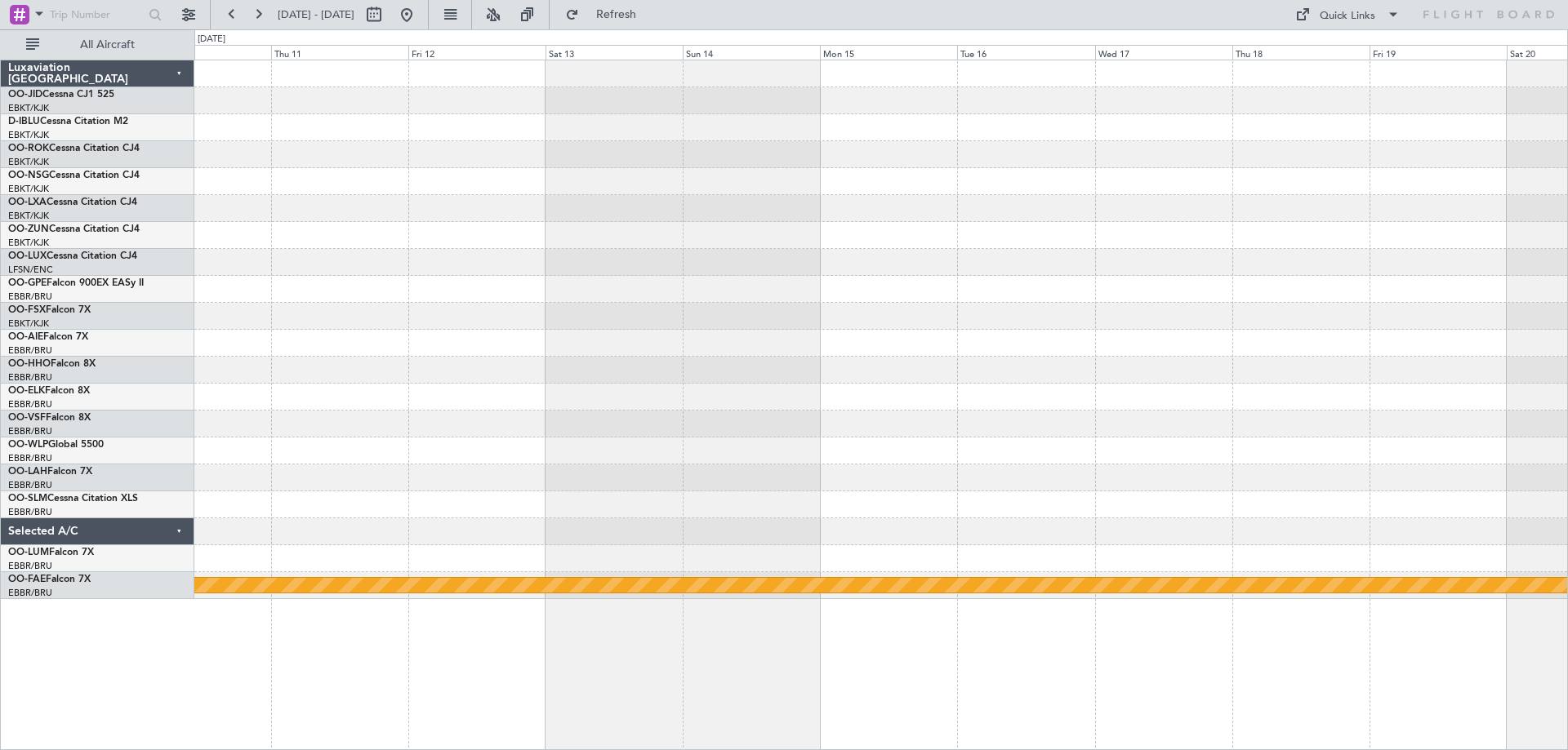
click at [711, 372] on div "Owner [GEOGRAPHIC_DATA]-[GEOGRAPHIC_DATA] Planned Maint Geneva ([GEOGRAPHIC_DAT…" at bounding box center [880, 329] width 1373 height 538
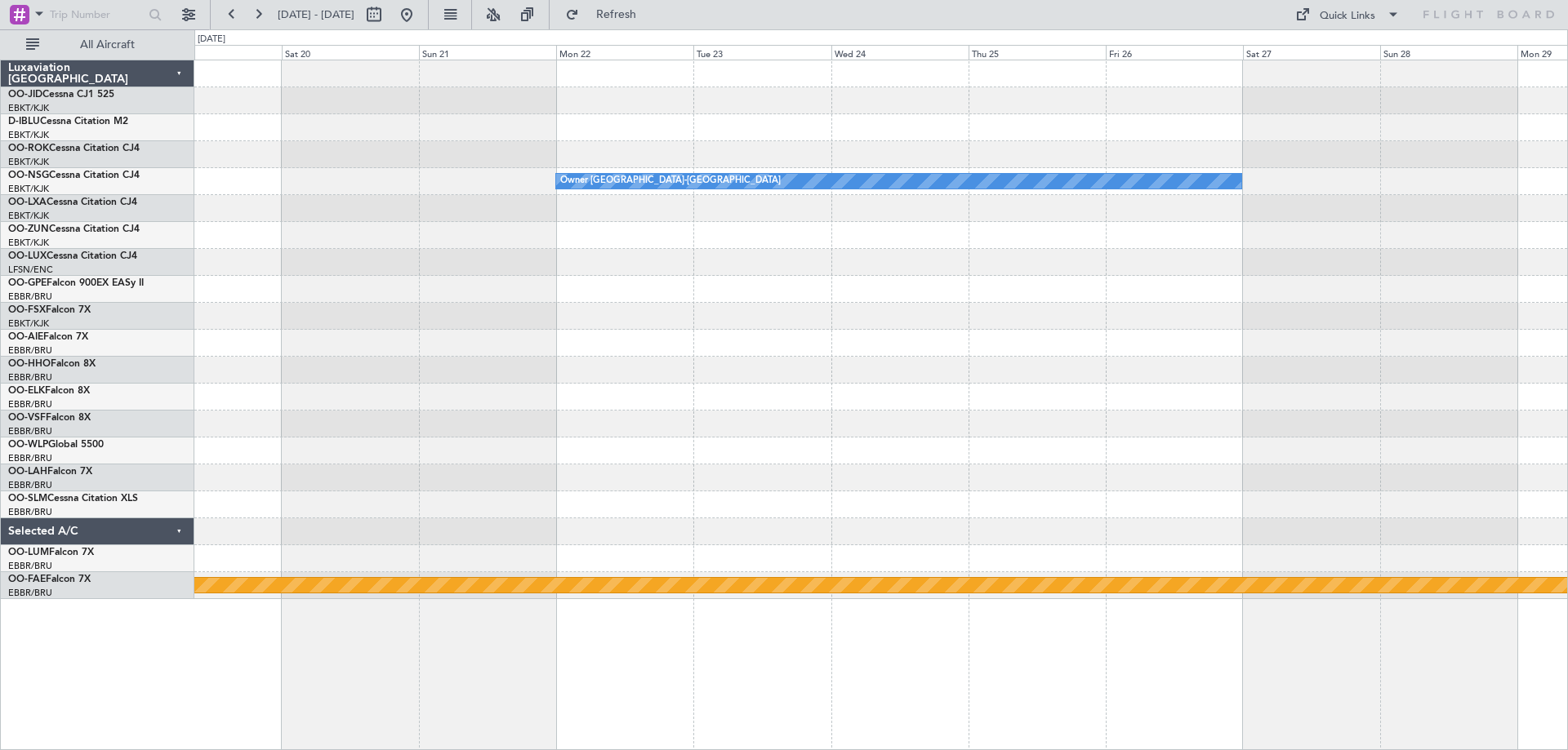
click at [899, 329] on div at bounding box center [880, 316] width 1373 height 27
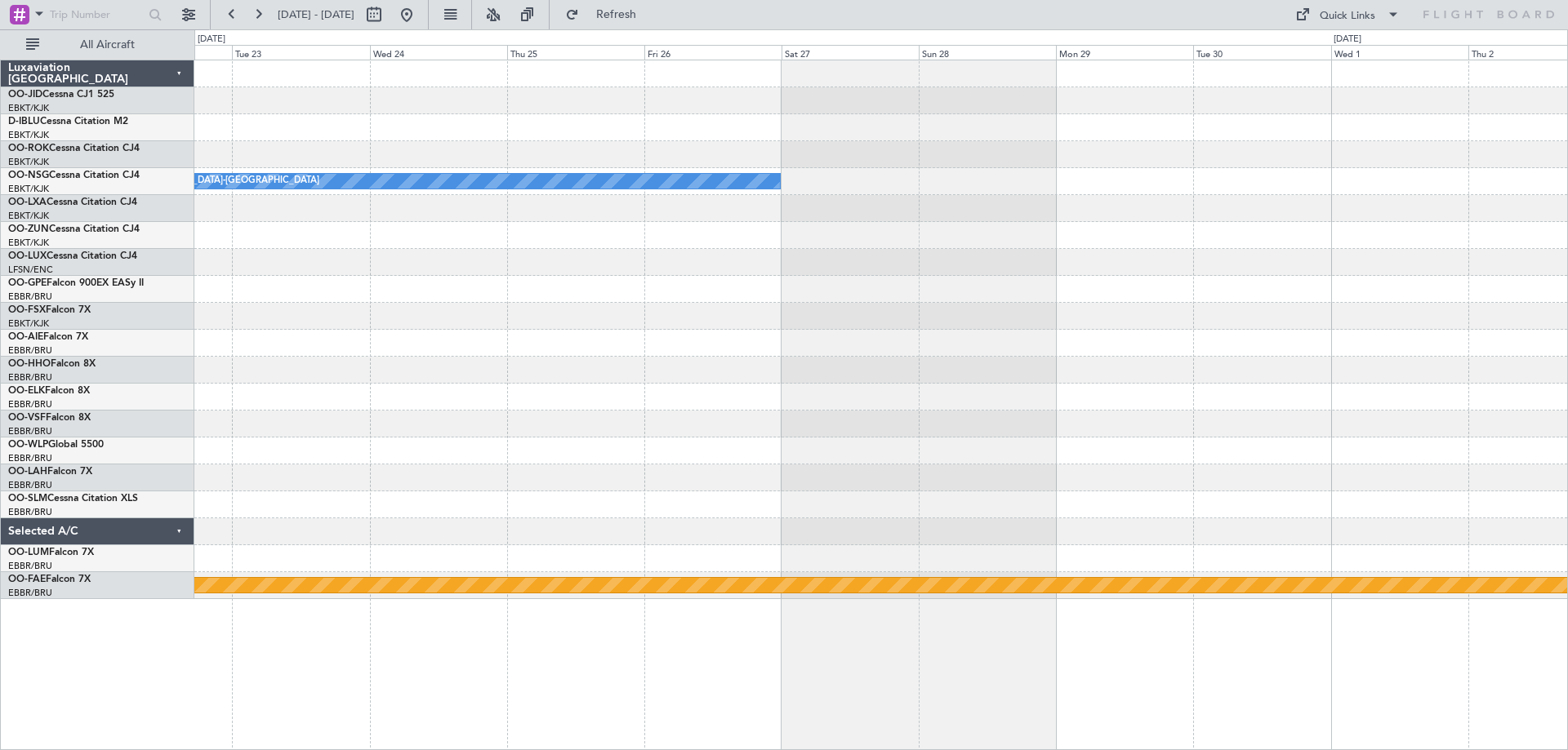
click at [807, 277] on div at bounding box center [880, 289] width 1373 height 27
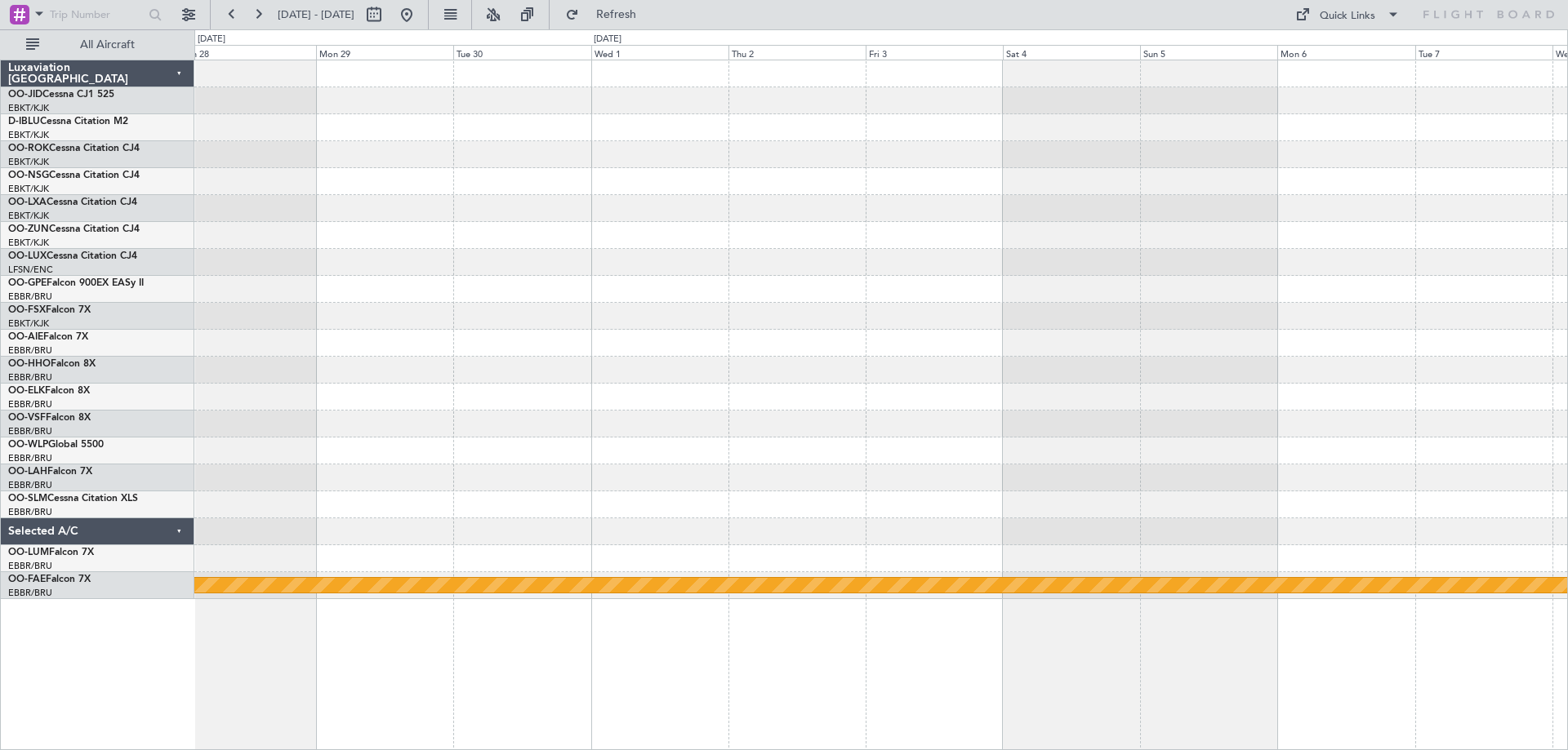
click at [835, 381] on div at bounding box center [880, 370] width 1373 height 27
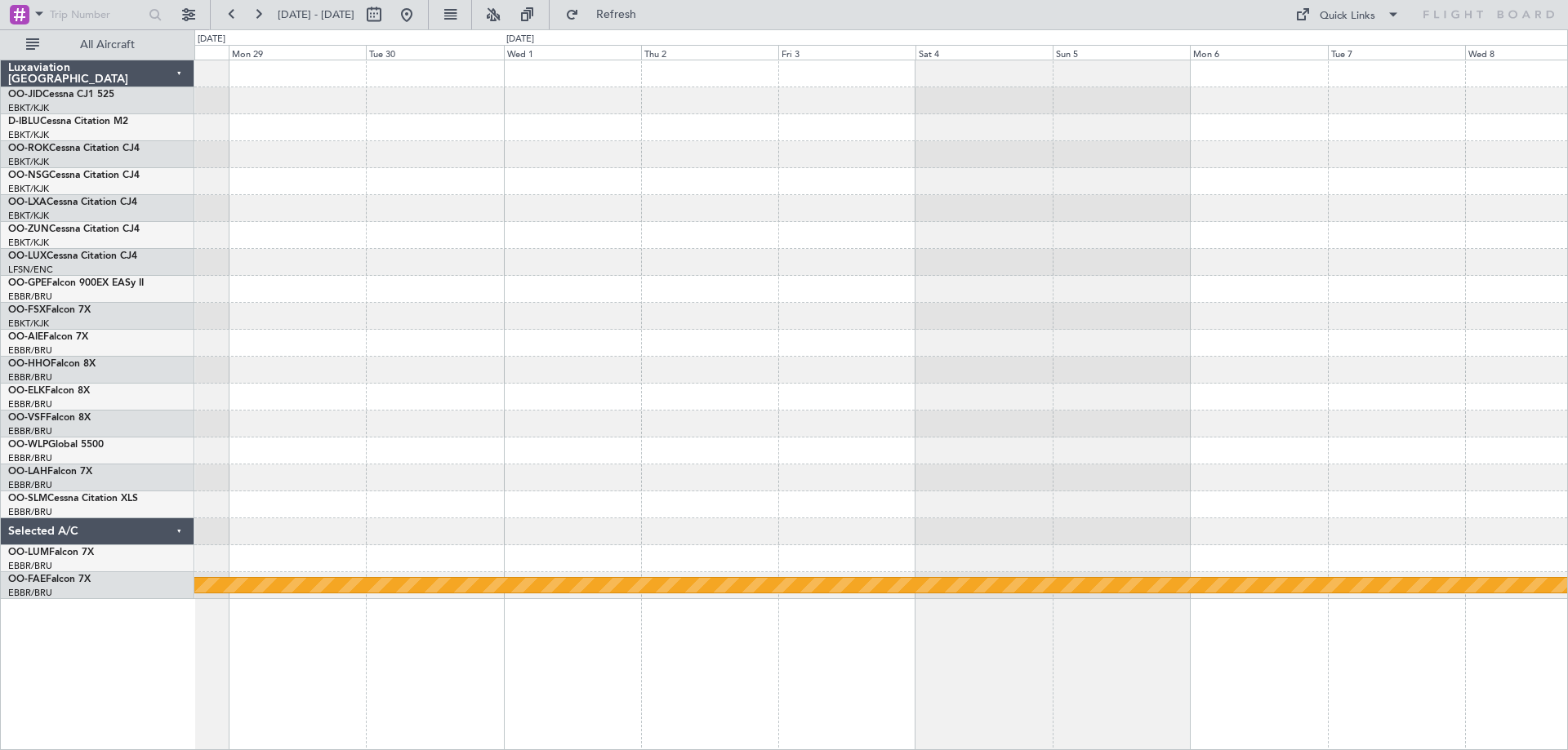
click at [432, 470] on div "Owner [GEOGRAPHIC_DATA]-[GEOGRAPHIC_DATA] Planned Maint Geneva ([GEOGRAPHIC_DAT…" at bounding box center [880, 329] width 1373 height 538
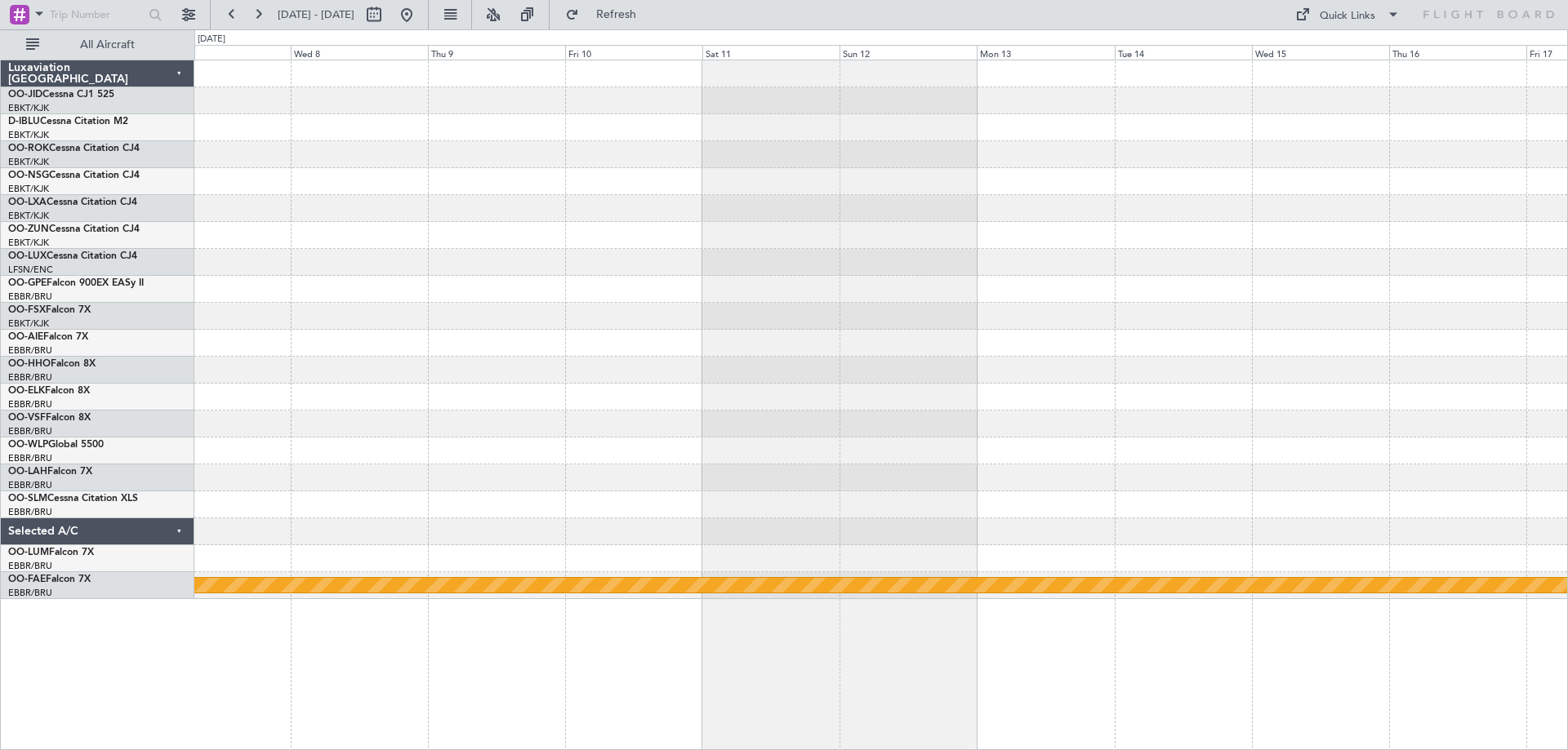
click at [375, 397] on div "Planned Maint Geneva (Cointrin)" at bounding box center [880, 329] width 1373 height 538
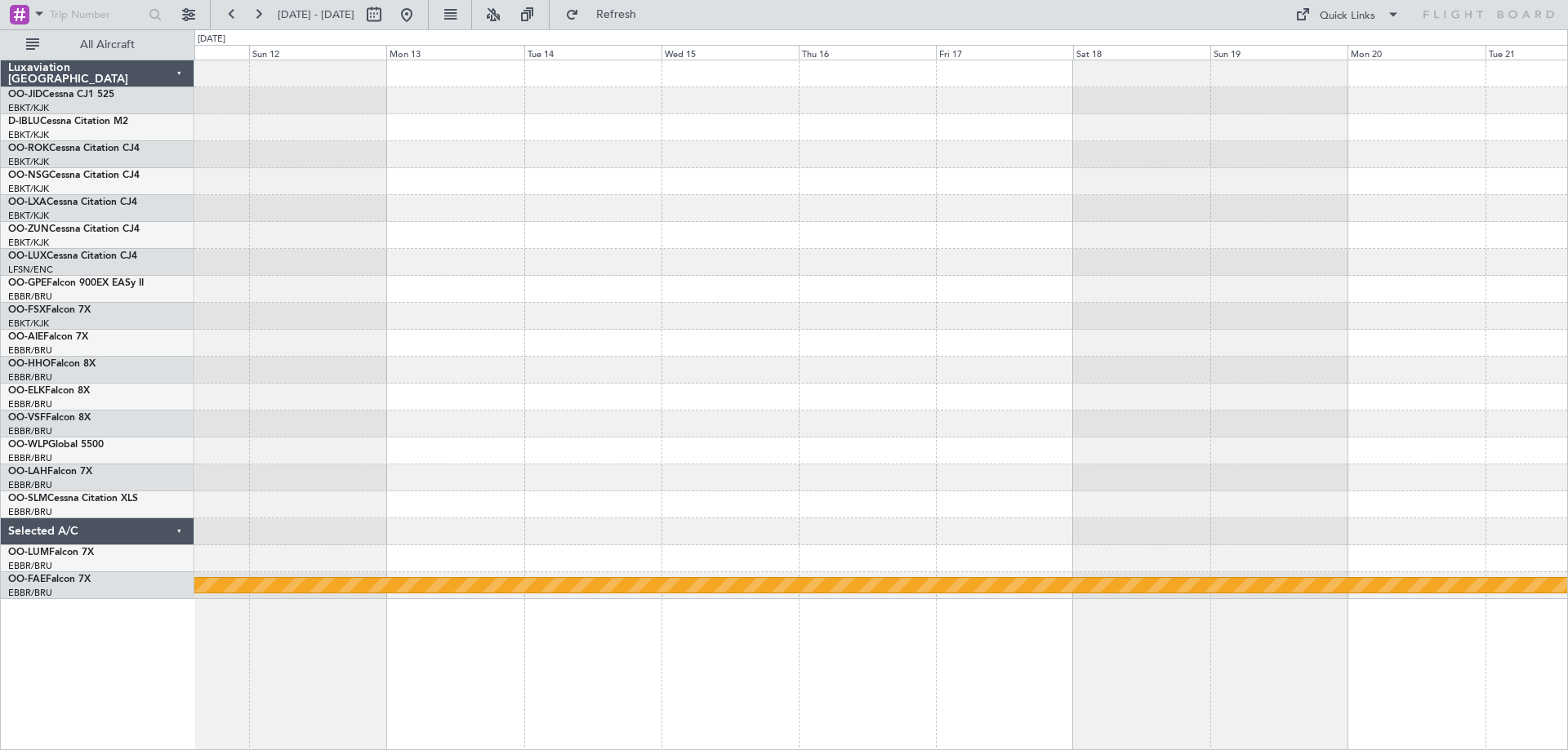
click at [655, 306] on div "Planned Maint Geneva (Cointrin)" at bounding box center [880, 329] width 1373 height 538
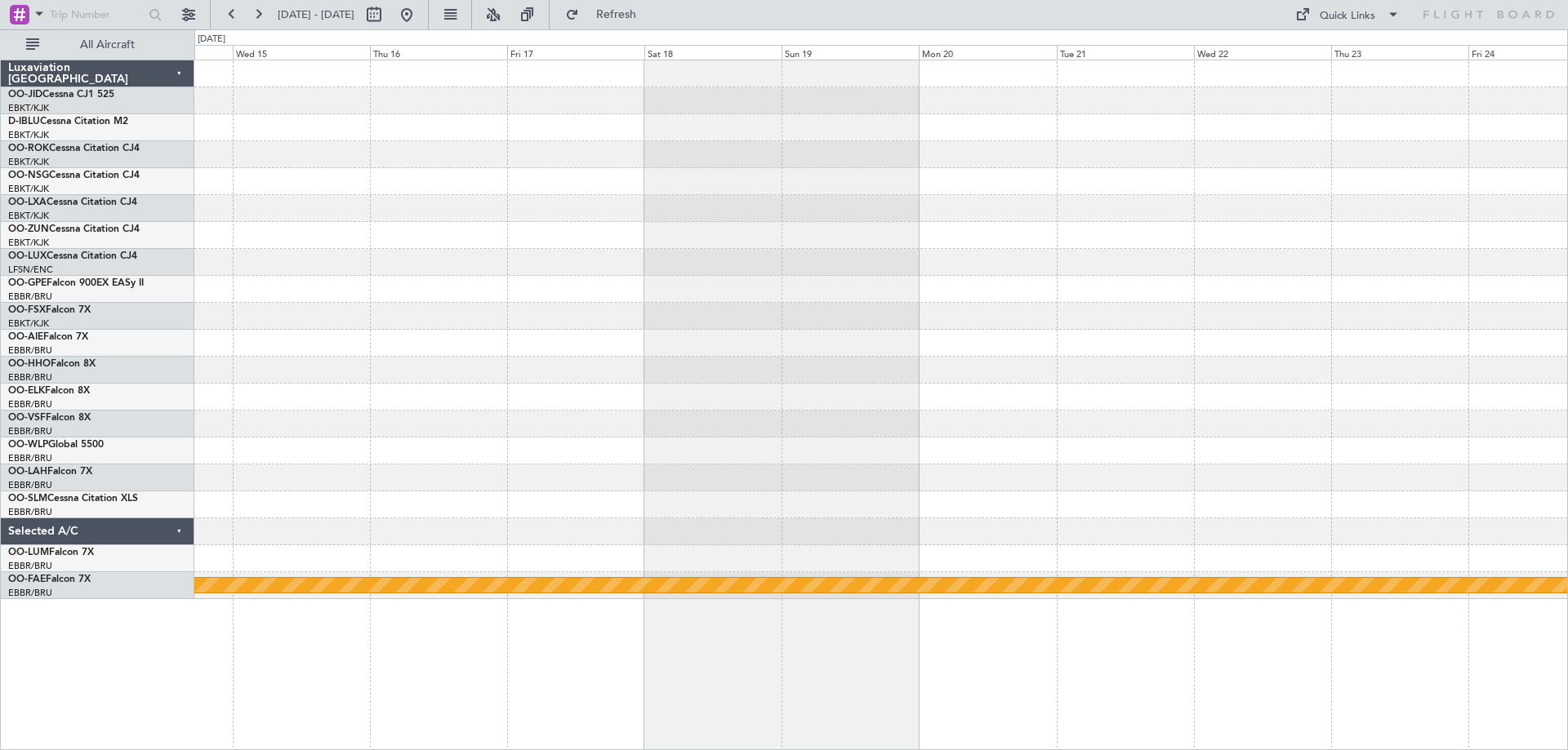
click at [810, 296] on div "Planned Maint Geneva (Cointrin)" at bounding box center [880, 329] width 1373 height 538
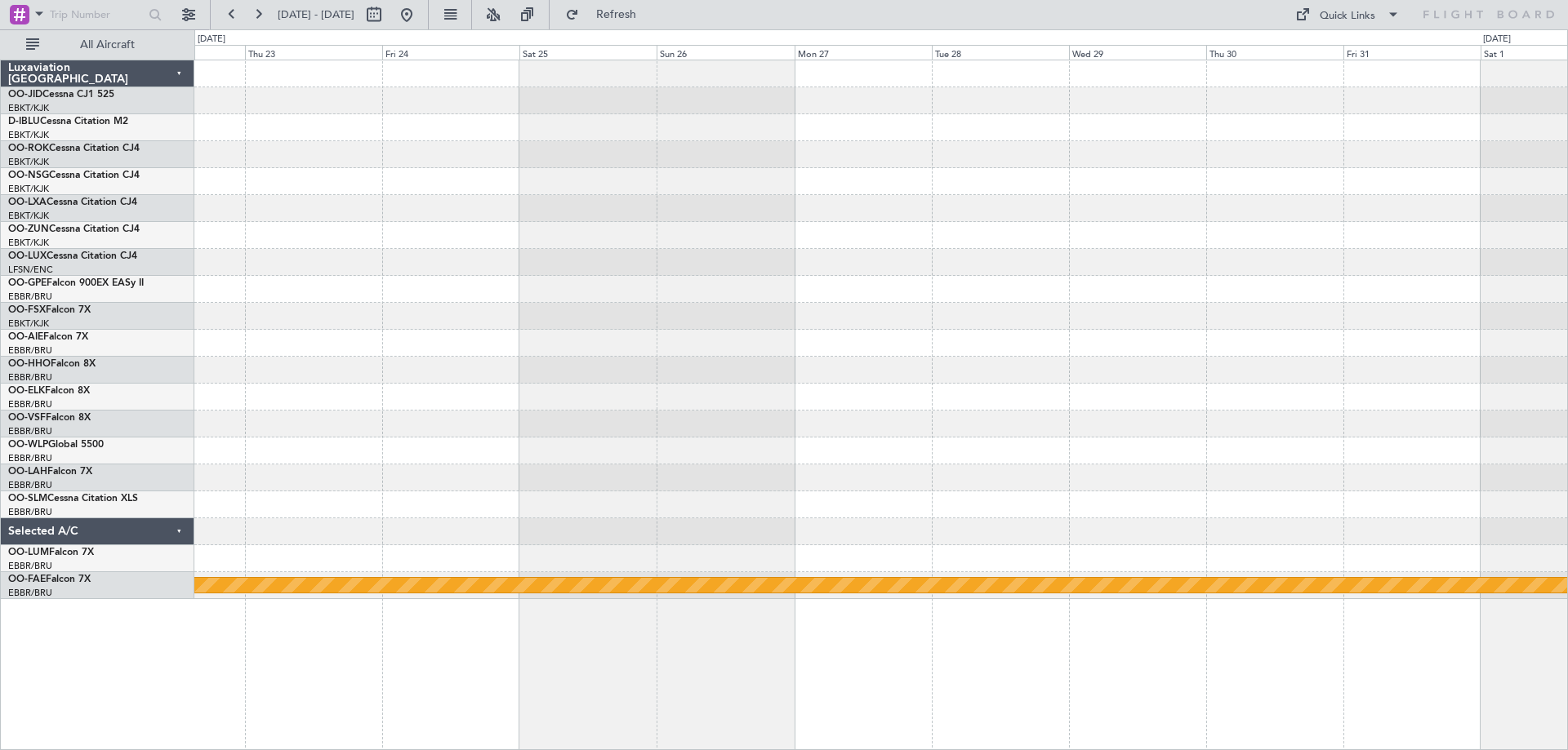
click at [410, 371] on div "Planned Maint Geneva (Cointrin)" at bounding box center [880, 329] width 1373 height 538
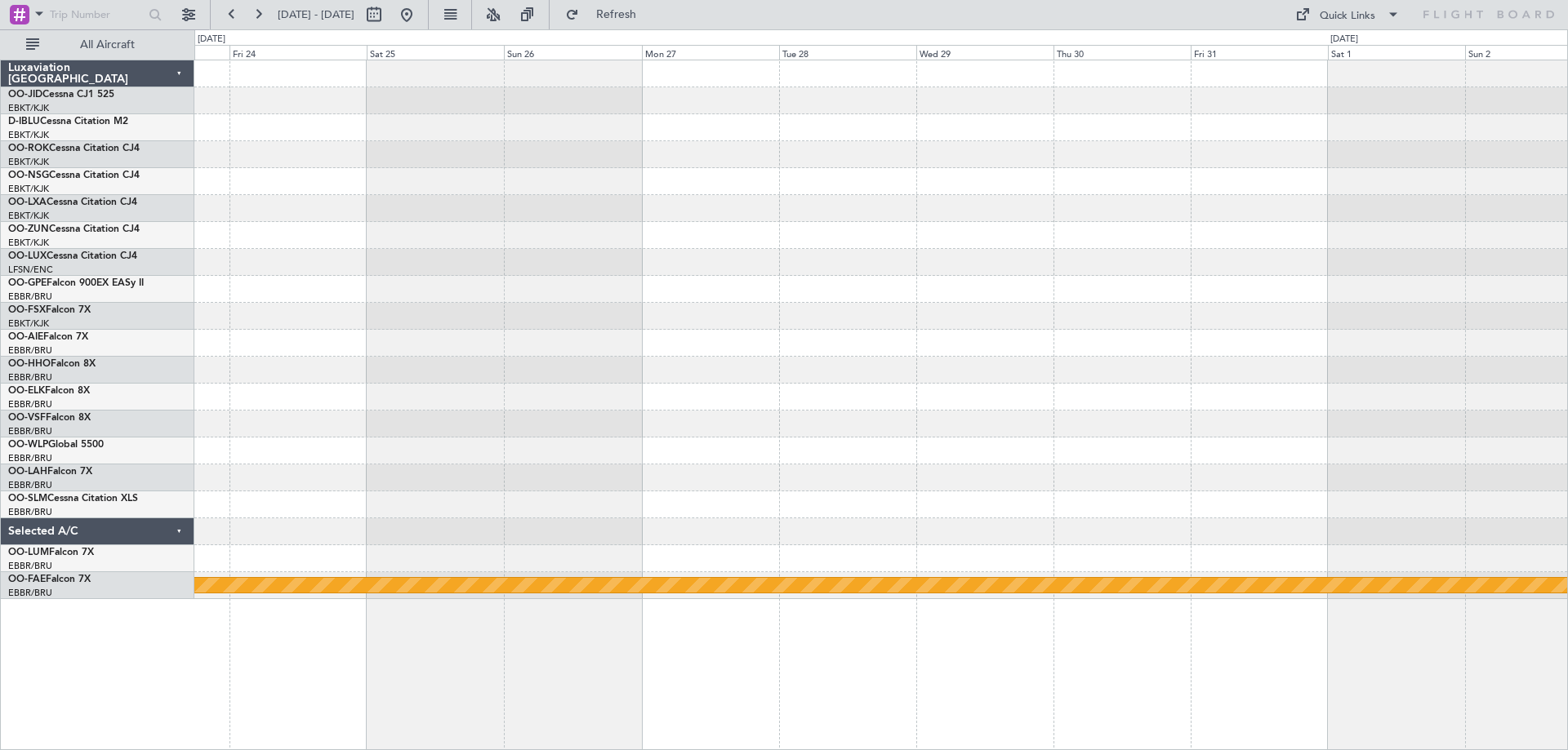
click at [361, 384] on div "Planned Maint Geneva (Cointrin)" at bounding box center [880, 329] width 1373 height 538
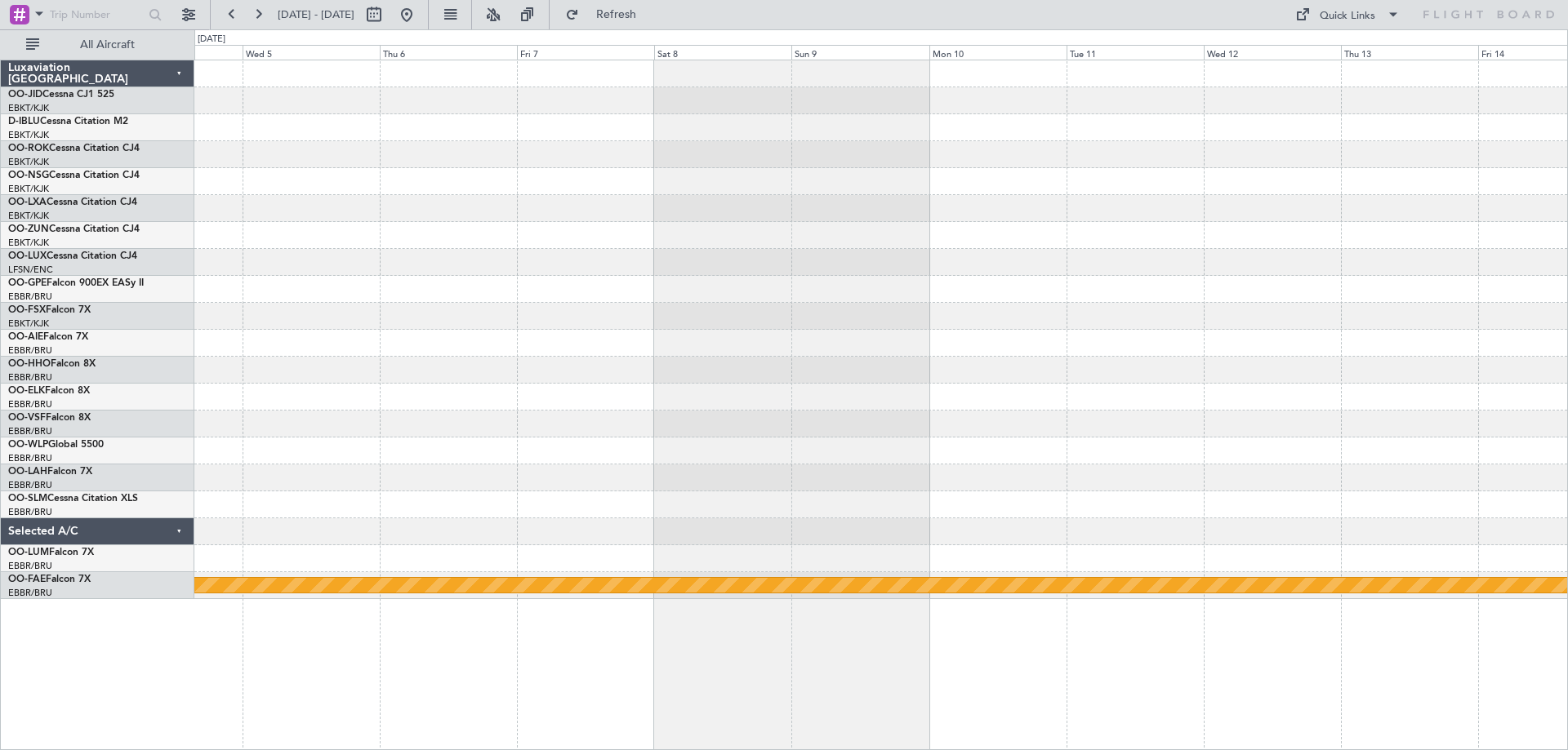
click at [686, 377] on div "Planned Maint Geneva (Cointrin)" at bounding box center [880, 329] width 1373 height 538
click at [651, 22] on button "Refresh" at bounding box center [607, 15] width 98 height 26
click at [799, 257] on div "Planned Maint Geneva (Cointrin)" at bounding box center [880, 329] width 1373 height 538
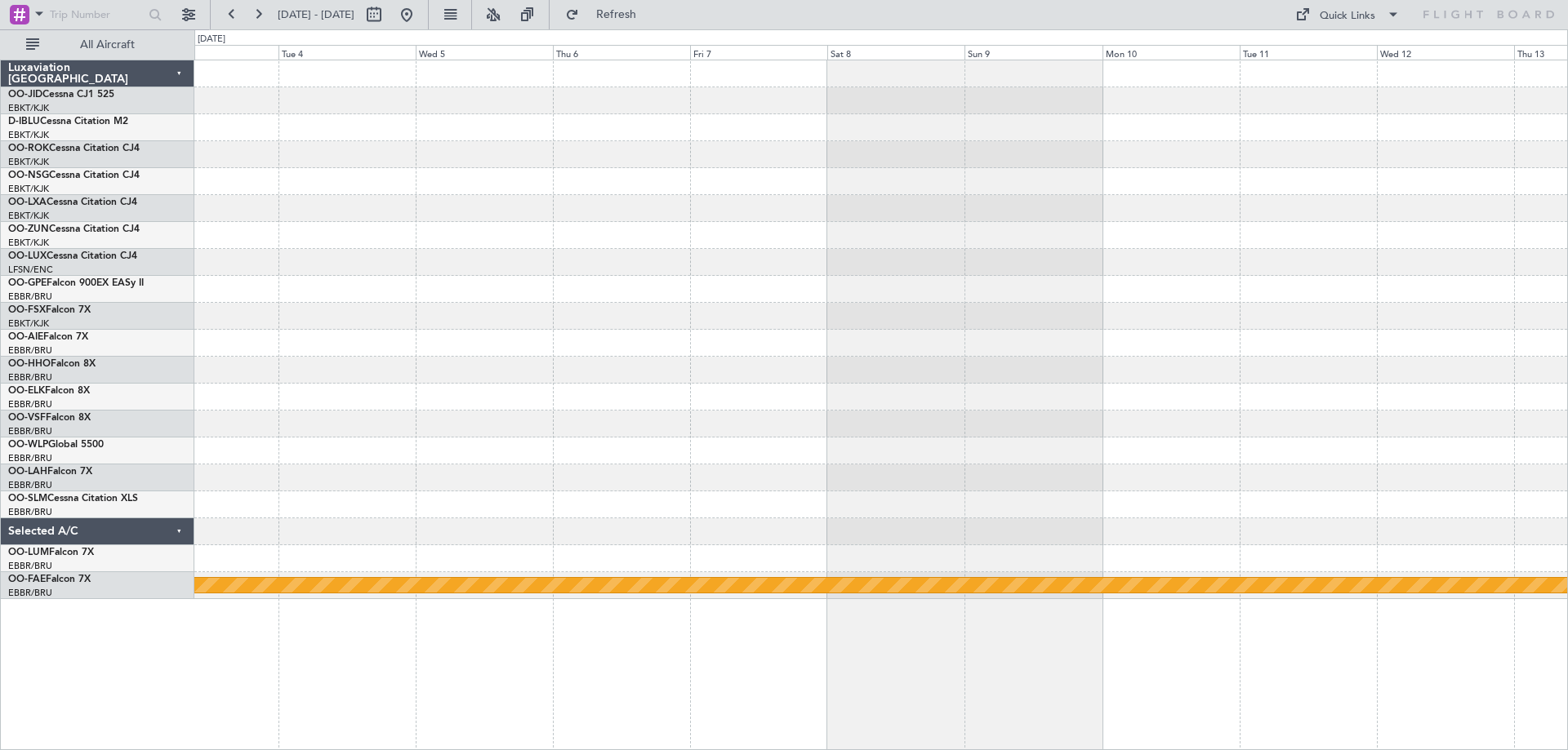
click at [492, 304] on div "Planned Maint Geneva (Cointrin)" at bounding box center [880, 329] width 1373 height 538
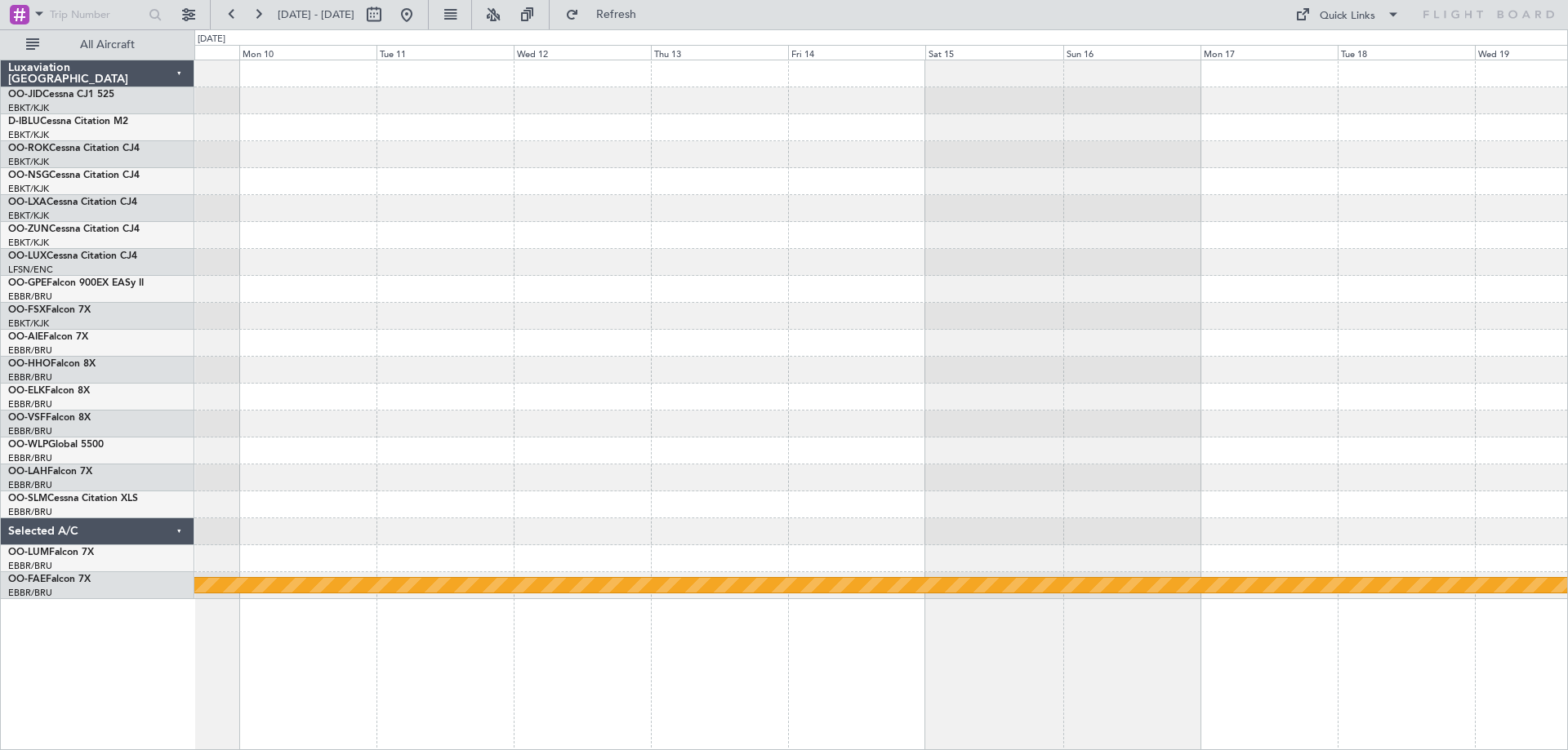
click at [557, 296] on div "Planned Maint Geneva (Cointrin)" at bounding box center [880, 329] width 1373 height 538
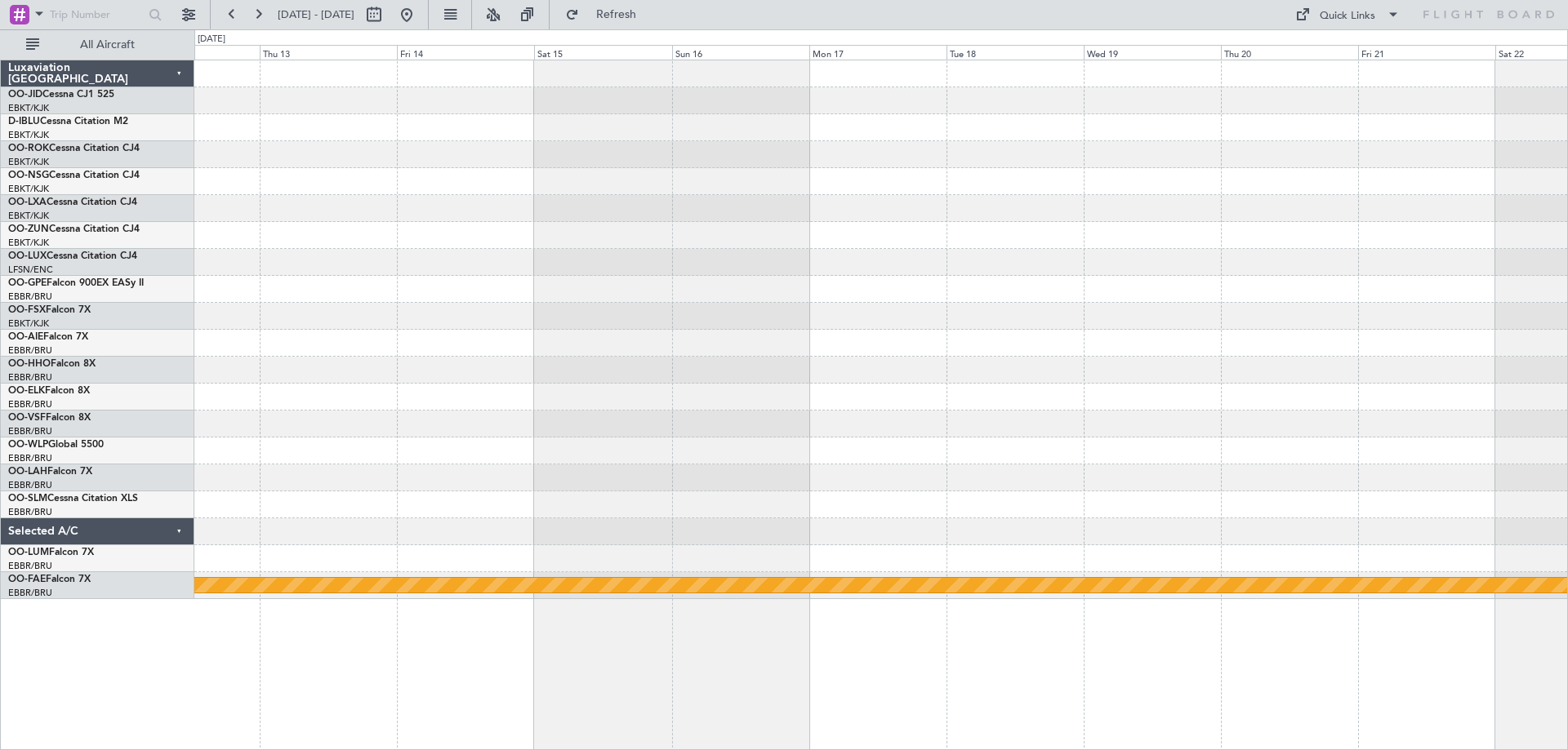
click at [540, 280] on div "Planned Maint Geneva (Cointrin)" at bounding box center [880, 329] width 1373 height 538
click at [565, 318] on div "Planned Maint Geneva (Cointrin)" at bounding box center [880, 329] width 1373 height 538
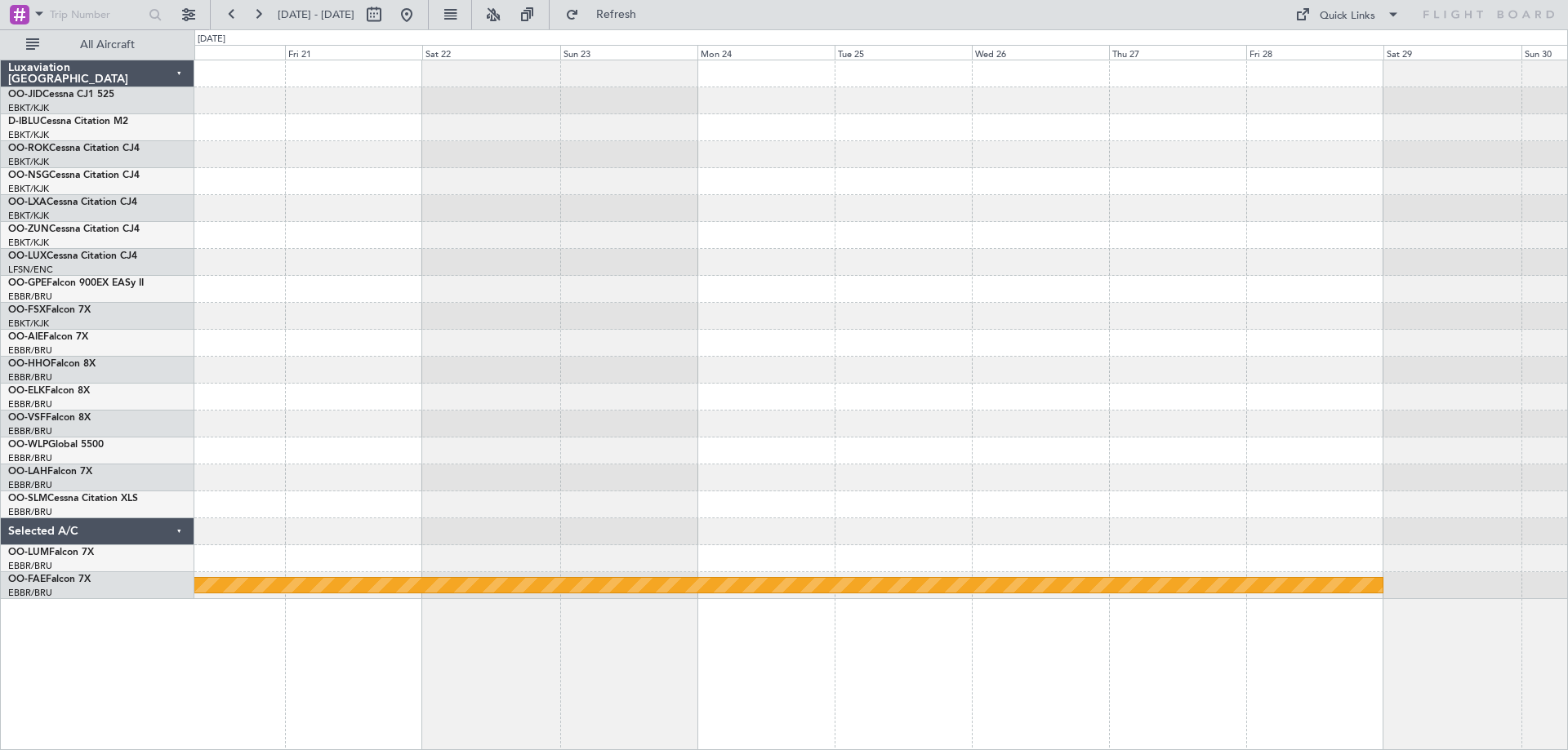
click at [556, 364] on div "Planned Maint Geneva (Cointrin)" at bounding box center [880, 329] width 1373 height 538
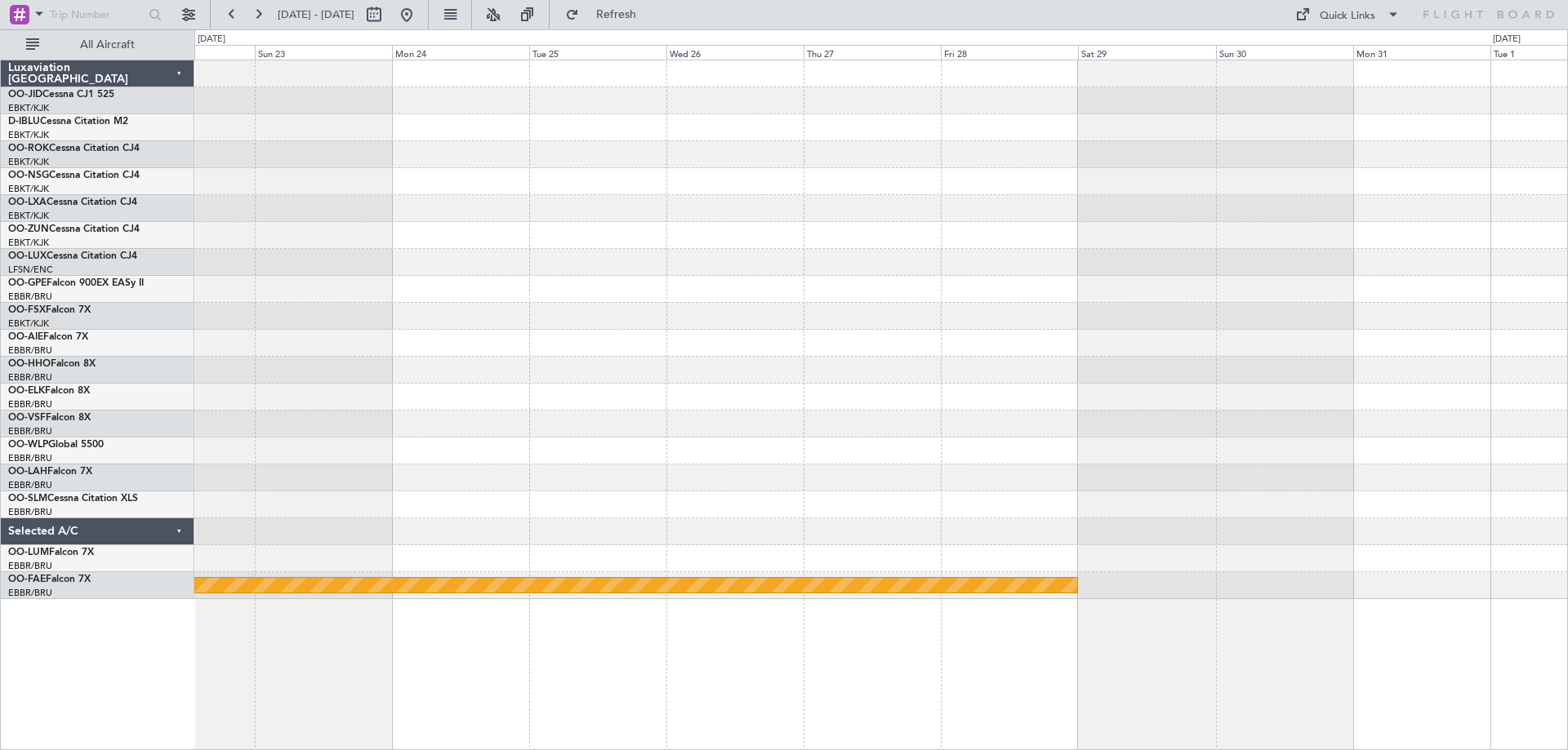
click at [558, 318] on div at bounding box center [880, 316] width 1373 height 27
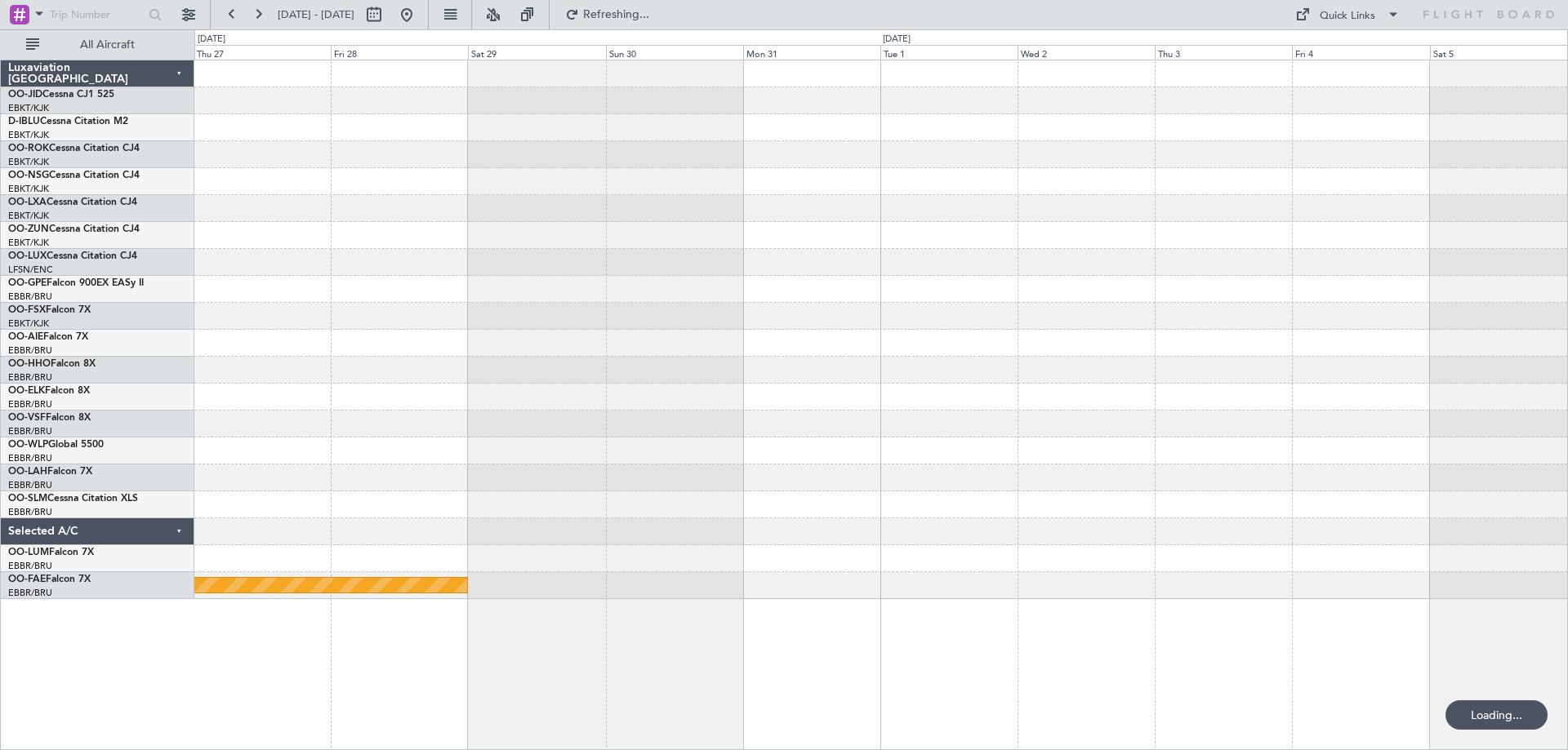
click at [532, 376] on div "Planned Maint Geneva (Cointrin)" at bounding box center [880, 329] width 1373 height 538
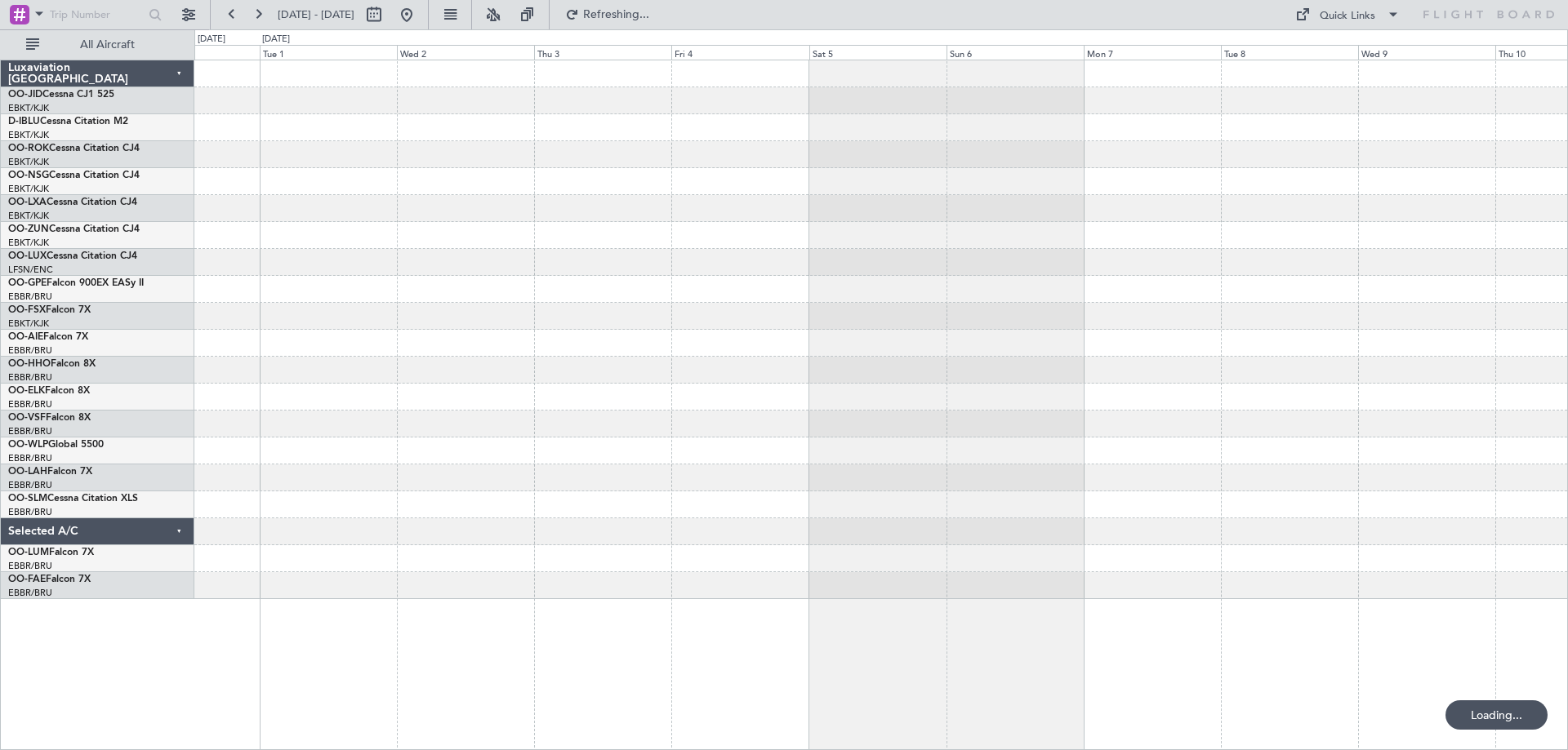
click at [623, 354] on div at bounding box center [880, 329] width 1373 height 538
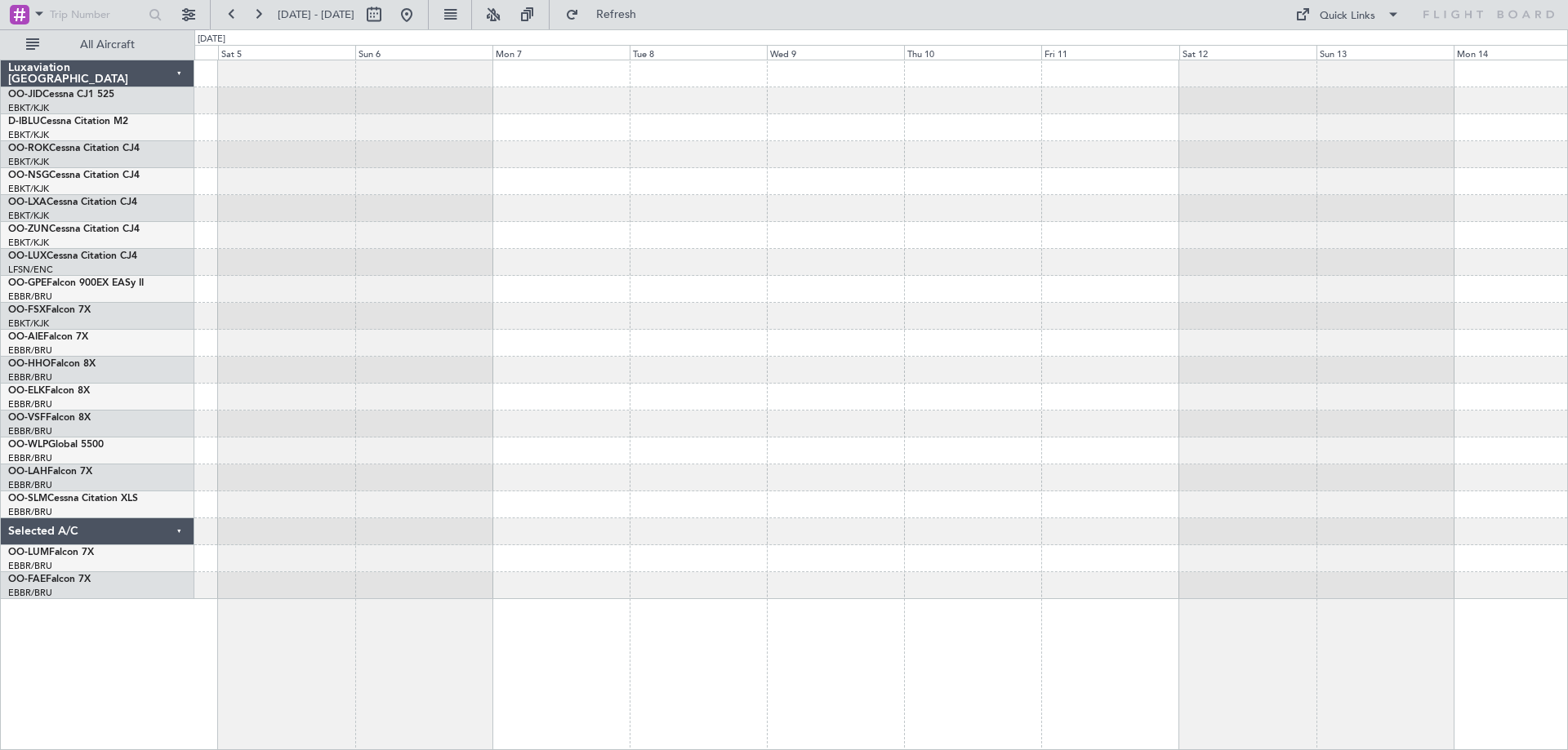
click at [641, 385] on div at bounding box center [880, 329] width 1373 height 538
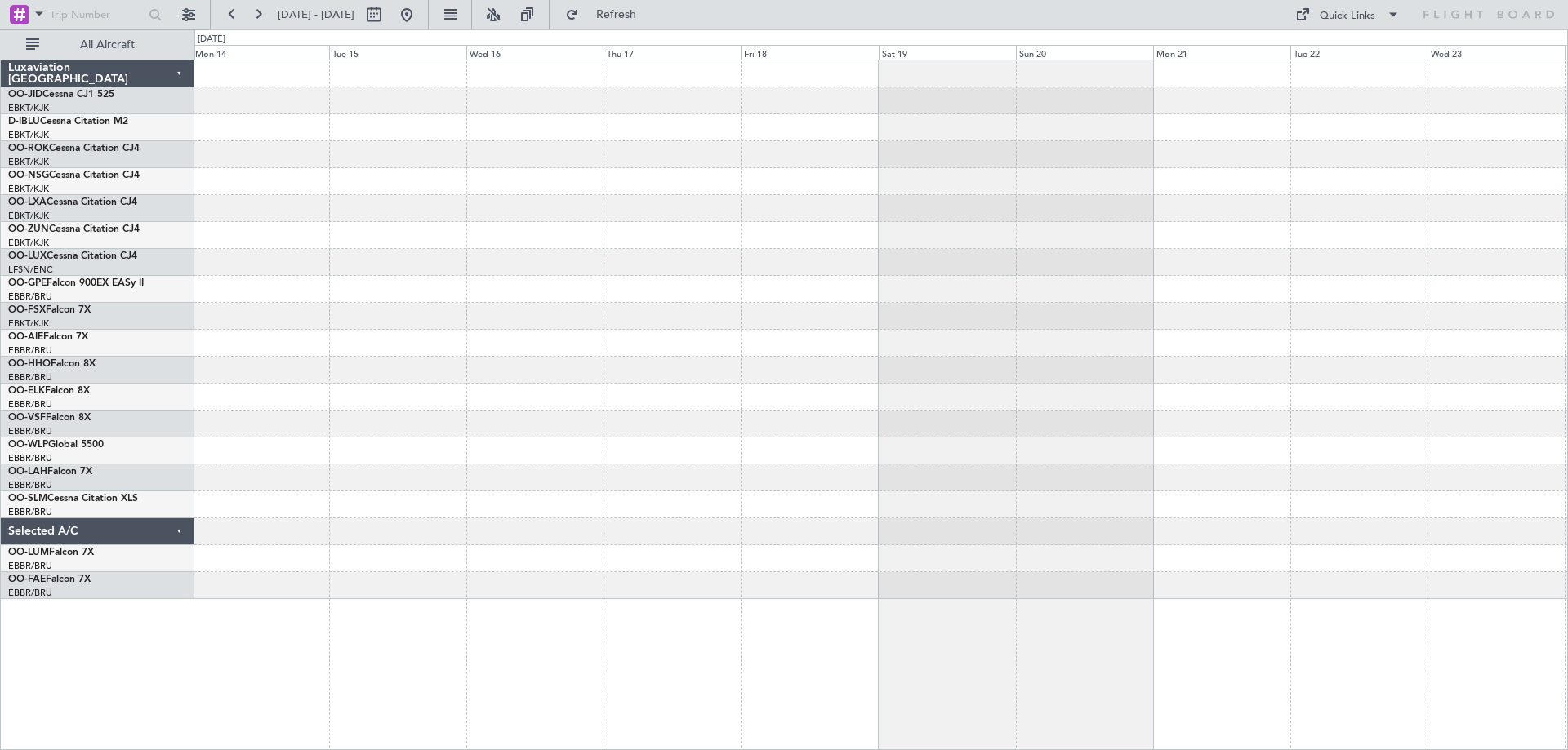
click at [469, 444] on div at bounding box center [880, 329] width 1373 height 538
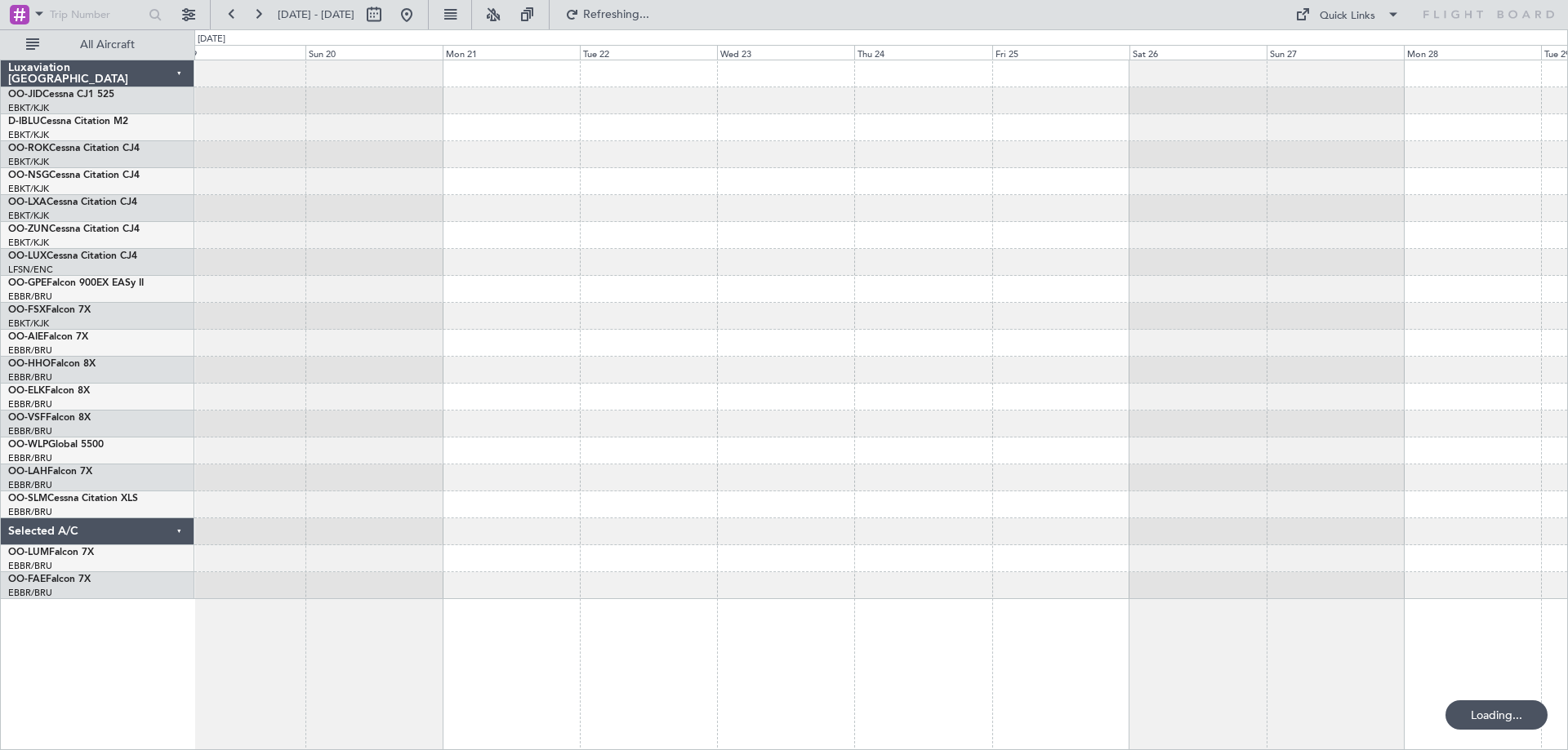
click at [448, 356] on div at bounding box center [880, 329] width 1373 height 538
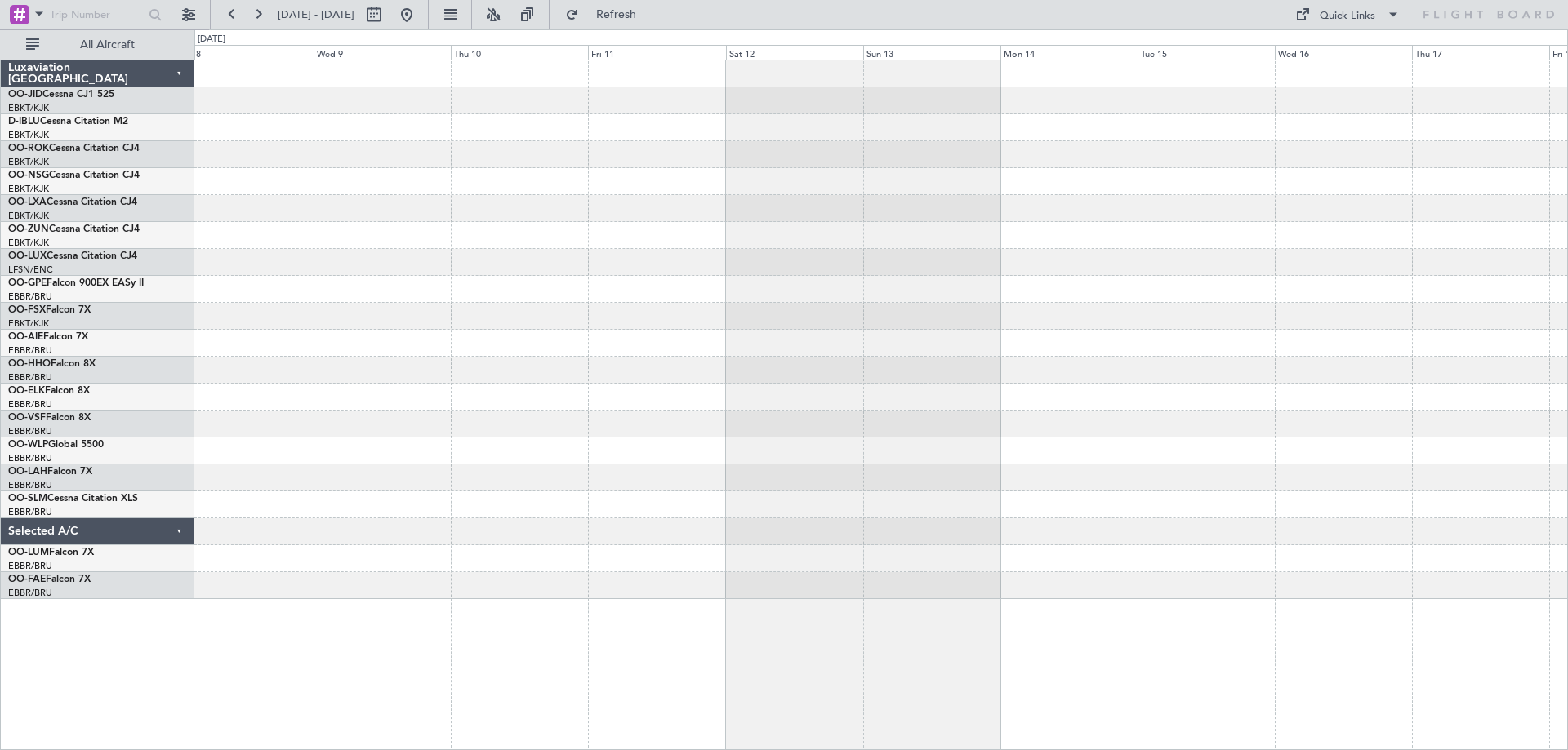
click at [1184, 319] on div at bounding box center [880, 329] width 1373 height 538
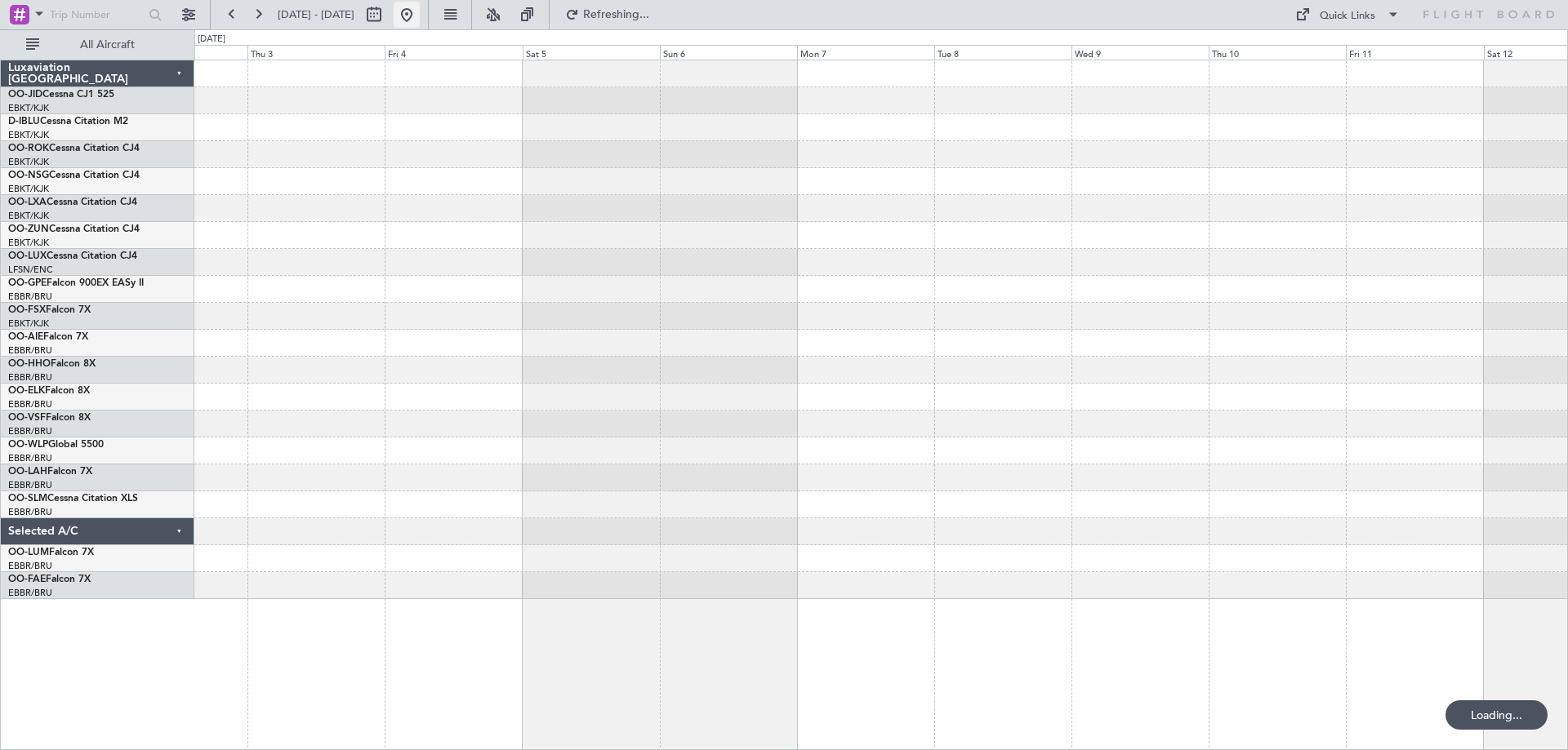
click at [420, 10] on button at bounding box center [406, 15] width 26 height 26
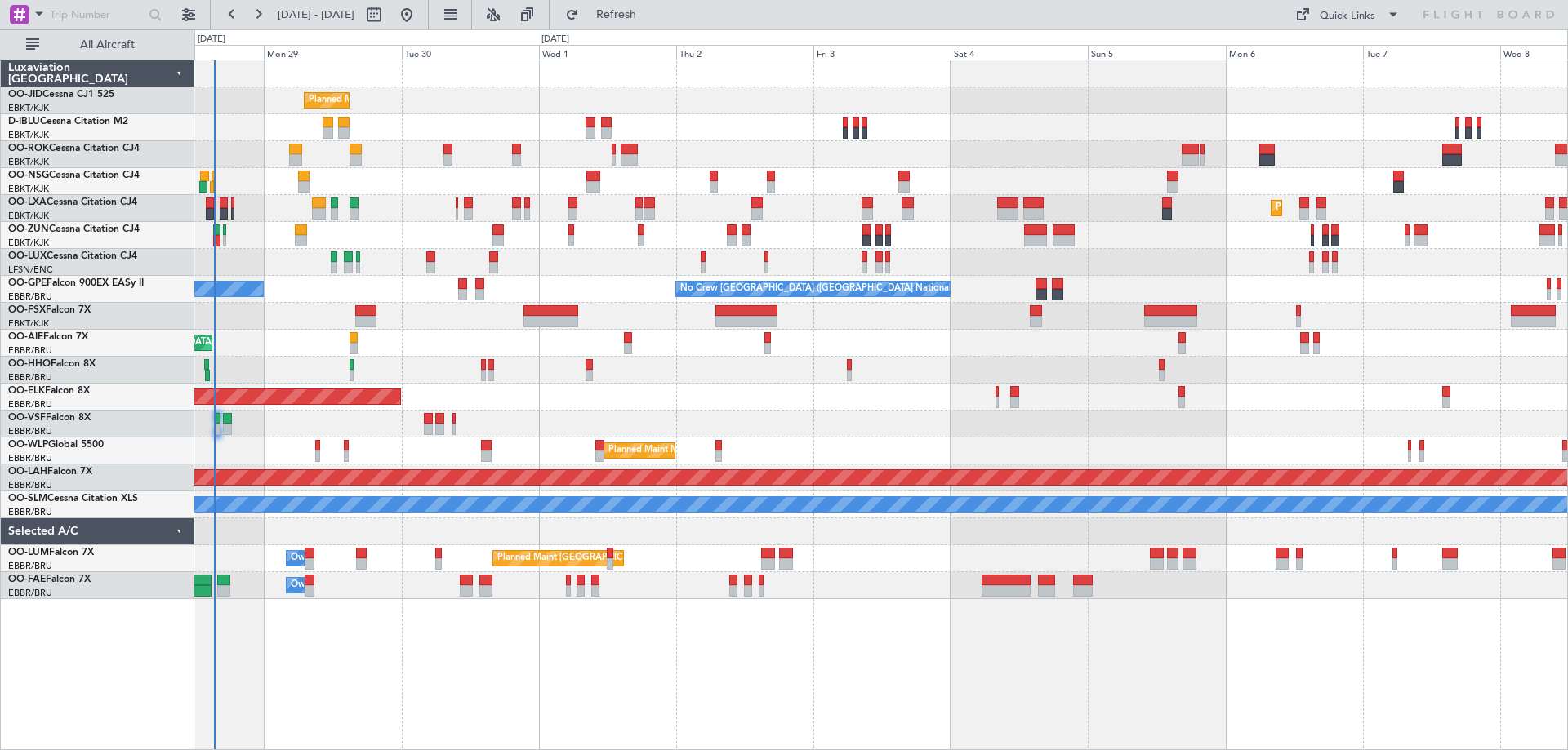
click at [1105, 290] on div "No Crew [GEOGRAPHIC_DATA] ([GEOGRAPHIC_DATA] National) No Crew [GEOGRAPHIC_DATA…" at bounding box center [880, 289] width 1373 height 27
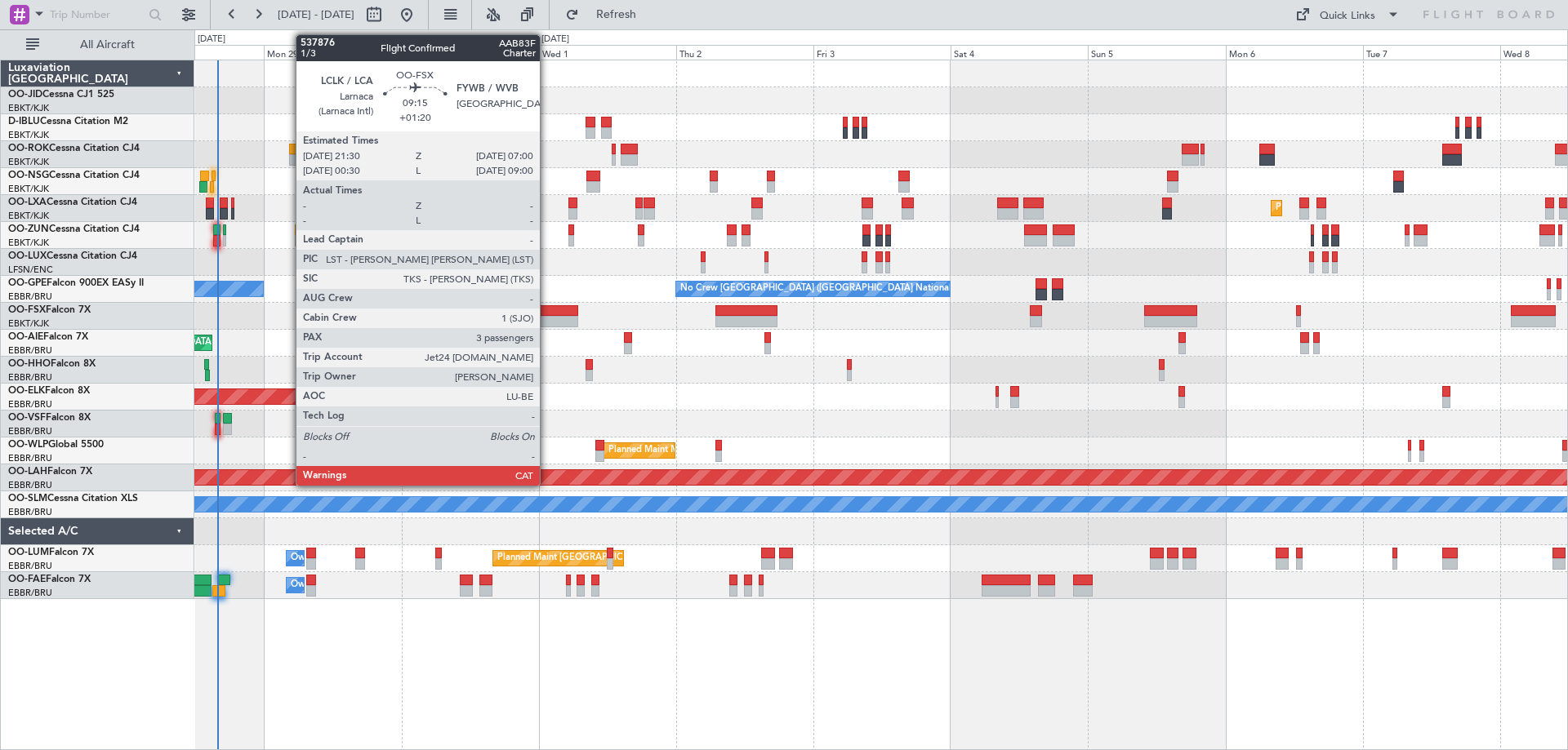
click at [546, 317] on div at bounding box center [551, 321] width 55 height 11
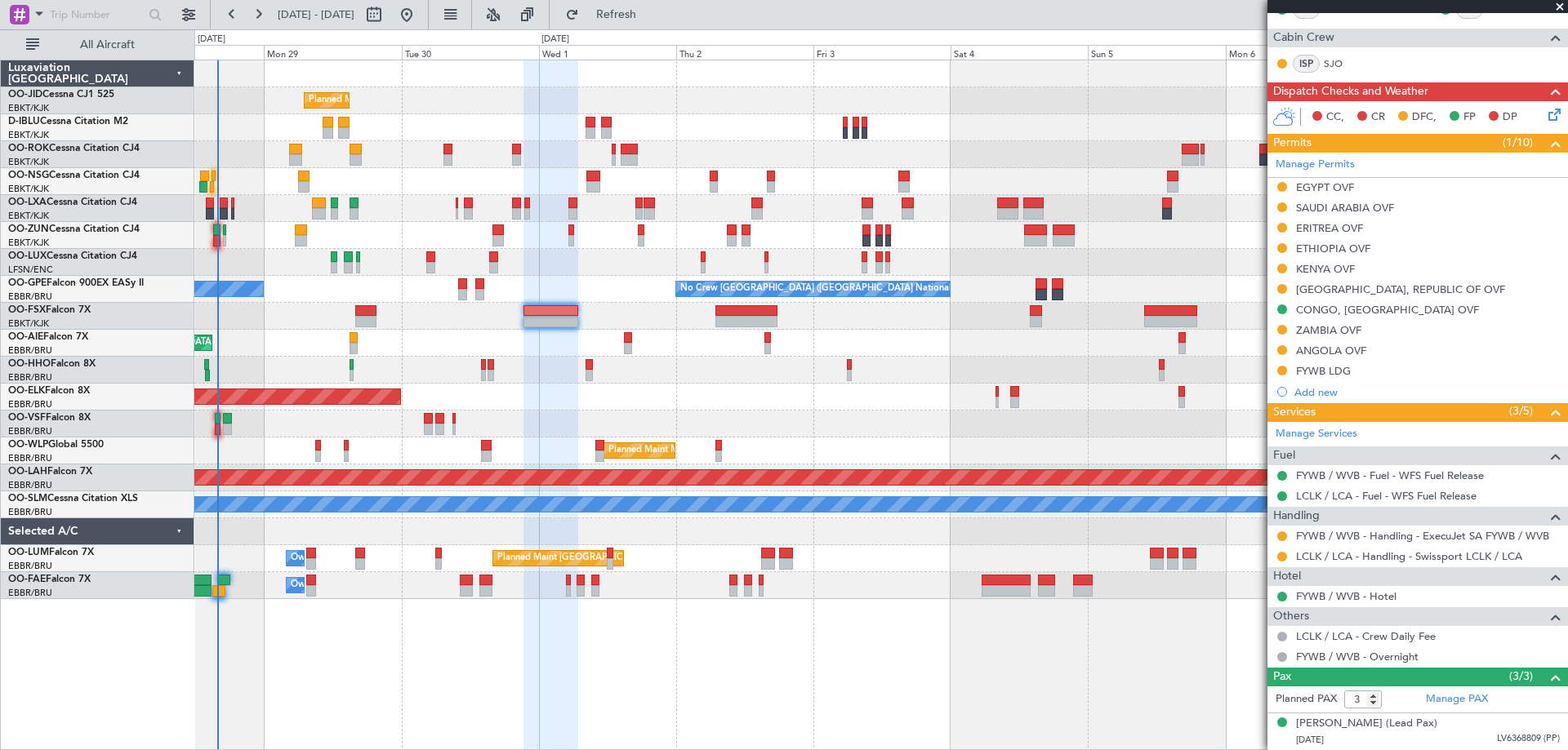
scroll to position [382, 0]
